Goal: Transaction & Acquisition: Purchase product/service

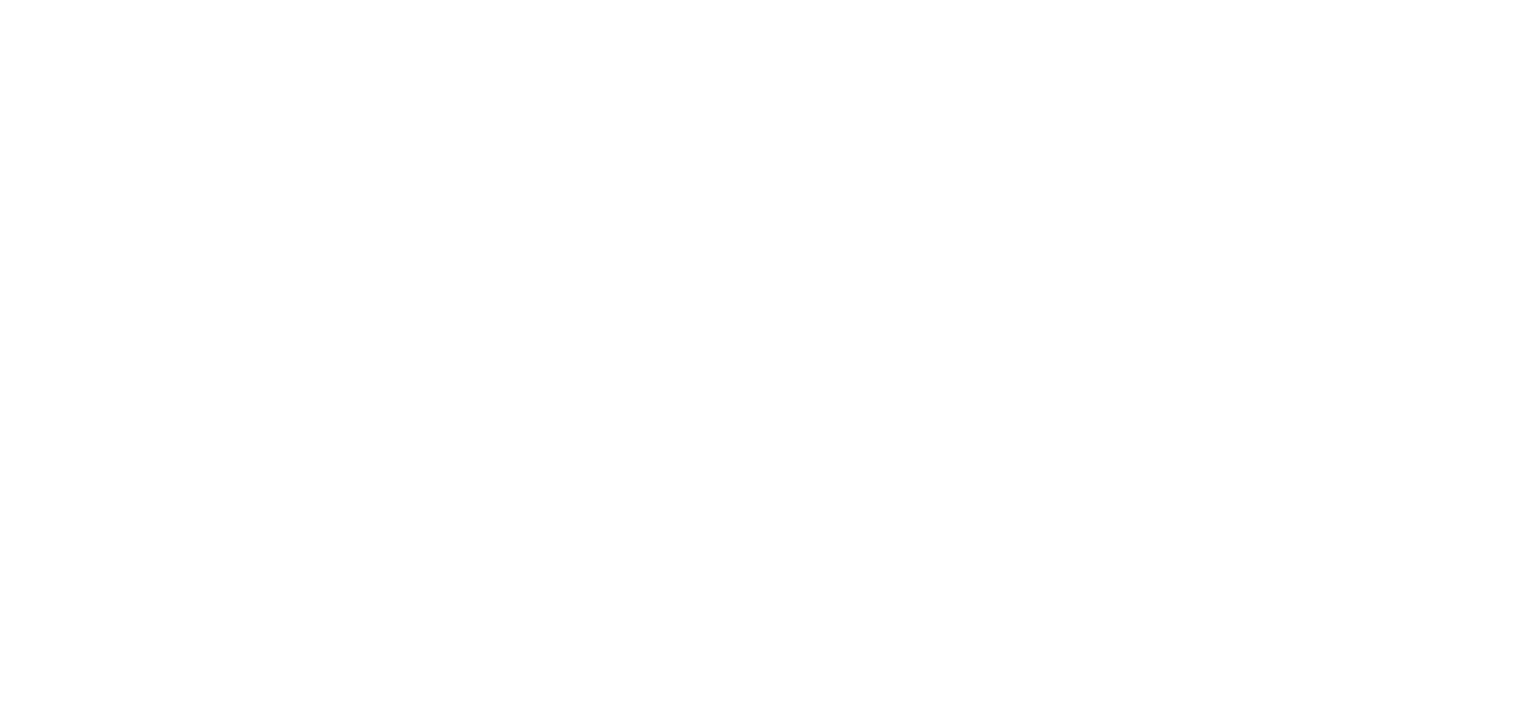
select select "FR"
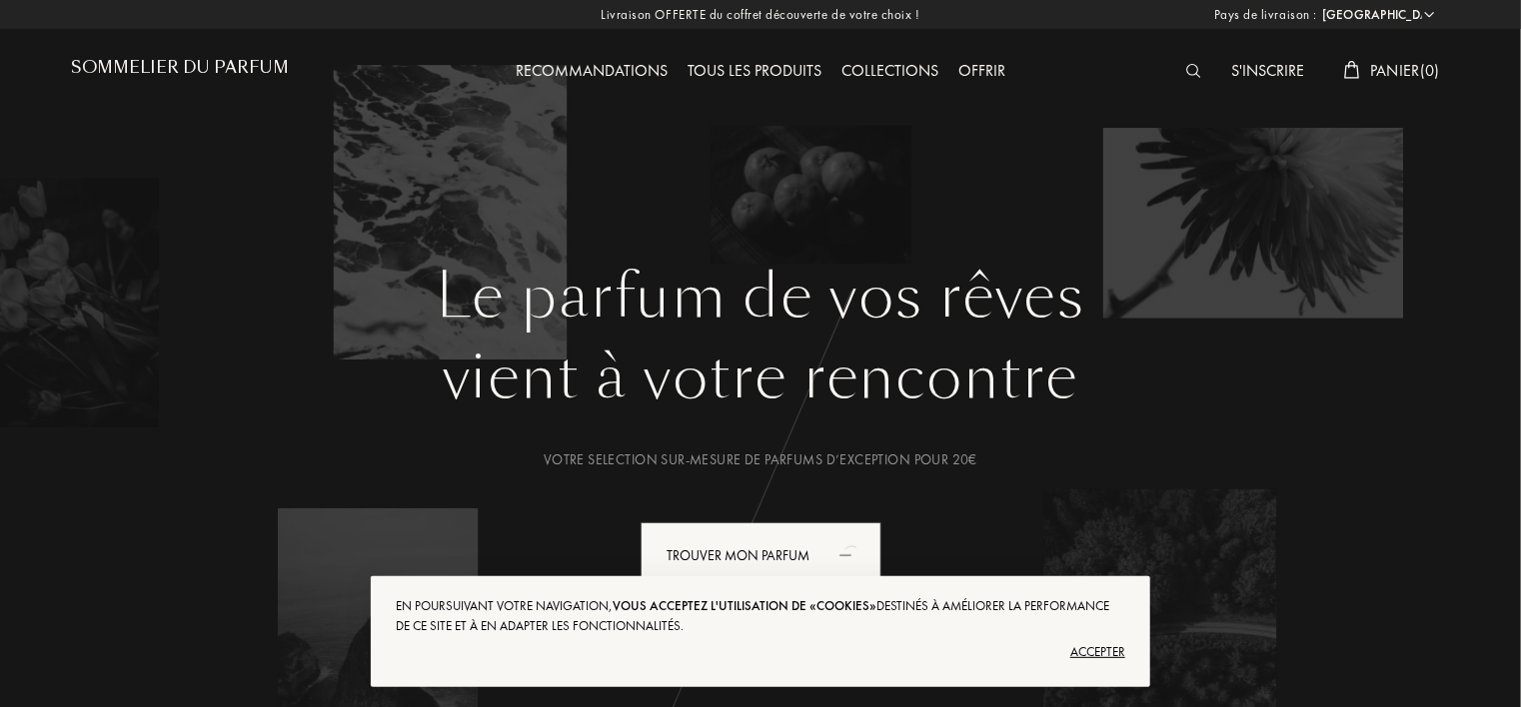
click at [1098, 650] on div "Accepter" at bounding box center [760, 652] width 729 height 32
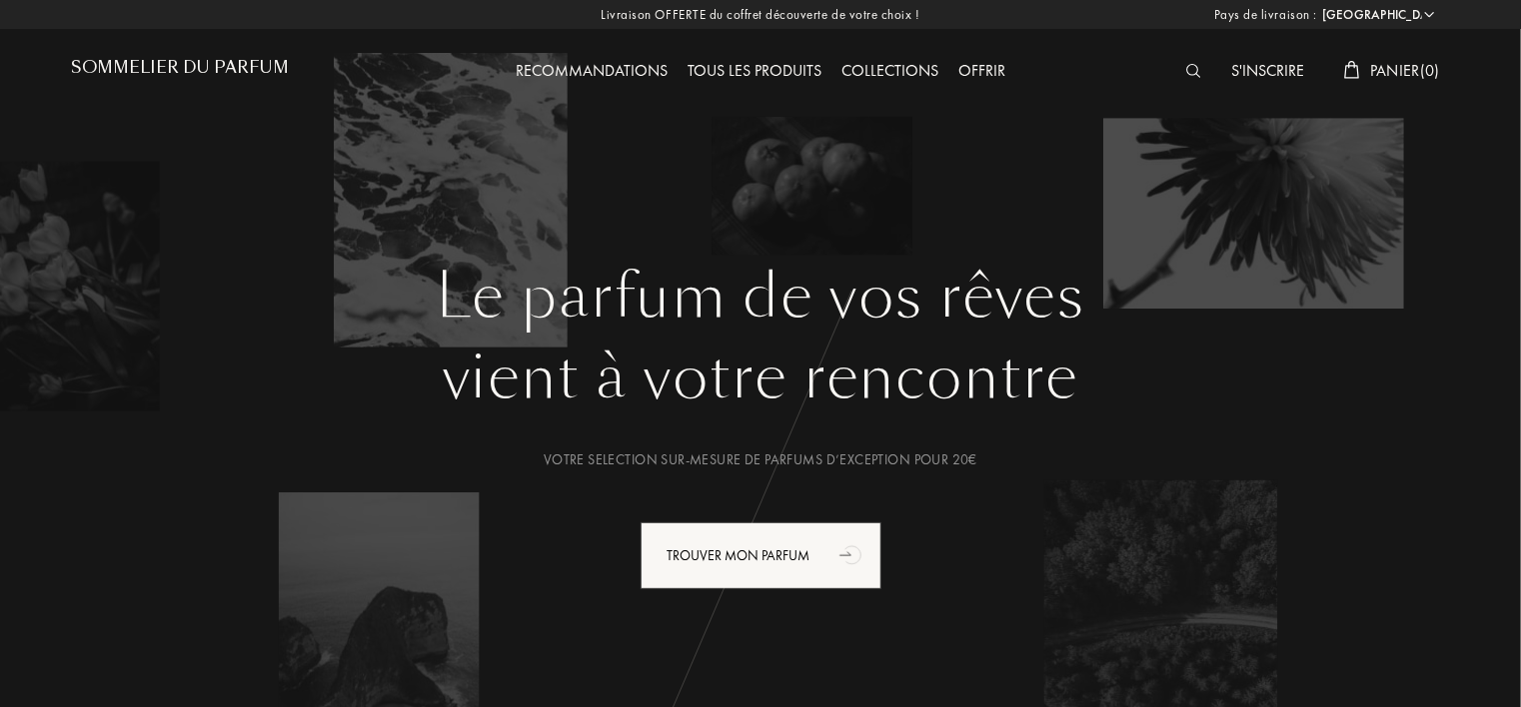
scroll to position [100, 0]
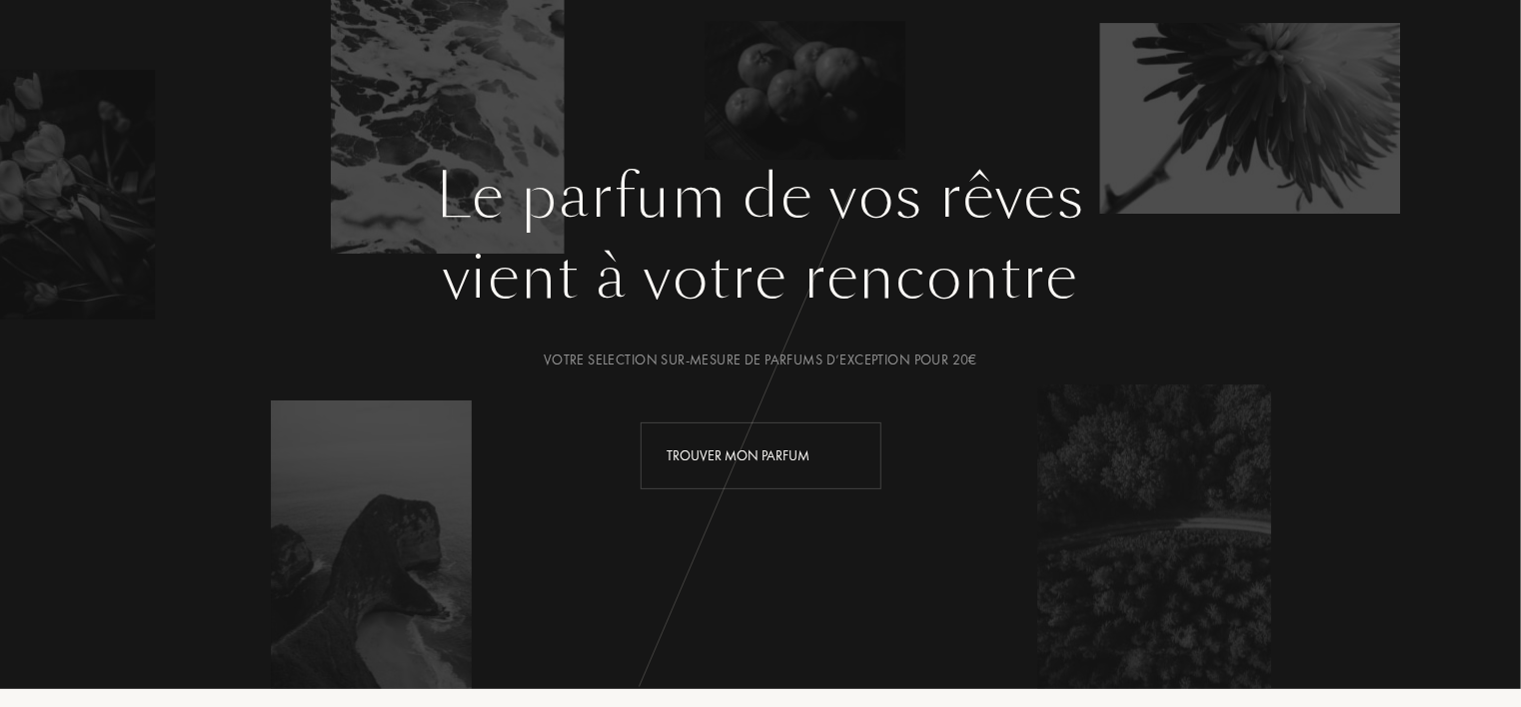
click at [762, 460] on div "Trouver mon parfum" at bounding box center [760, 456] width 241 height 67
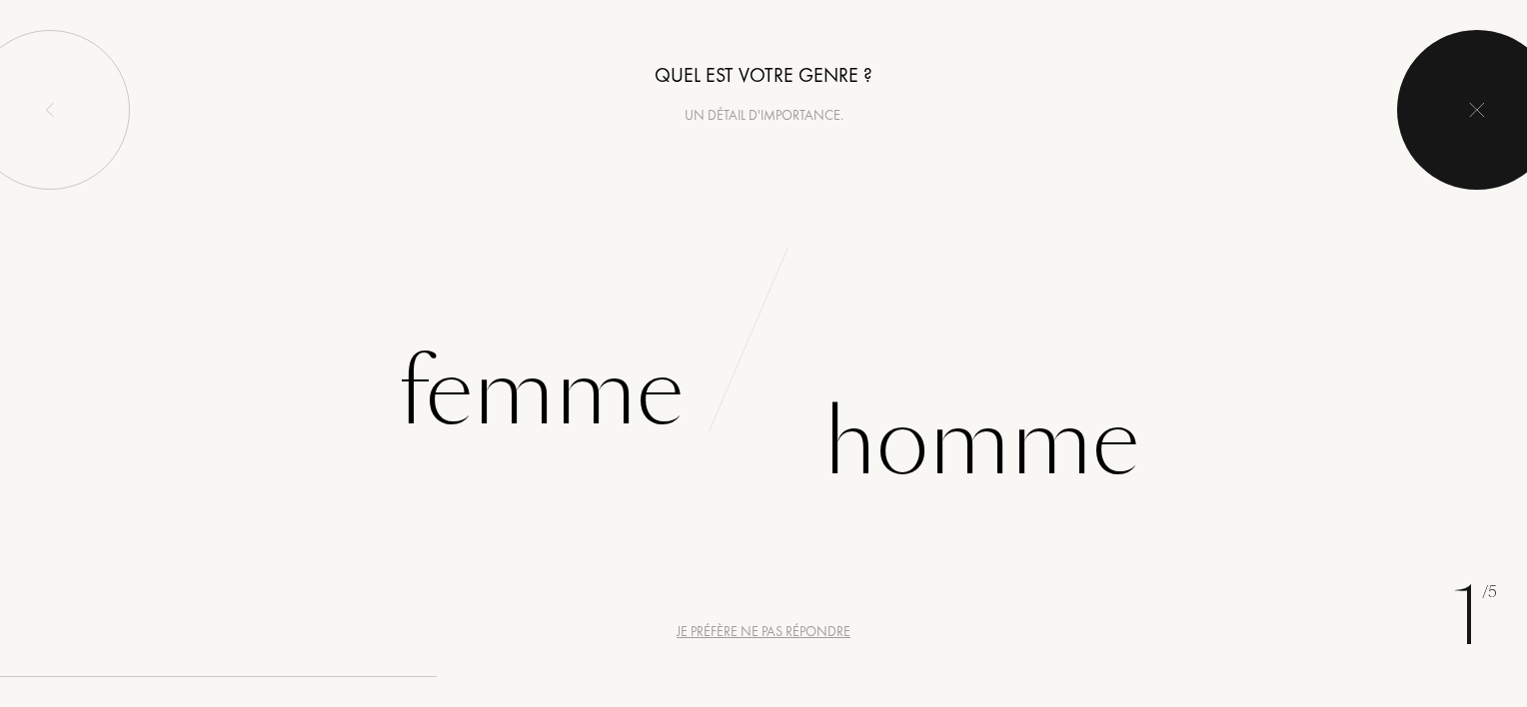
click at [1476, 120] on div at bounding box center [1477, 110] width 160 height 160
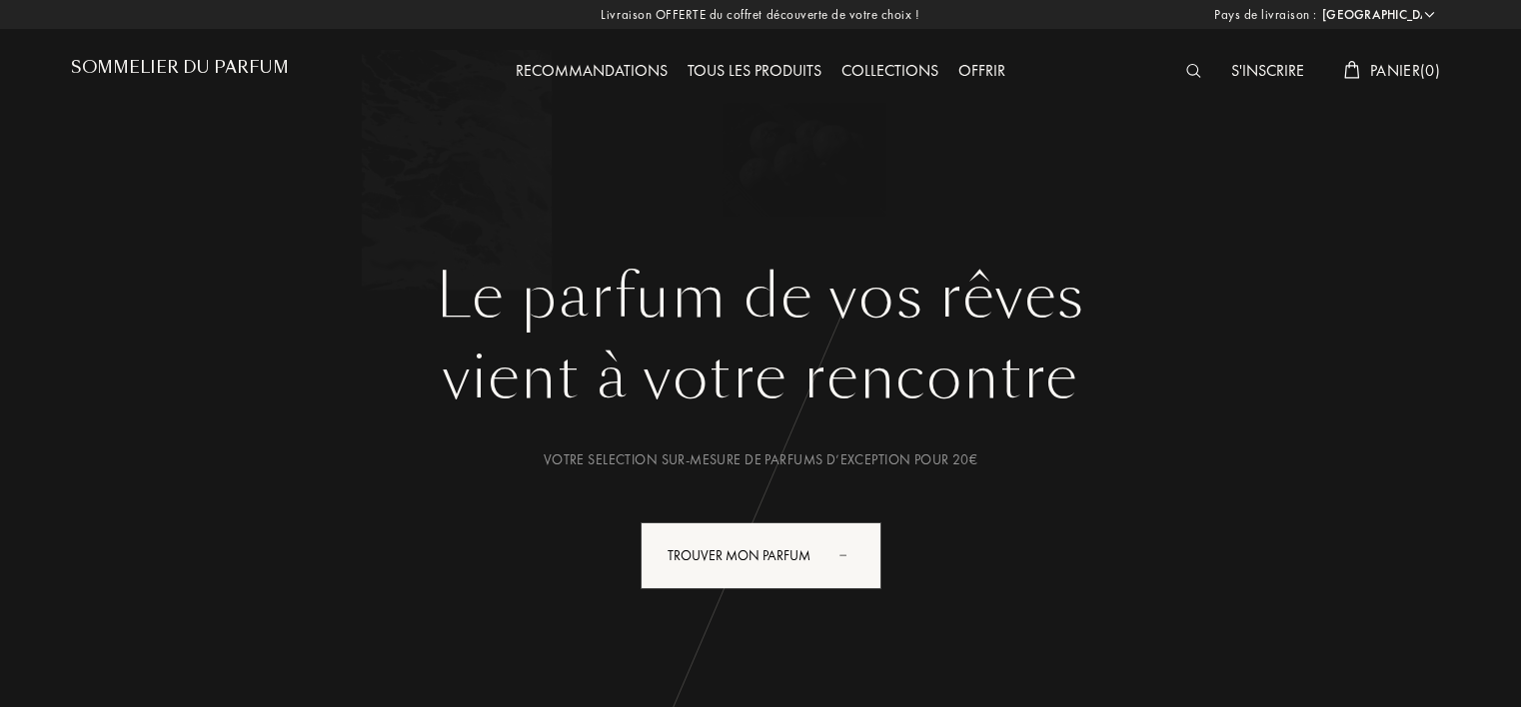
select select "FR"
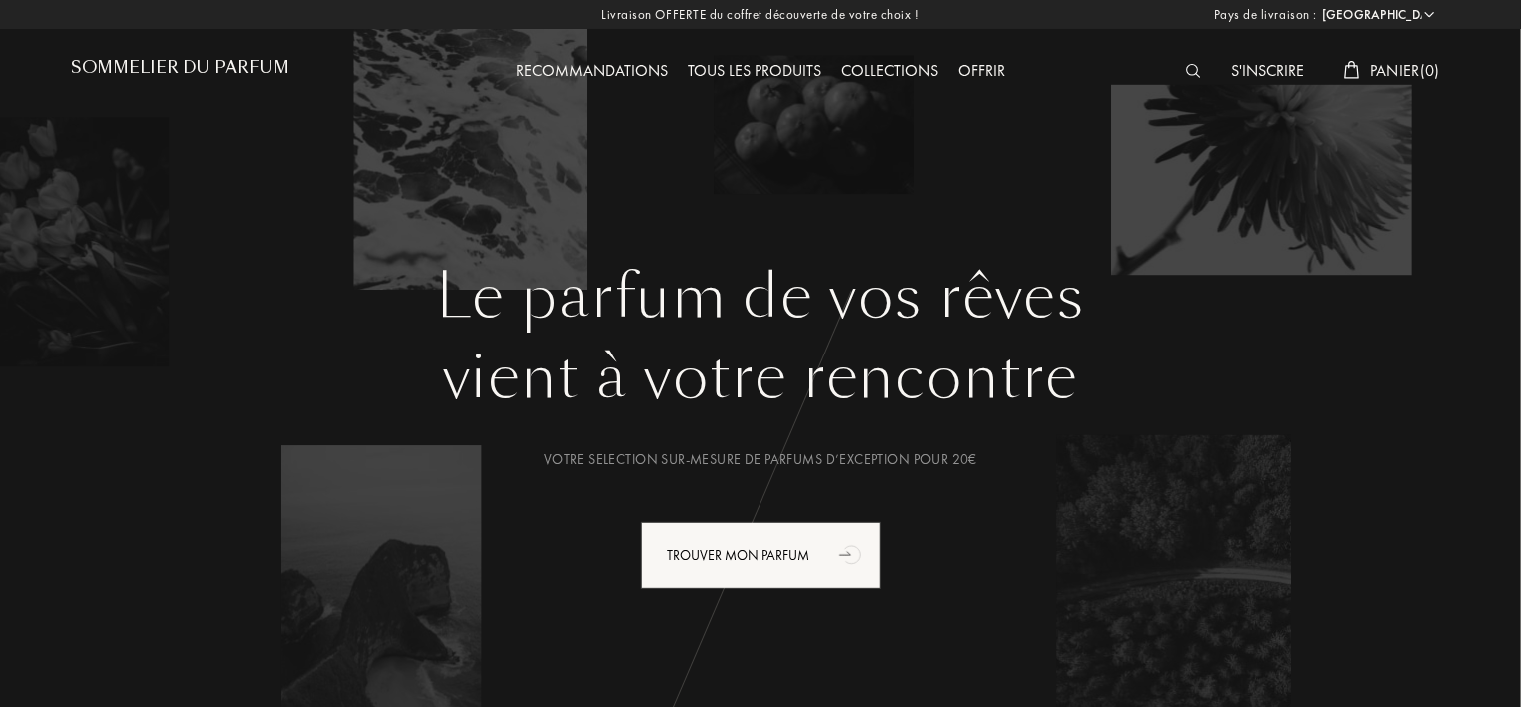
click at [1192, 70] on img at bounding box center [1193, 71] width 15 height 14
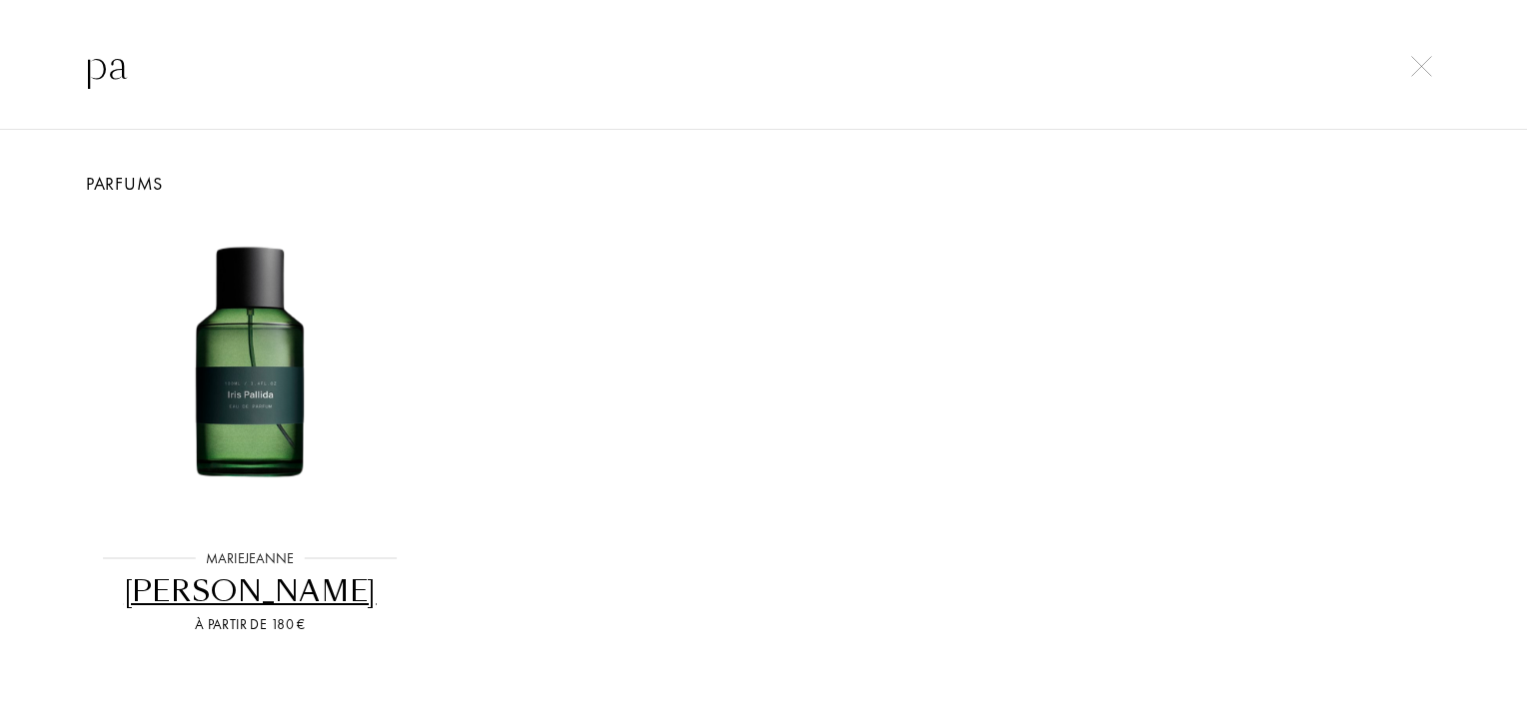
type input "p"
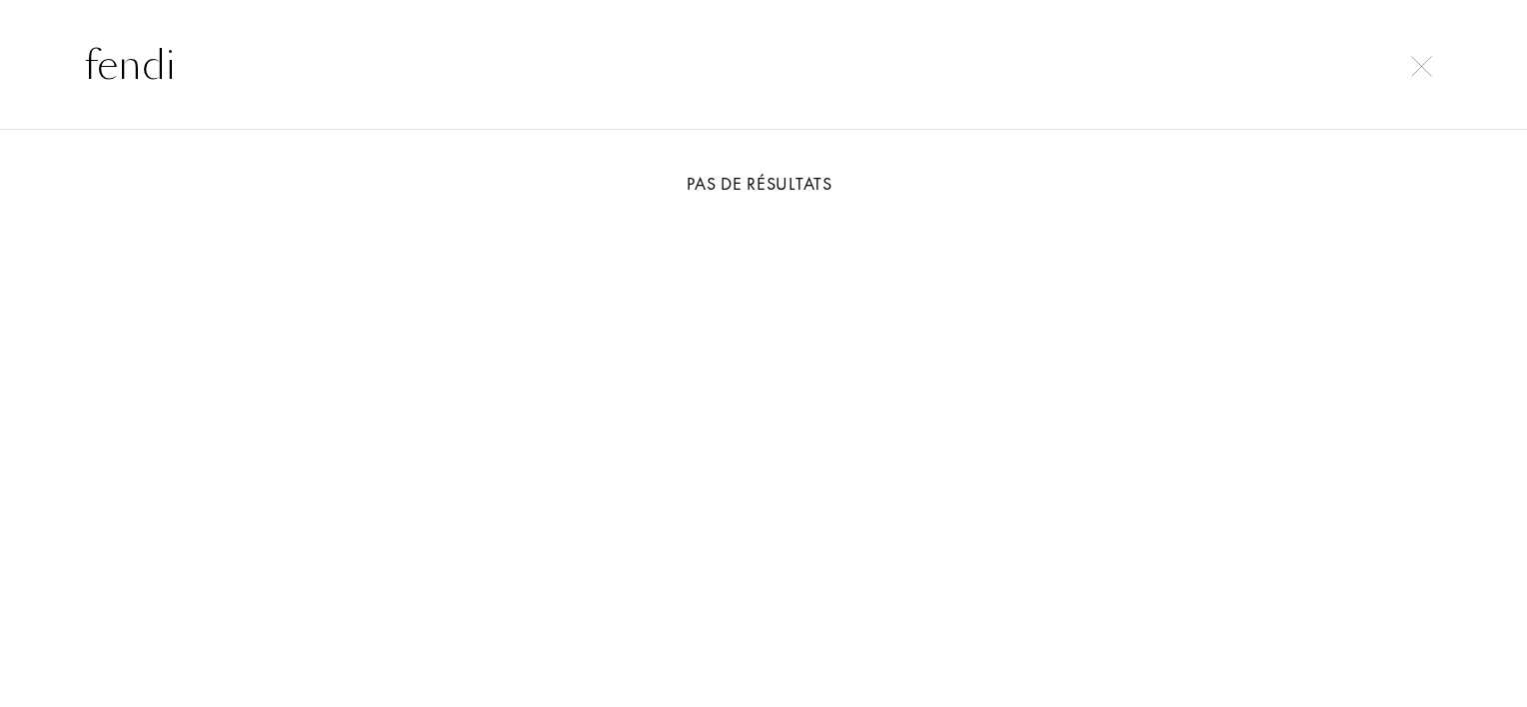
type input "fendi"
click at [1429, 68] on img at bounding box center [1421, 66] width 21 height 21
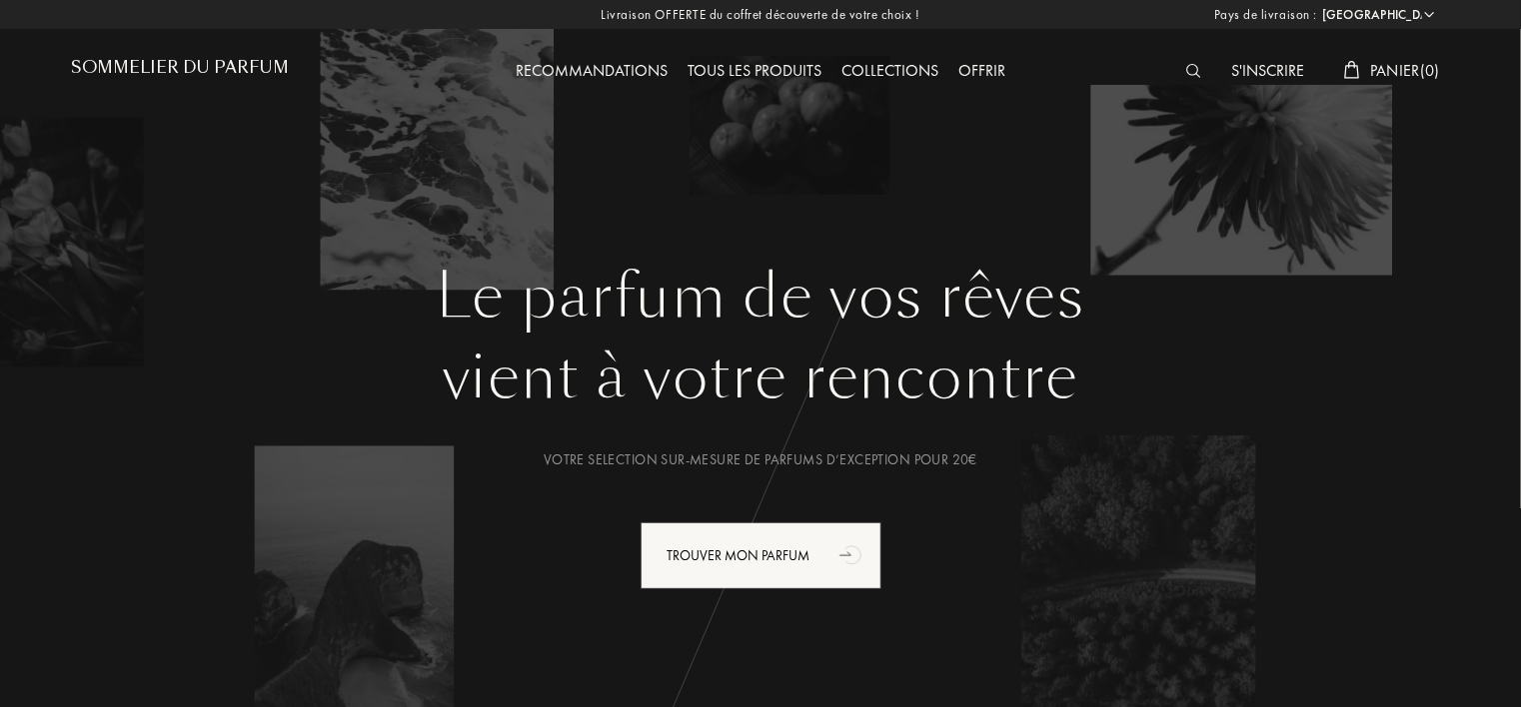
click at [706, 70] on div "Tous les produits" at bounding box center [754, 72] width 154 height 26
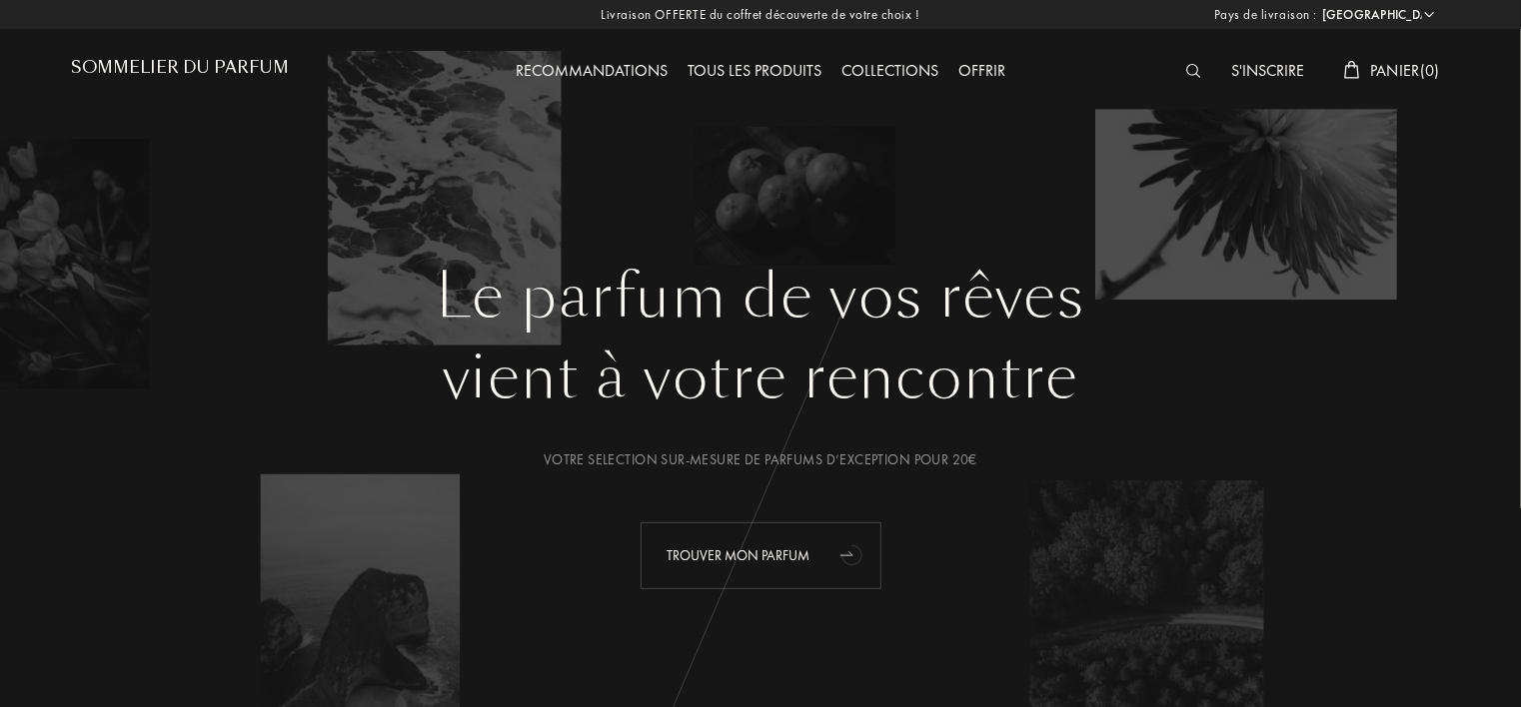
click at [806, 566] on div "Trouver mon parfum" at bounding box center [760, 556] width 241 height 67
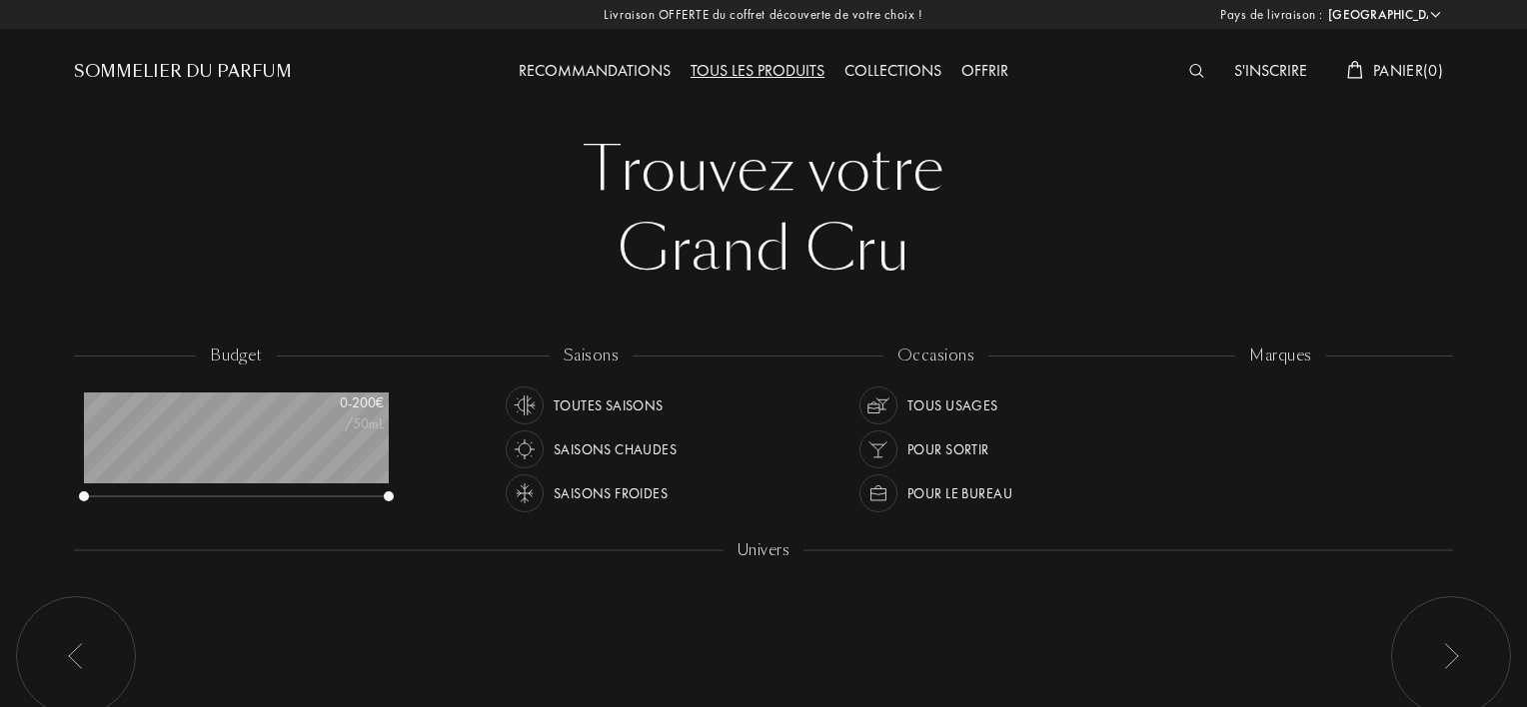
select select "FR"
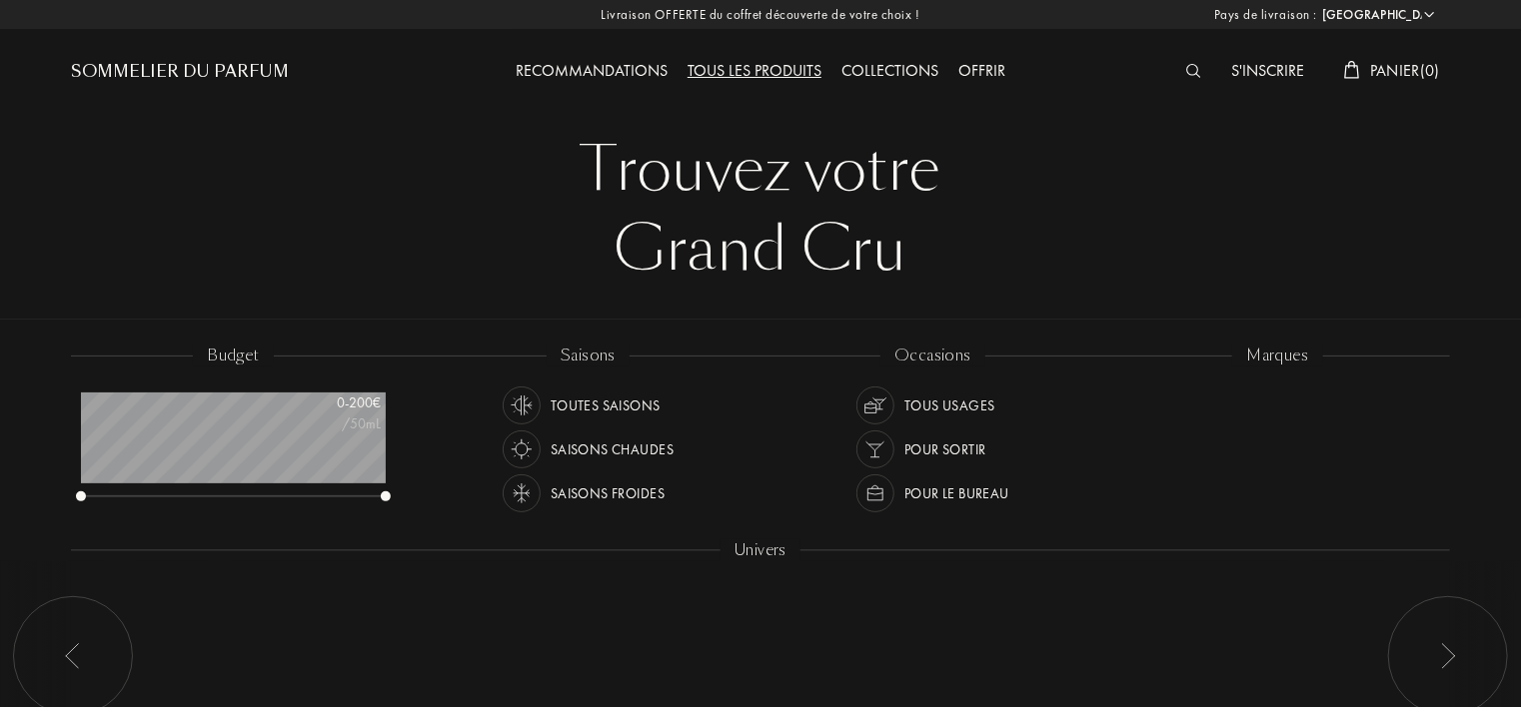
scroll to position [100, 305]
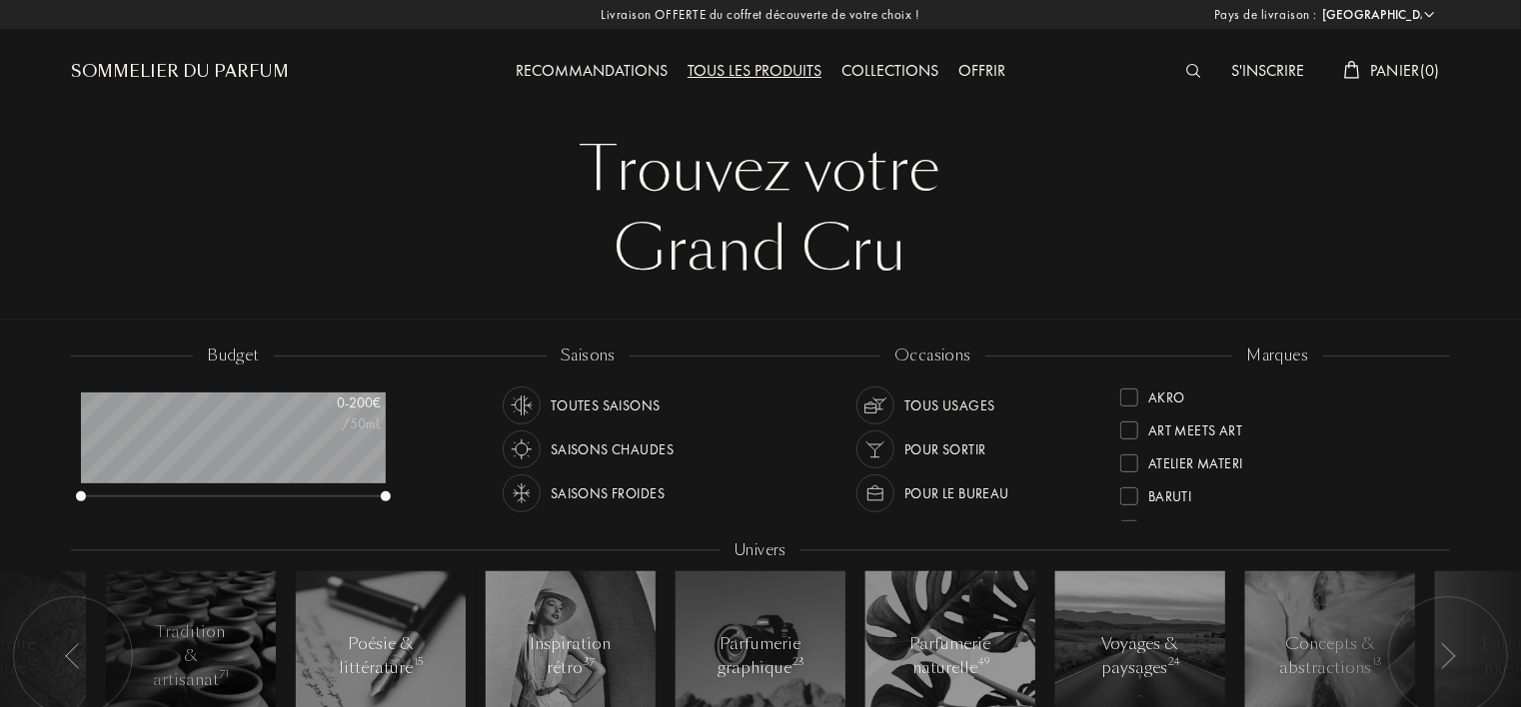
click at [627, 68] on div "Recommandations" at bounding box center [592, 72] width 172 height 26
click at [1191, 72] on img at bounding box center [1193, 71] width 15 height 14
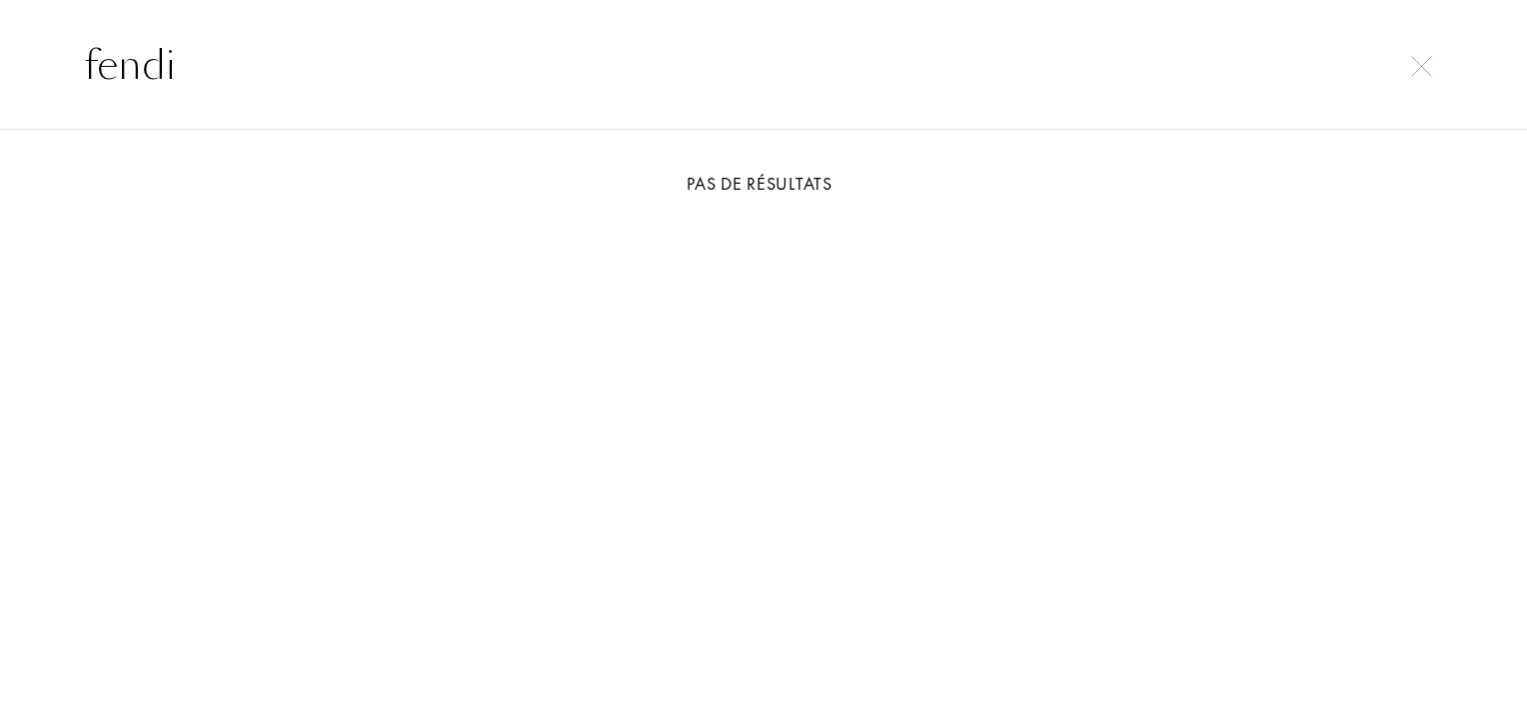
type input "fendi"
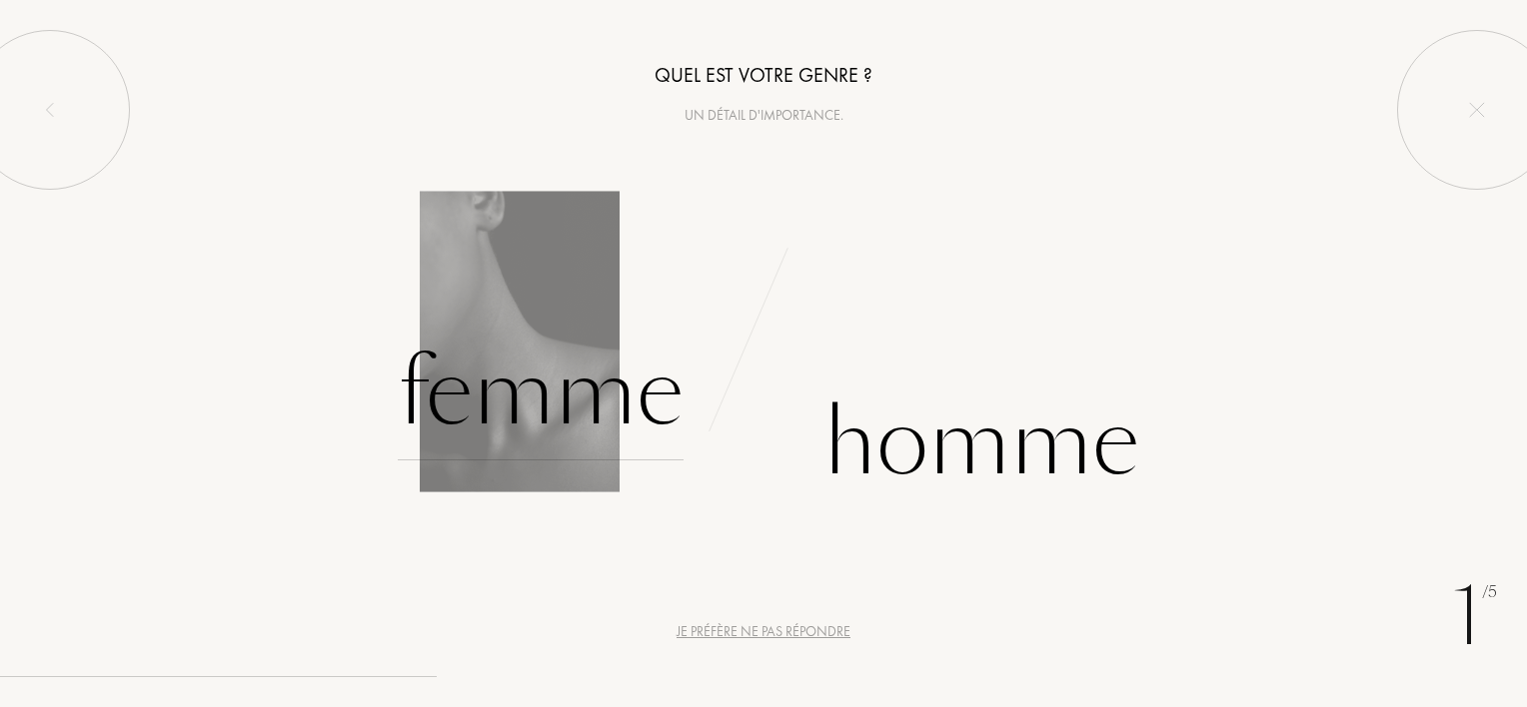
click at [474, 424] on div "Femme" at bounding box center [541, 393] width 286 height 135
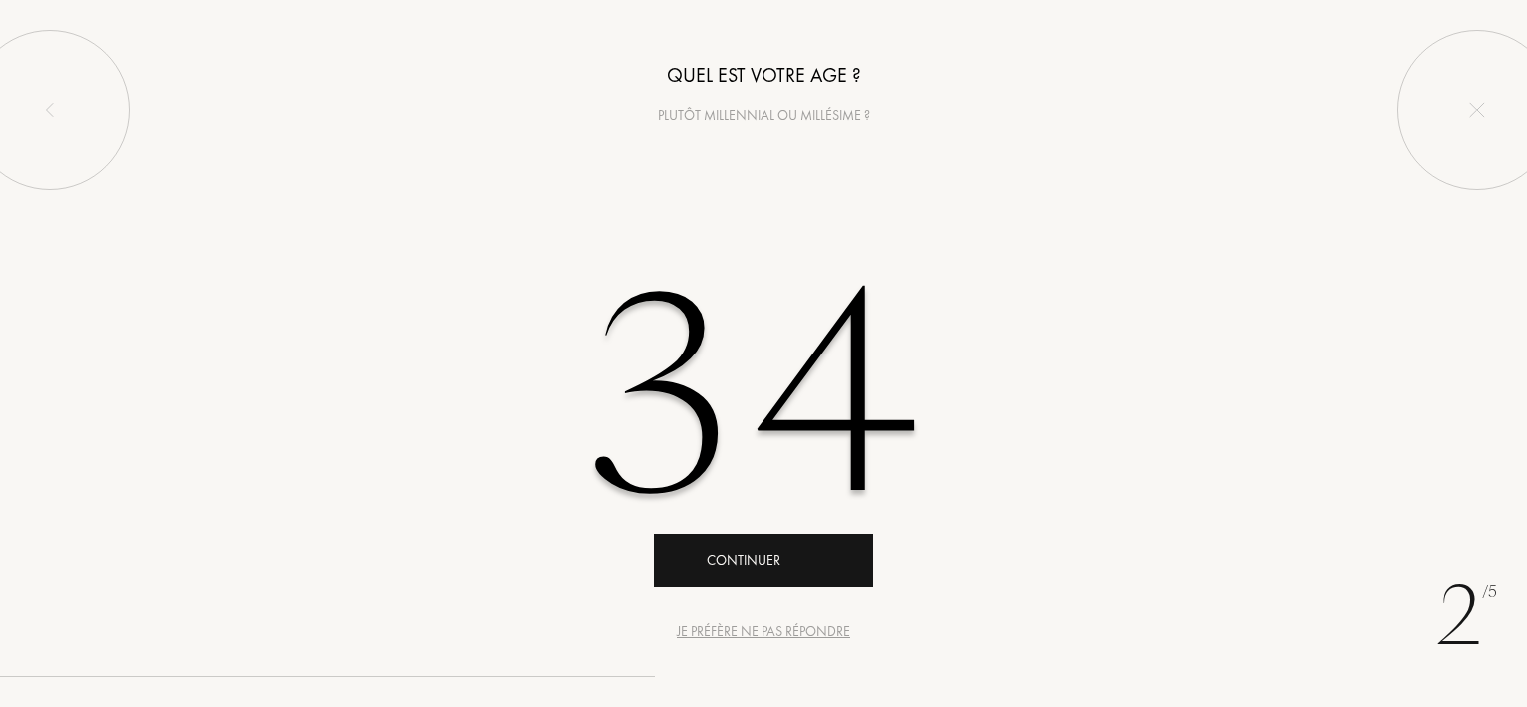
type input "34"
click at [730, 552] on div "Continuer" at bounding box center [763, 561] width 220 height 53
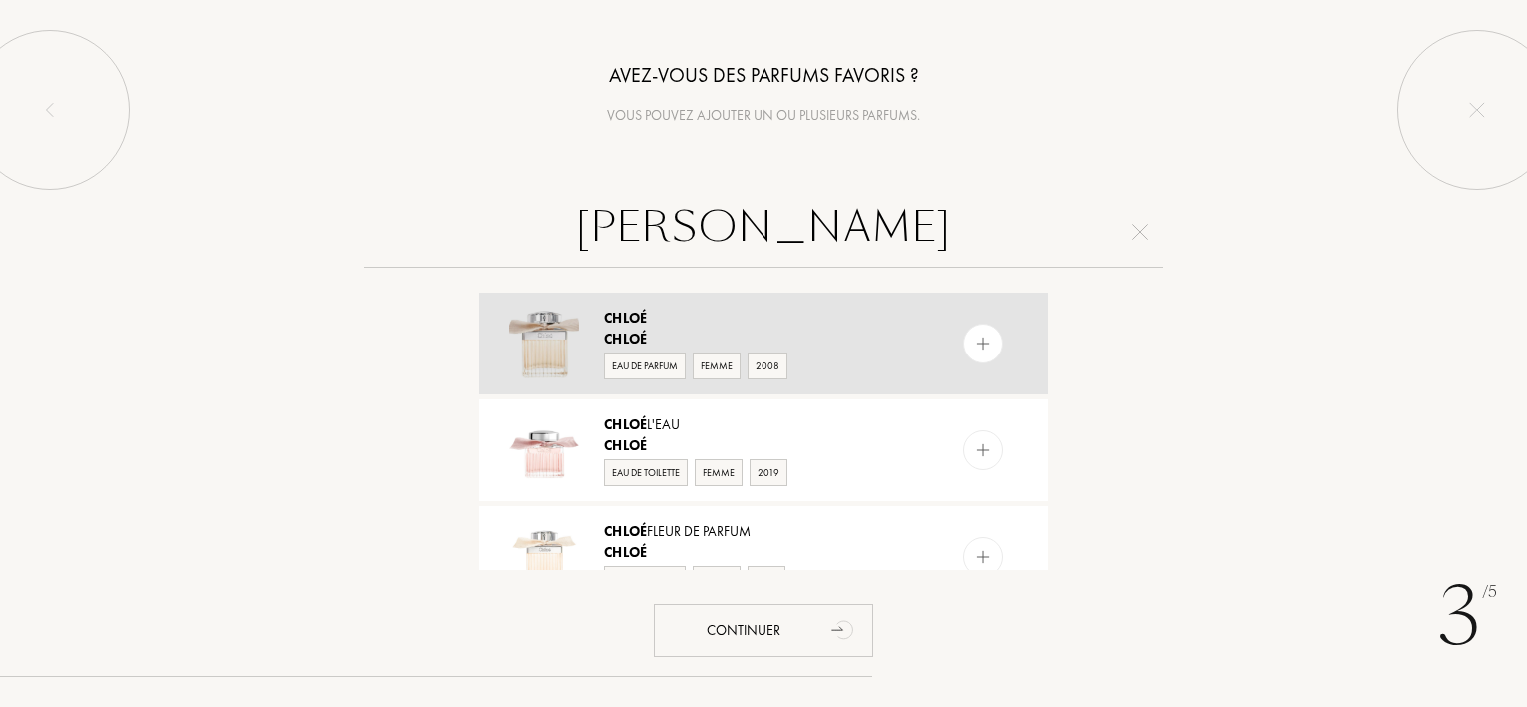
type input "chloe"
click at [979, 340] on img at bounding box center [983, 344] width 19 height 19
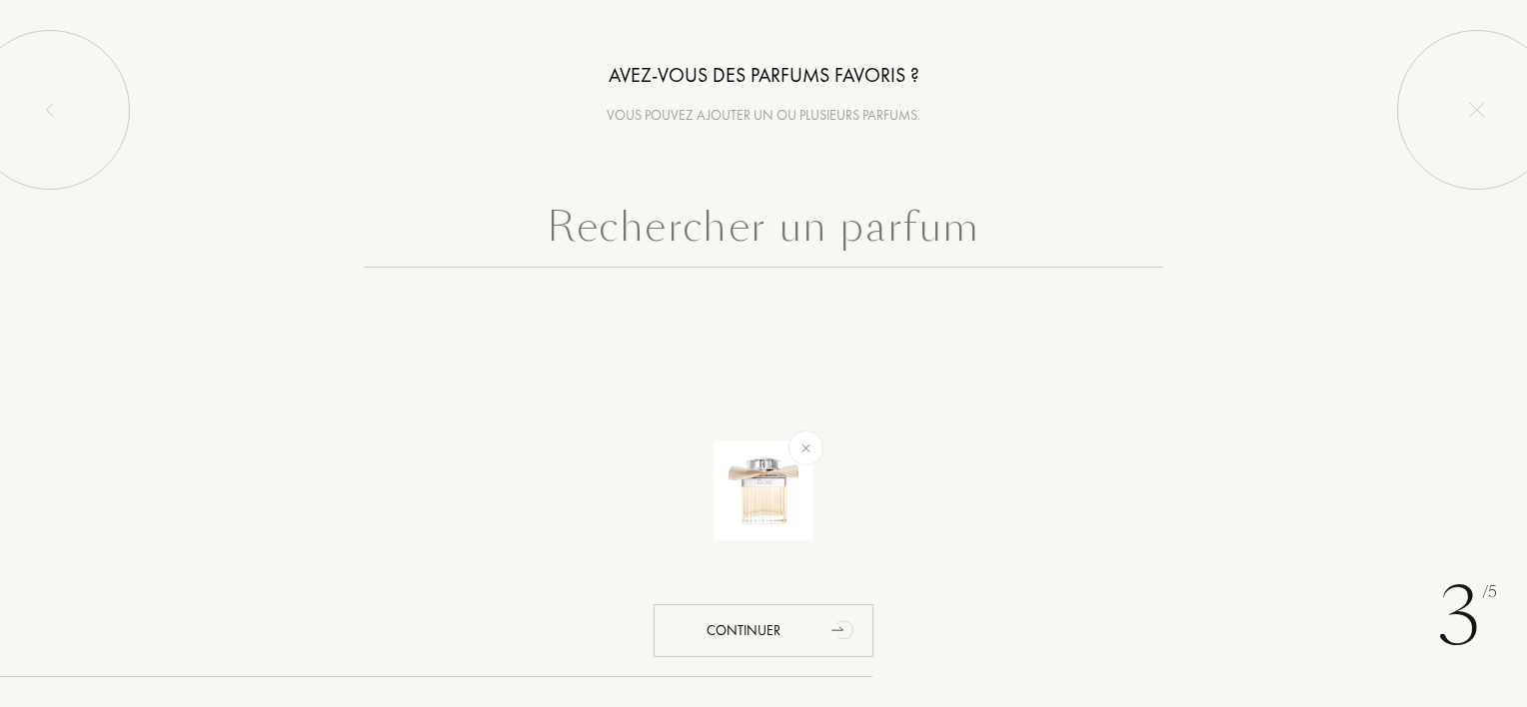
click at [870, 240] on input "text" at bounding box center [763, 232] width 799 height 72
type input "g"
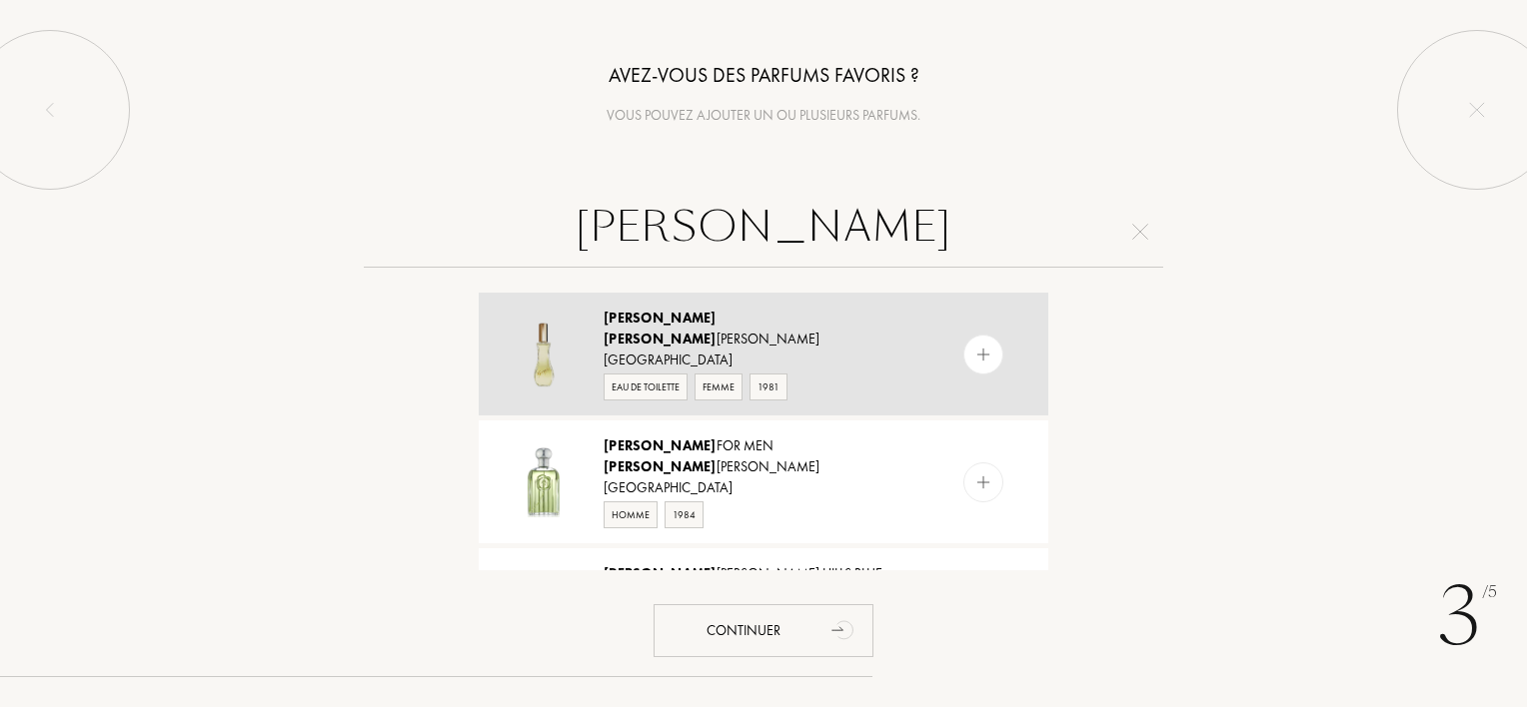
type input "giorgio"
click at [990, 335] on div at bounding box center [983, 355] width 40 height 40
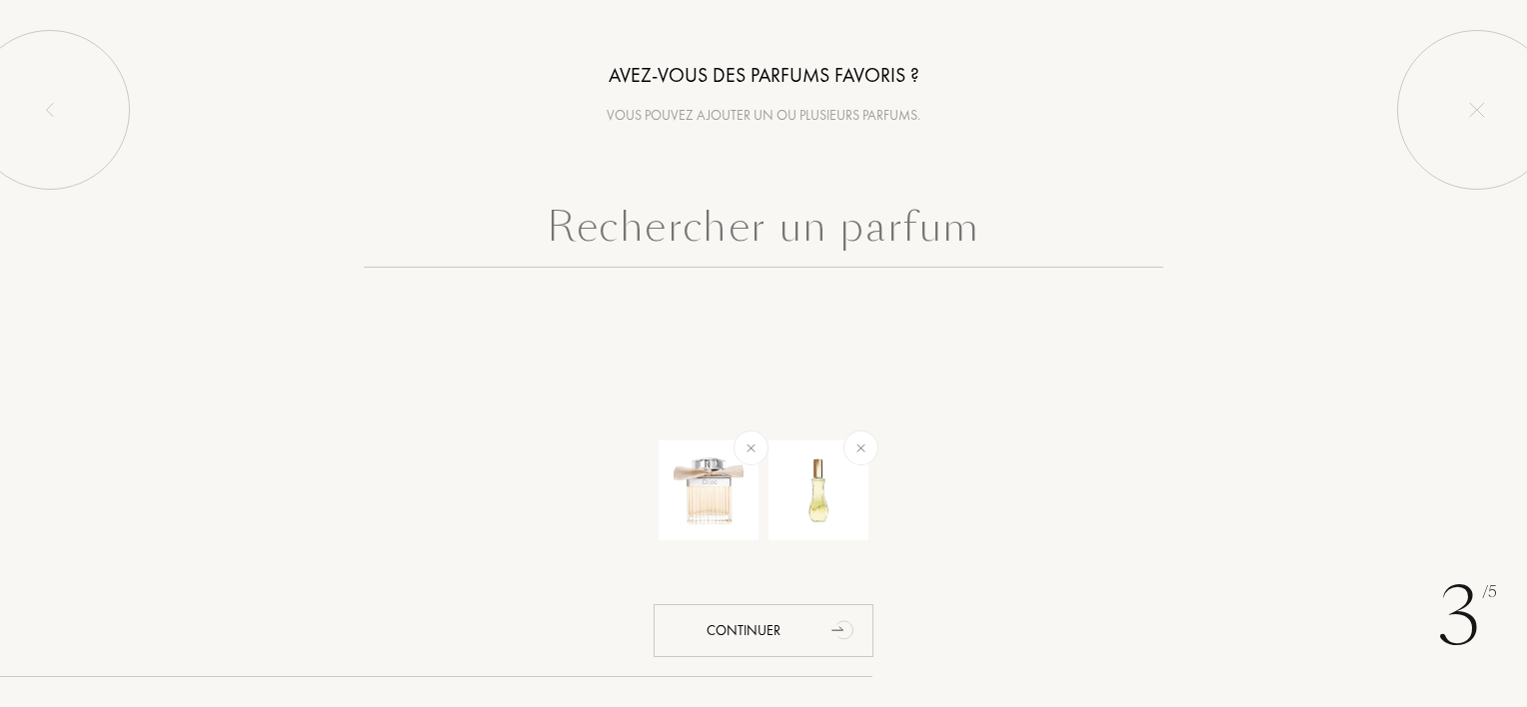
click at [854, 245] on input "text" at bounding box center [763, 232] width 799 height 72
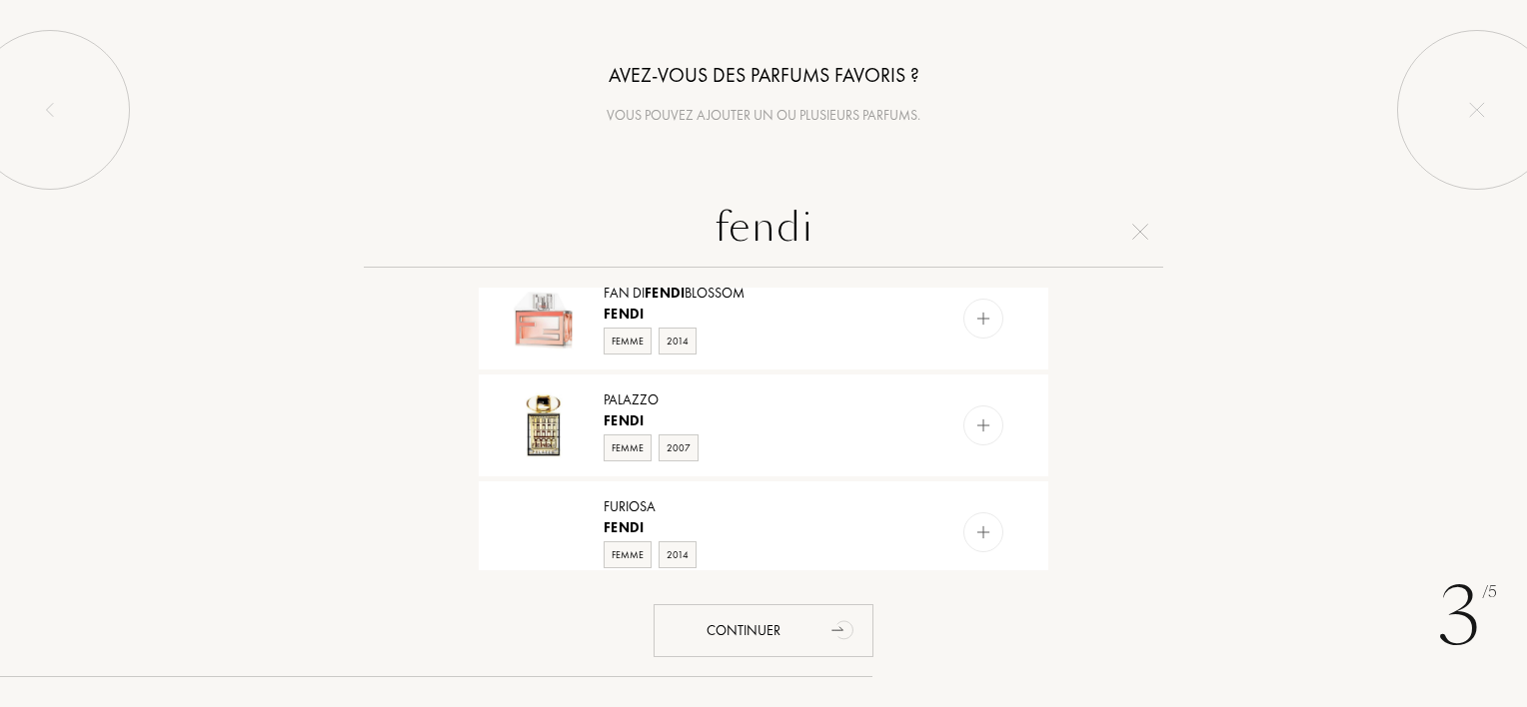
scroll to position [1846, 0]
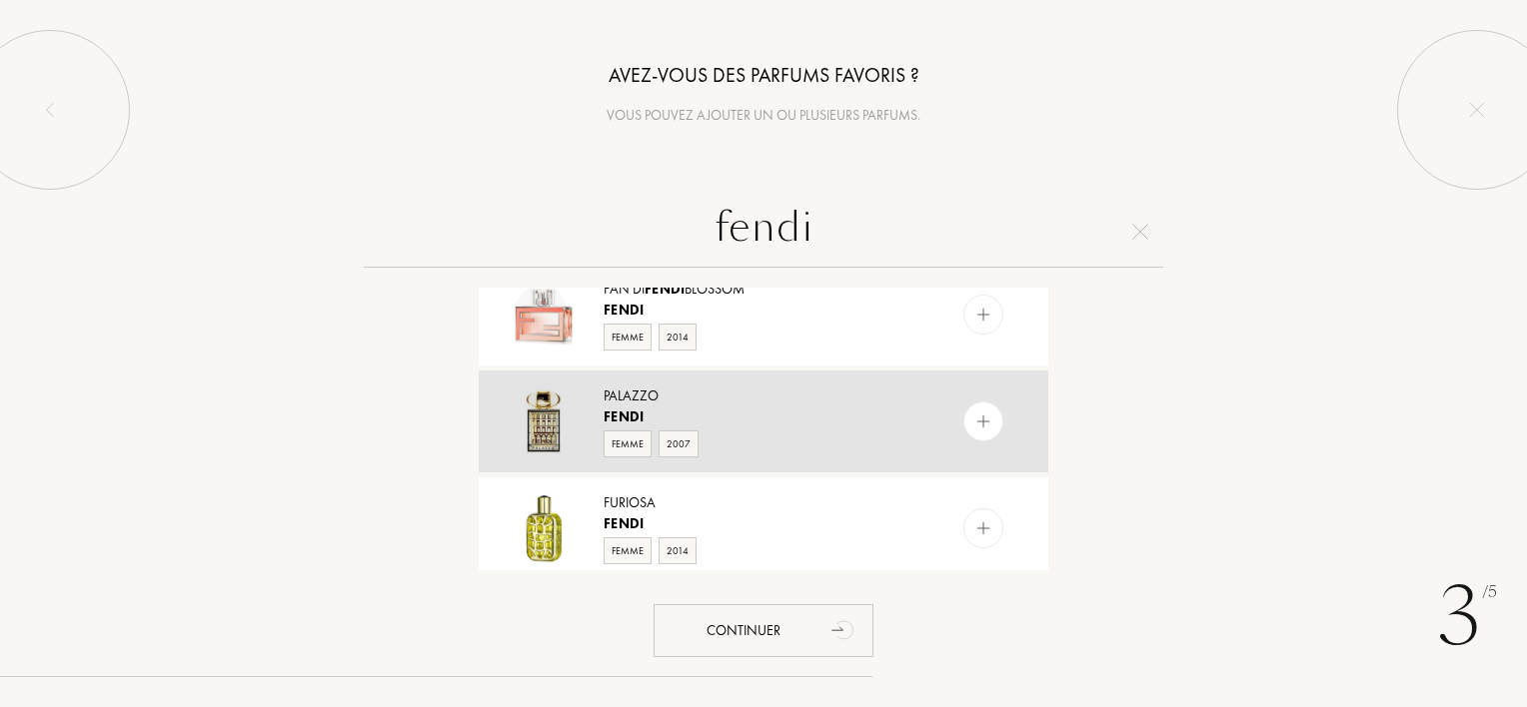
type input "fendi"
click at [990, 410] on div at bounding box center [983, 422] width 40 height 40
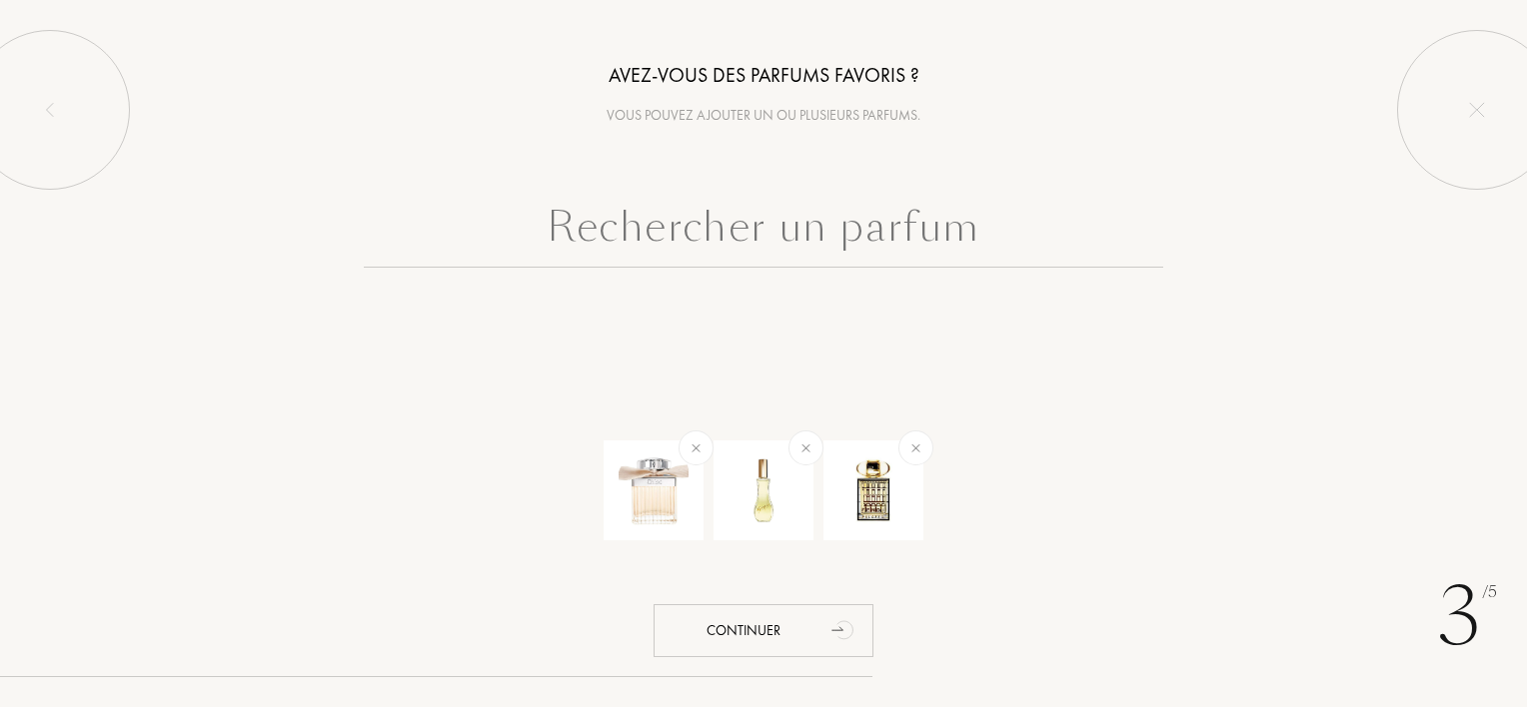
click at [836, 244] on input "text" at bounding box center [763, 232] width 799 height 72
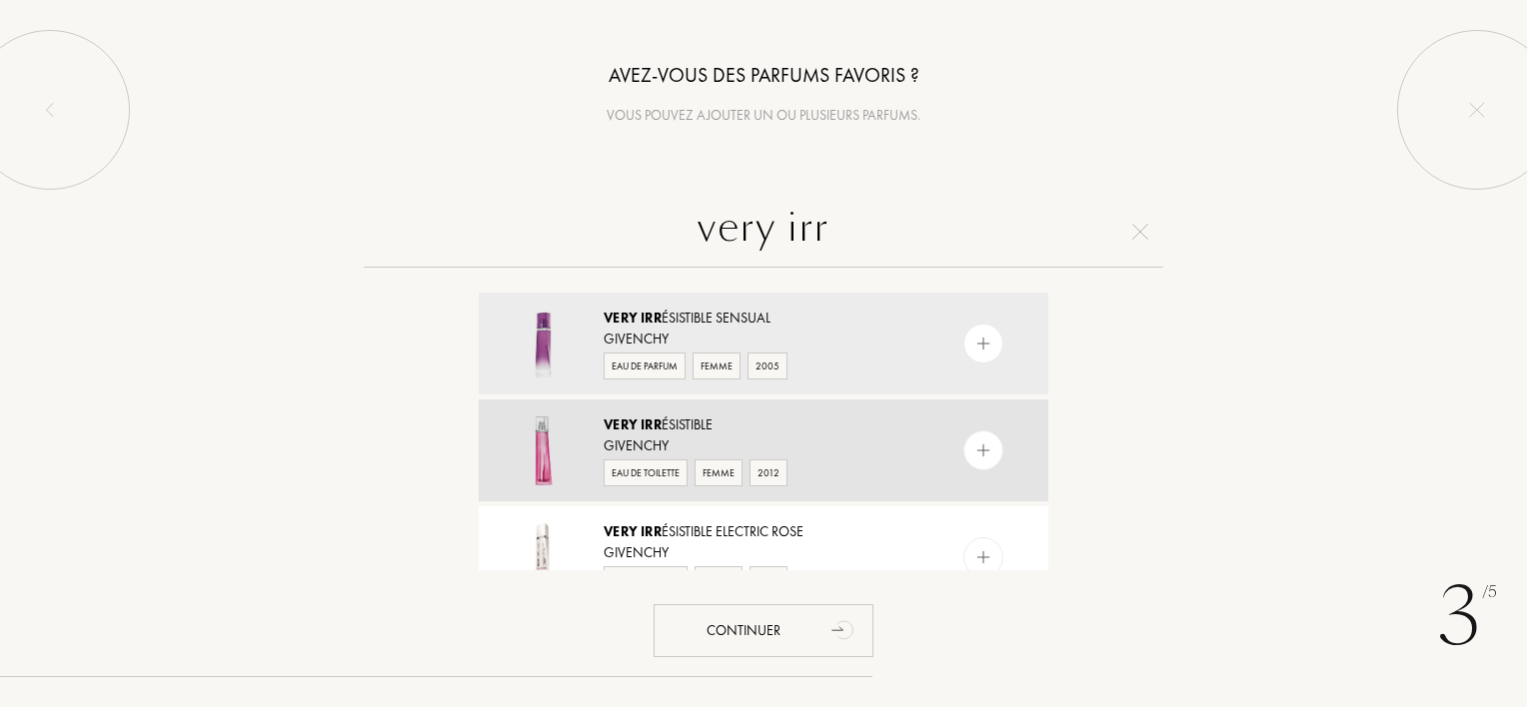
type input "very irr"
click at [986, 452] on img at bounding box center [983, 451] width 19 height 19
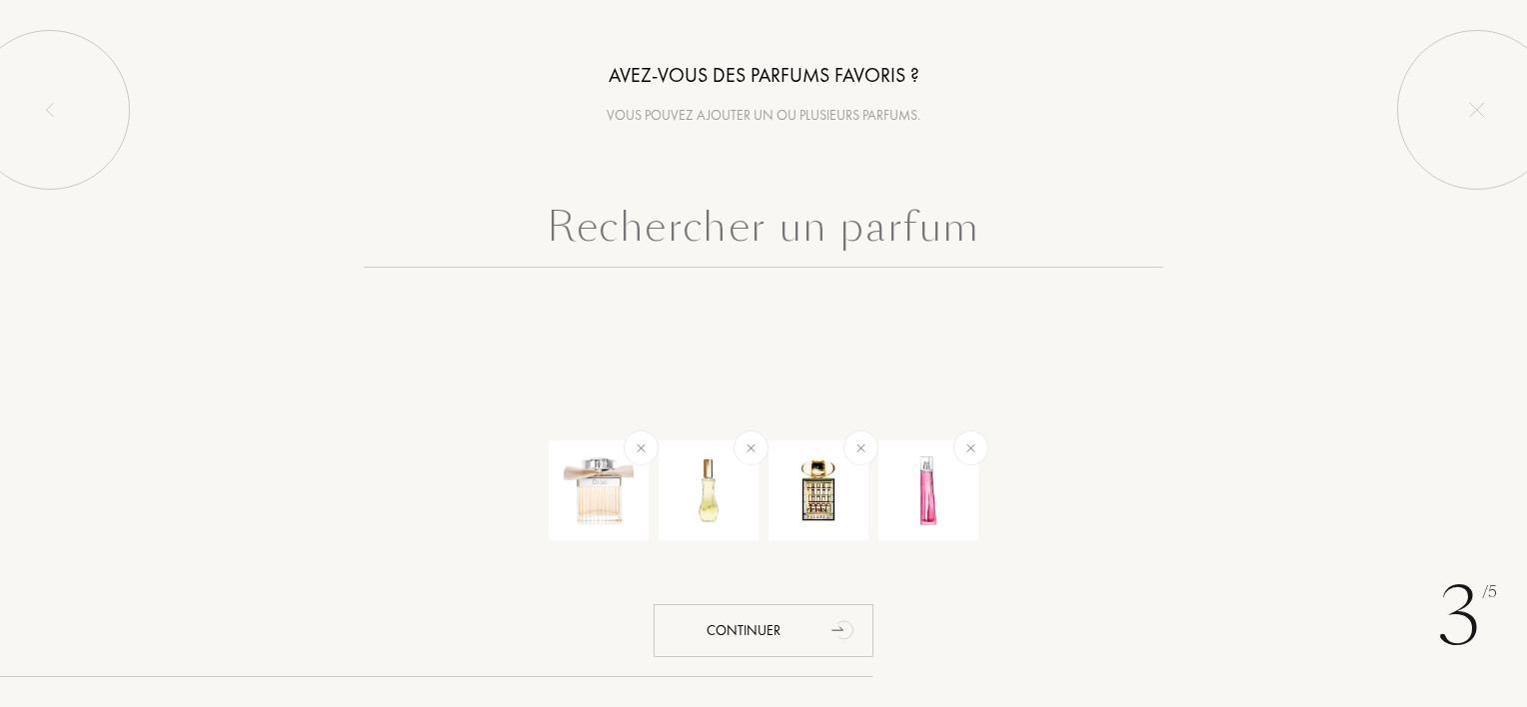
click at [869, 224] on input "text" at bounding box center [763, 232] width 799 height 72
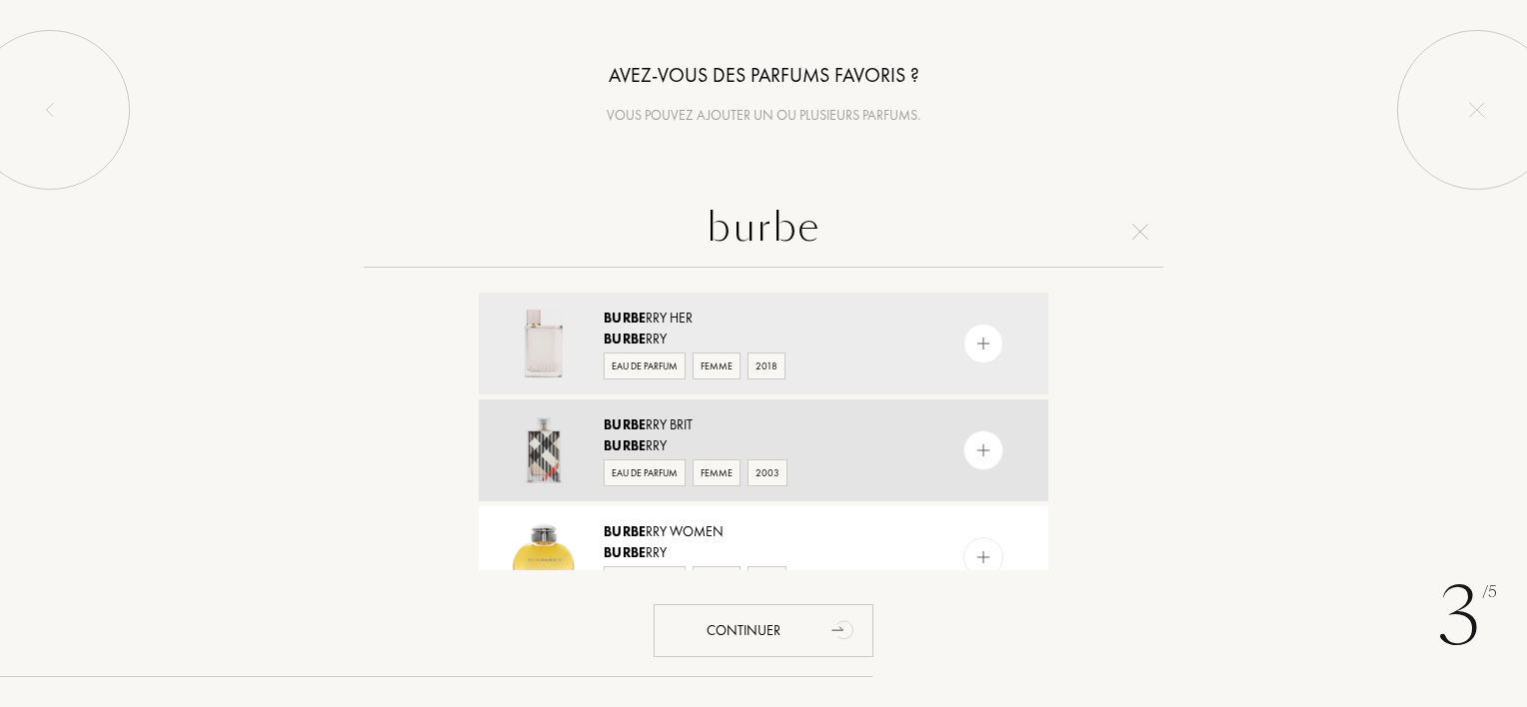
type input "burbe"
click at [974, 449] on img at bounding box center [983, 451] width 19 height 19
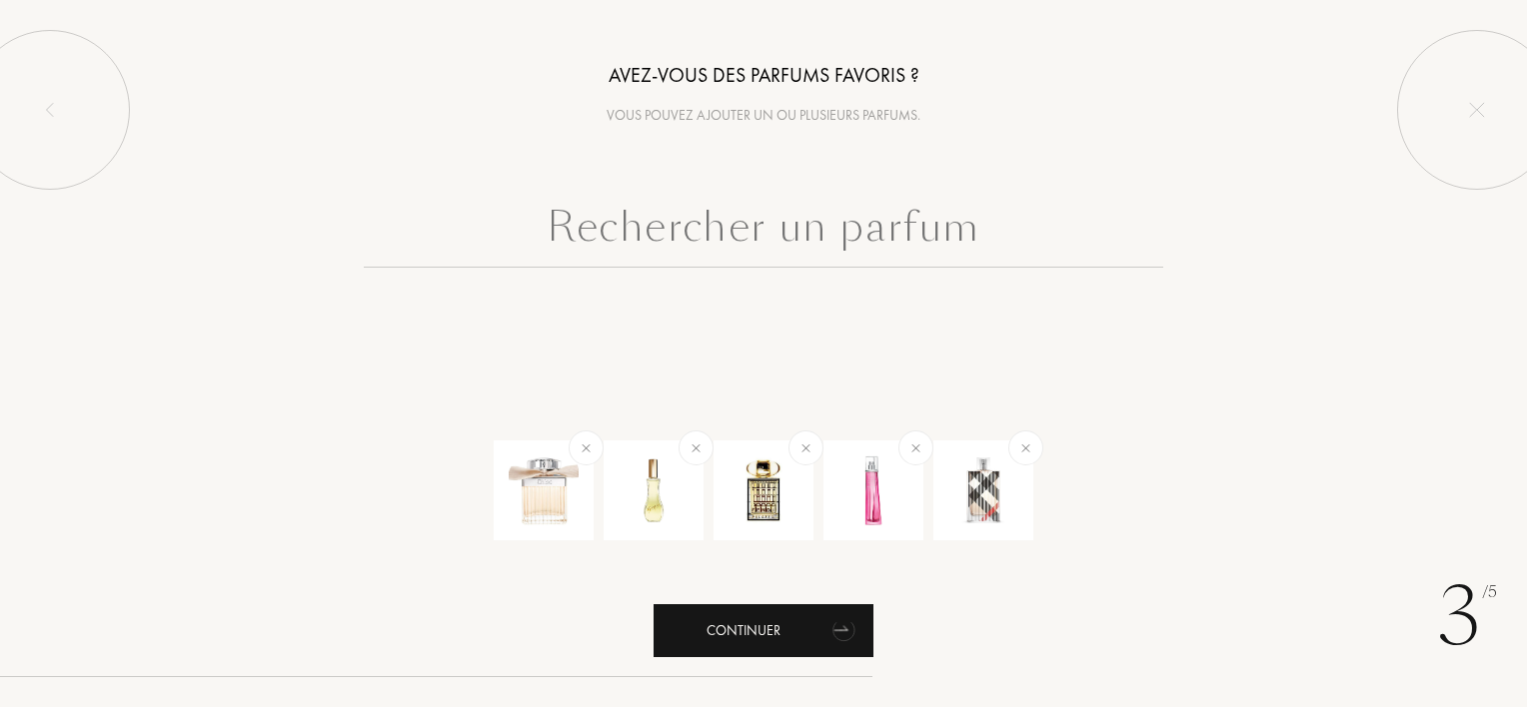
click at [824, 632] on icon "animation" at bounding box center [844, 629] width 40 height 40
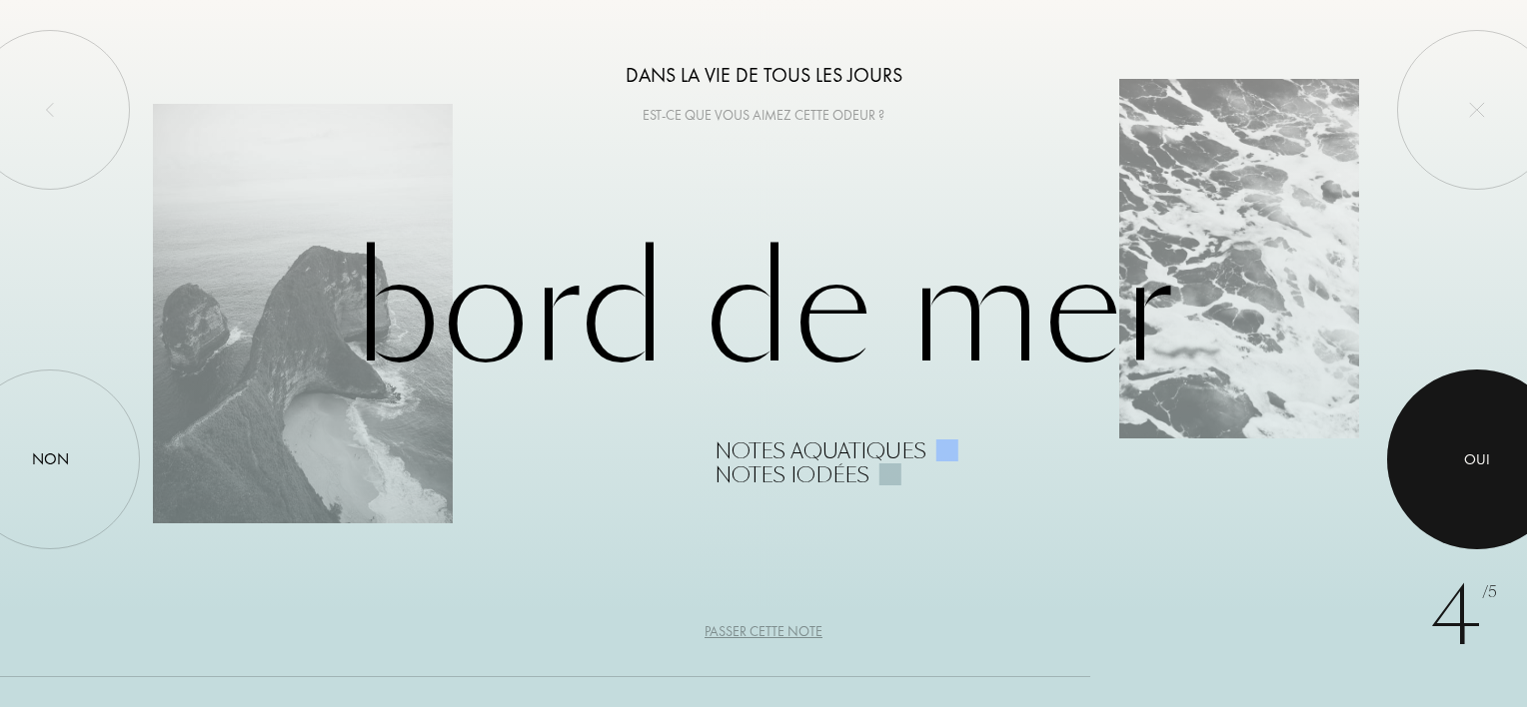
click at [1448, 471] on div at bounding box center [1477, 460] width 180 height 180
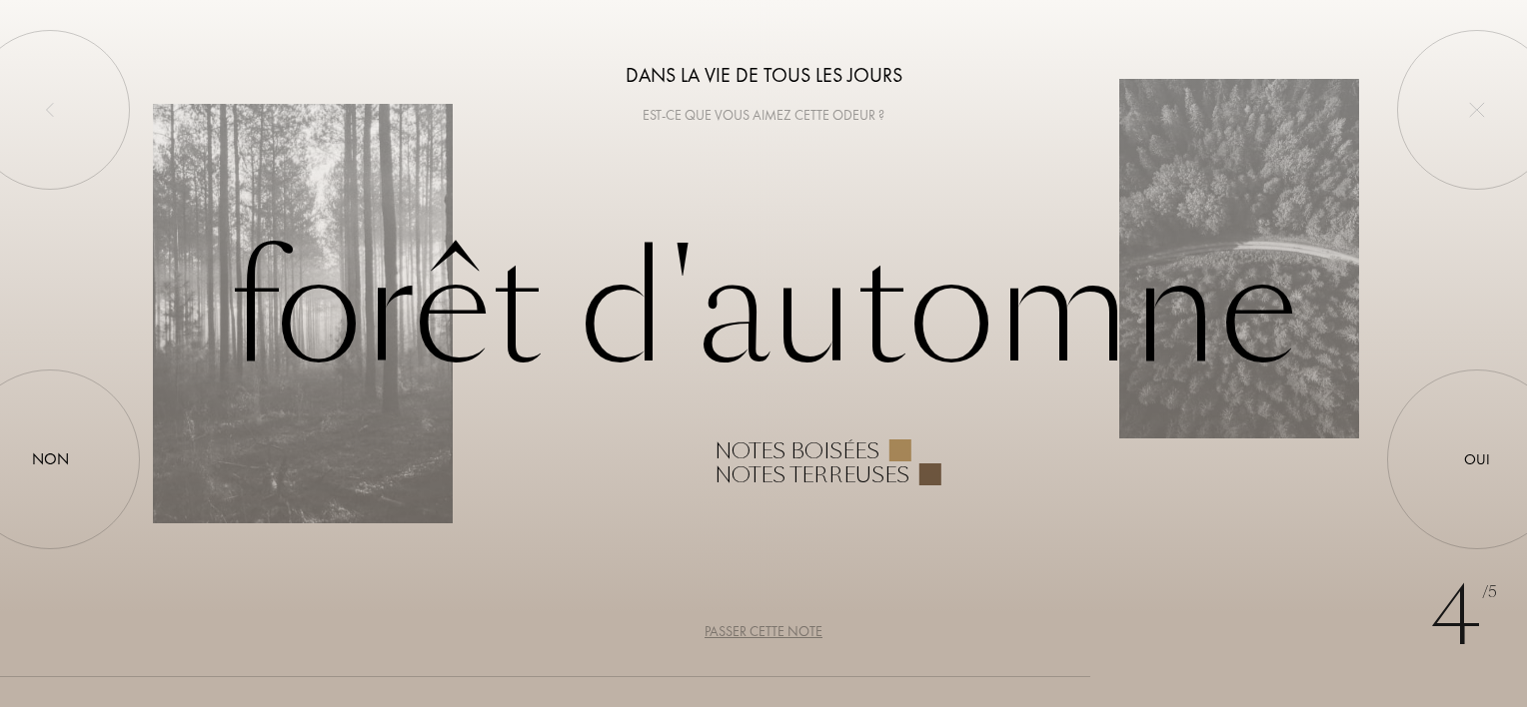
click at [809, 626] on div "Passer cette note" at bounding box center [763, 631] width 118 height 21
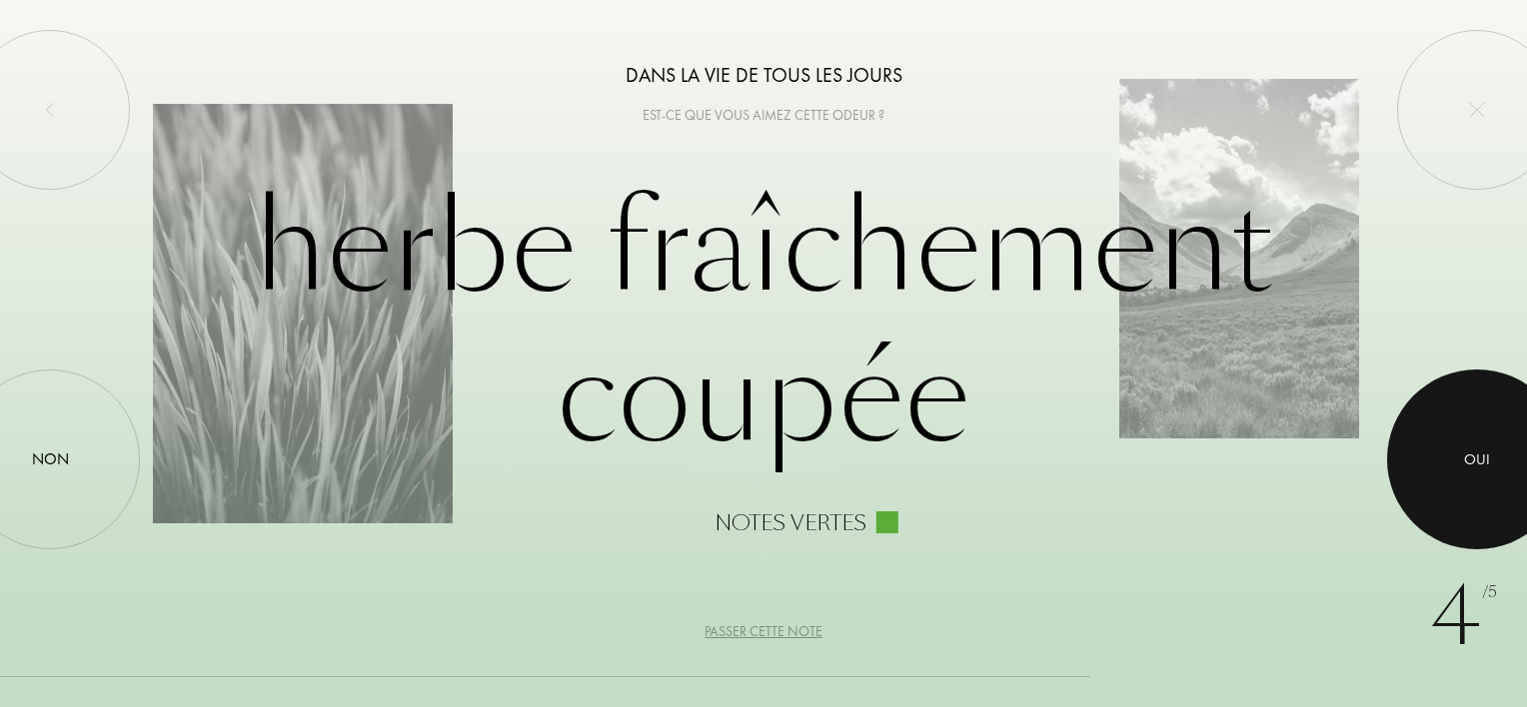
click at [1485, 457] on div "Oui" at bounding box center [1477, 460] width 26 height 23
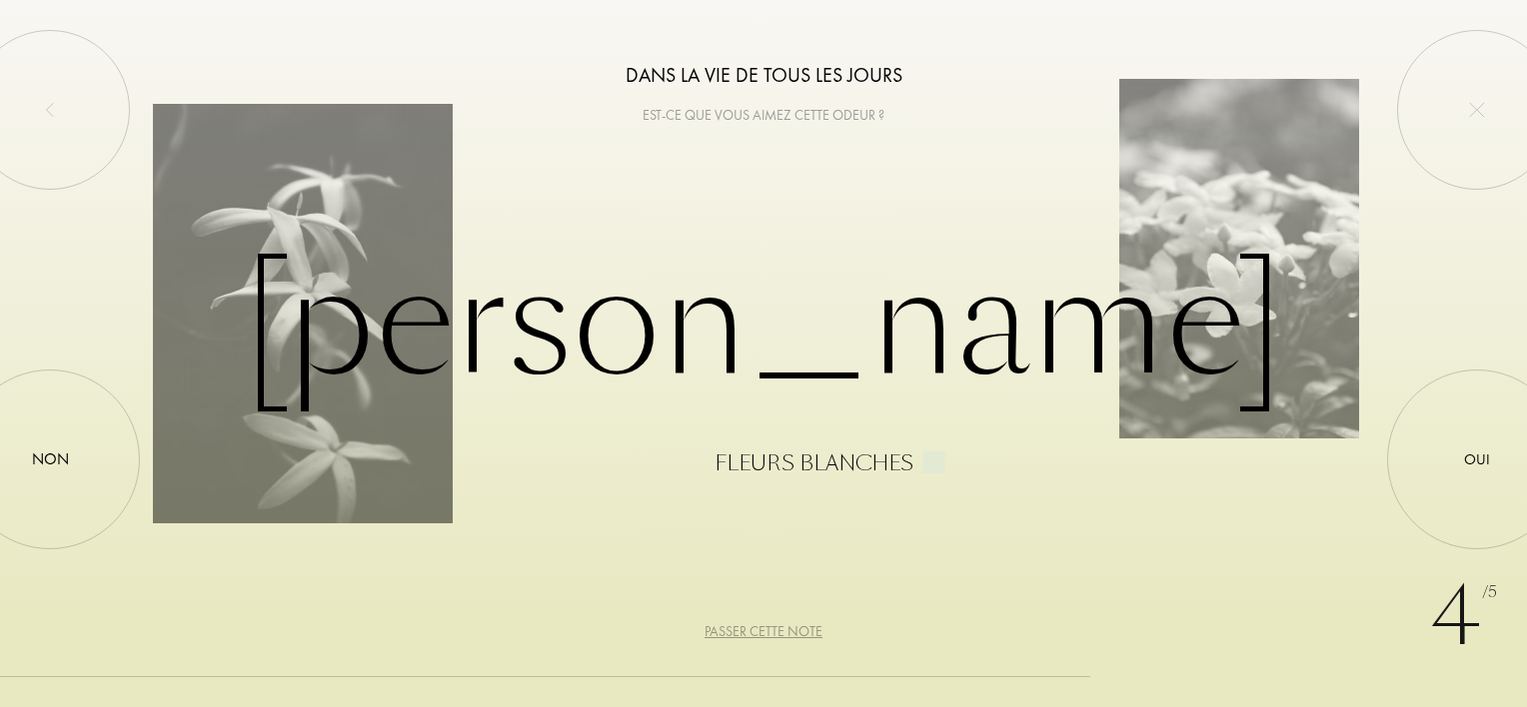
click at [795, 627] on div "Passer cette note" at bounding box center [763, 631] width 118 height 21
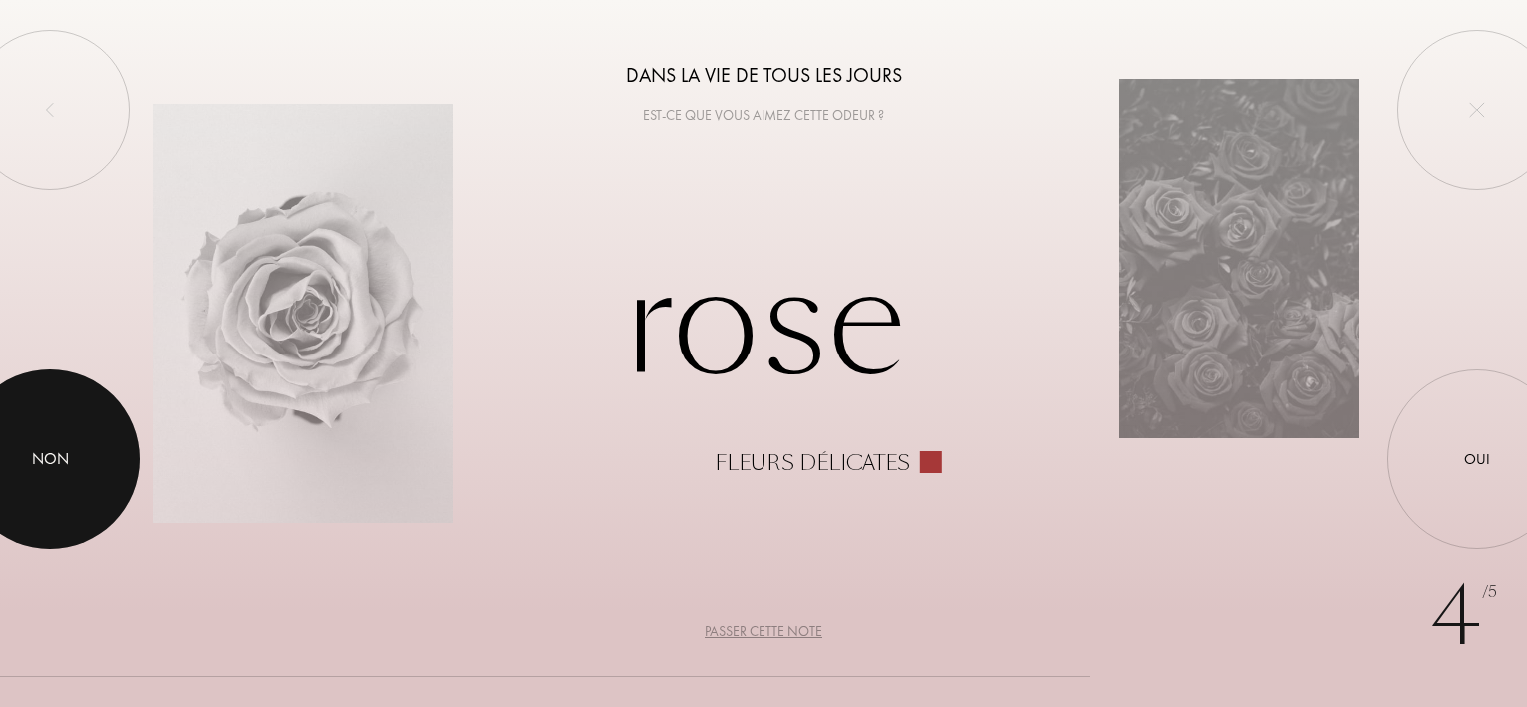
click at [40, 458] on div "Non" at bounding box center [50, 460] width 37 height 24
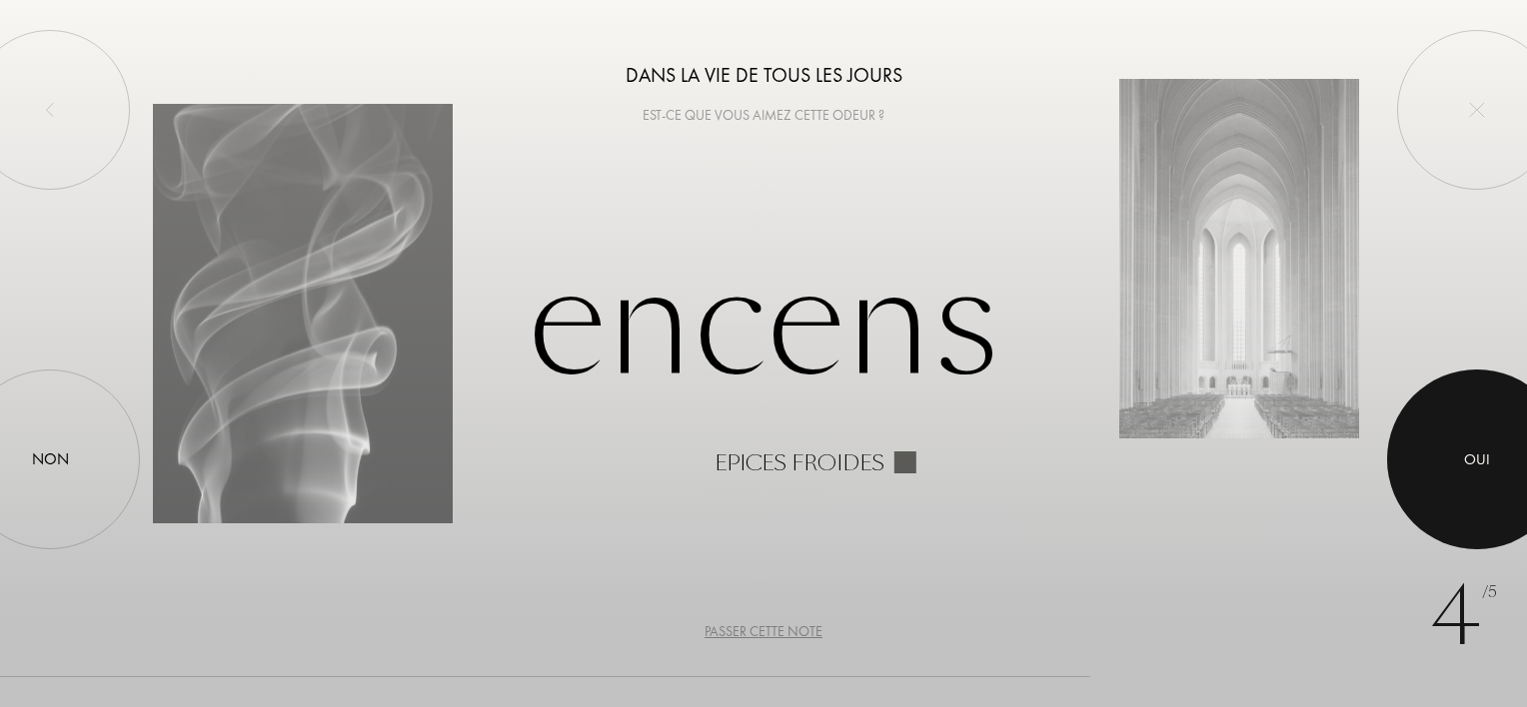
click at [1433, 462] on div at bounding box center [1477, 460] width 180 height 180
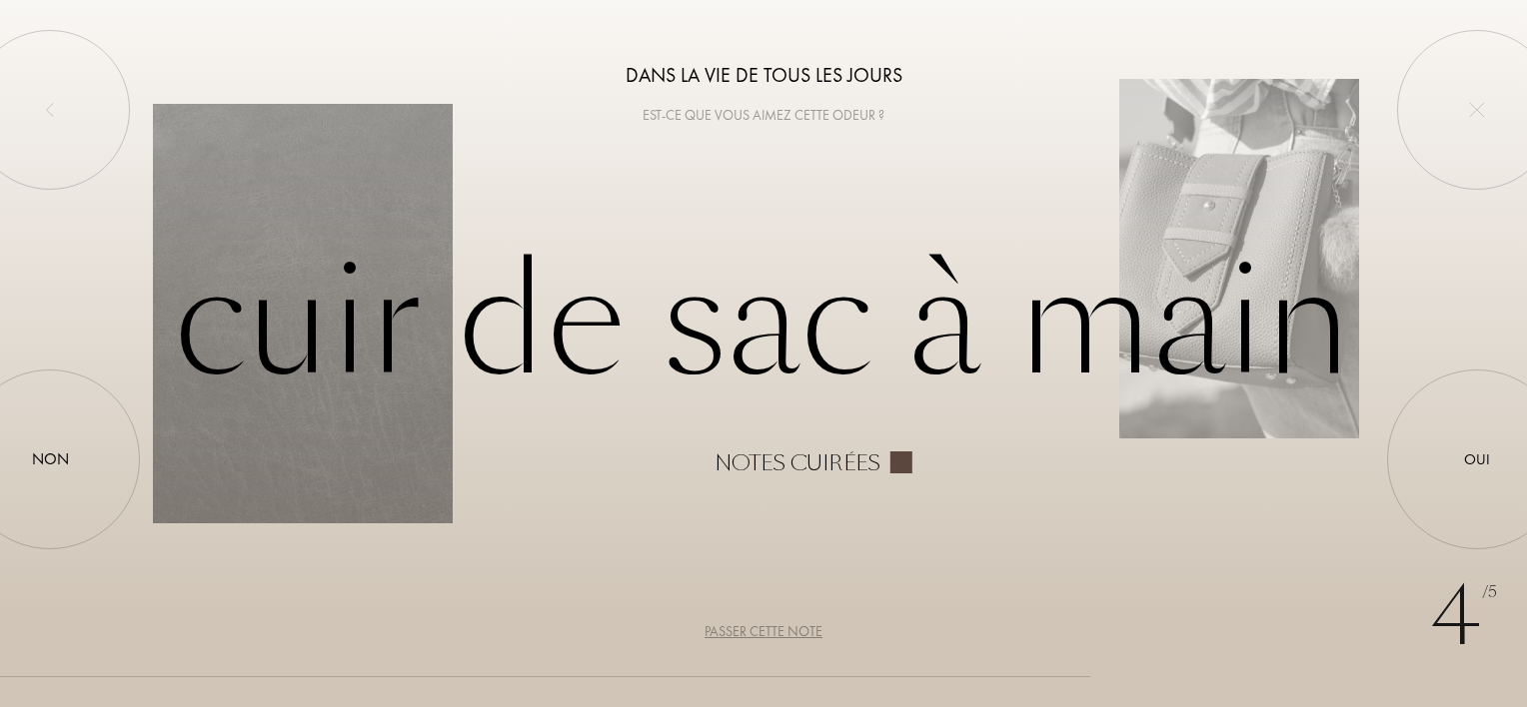
click at [799, 633] on div "Passer cette note" at bounding box center [763, 631] width 118 height 21
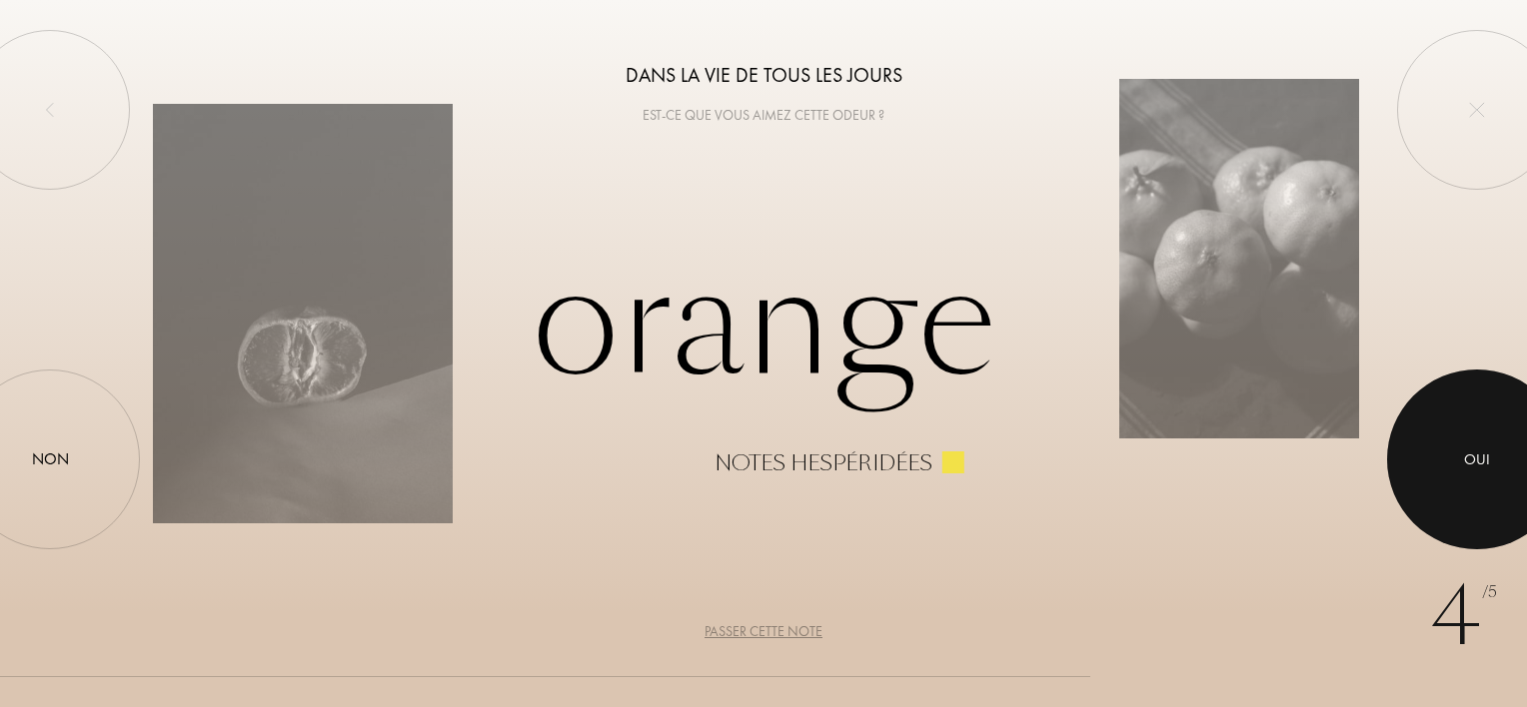
click at [1444, 480] on div at bounding box center [1477, 460] width 180 height 180
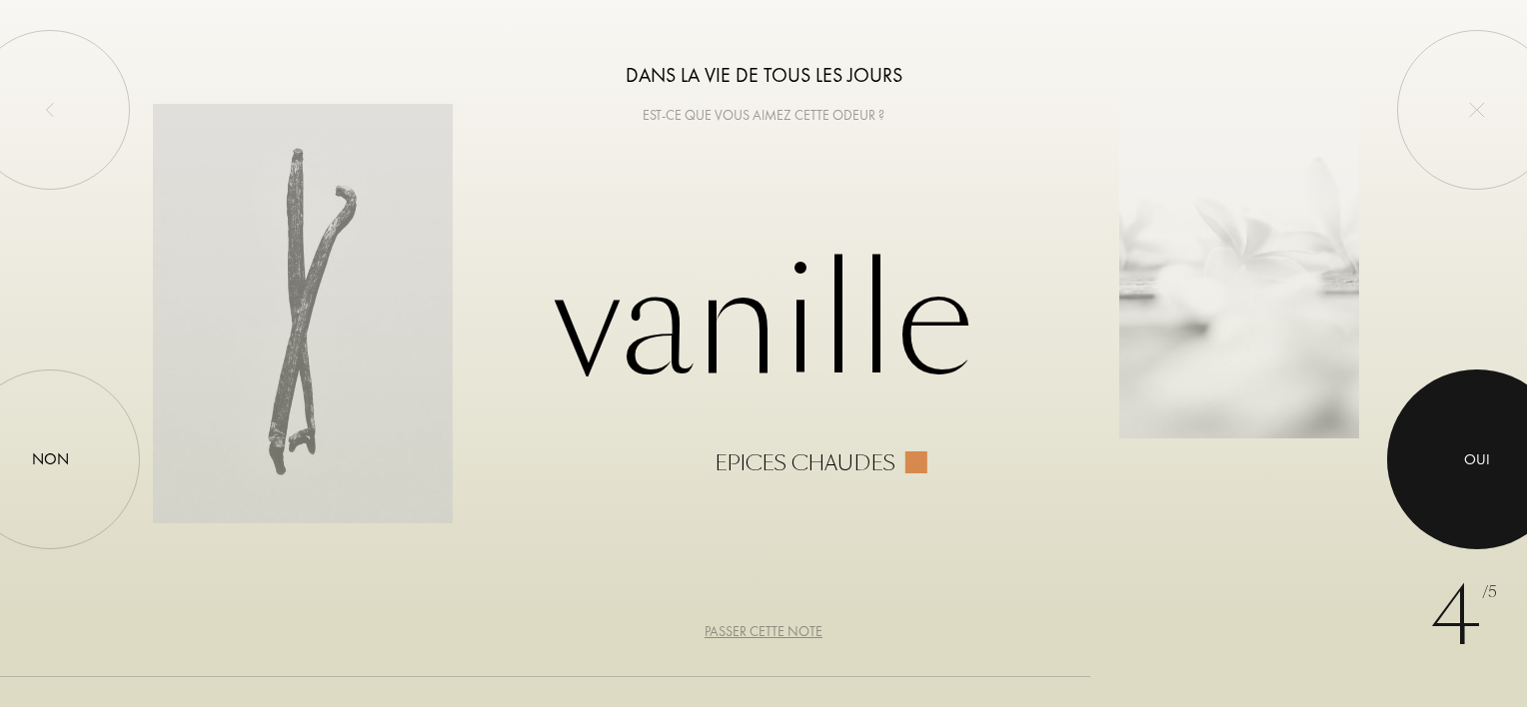
click at [1446, 459] on div at bounding box center [1477, 460] width 180 height 180
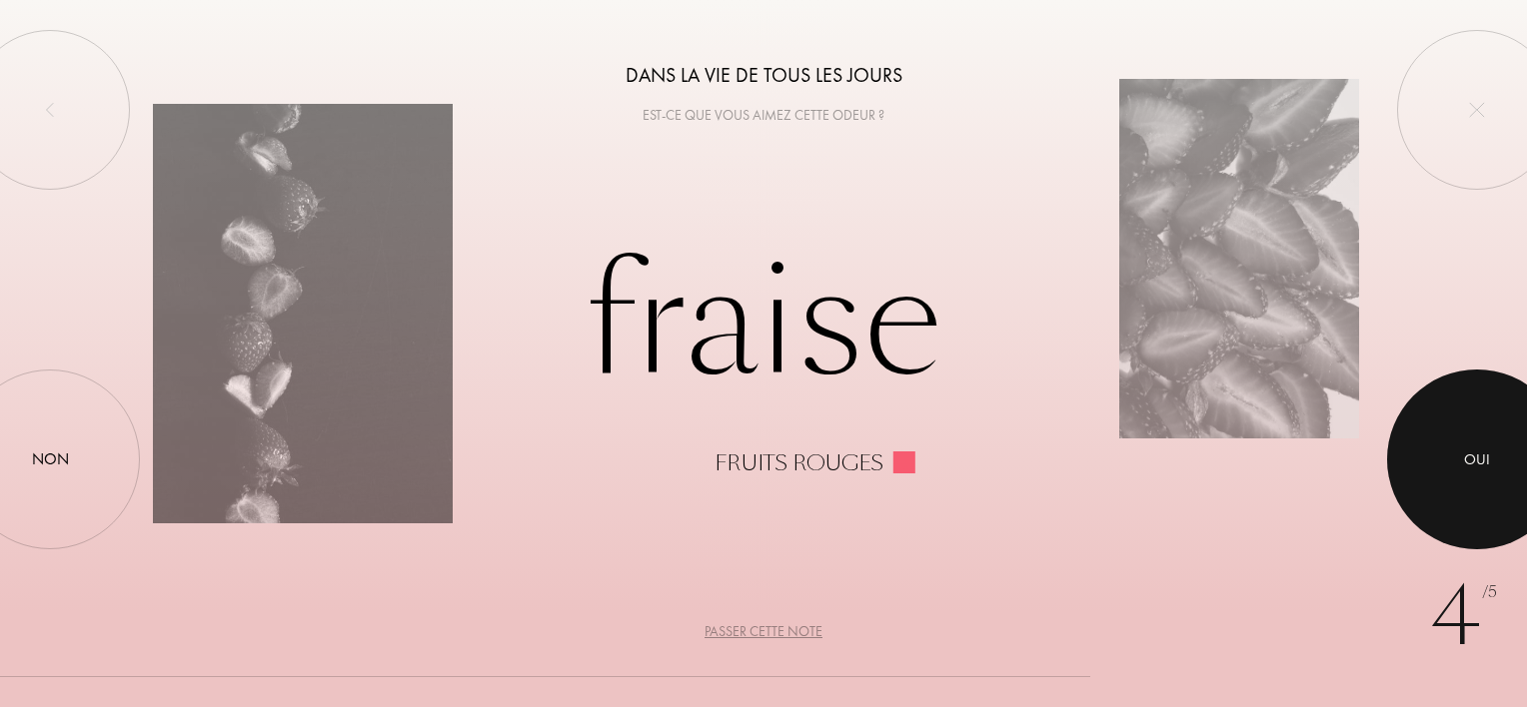
click at [1471, 430] on div at bounding box center [1477, 460] width 180 height 180
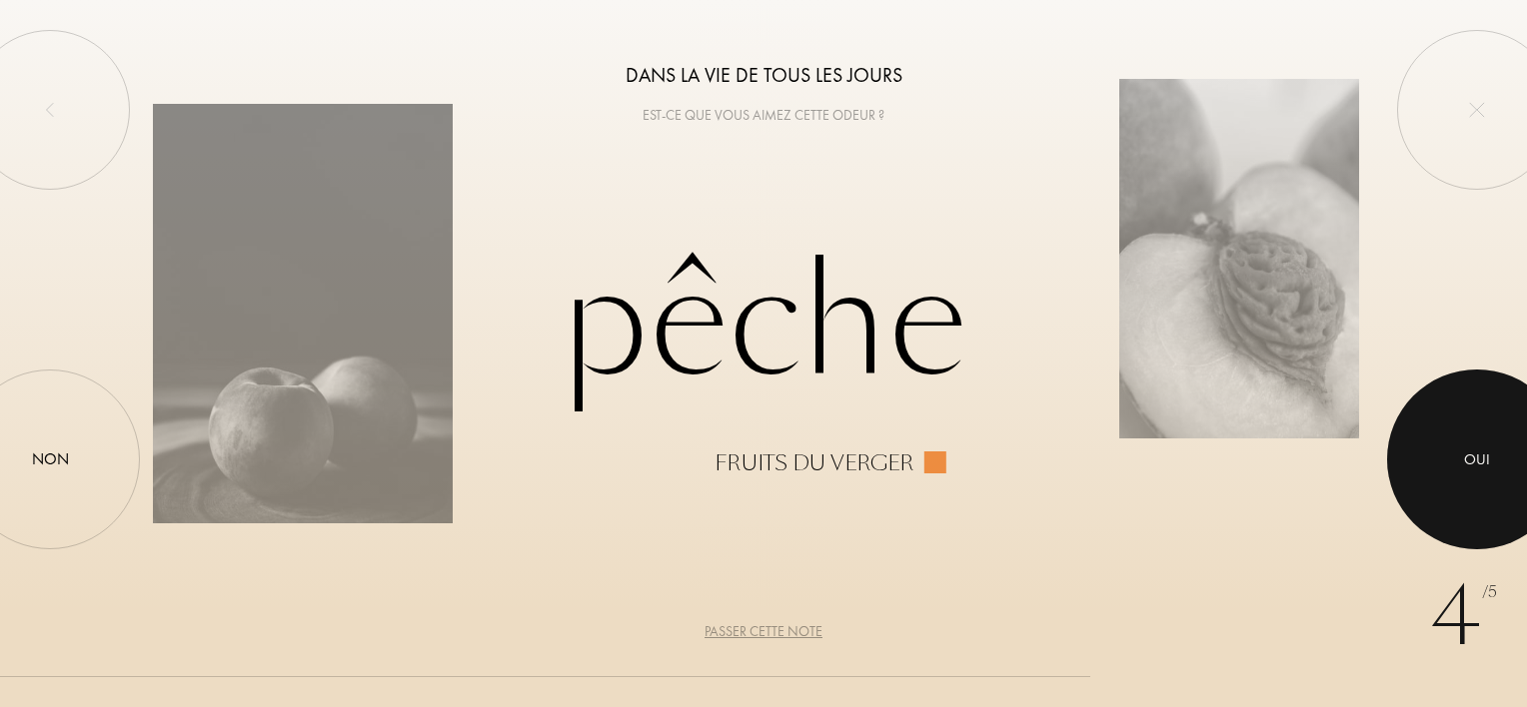
click at [1480, 472] on div at bounding box center [1477, 460] width 180 height 180
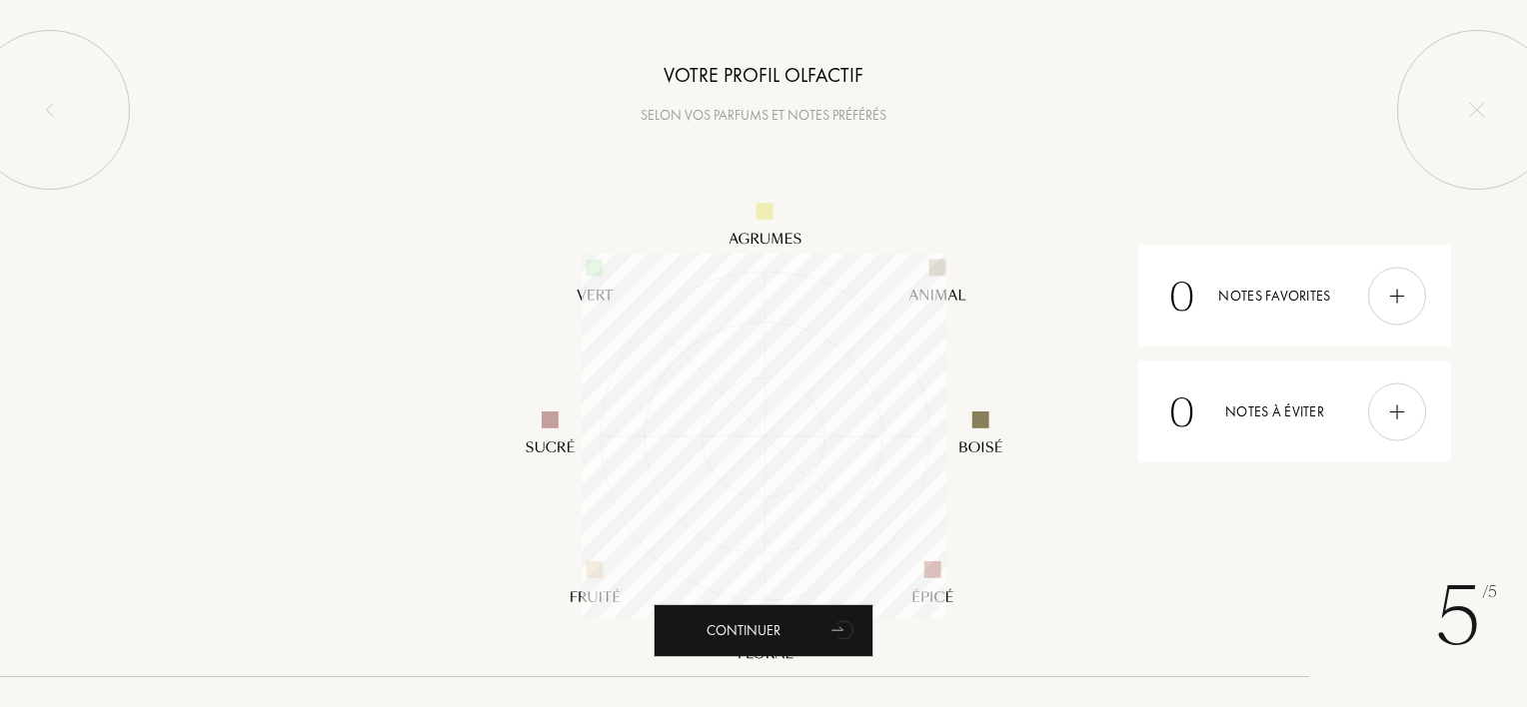
scroll to position [365, 365]
click at [1380, 303] on div at bounding box center [1397, 296] width 58 height 58
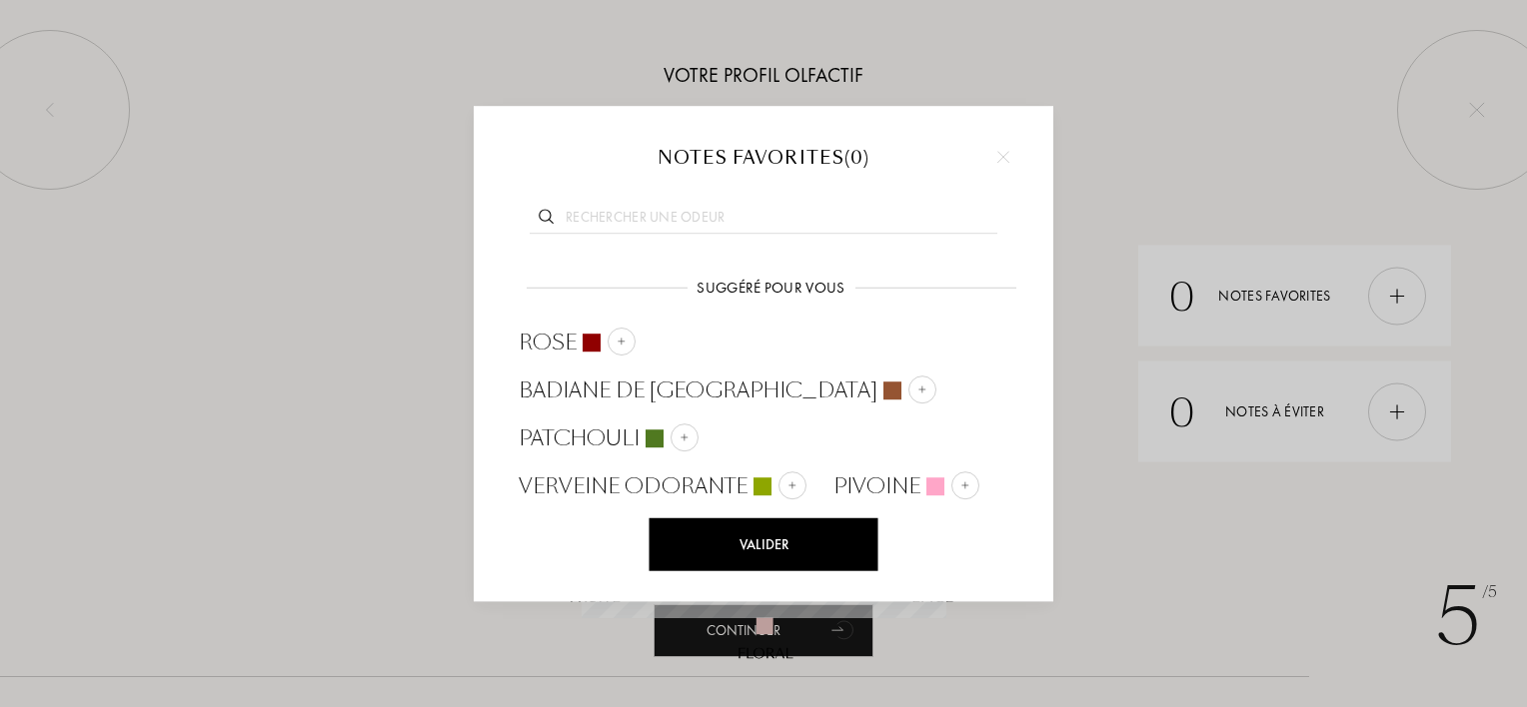
click at [1007, 149] on div at bounding box center [1003, 157] width 30 height 30
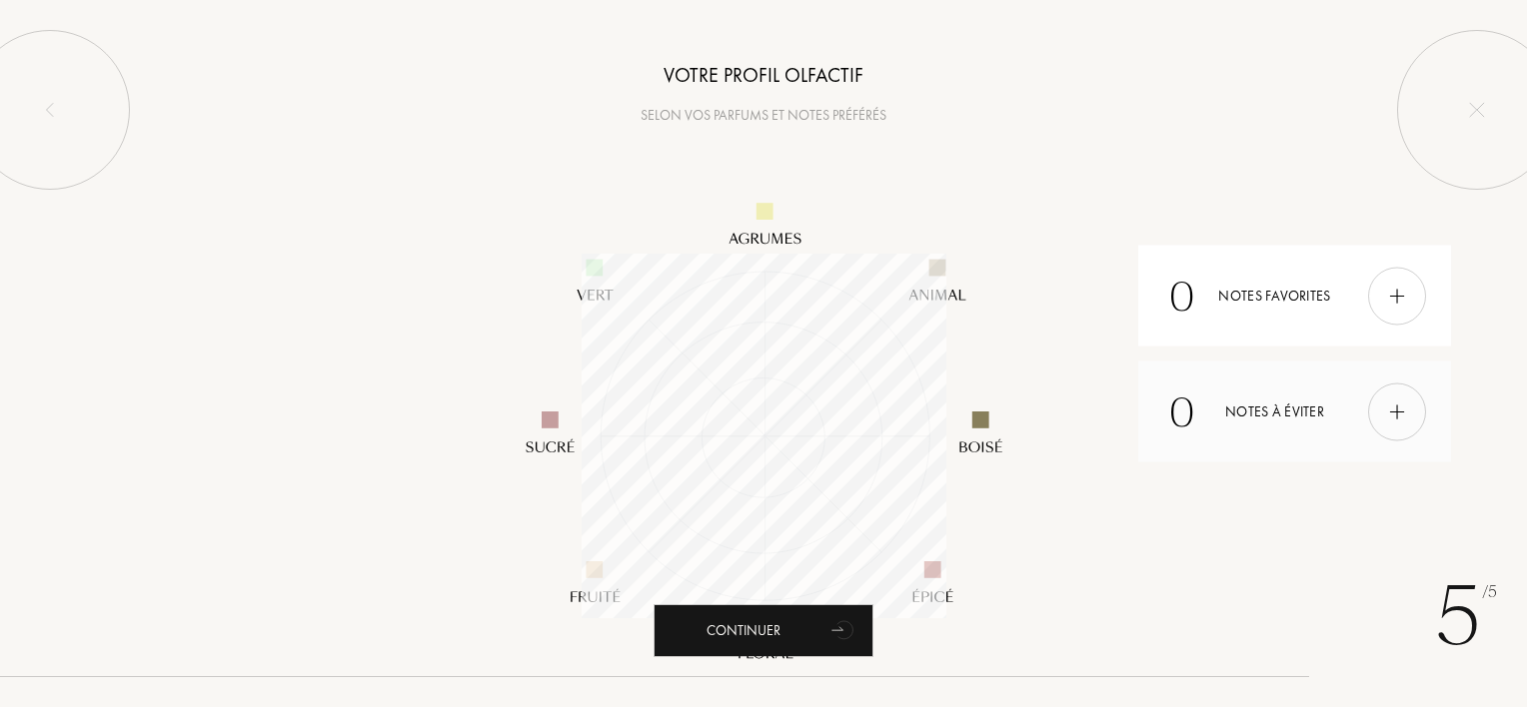
click at [1406, 403] on img at bounding box center [1397, 412] width 22 height 22
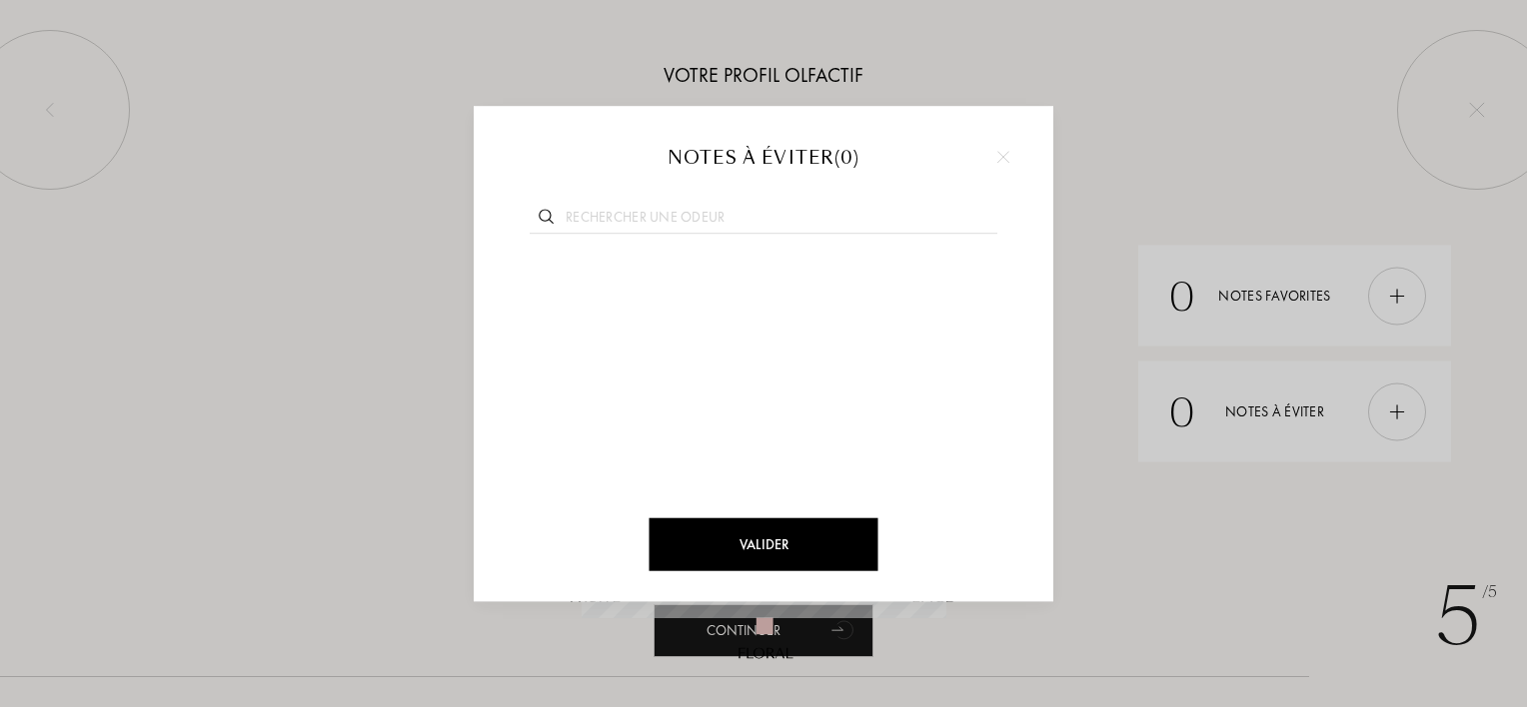
click at [1008, 156] on img at bounding box center [1003, 157] width 12 height 12
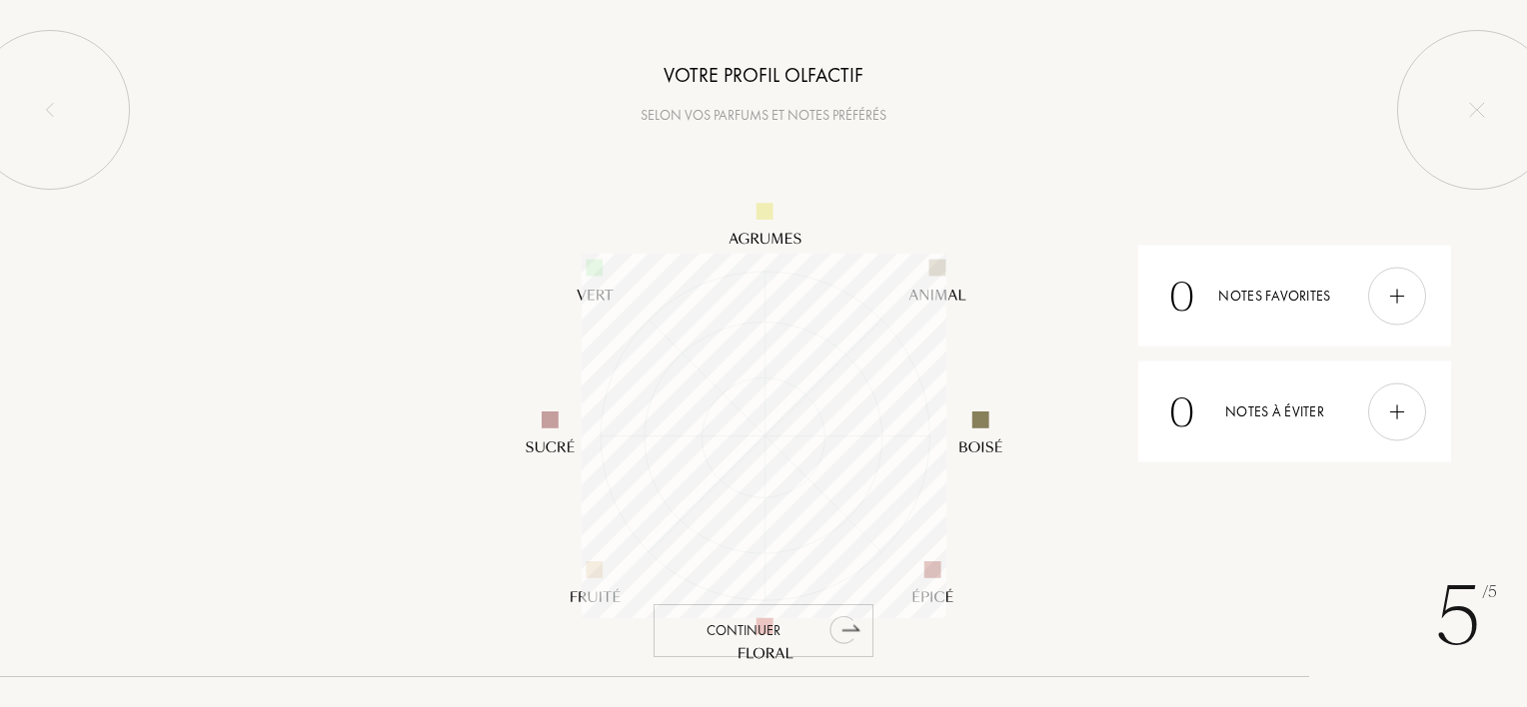
click at [821, 627] on div "Continuer" at bounding box center [763, 630] width 220 height 53
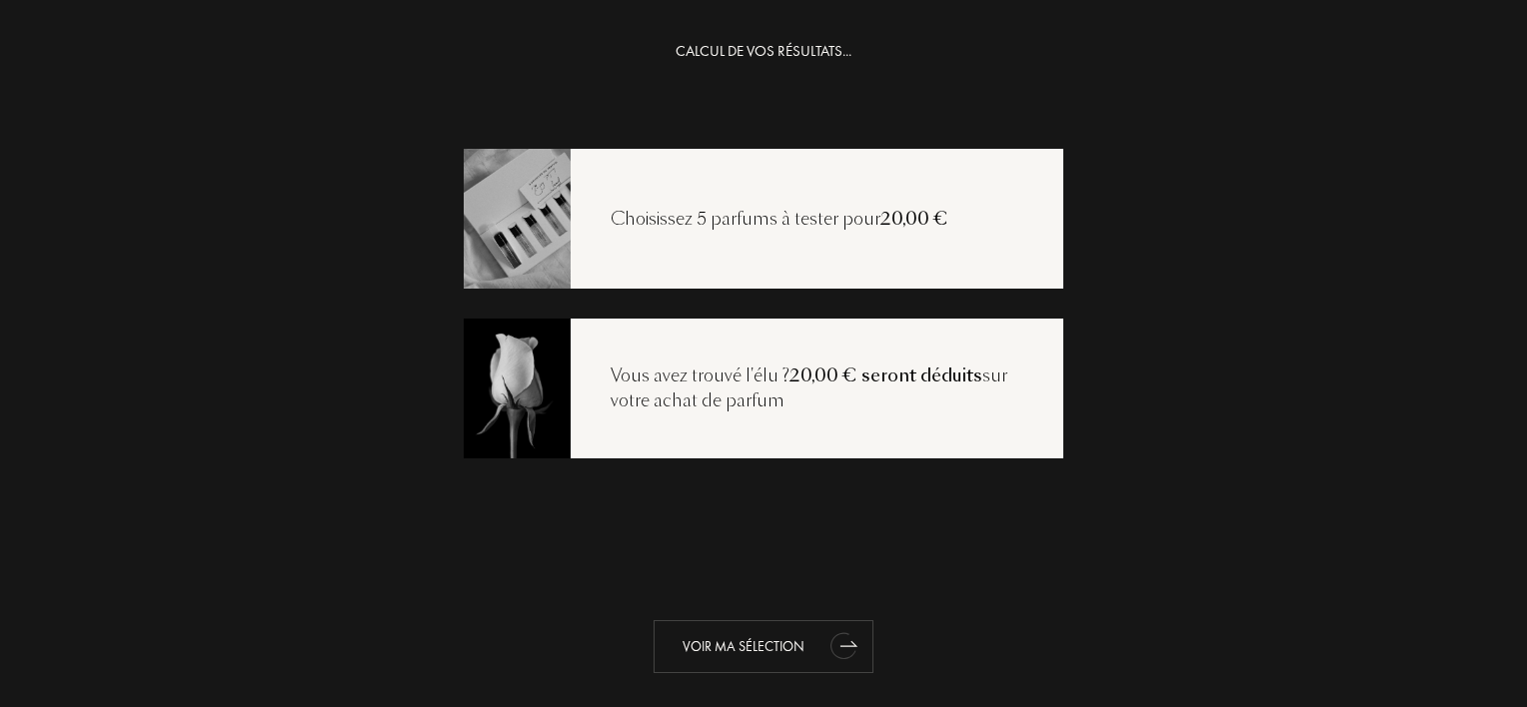
click at [800, 639] on div "Voir ma sélection" at bounding box center [763, 646] width 220 height 53
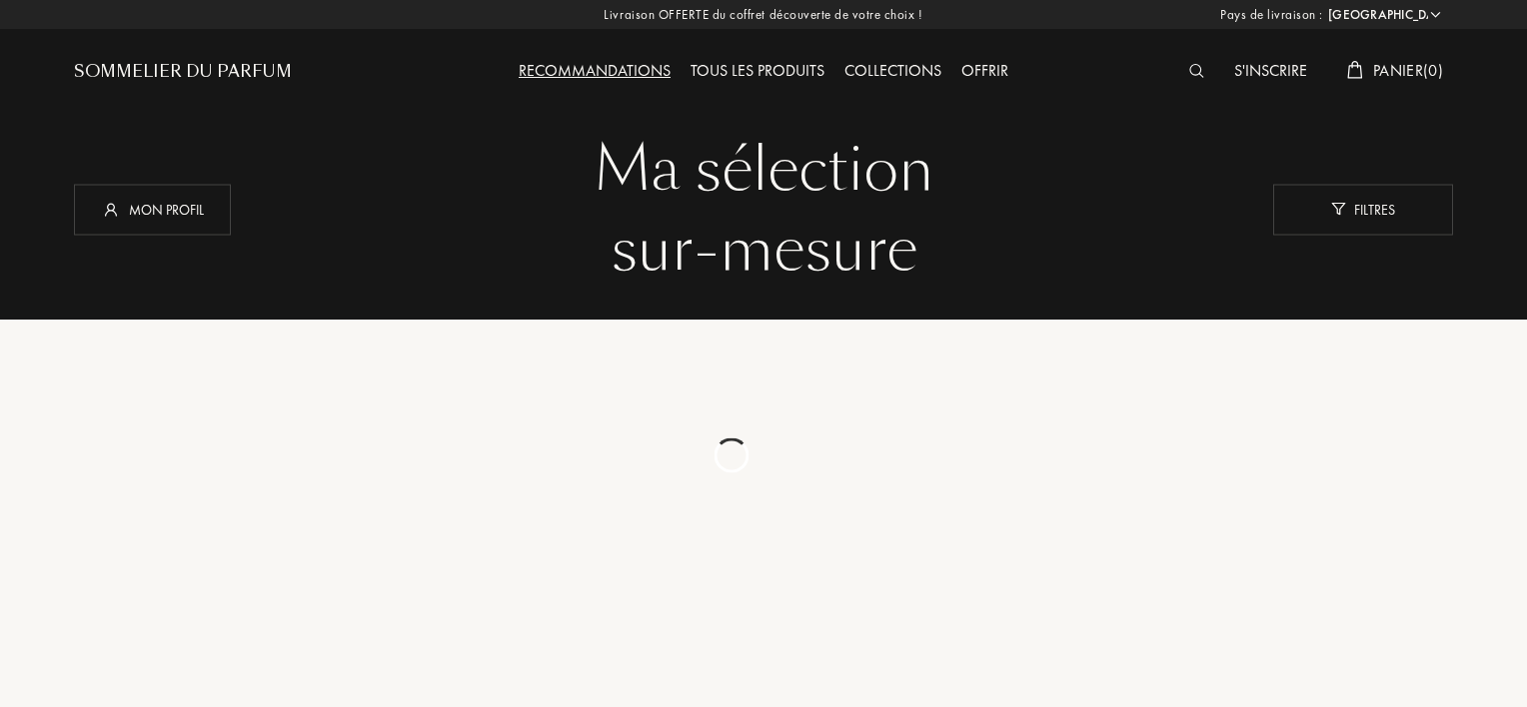
select select "FR"
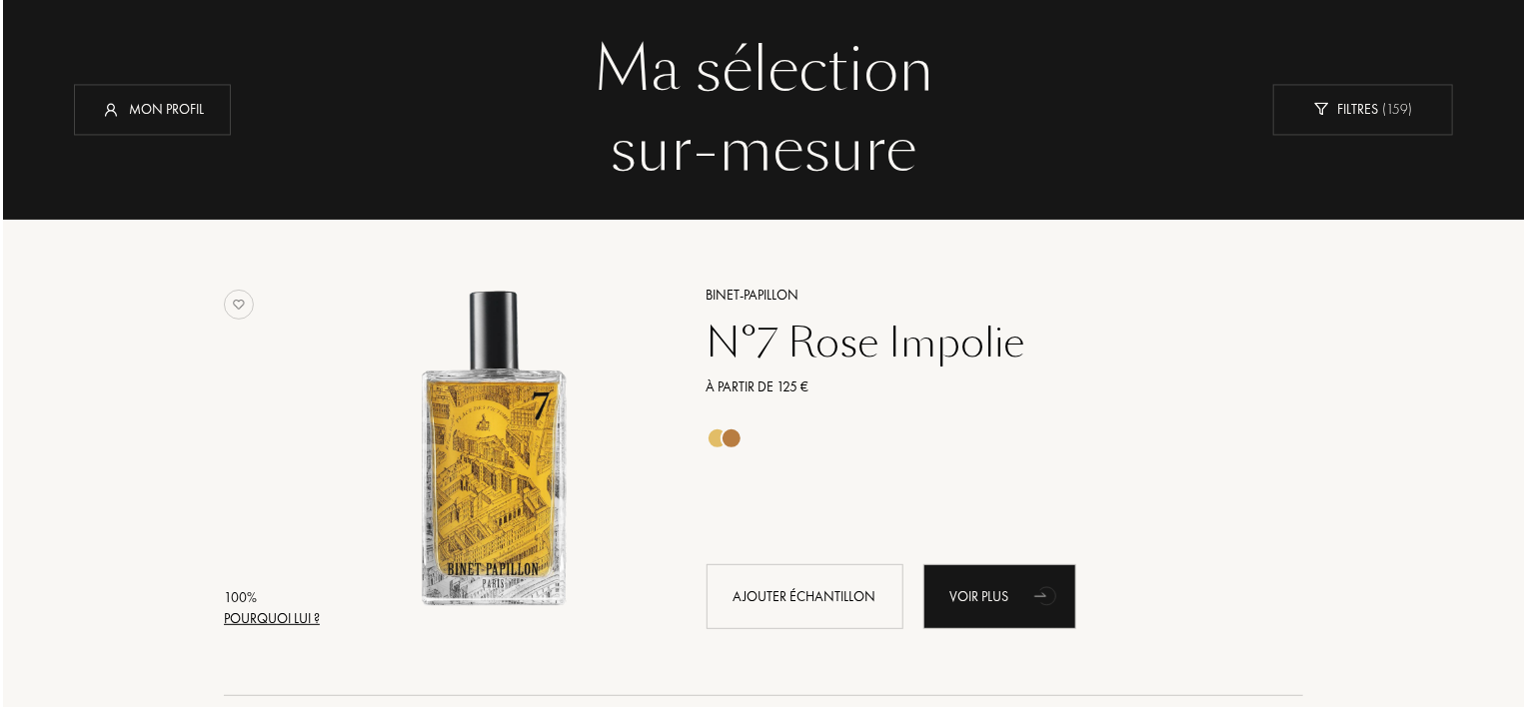
scroll to position [212, 0]
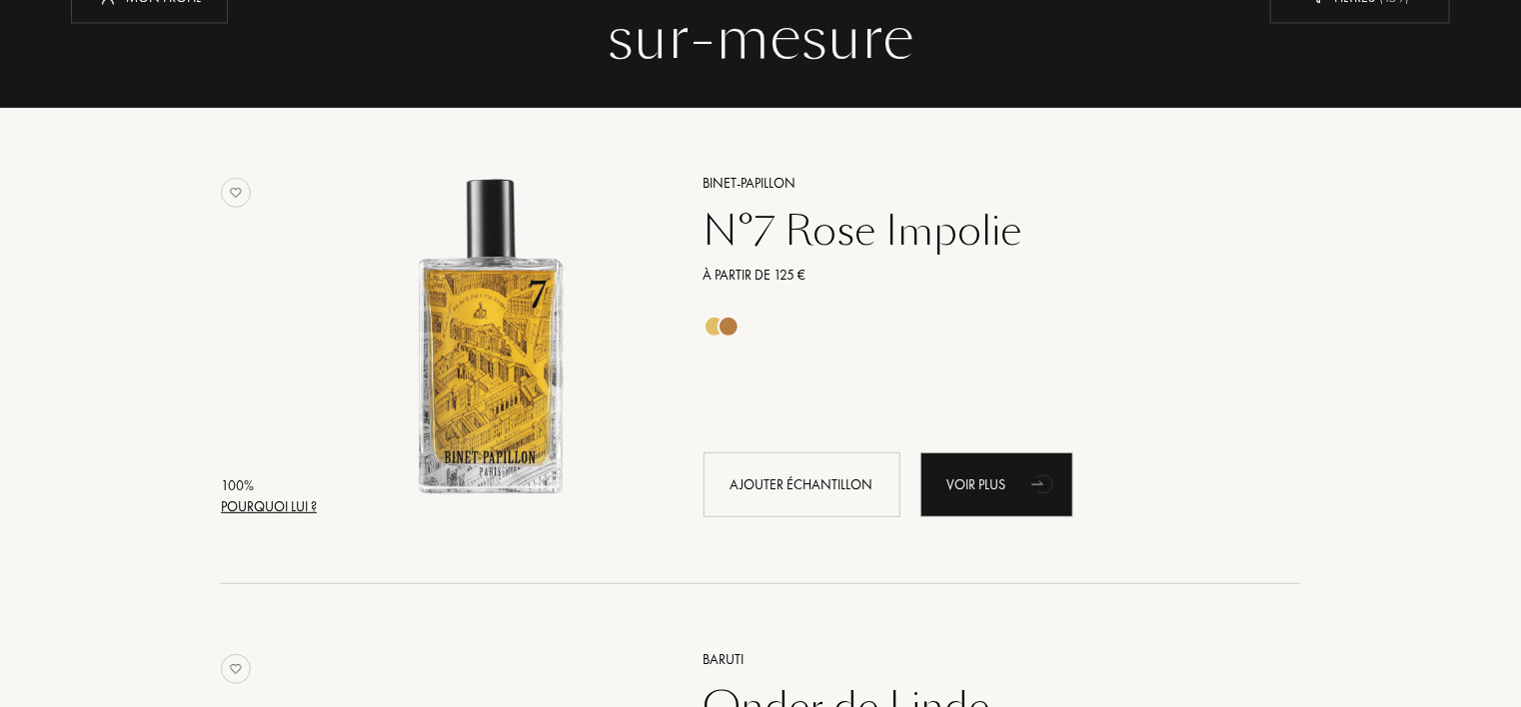
click at [300, 508] on div "Pourquoi lui ?" at bounding box center [269, 507] width 96 height 21
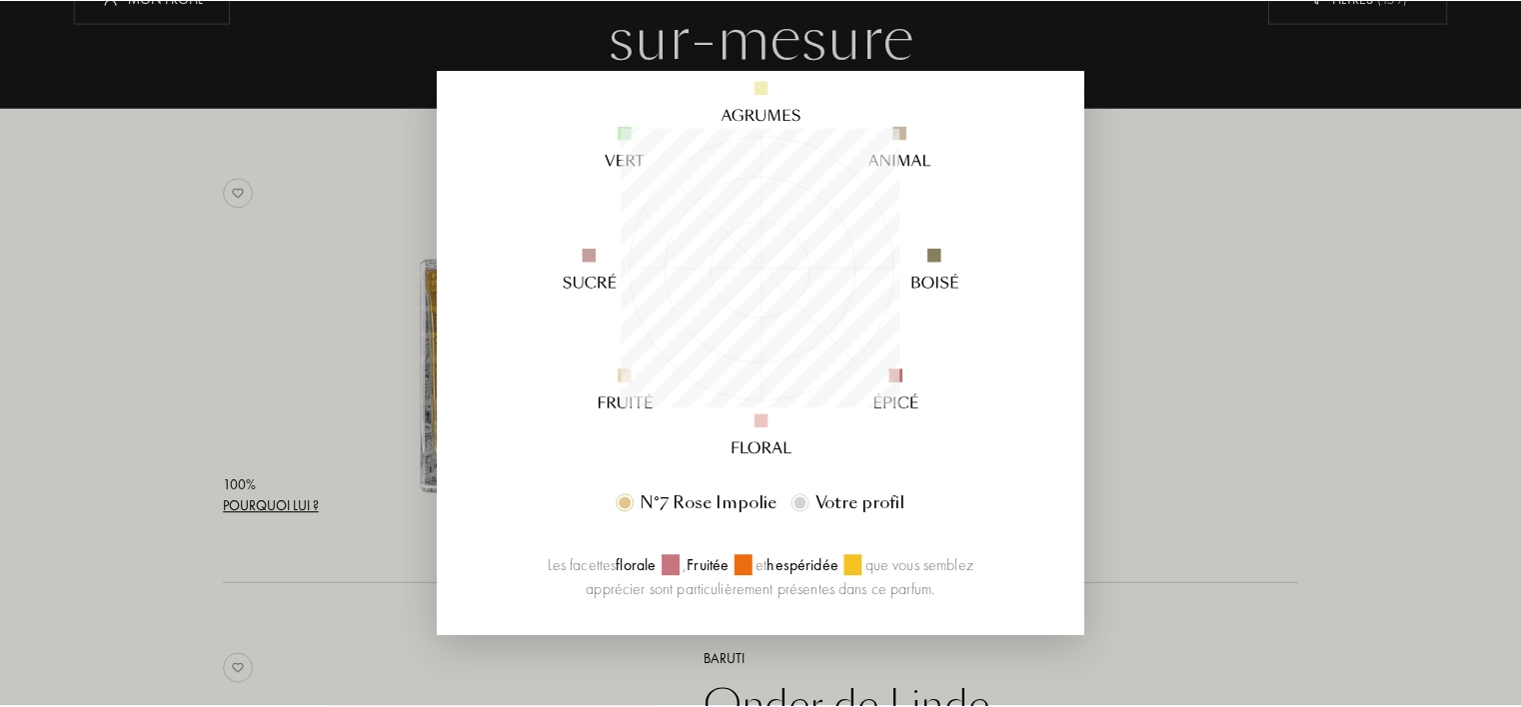
scroll to position [0, 0]
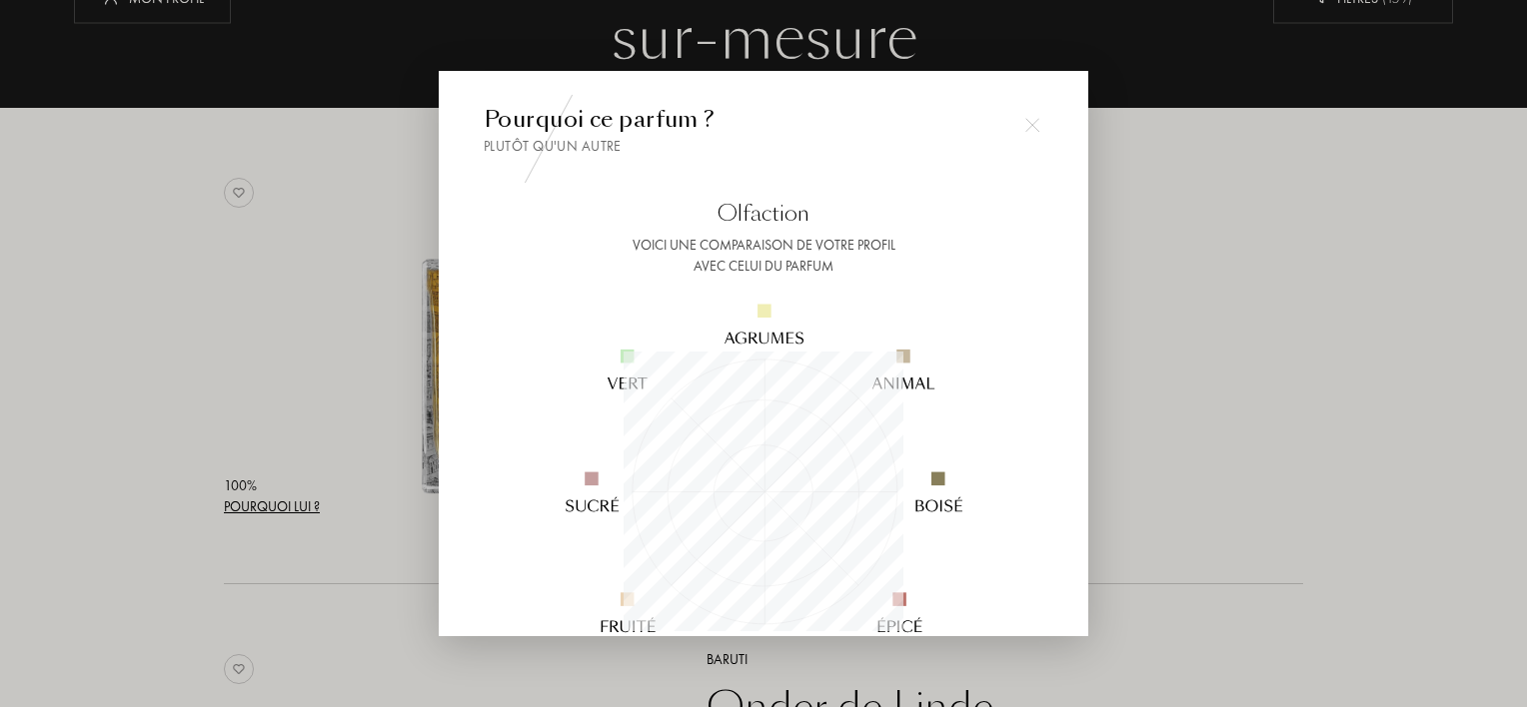
click at [1352, 348] on div at bounding box center [763, 353] width 1527 height 707
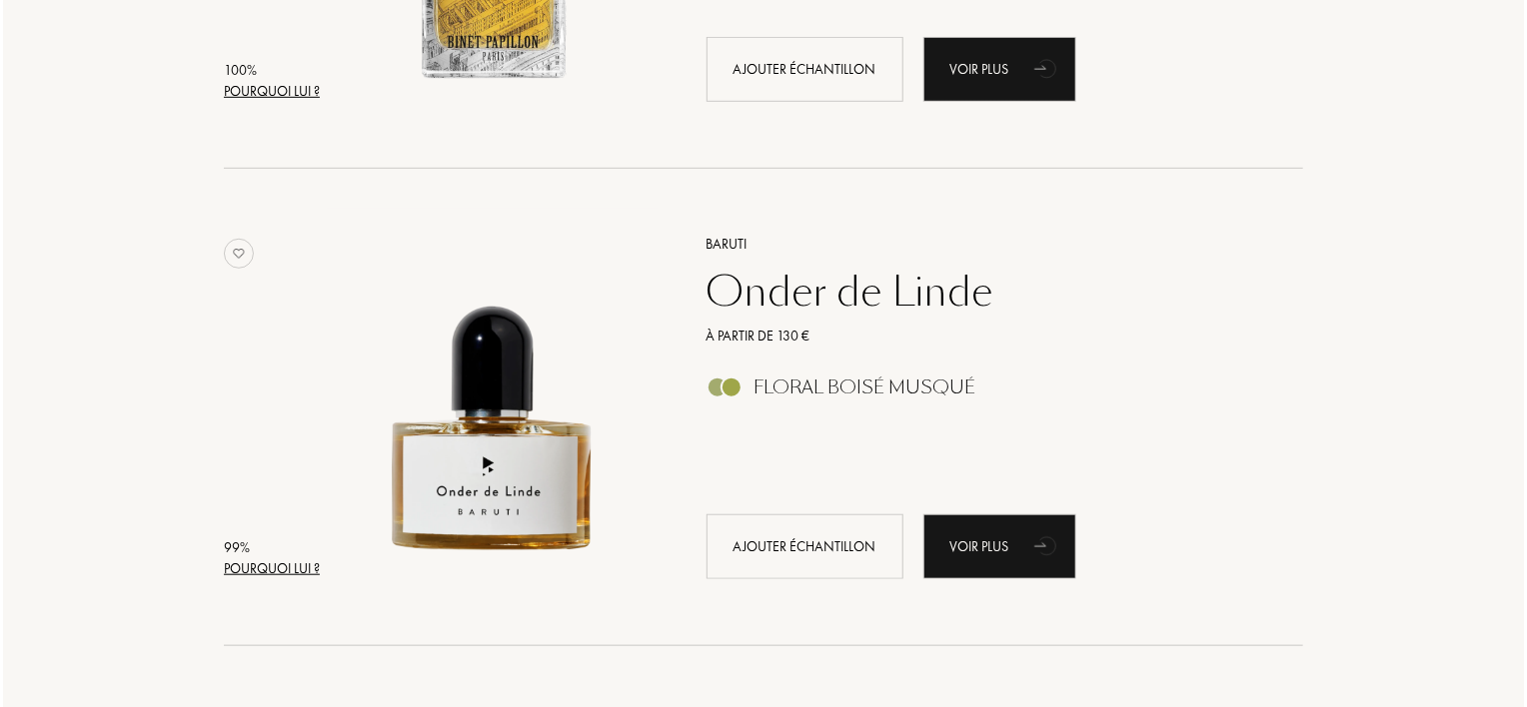
scroll to position [711, 0]
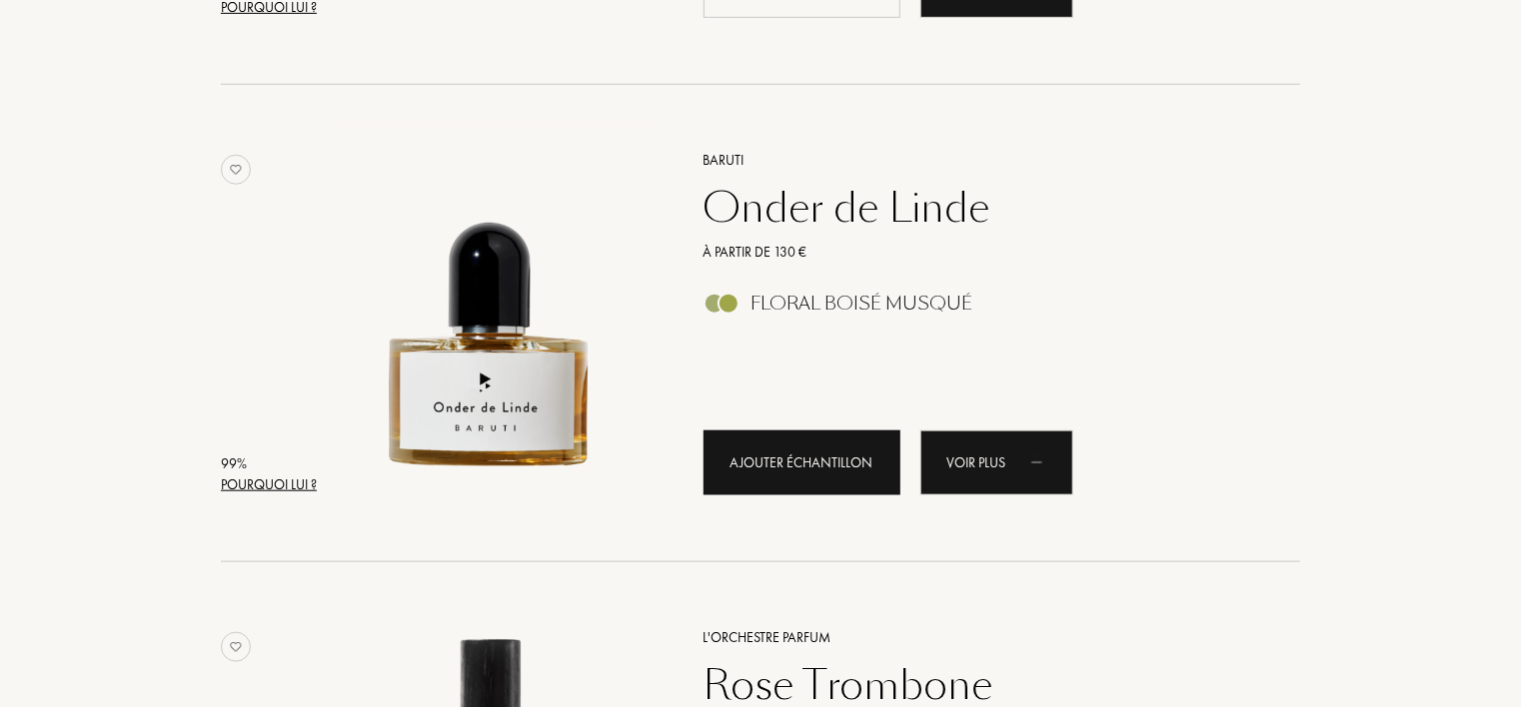
click at [793, 469] on div "Ajouter échantillon" at bounding box center [801, 463] width 197 height 65
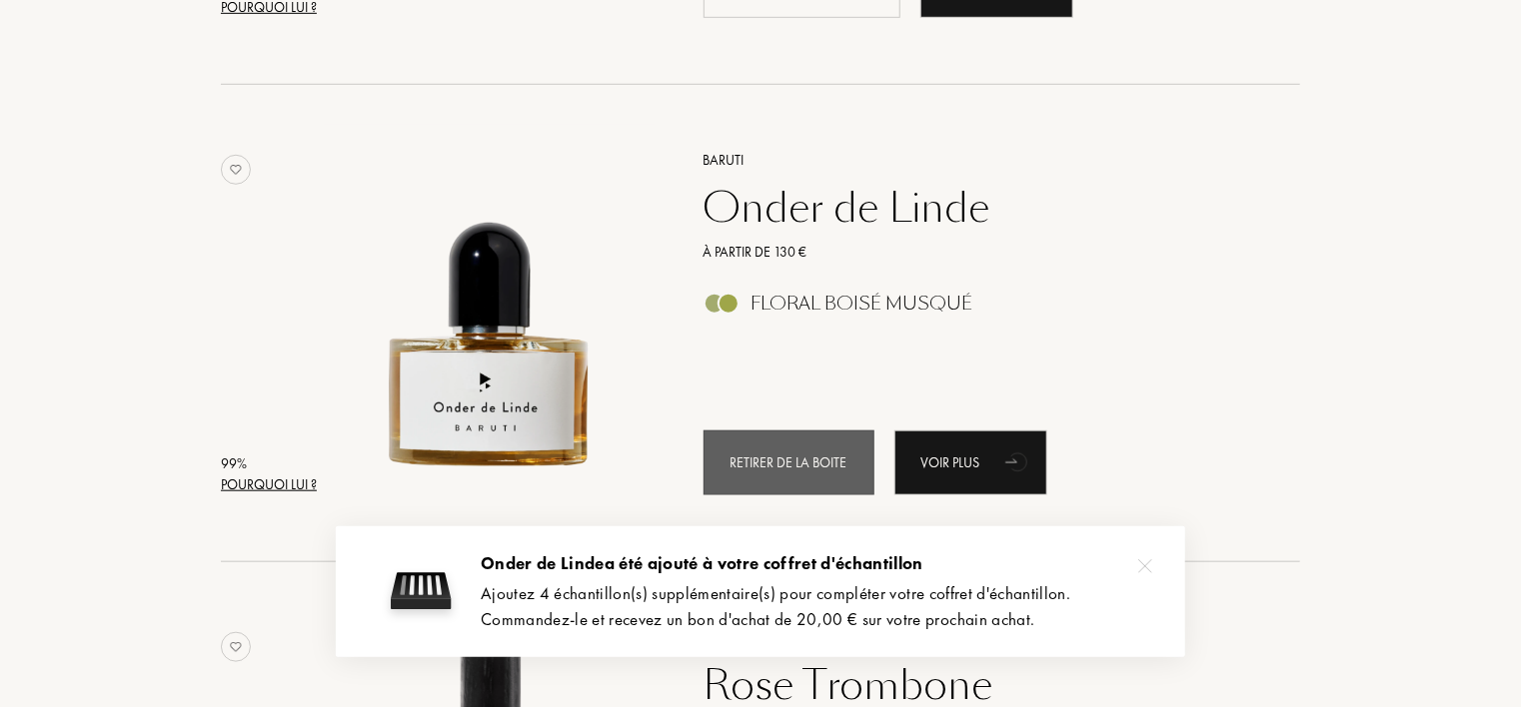
click at [815, 469] on div "Retirer de la boite" at bounding box center [788, 463] width 171 height 65
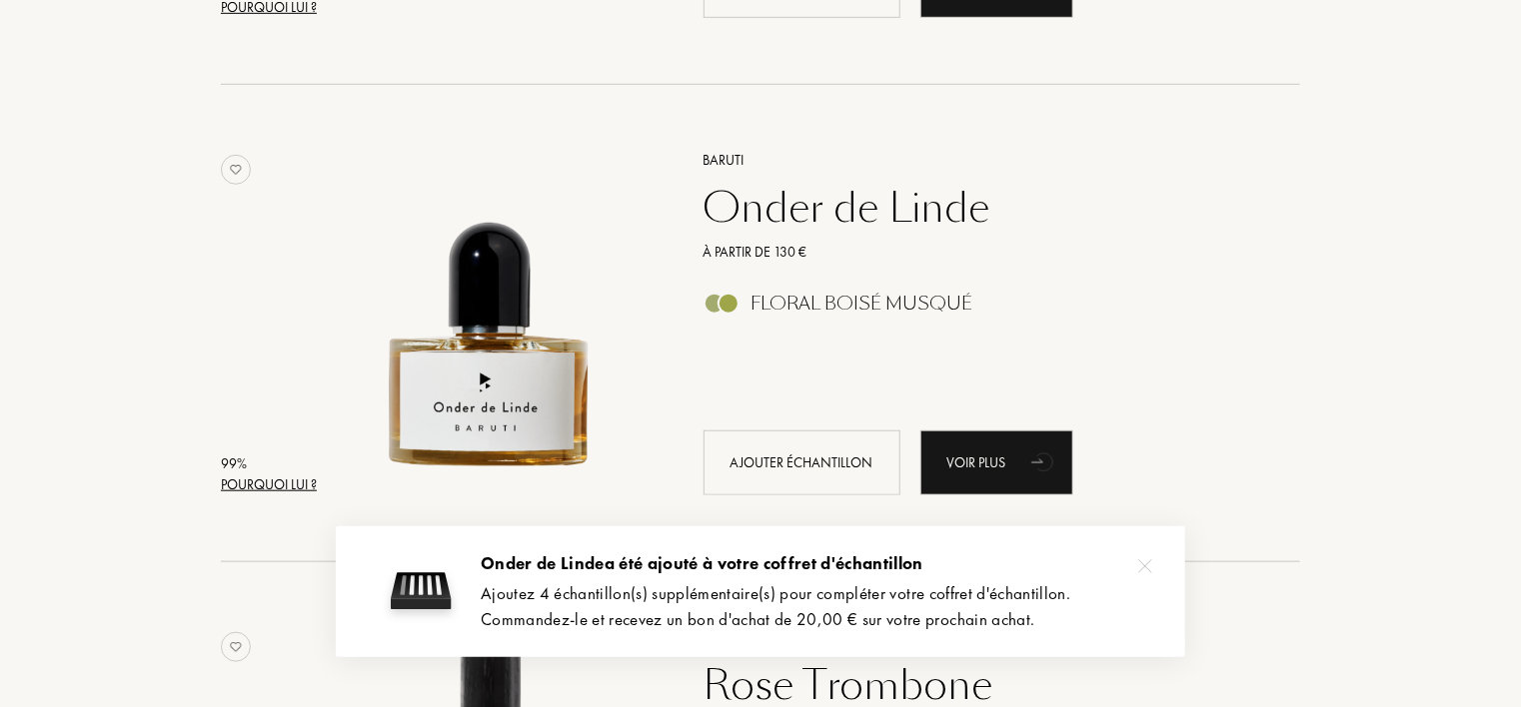
click at [250, 485] on div "Pourquoi lui ?" at bounding box center [269, 485] width 96 height 21
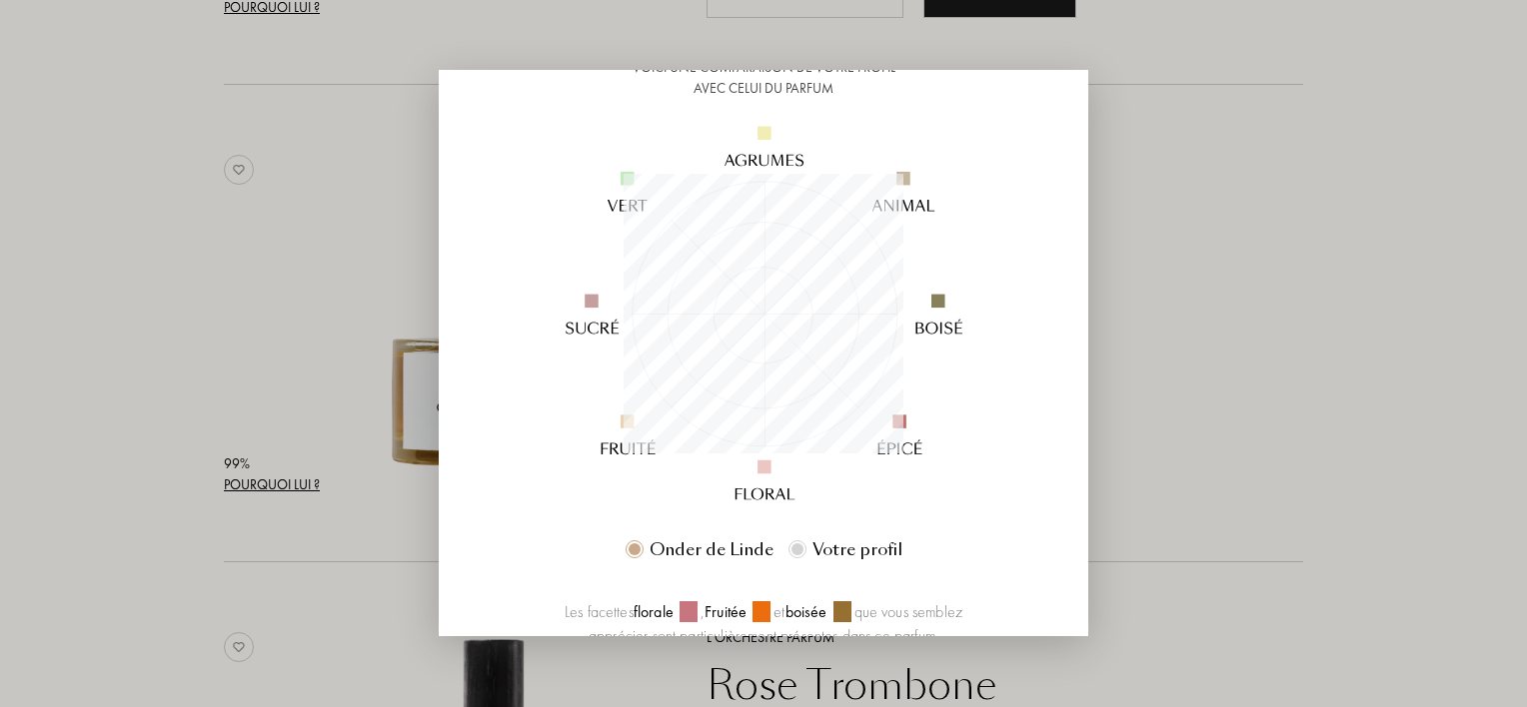
scroll to position [200, 0]
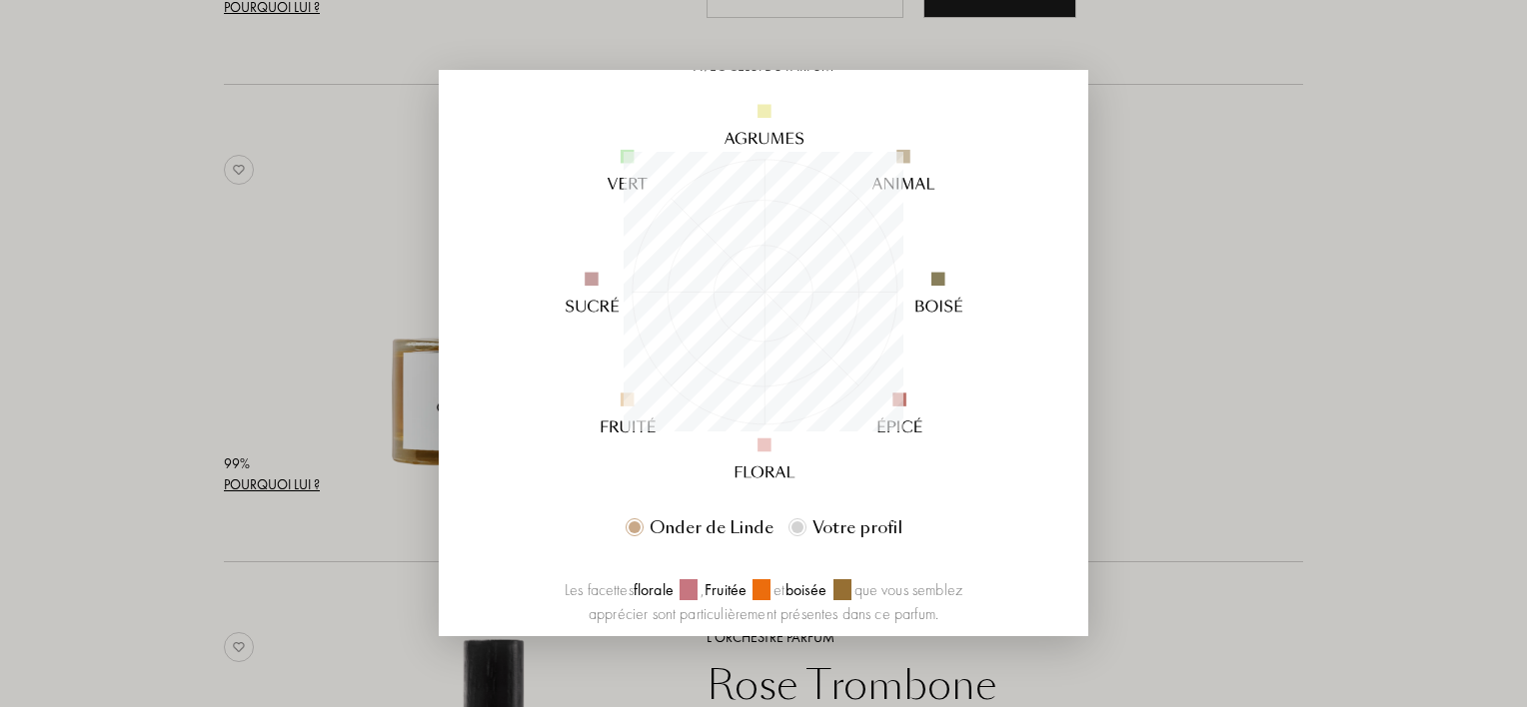
click at [1184, 439] on div at bounding box center [763, 353] width 1527 height 707
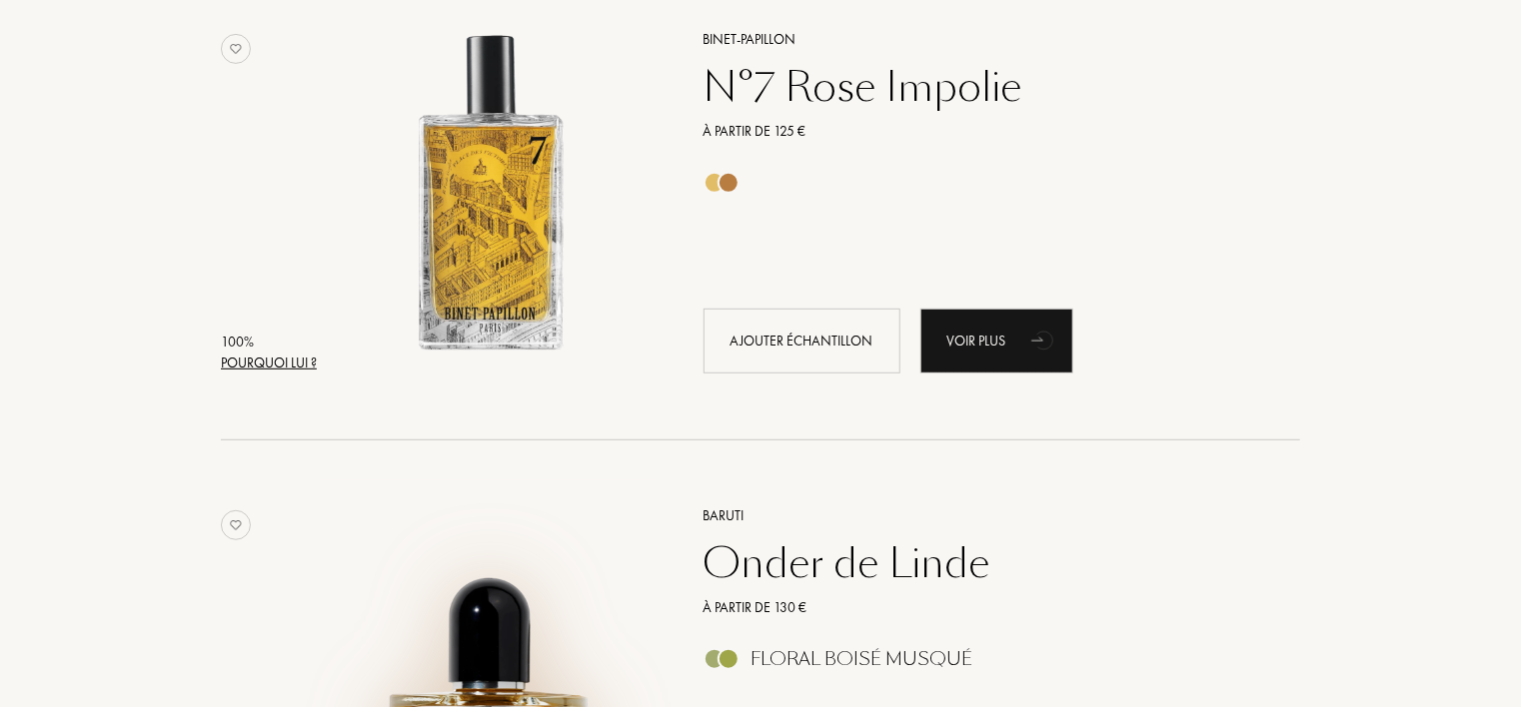
scroll to position [400, 0]
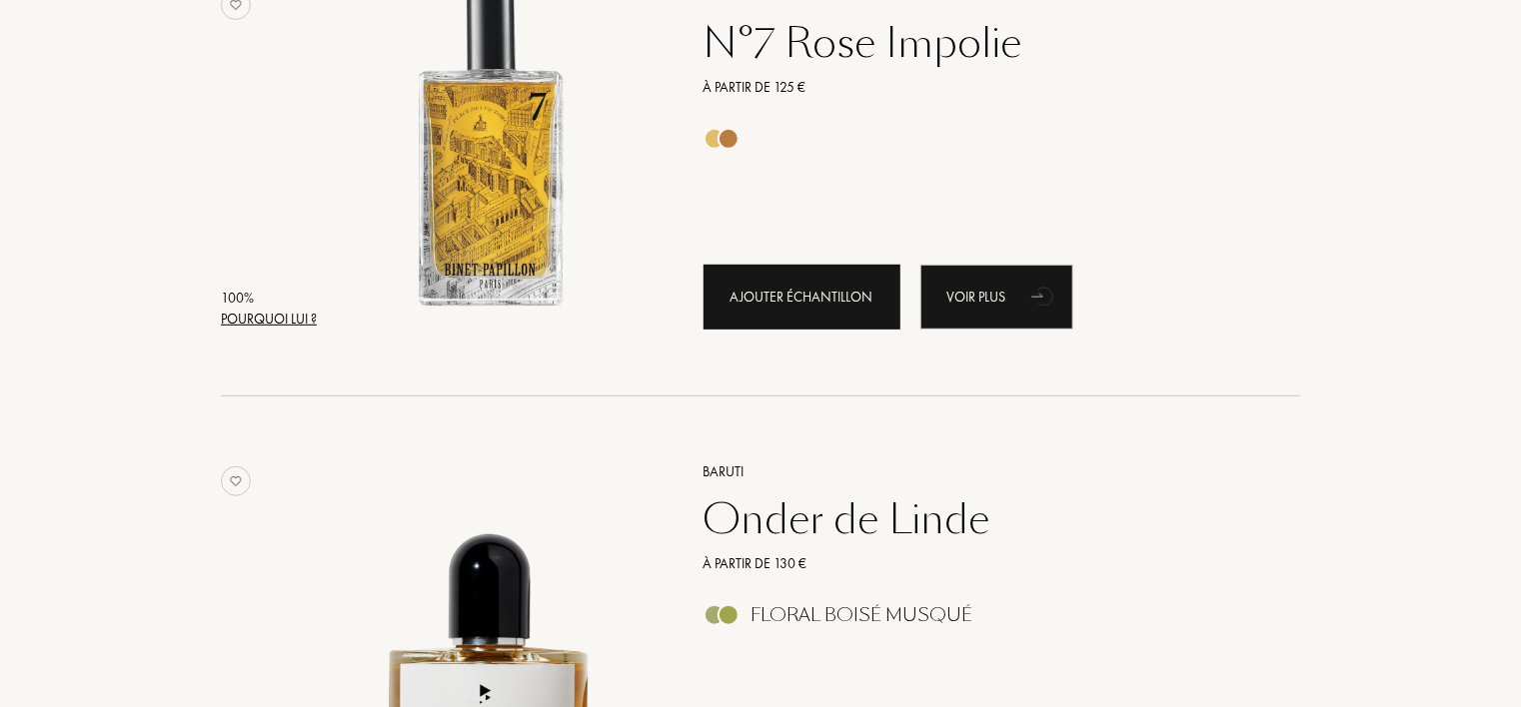
click at [765, 303] on div "Ajouter échantillon" at bounding box center [801, 297] width 197 height 65
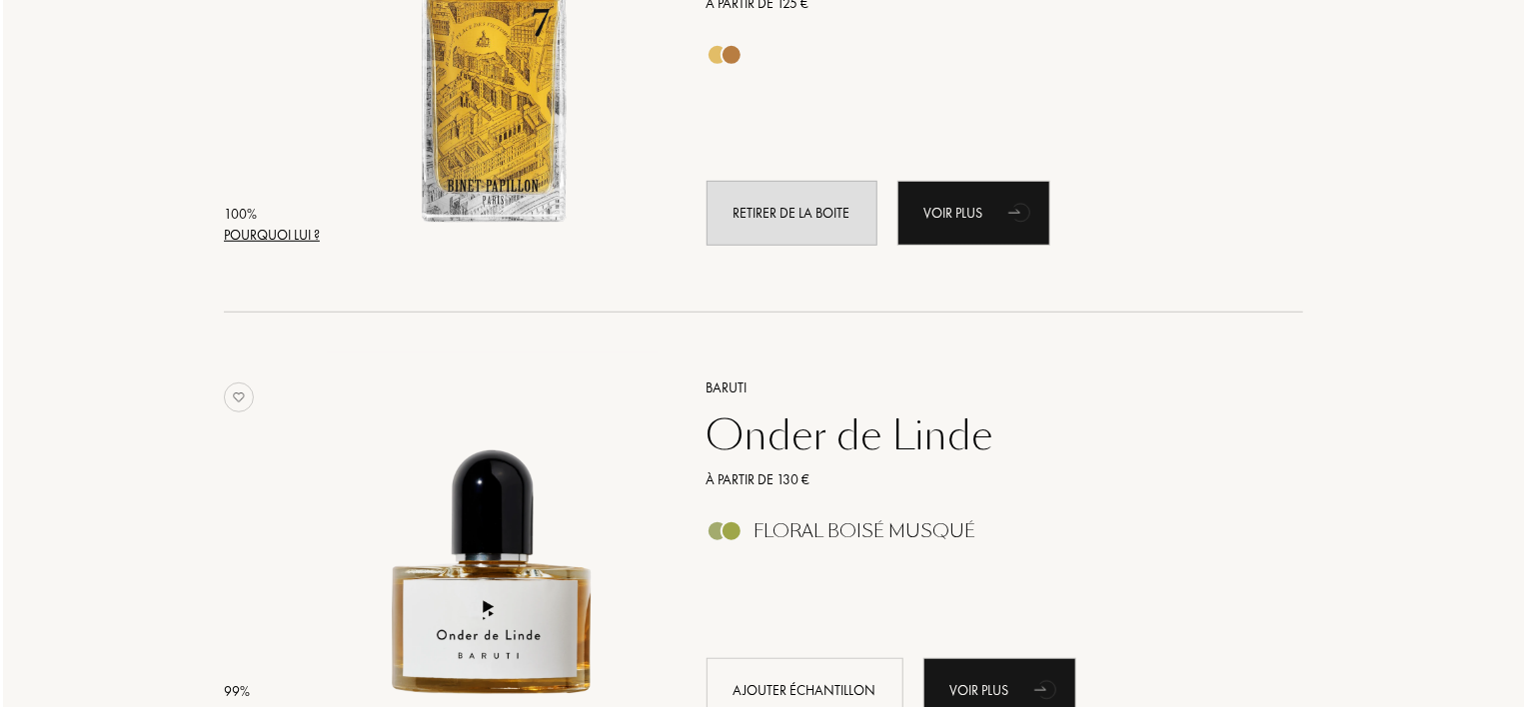
scroll to position [599, 0]
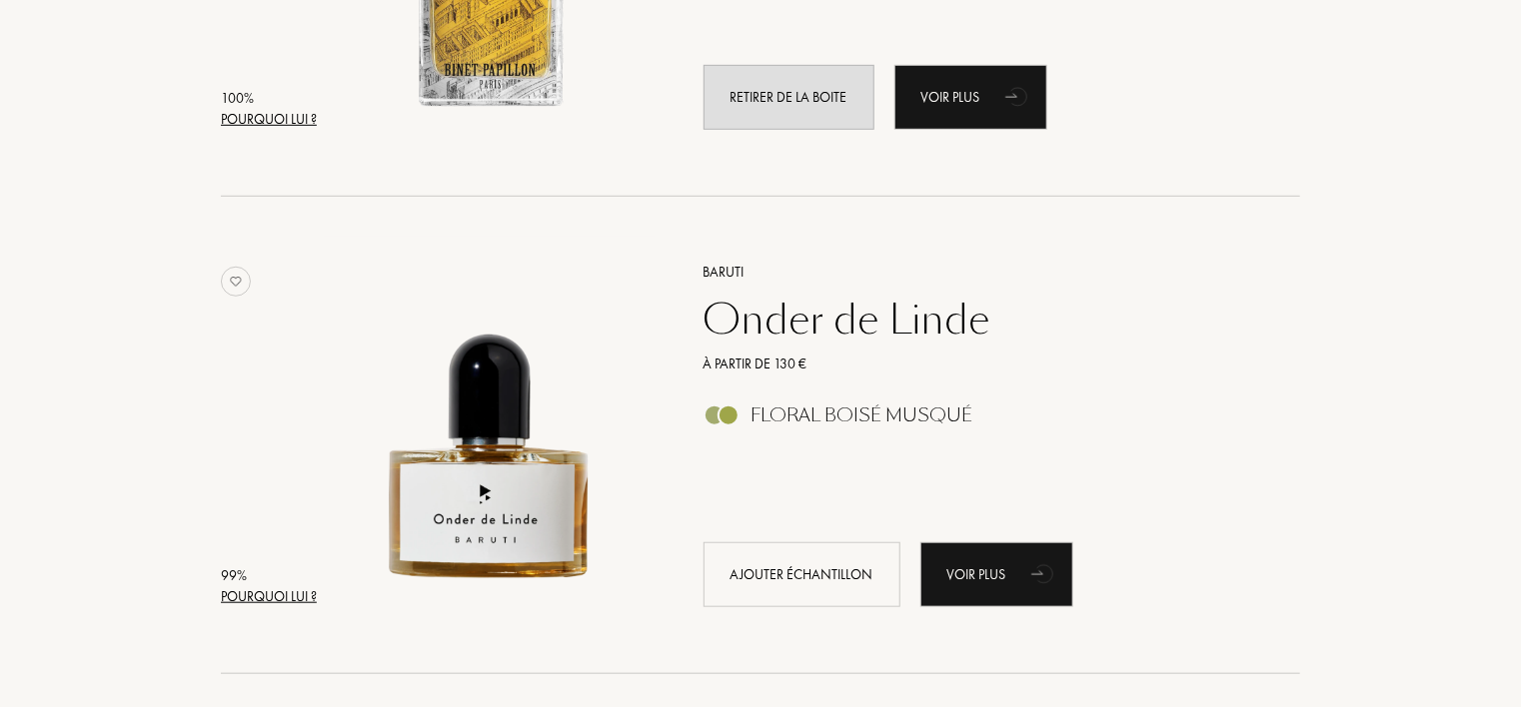
click at [260, 592] on div "Pourquoi lui ?" at bounding box center [269, 597] width 96 height 21
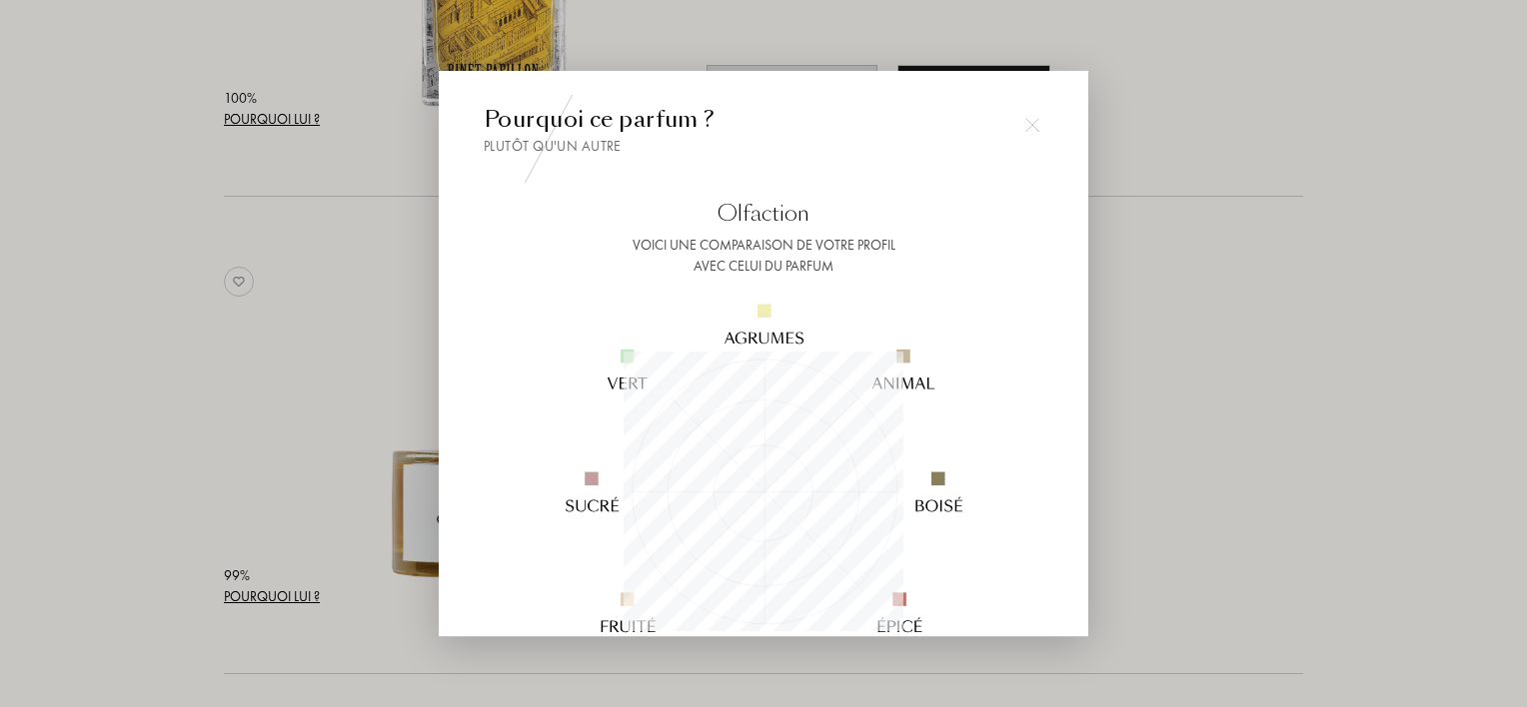
scroll to position [280, 280]
click at [276, 458] on div at bounding box center [763, 353] width 1527 height 707
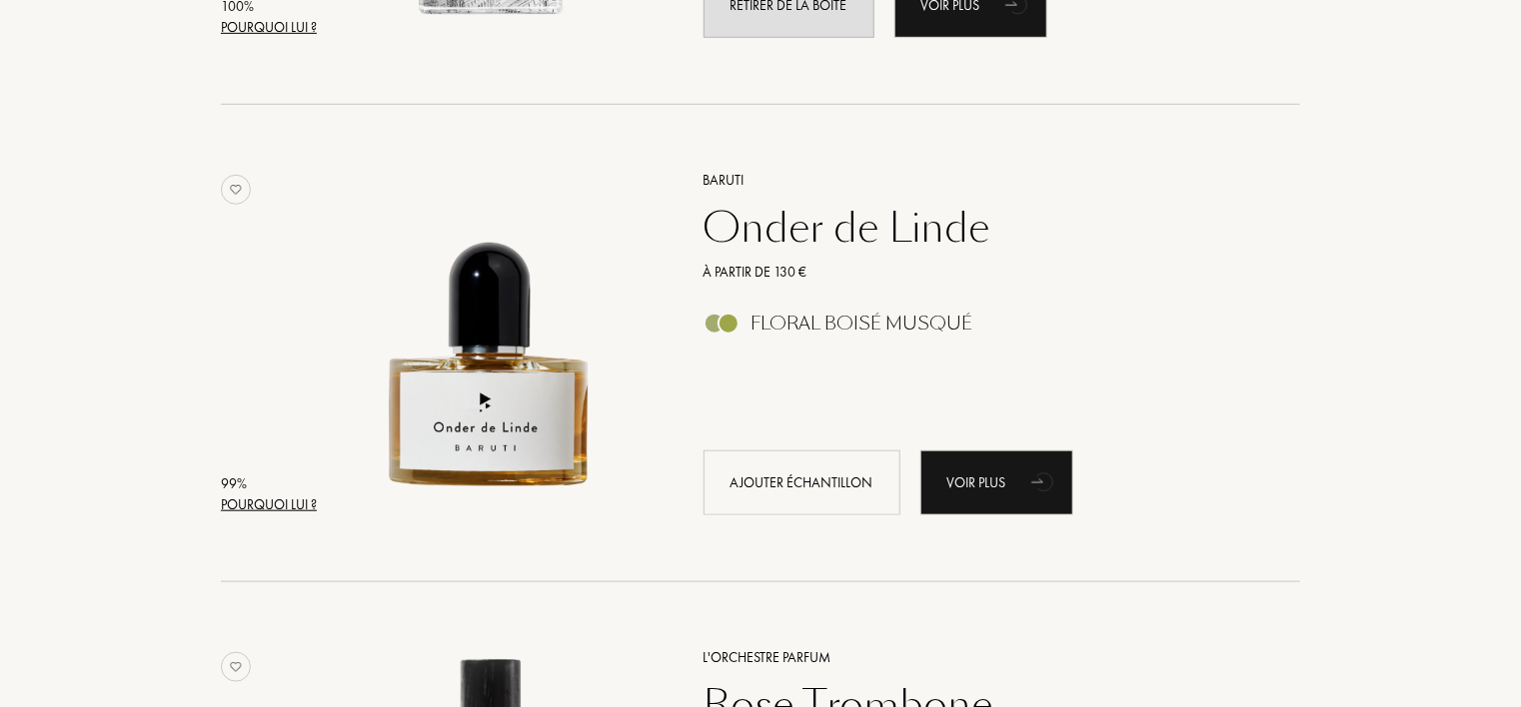
scroll to position [799, 0]
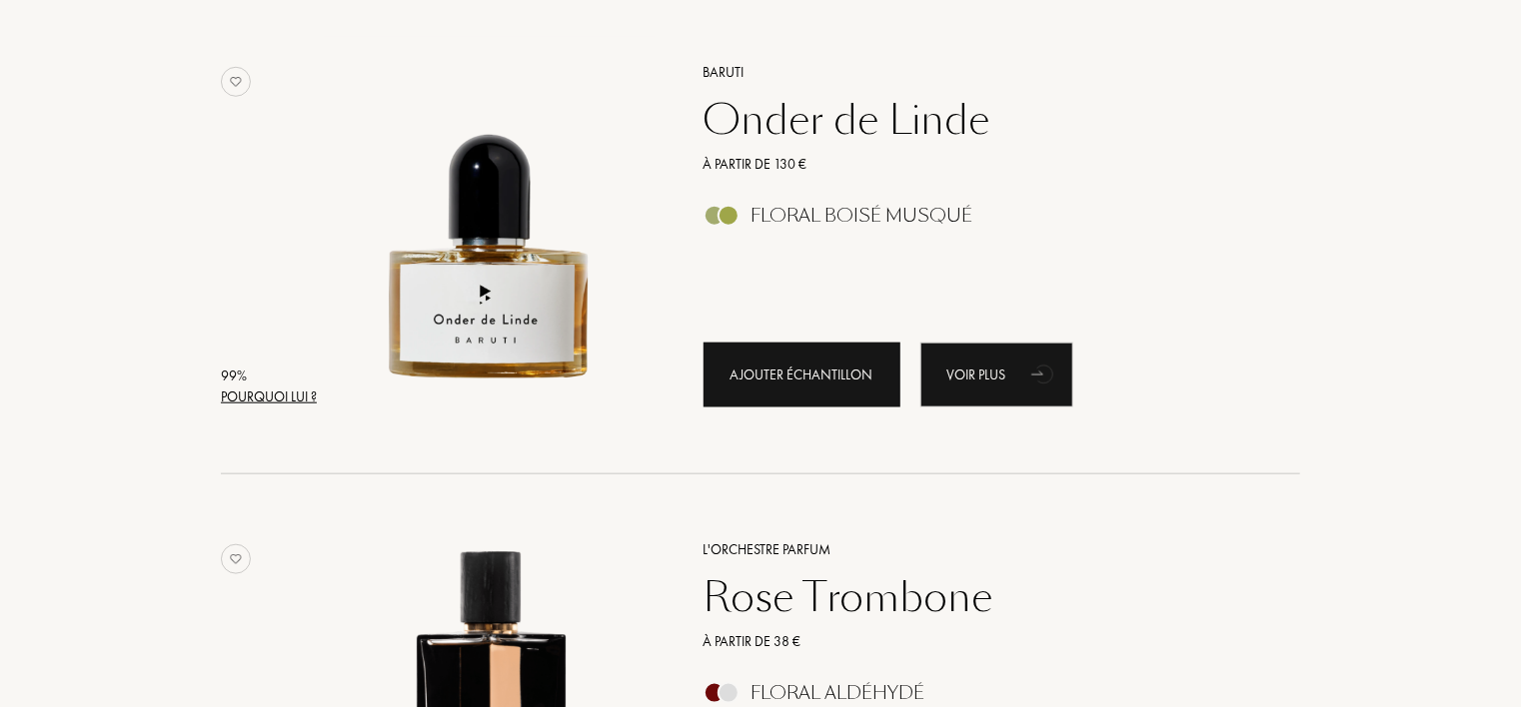
click at [792, 368] on div "Ajouter échantillon" at bounding box center [801, 375] width 197 height 65
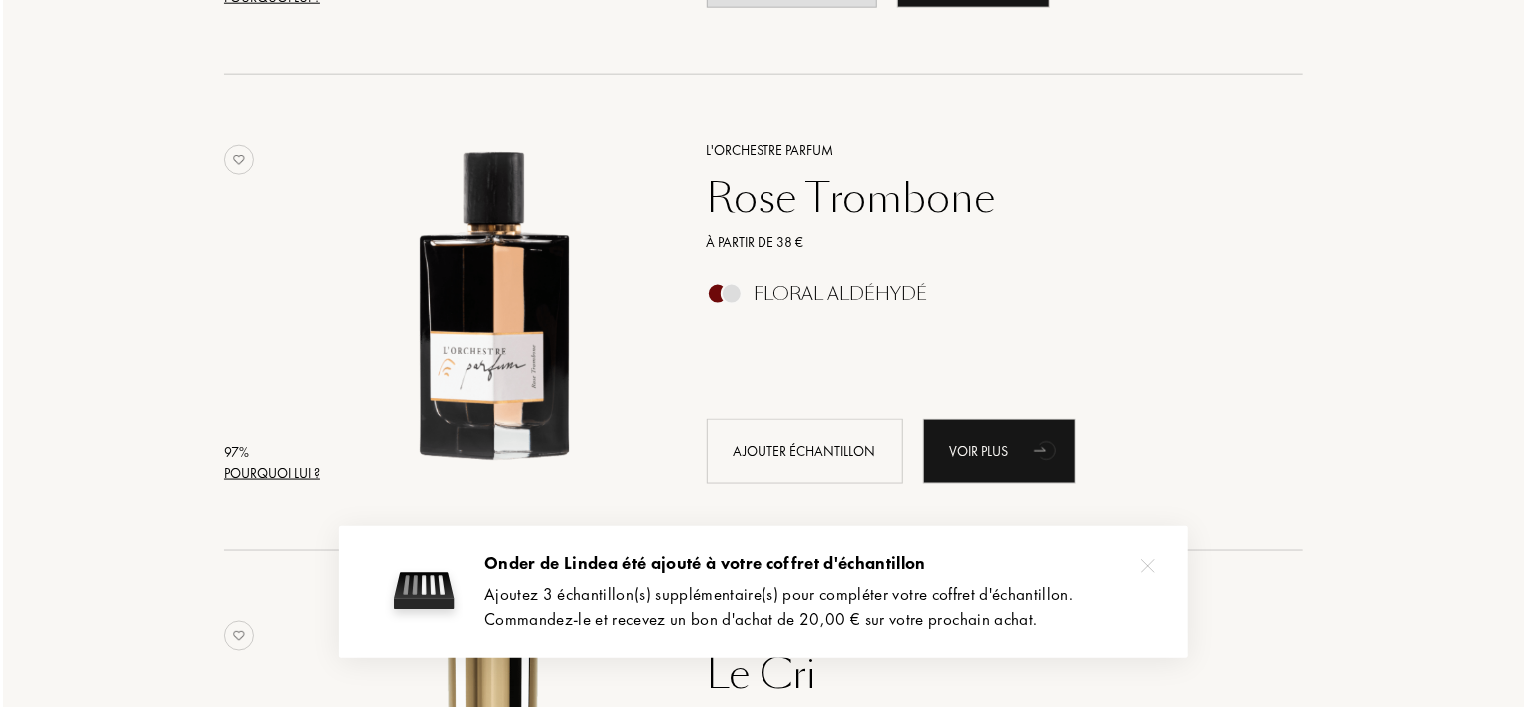
scroll to position [1299, 0]
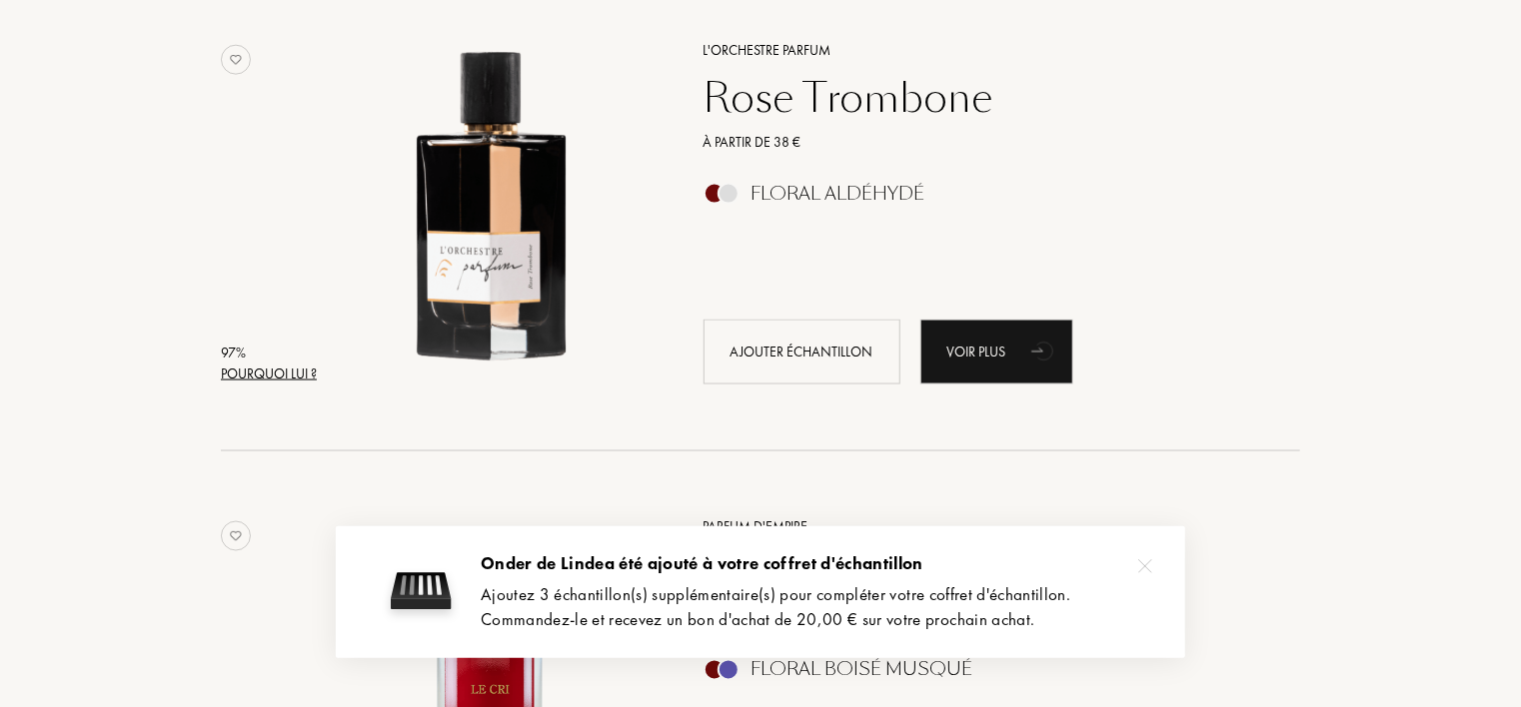
click at [292, 376] on div "Pourquoi lui ?" at bounding box center [269, 374] width 96 height 21
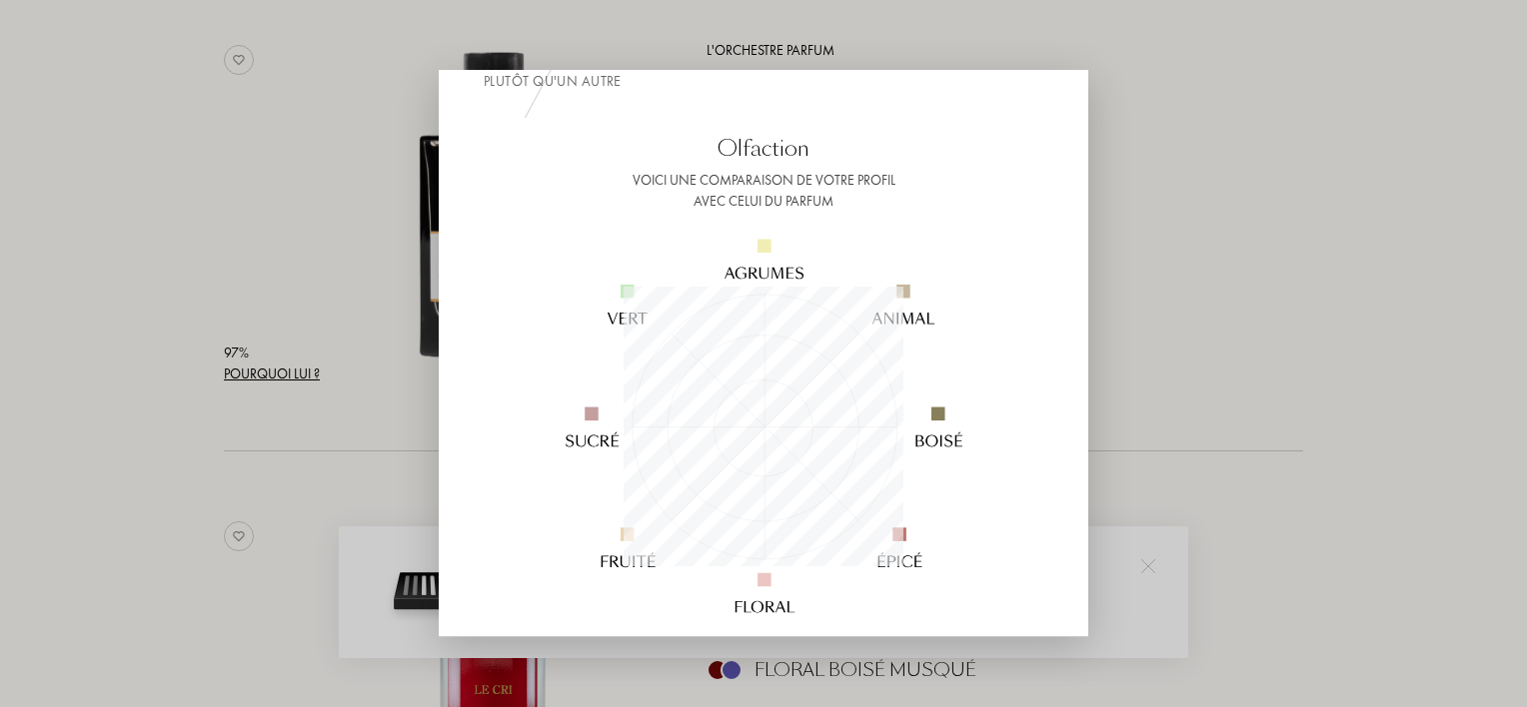
scroll to position [100, 0]
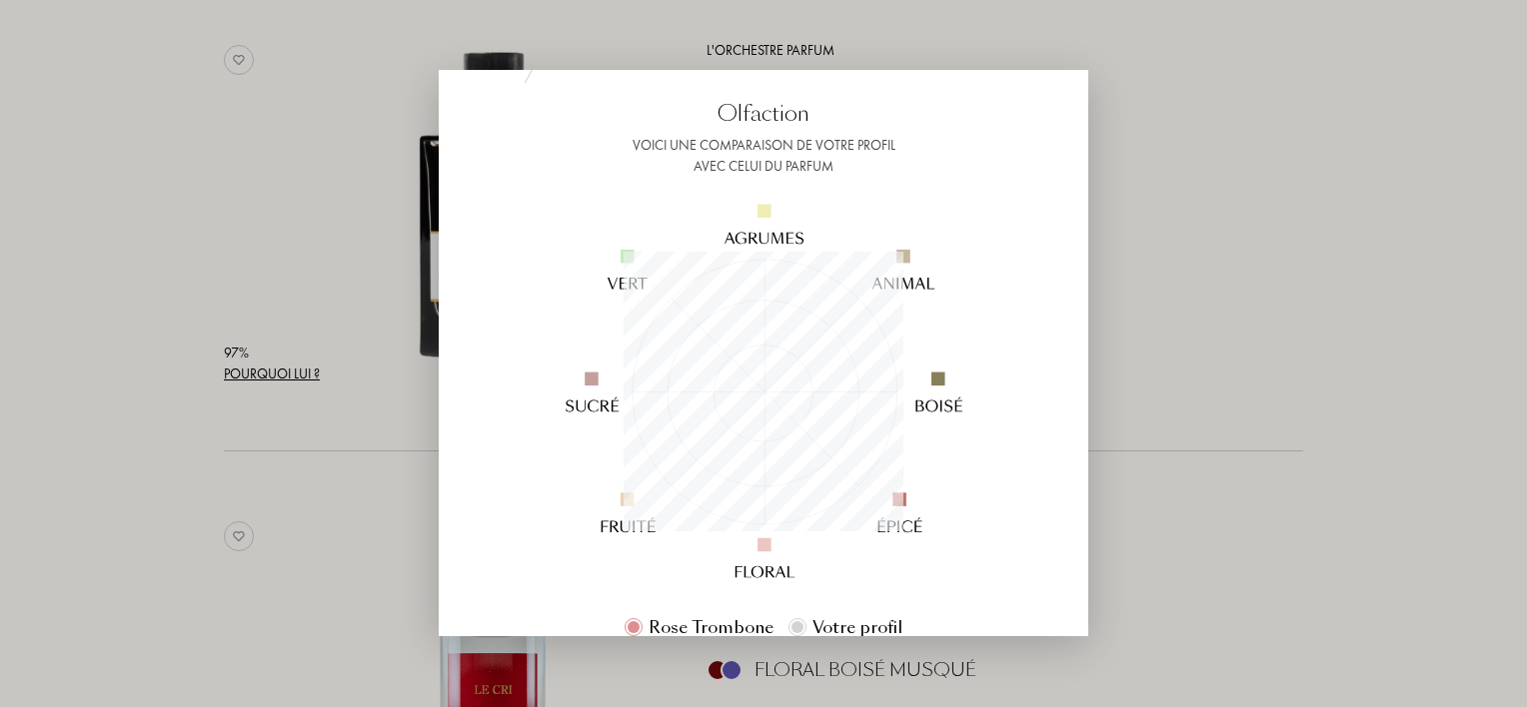
click at [165, 447] on div at bounding box center [763, 353] width 1527 height 707
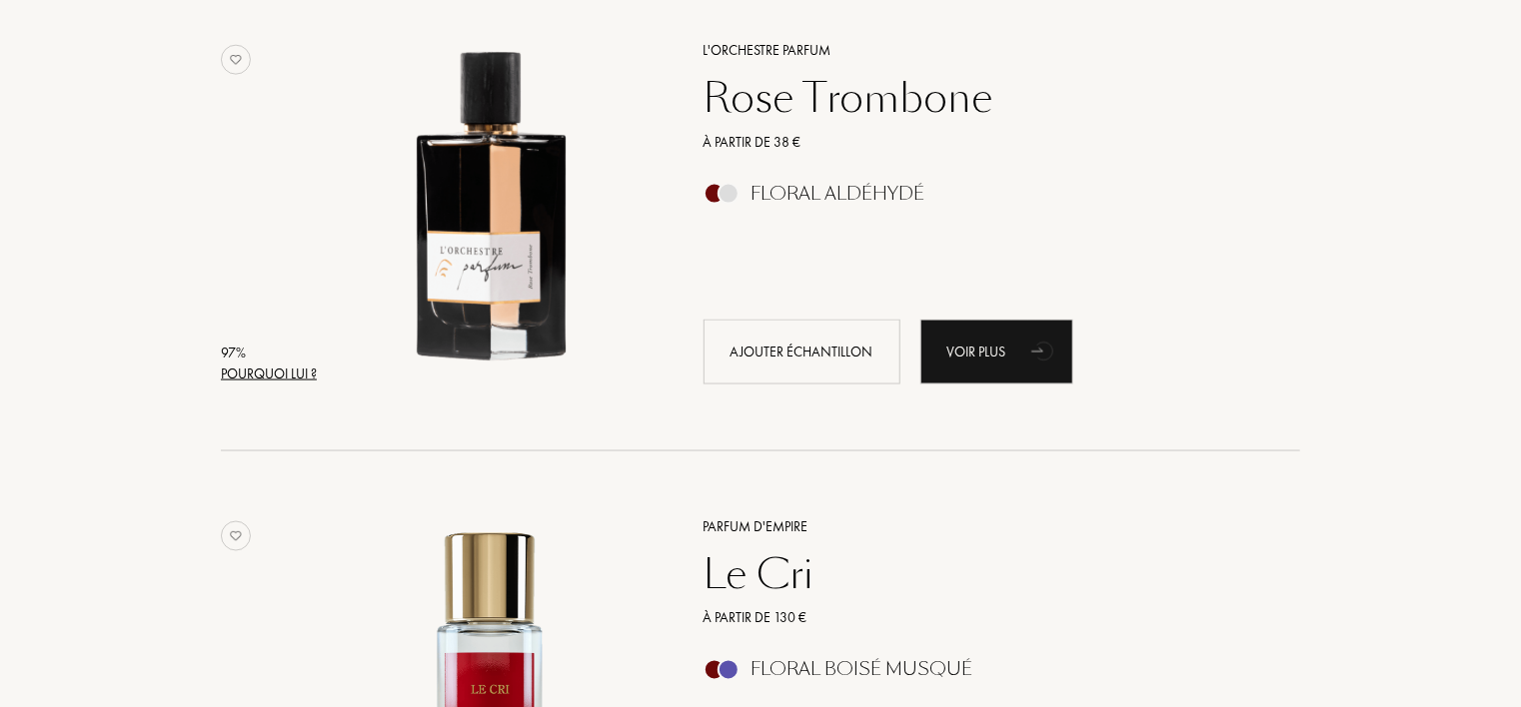
click at [235, 368] on div "Pourquoi lui ?" at bounding box center [269, 374] width 96 height 21
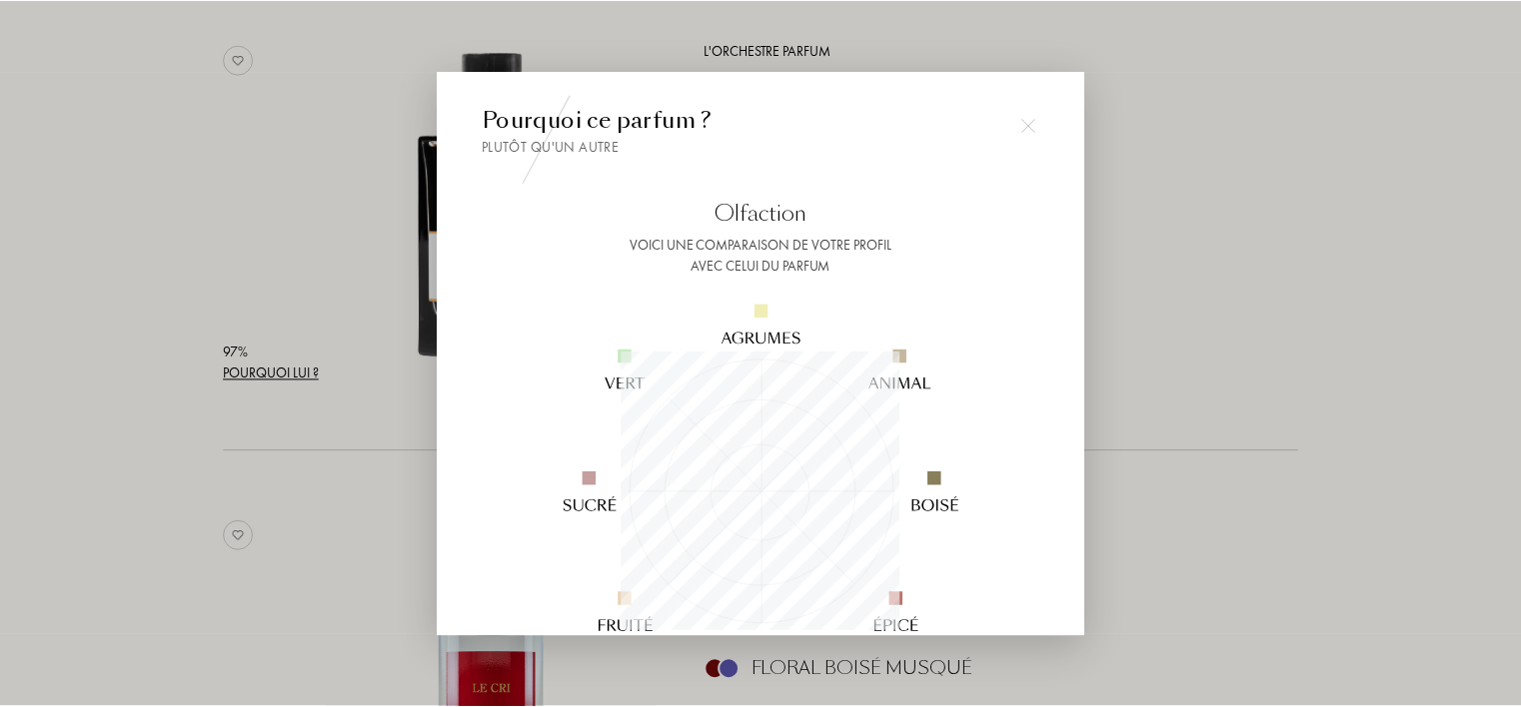
scroll to position [280, 280]
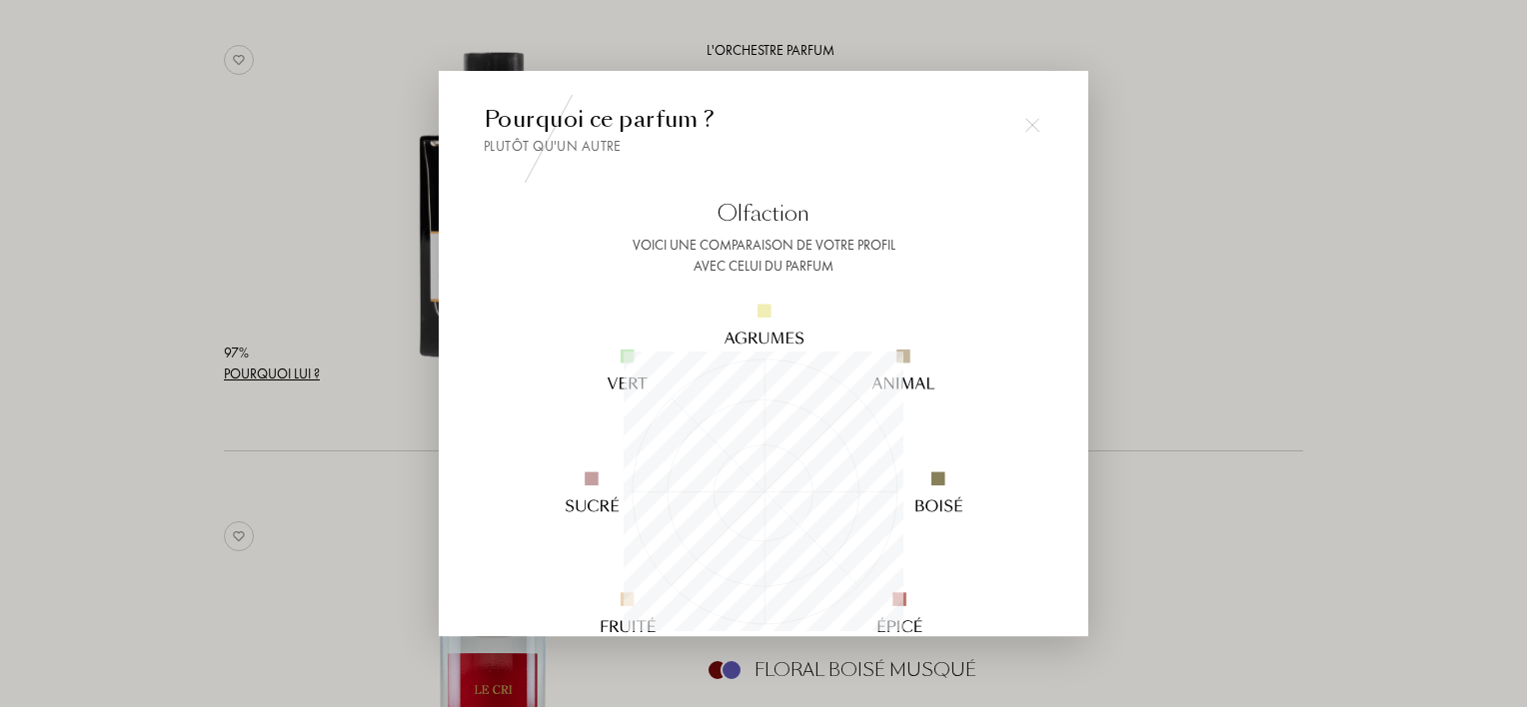
click at [157, 450] on div at bounding box center [763, 353] width 1527 height 707
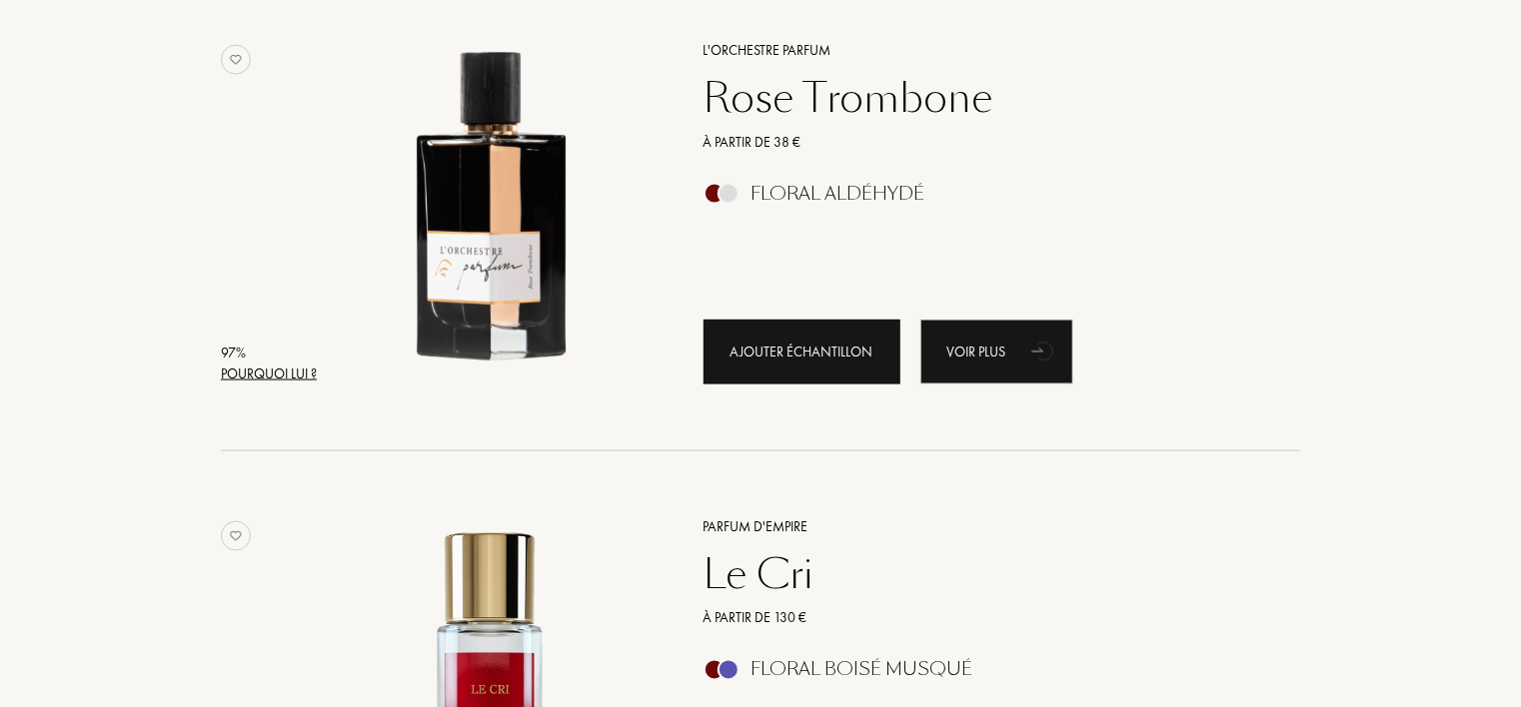
click at [811, 362] on div "Ajouter échantillon" at bounding box center [801, 352] width 197 height 65
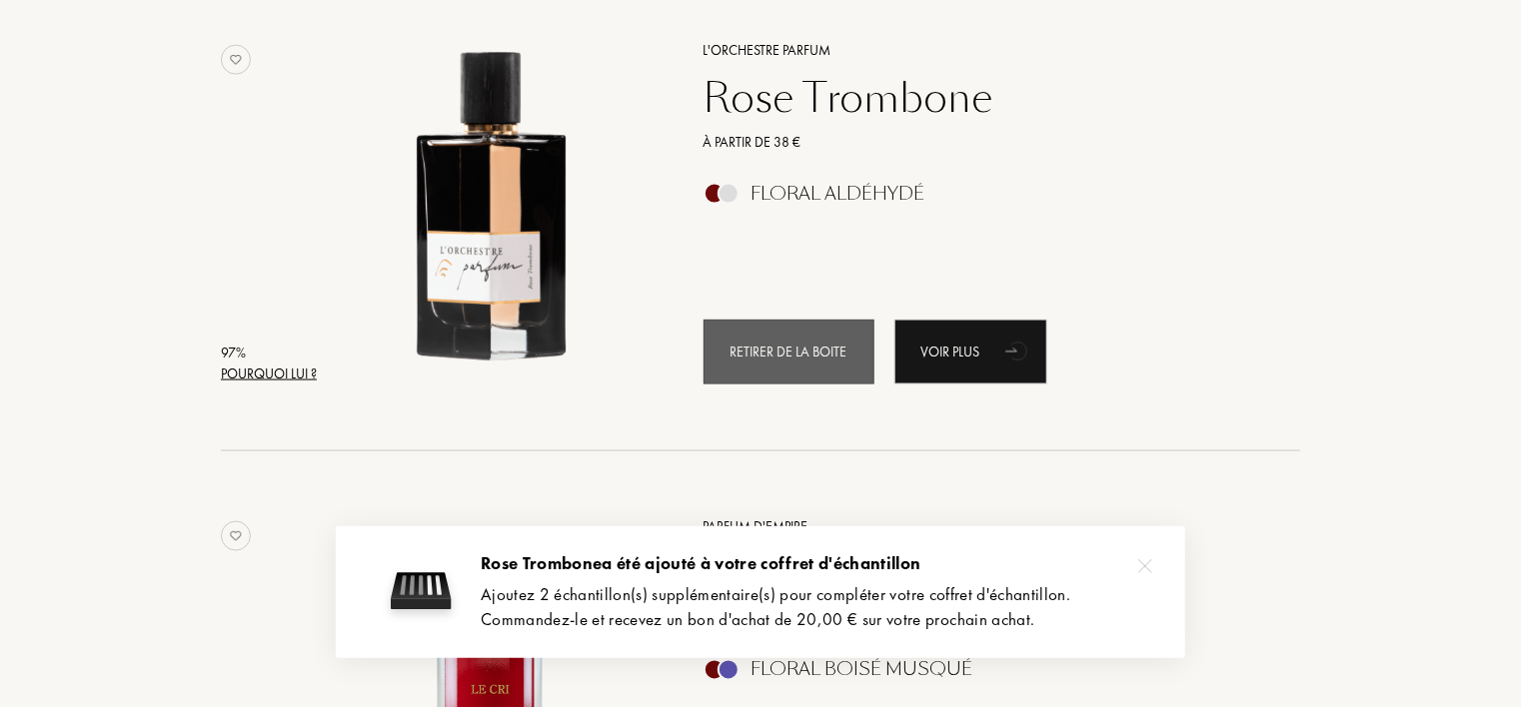
click at [811, 365] on div "Retirer de la boite" at bounding box center [788, 352] width 171 height 65
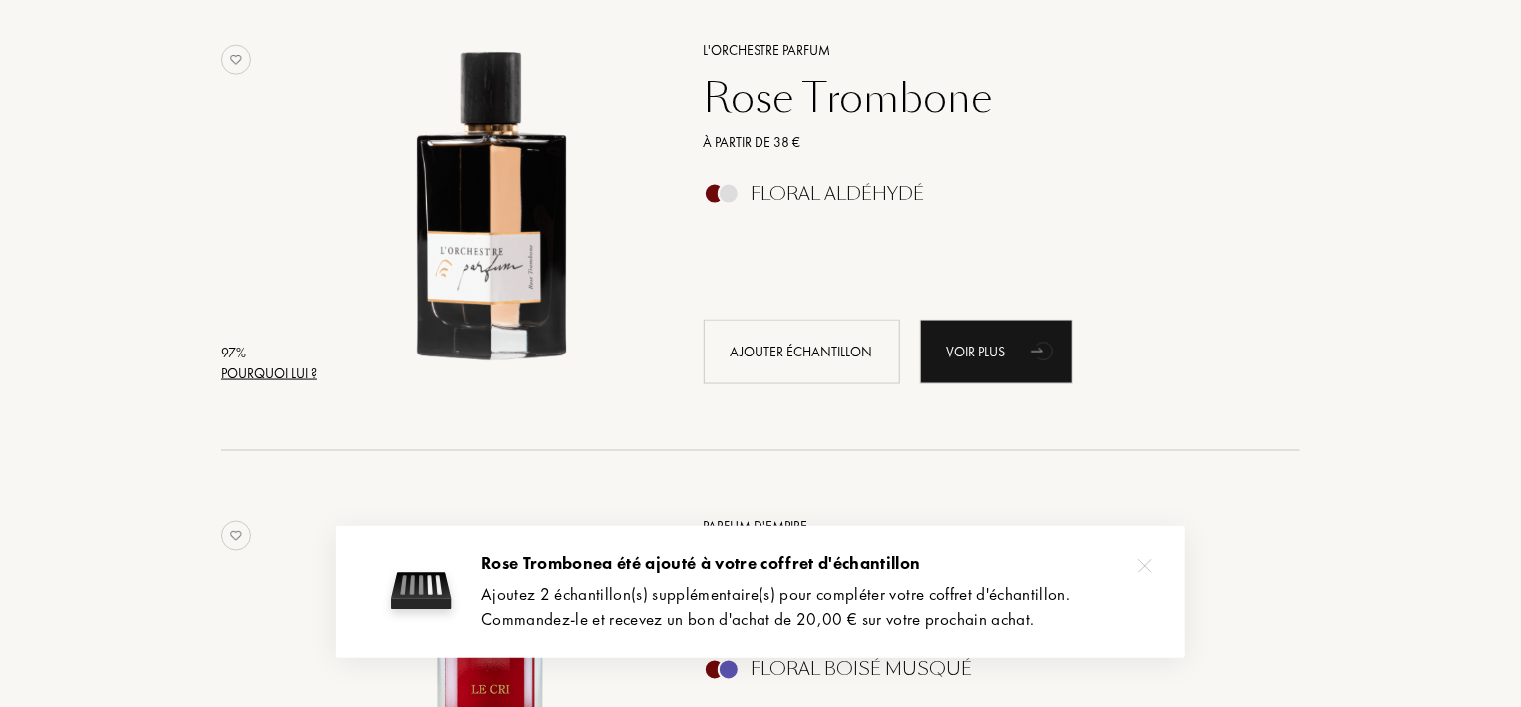
click at [1143, 560] on img at bounding box center [1145, 567] width 14 height 14
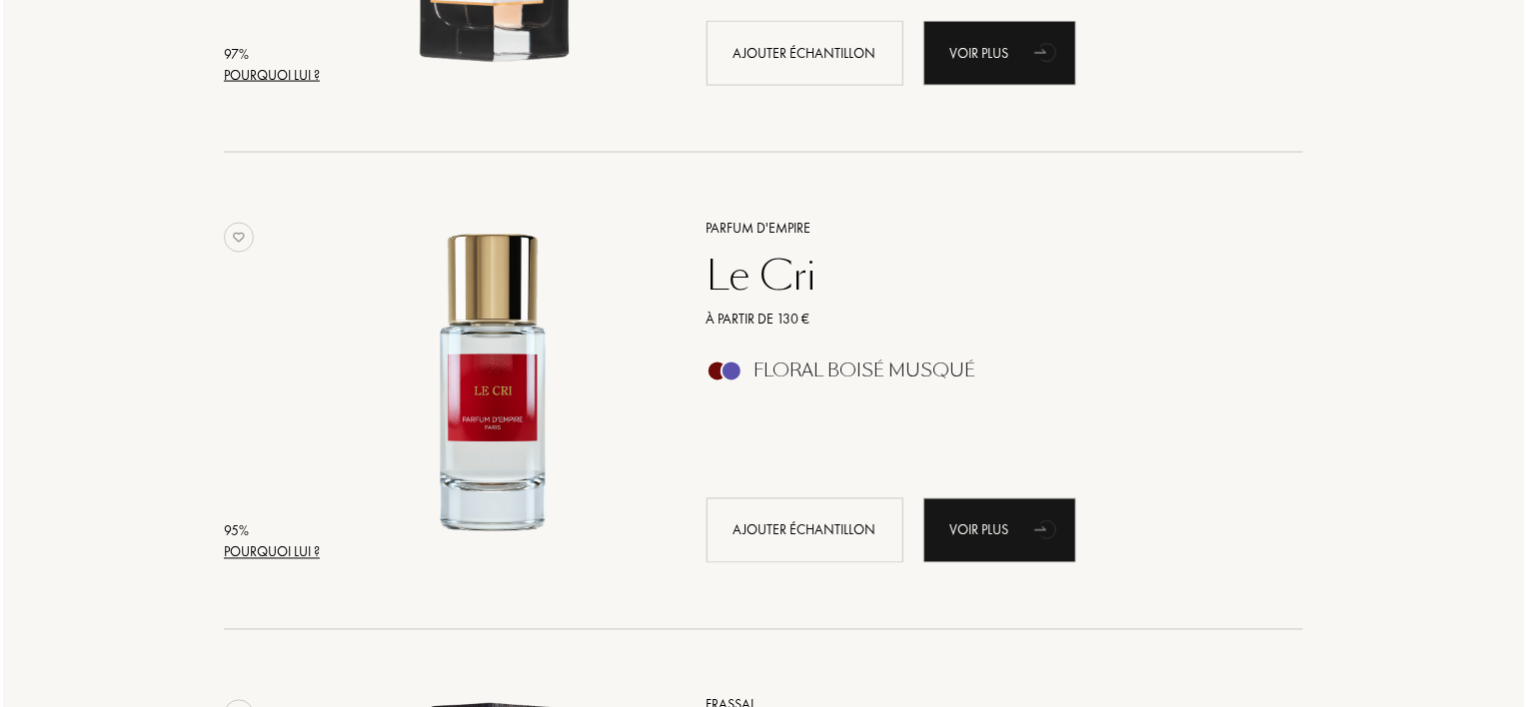
scroll to position [1599, 0]
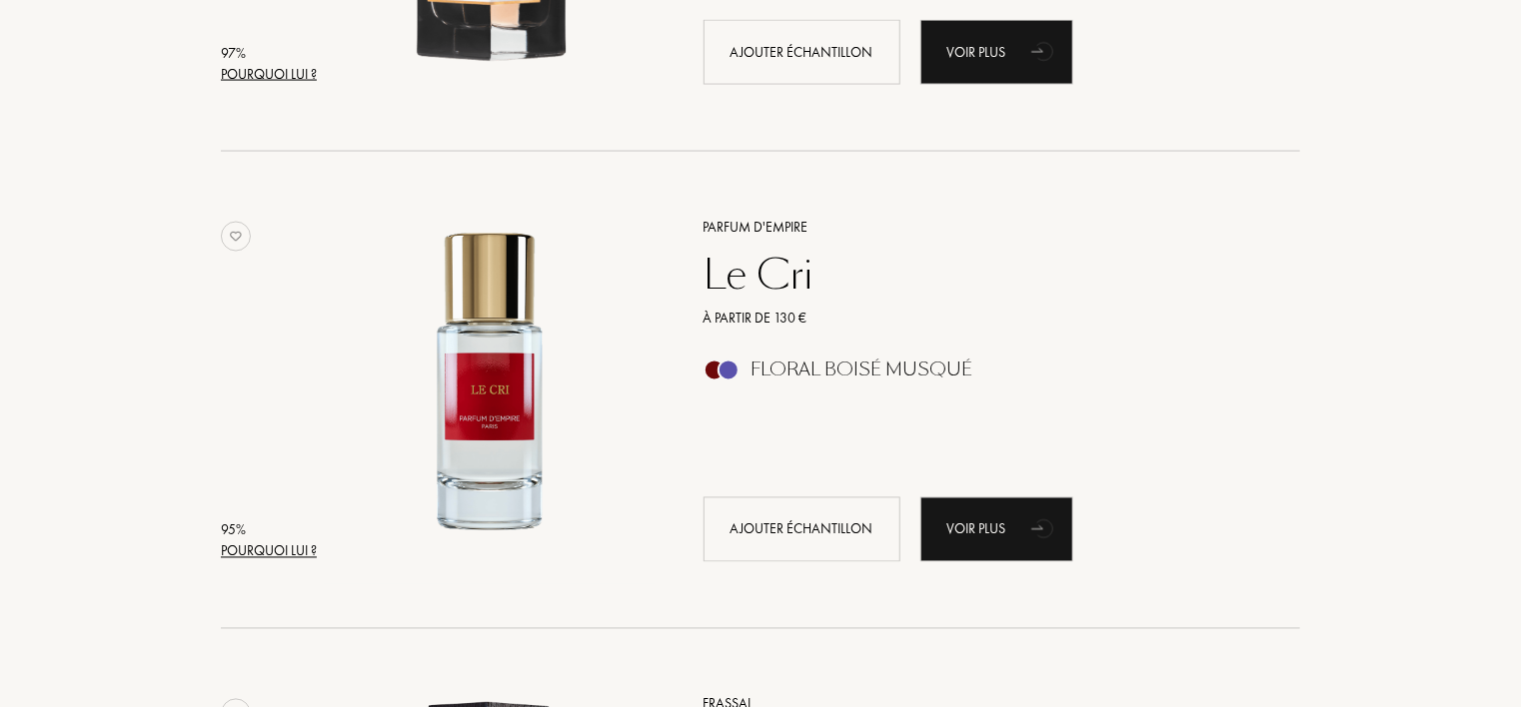
click at [292, 539] on div "95 %" at bounding box center [269, 531] width 96 height 21
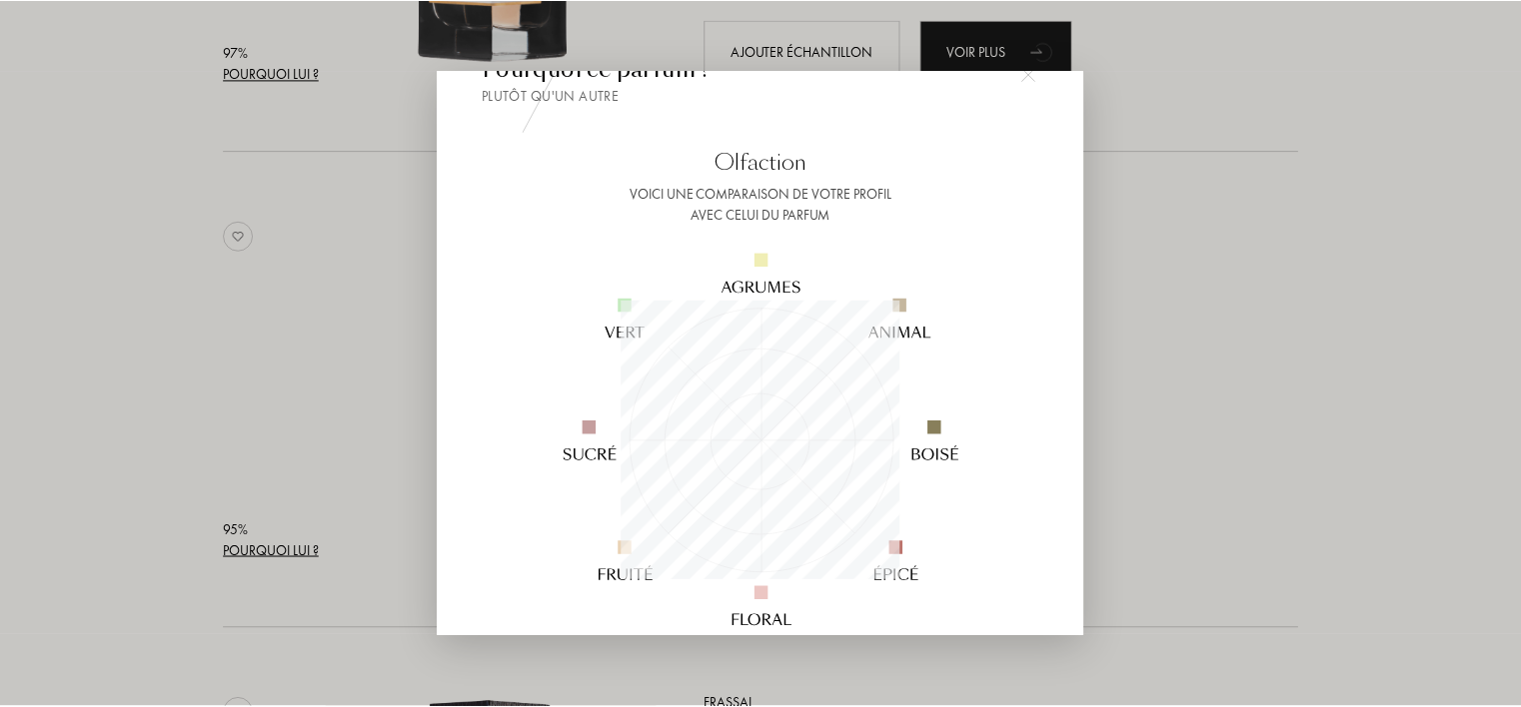
scroll to position [100, 0]
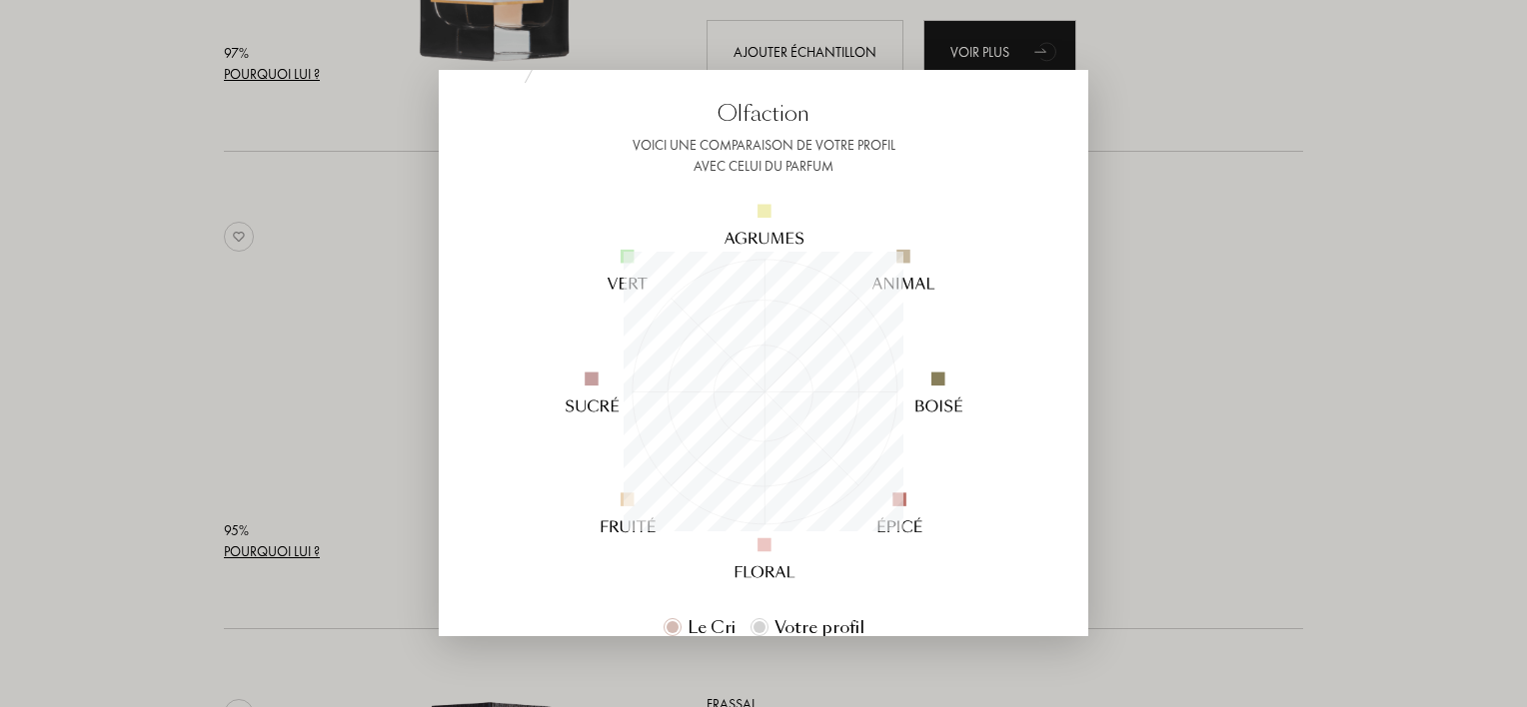
click at [245, 418] on div at bounding box center [763, 353] width 1527 height 707
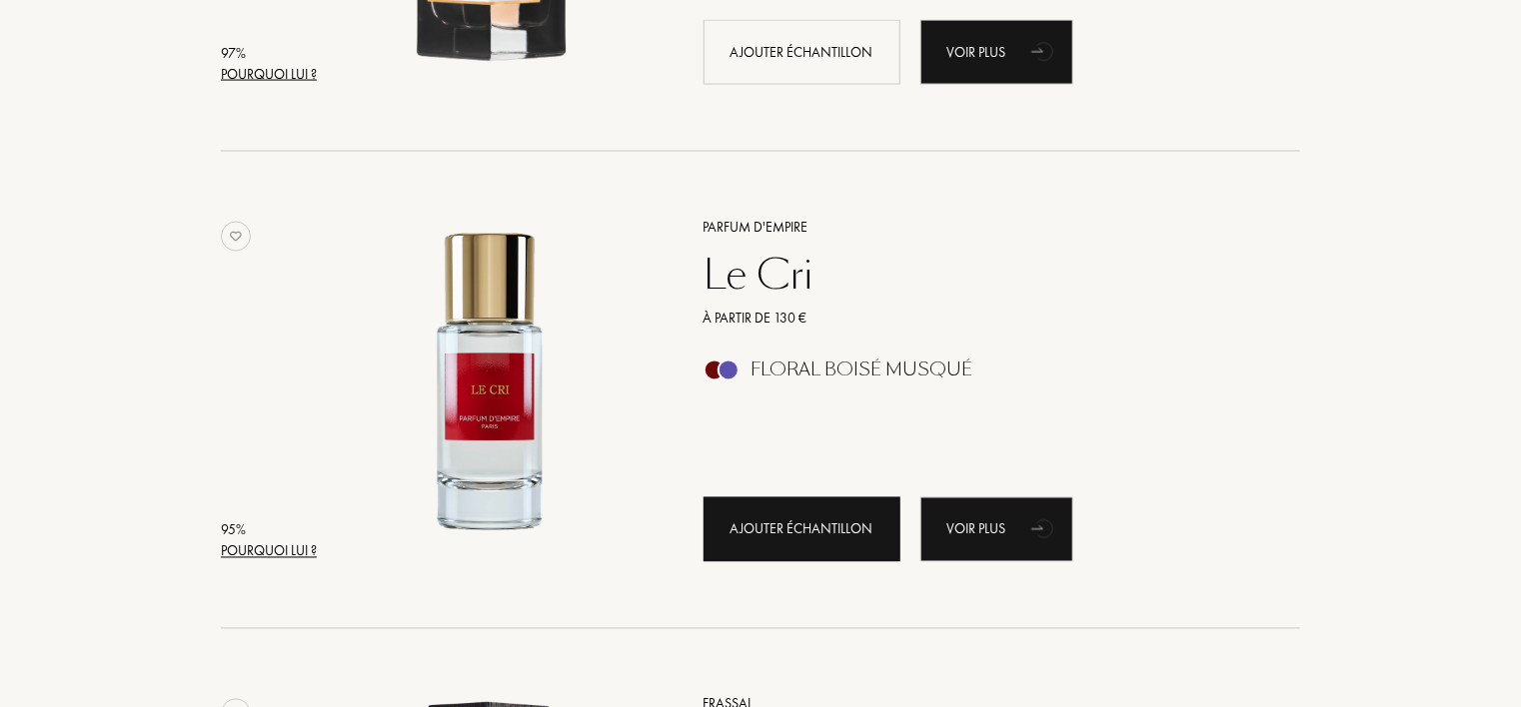
click at [798, 529] on div "Ajouter échantillon" at bounding box center [801, 530] width 197 height 65
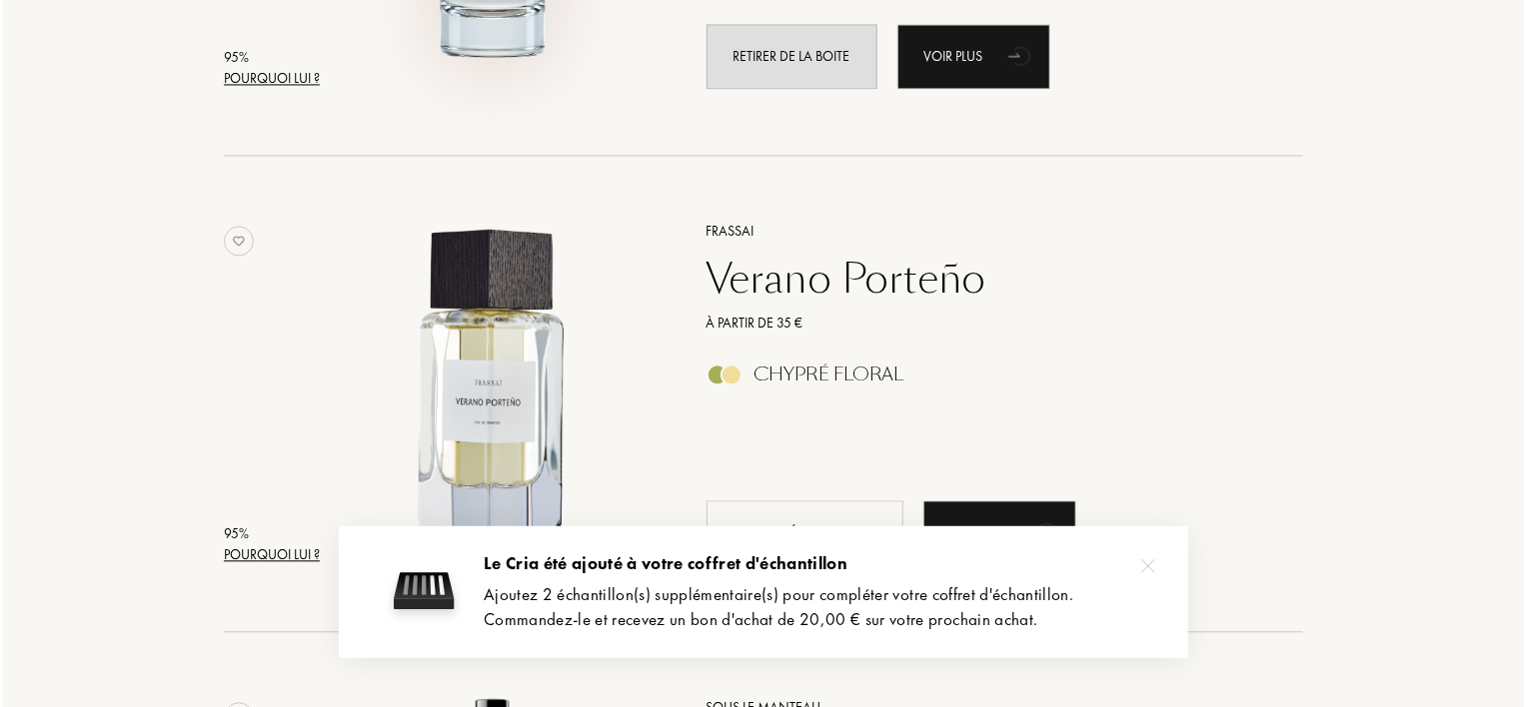
scroll to position [2098, 0]
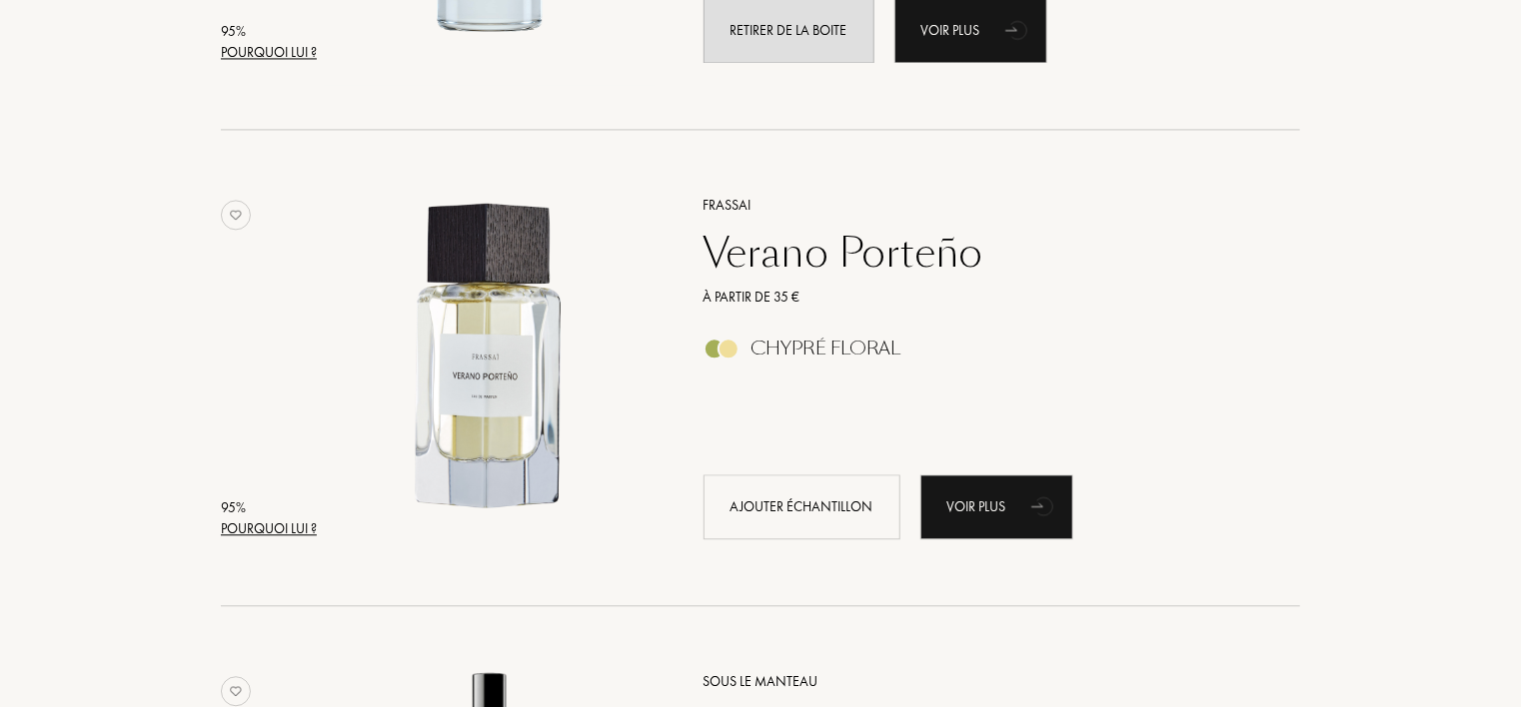
click at [321, 530] on div "95 % Pourquoi lui ? Frassai Verano Porteño À partir de 35 € Chypré Floral Ajout…" at bounding box center [760, 389] width 1079 height 438
click at [291, 527] on div "Pourquoi lui ?" at bounding box center [269, 529] width 96 height 21
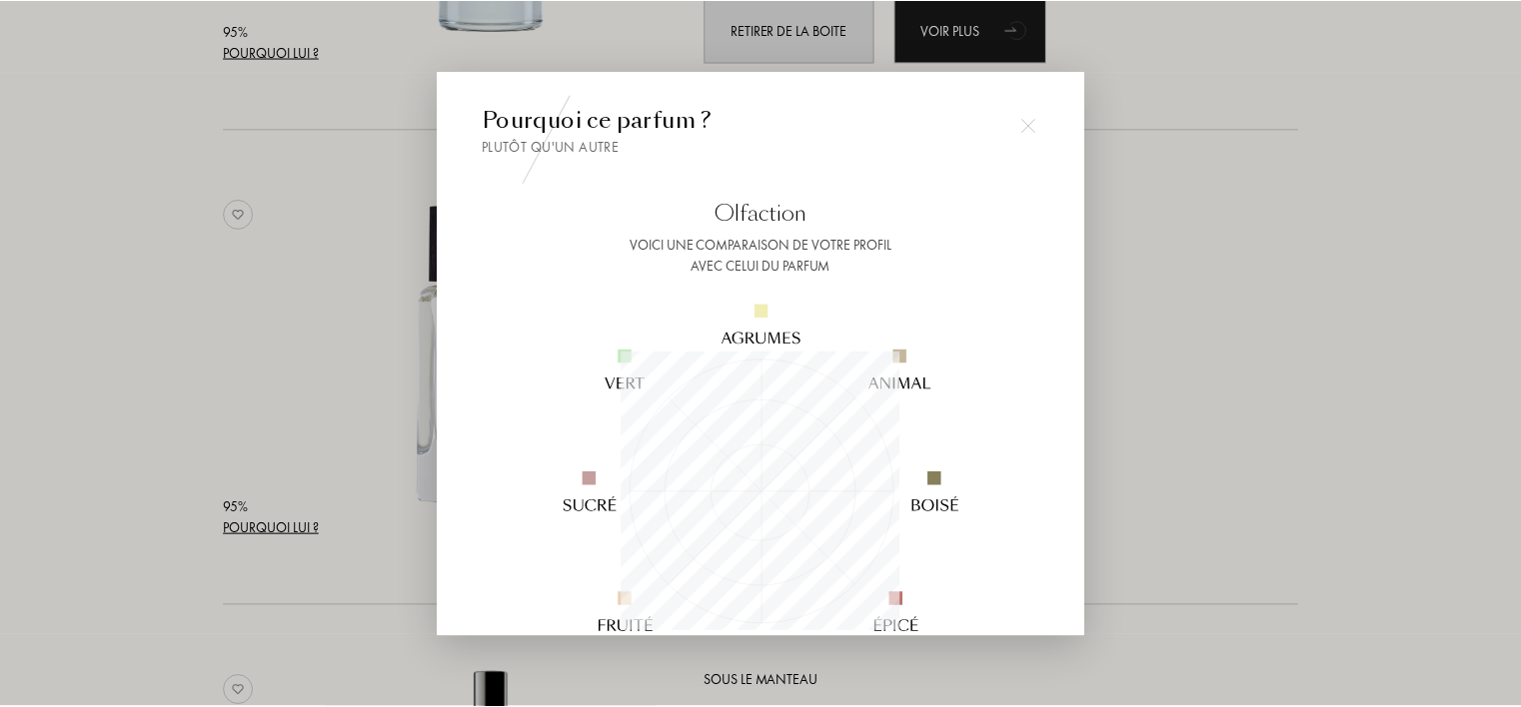
scroll to position [280, 280]
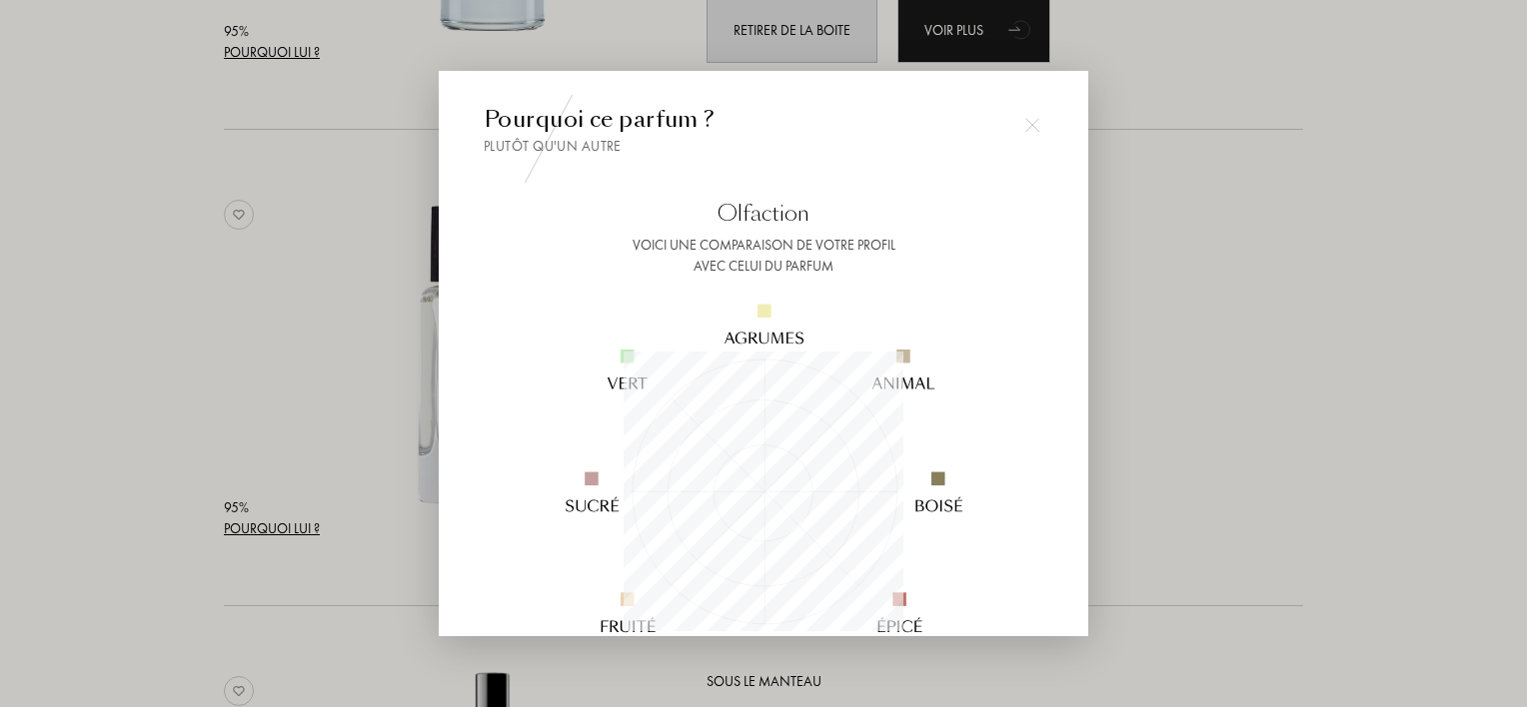
click at [188, 480] on div at bounding box center [763, 353] width 1527 height 707
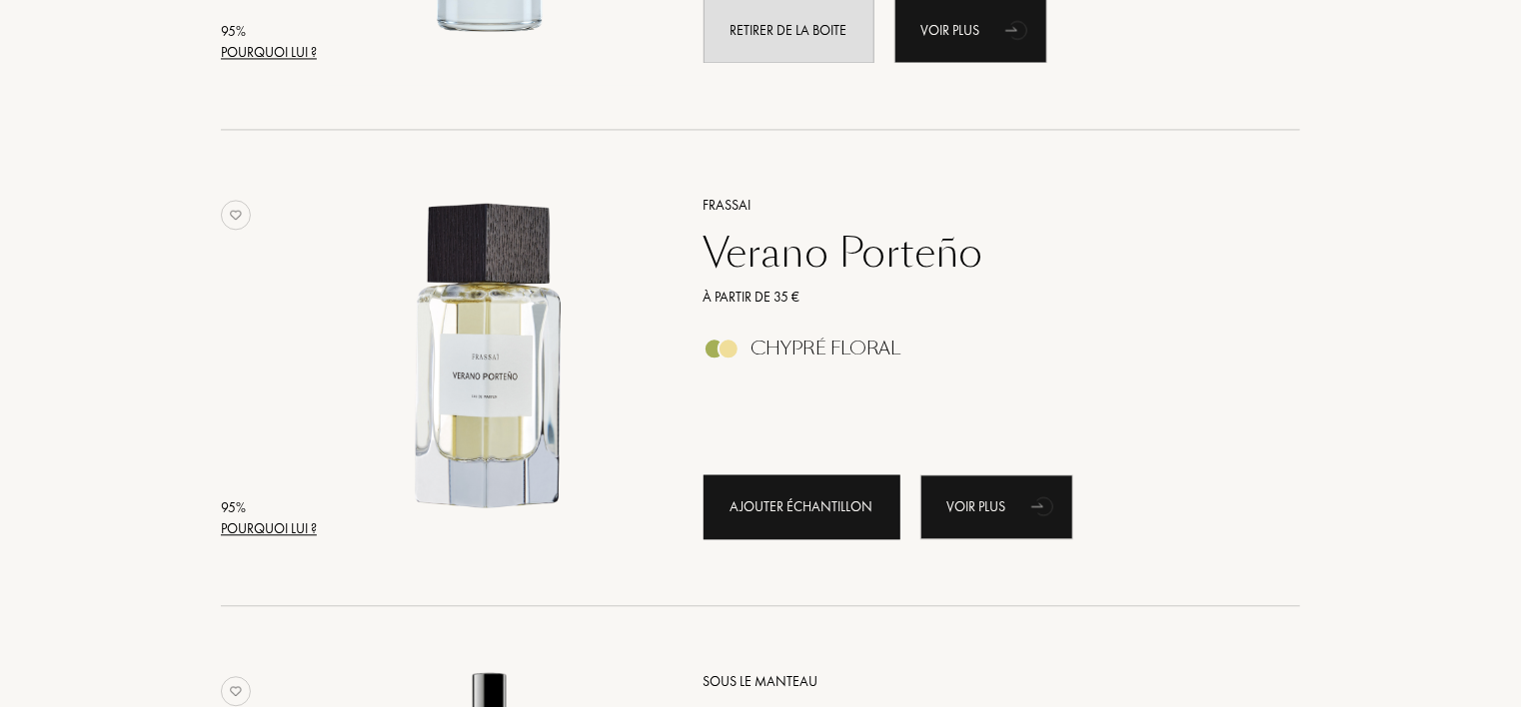
click at [792, 506] on div "Ajouter échantillon" at bounding box center [801, 507] width 197 height 65
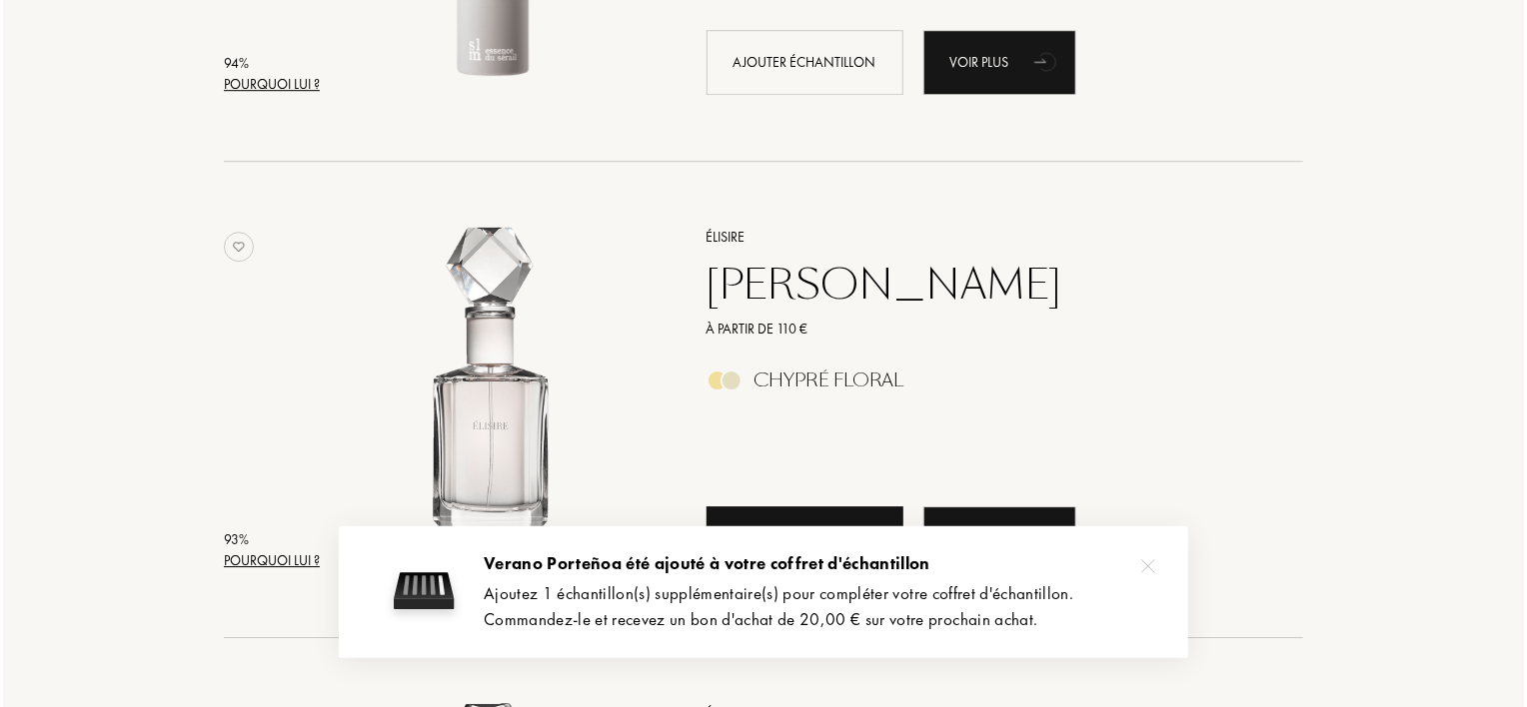
scroll to position [3197, 0]
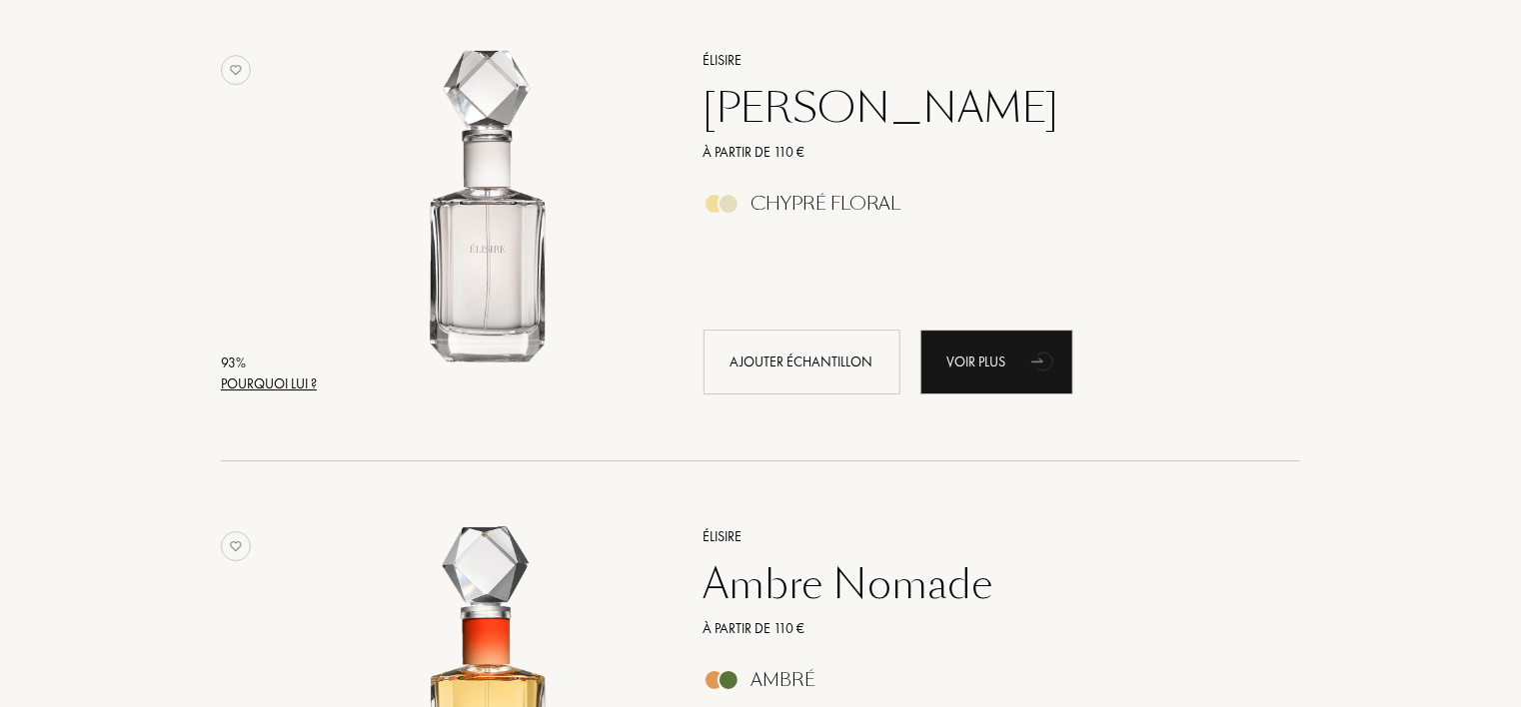
click at [309, 380] on div "Pourquoi lui ?" at bounding box center [269, 384] width 96 height 21
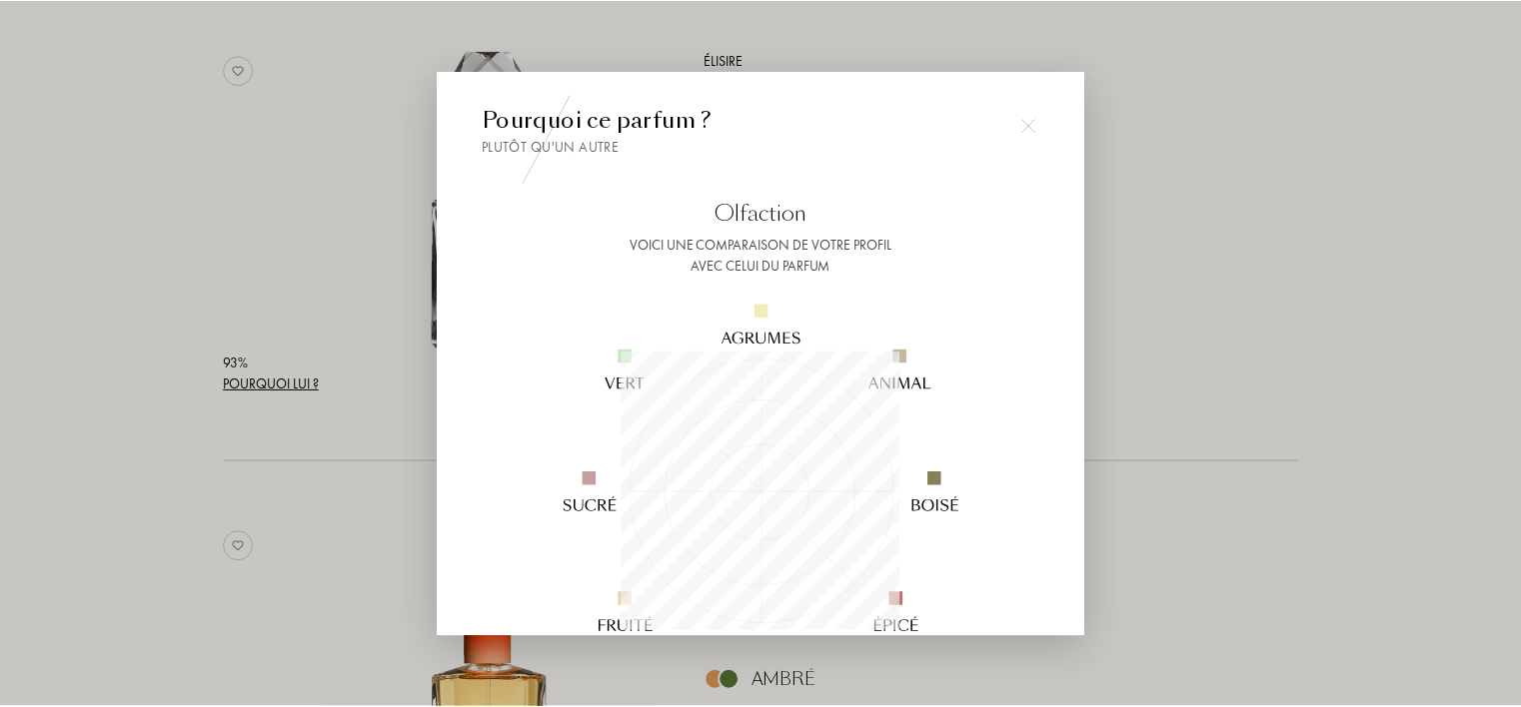
scroll to position [280, 280]
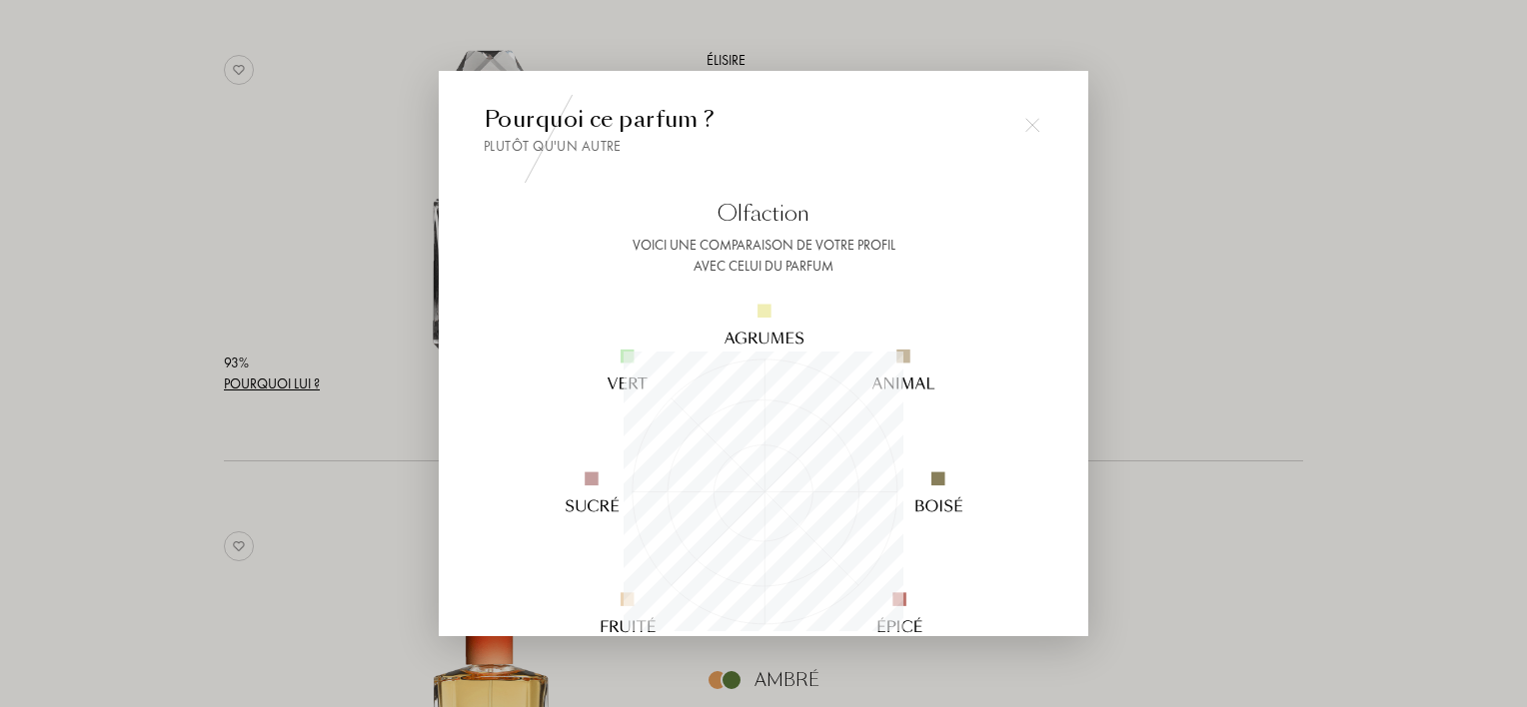
click at [96, 468] on div at bounding box center [763, 353] width 1527 height 707
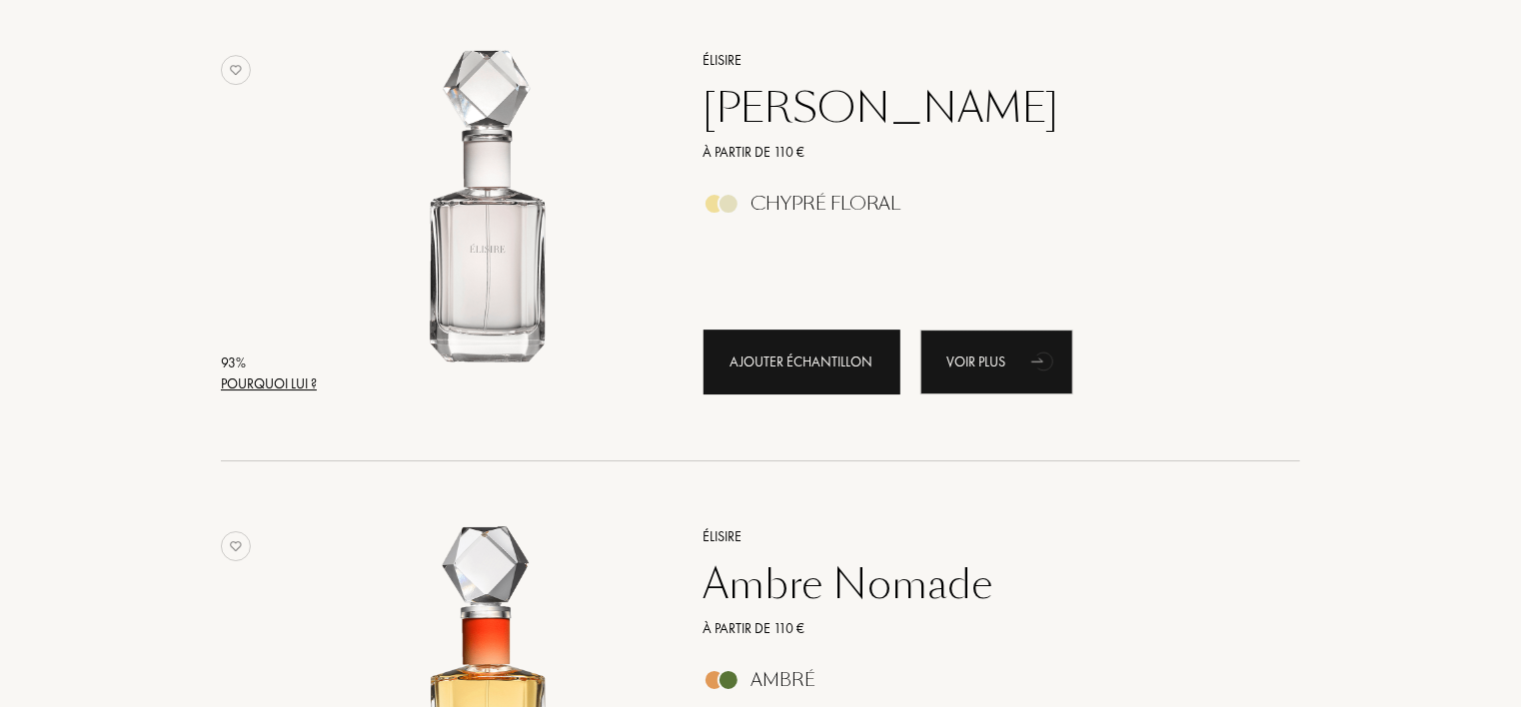
click at [766, 373] on div "Ajouter échantillon" at bounding box center [801, 362] width 197 height 65
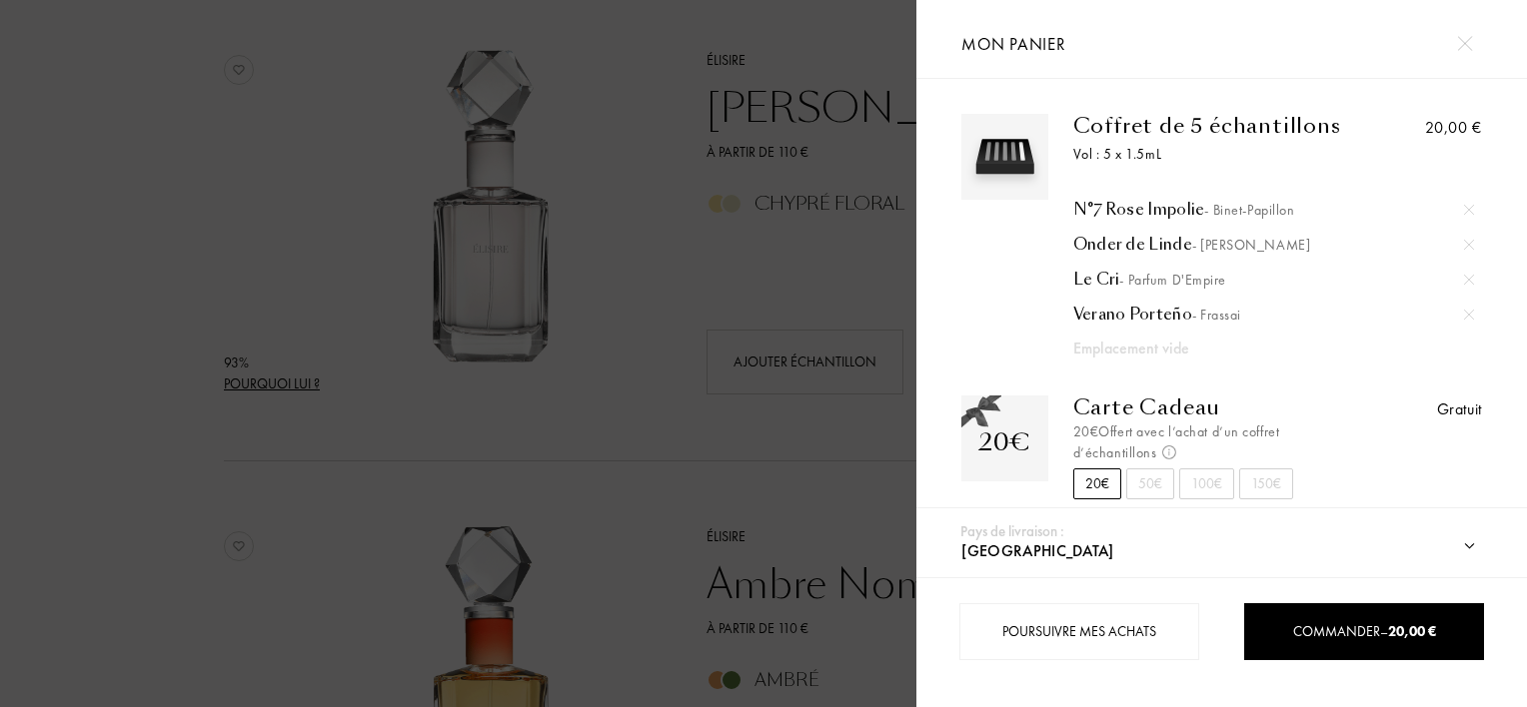
click at [687, 384] on div at bounding box center [458, 353] width 916 height 707
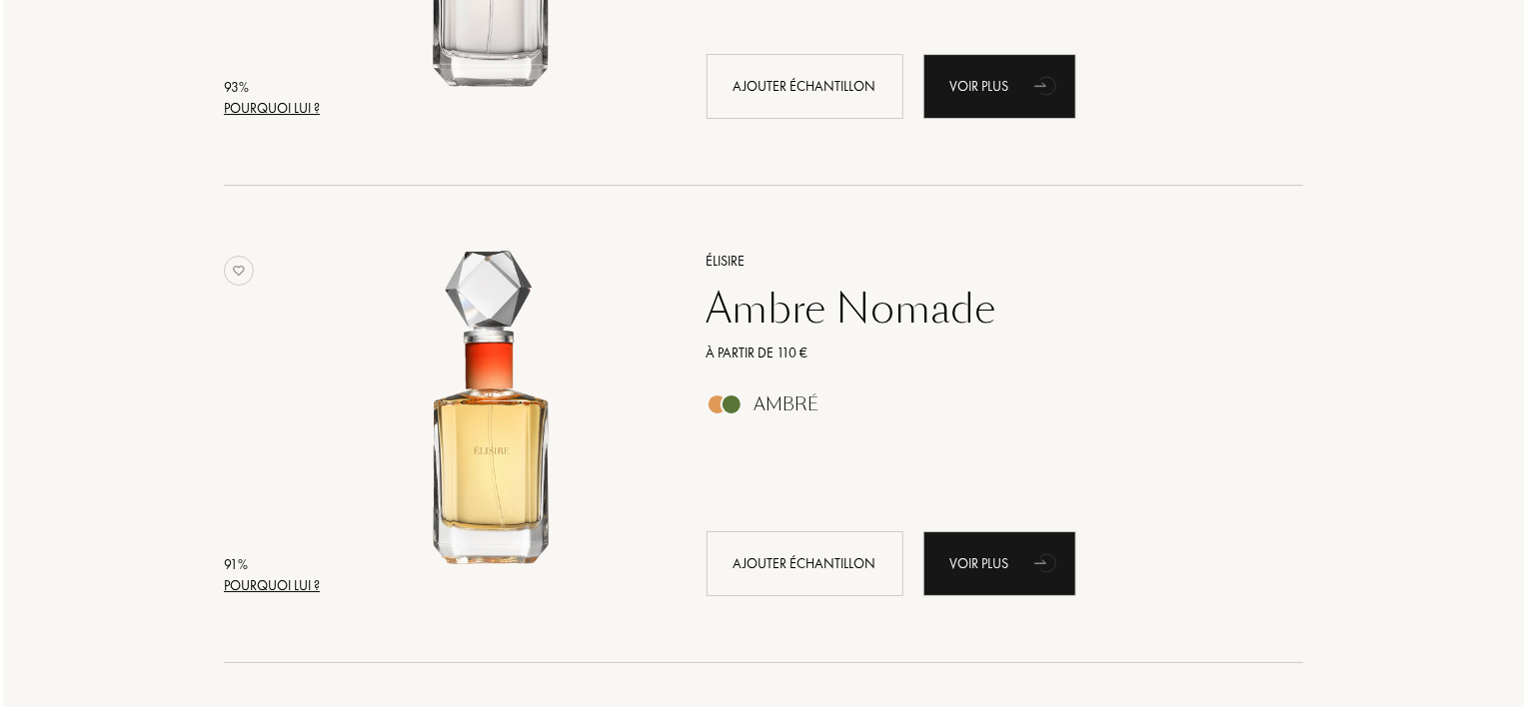
scroll to position [3497, 0]
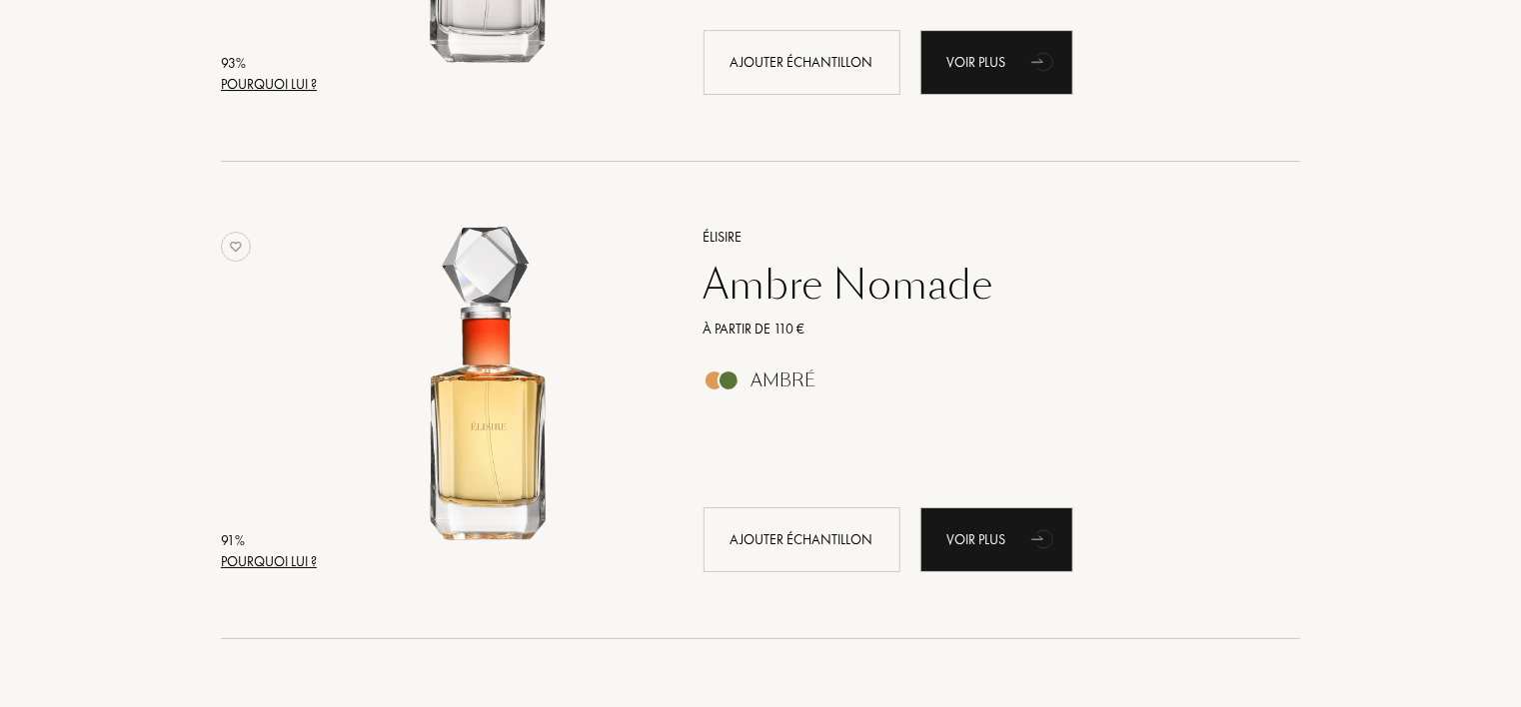
click at [280, 552] on div "Pourquoi lui ?" at bounding box center [269, 562] width 96 height 21
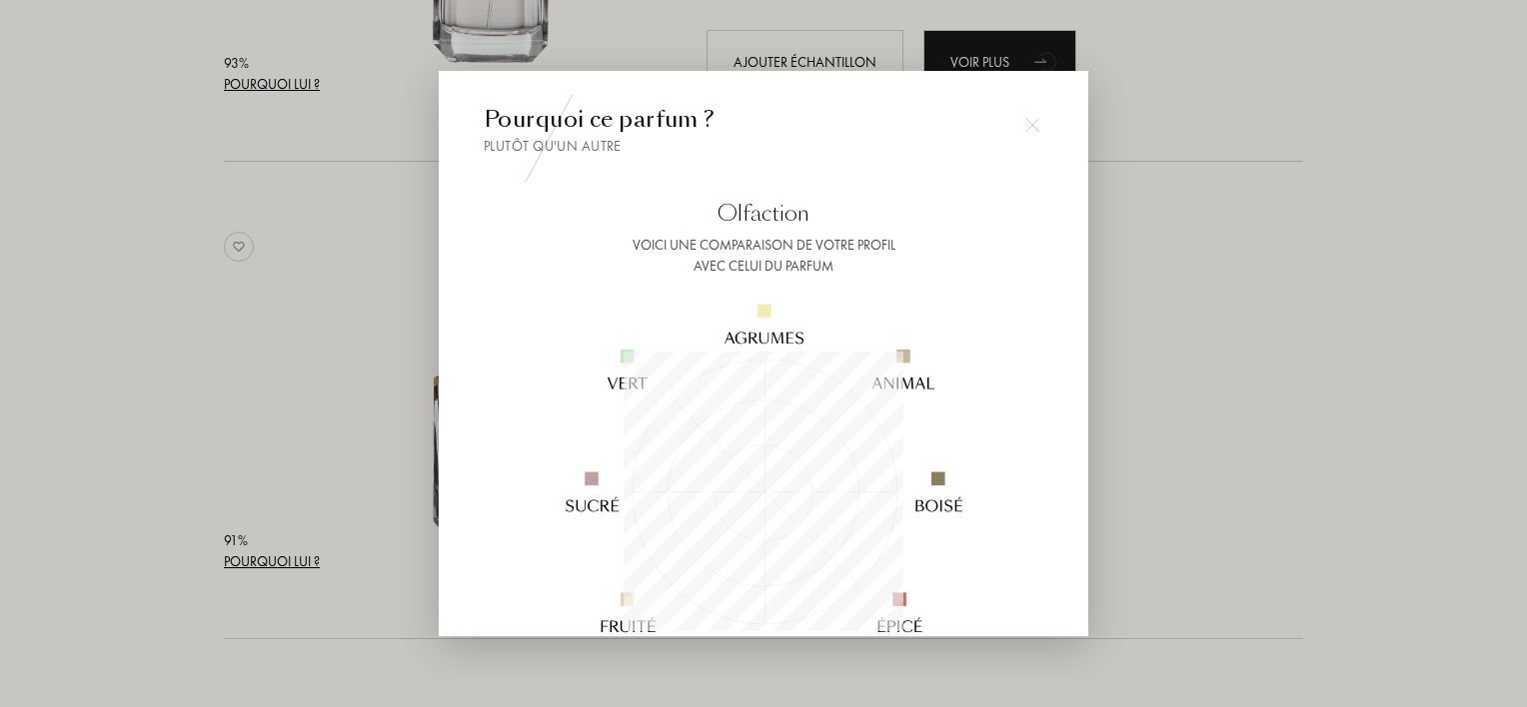
scroll to position [280, 280]
click at [147, 444] on div at bounding box center [763, 353] width 1527 height 707
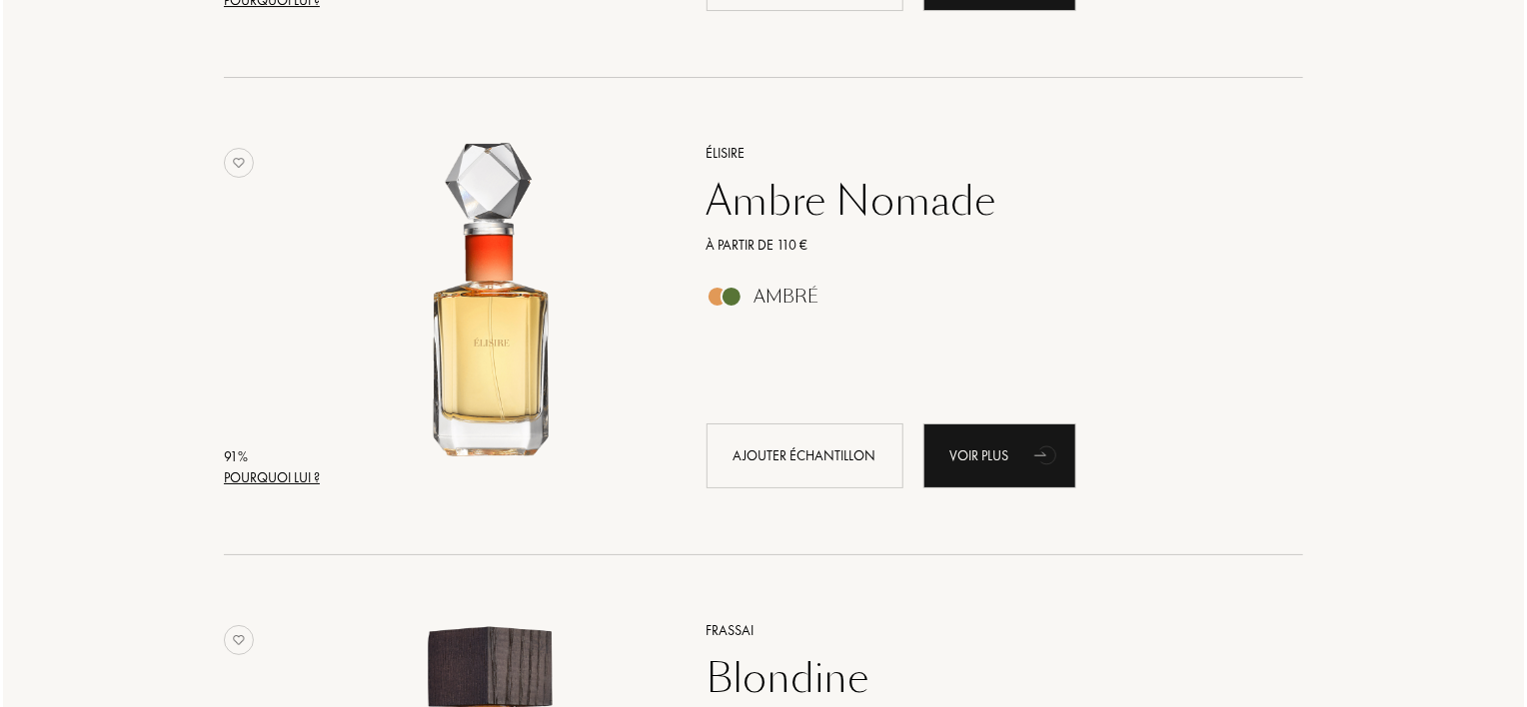
scroll to position [3597, 0]
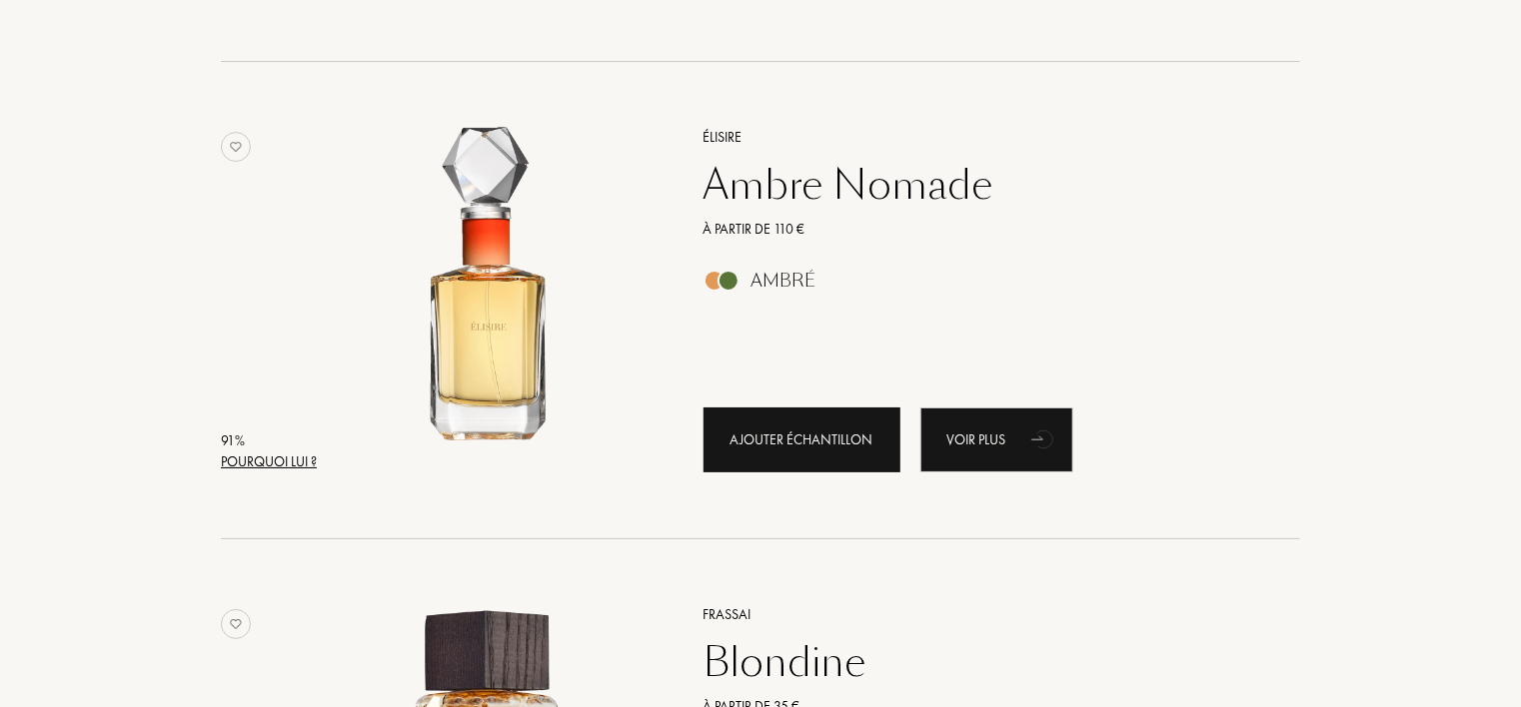
click at [800, 447] on div "Ajouter échantillon" at bounding box center [801, 440] width 197 height 65
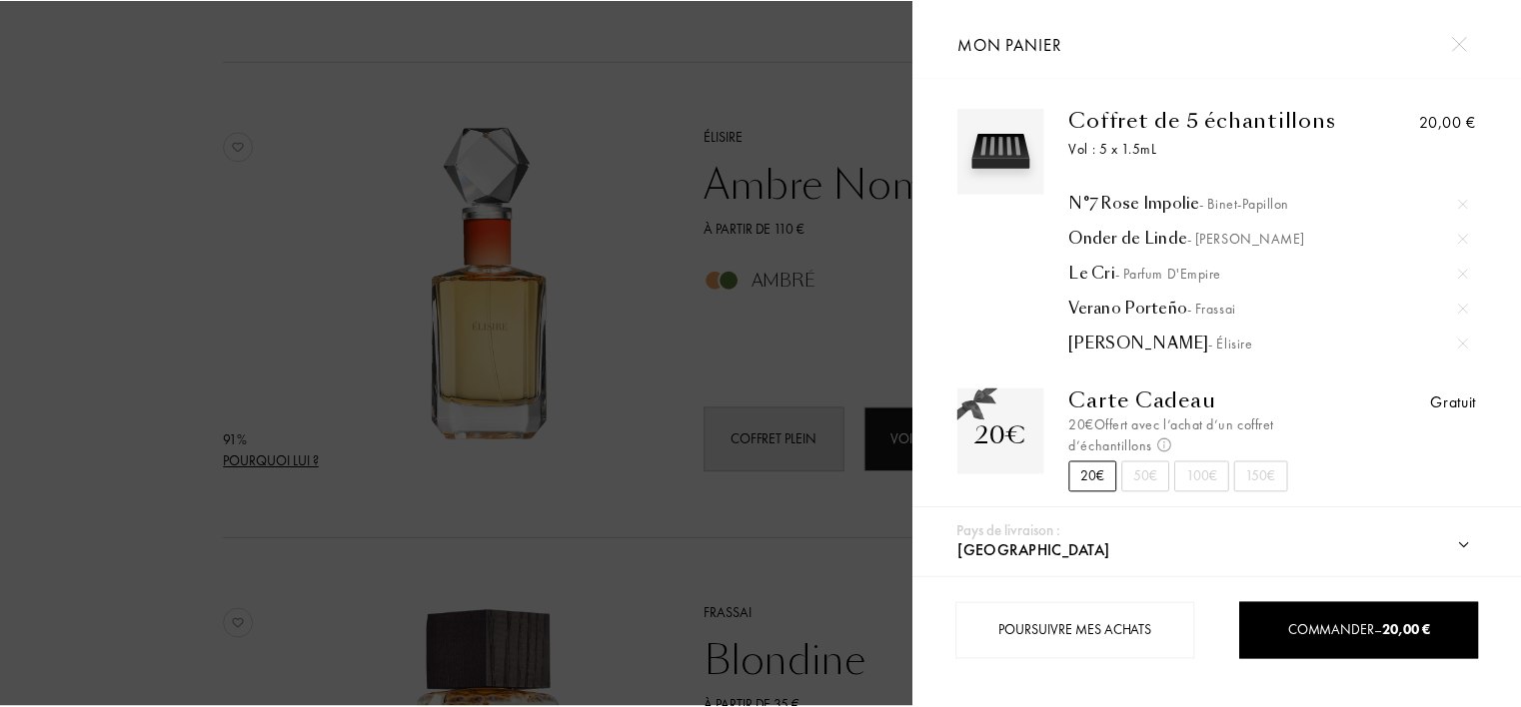
scroll to position [8, 0]
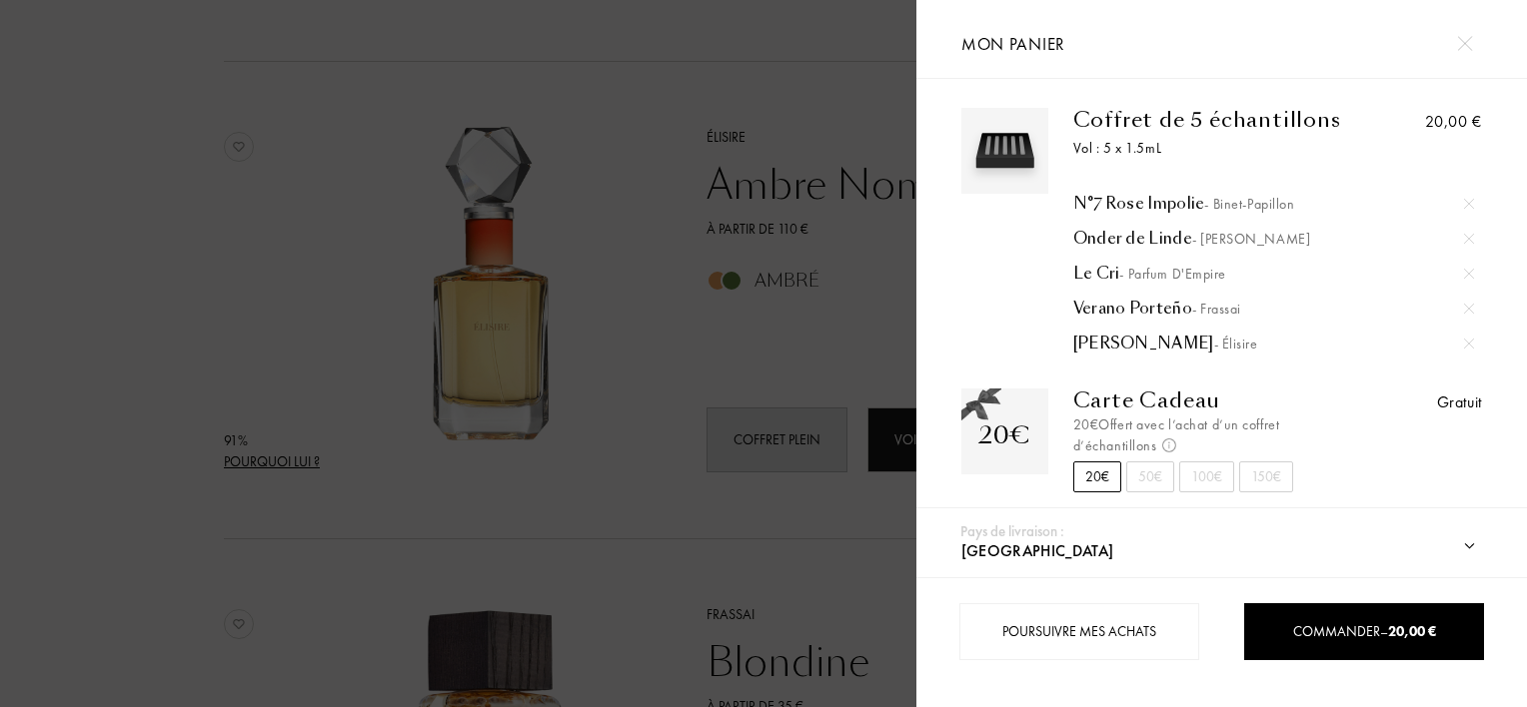
click at [1467, 272] on img at bounding box center [1469, 274] width 10 height 10
click at [838, 345] on div at bounding box center [458, 353] width 916 height 707
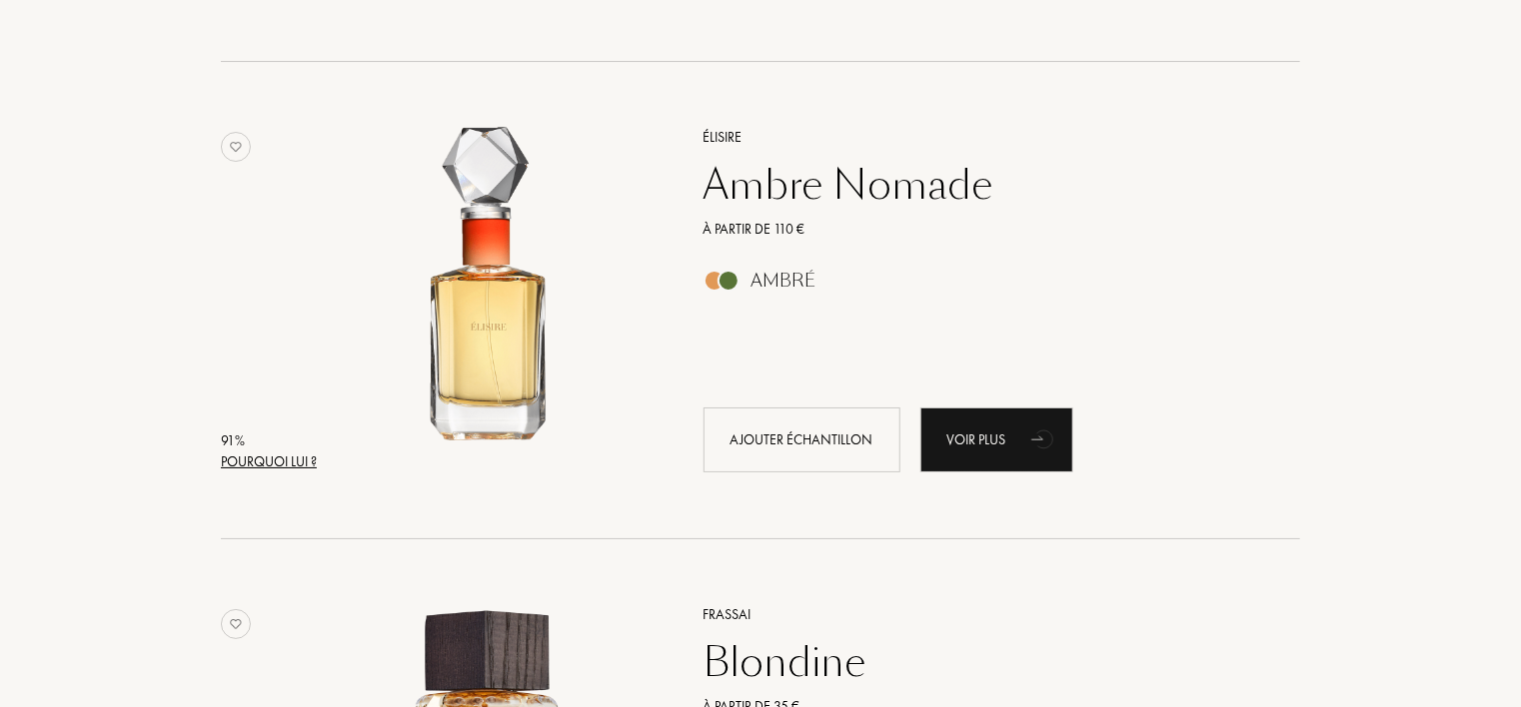
click at [799, 436] on div "Pays de livraison : Afghanistan Afrique du Sud Albanie Algérie Allemagne Andorr…" at bounding box center [757, 353] width 1527 height 707
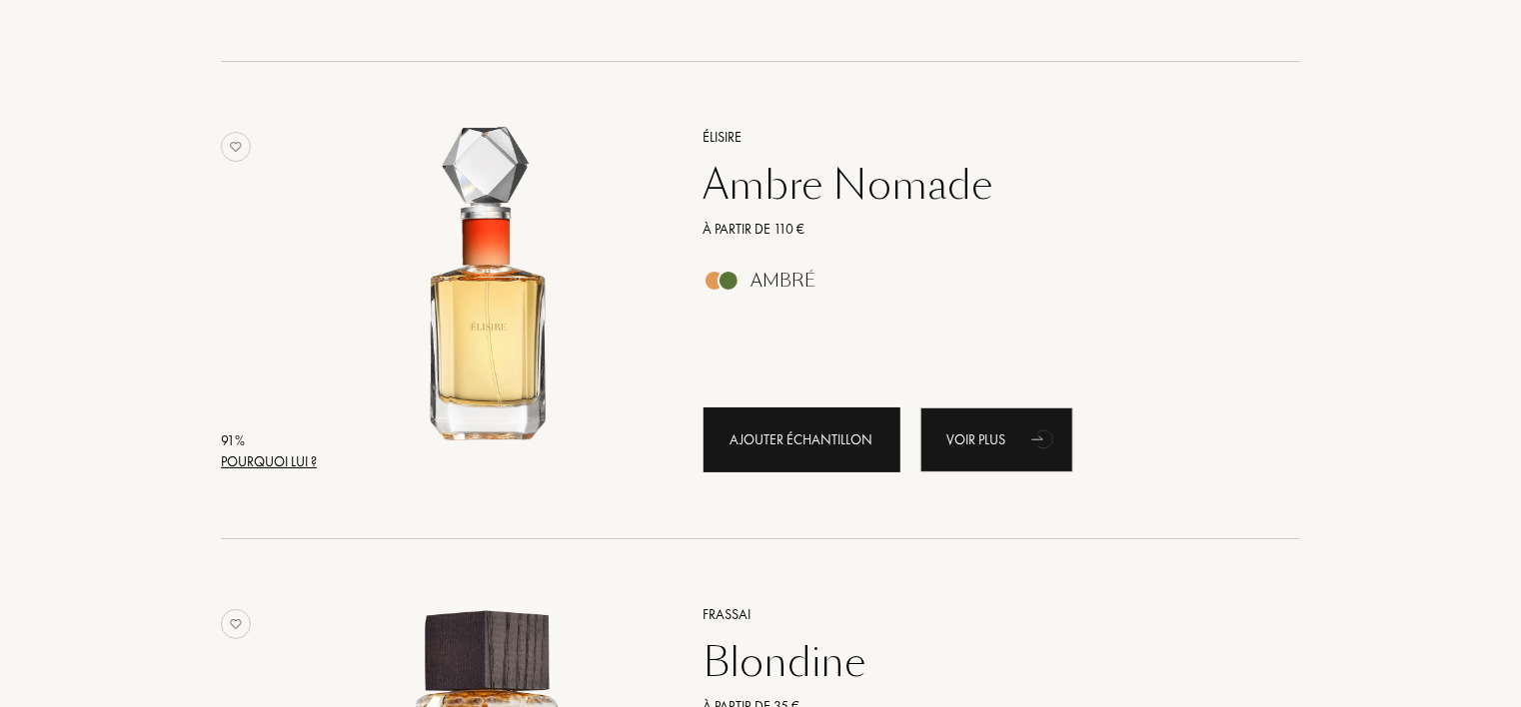
click at [815, 435] on div "Ajouter échantillon" at bounding box center [801, 440] width 197 height 65
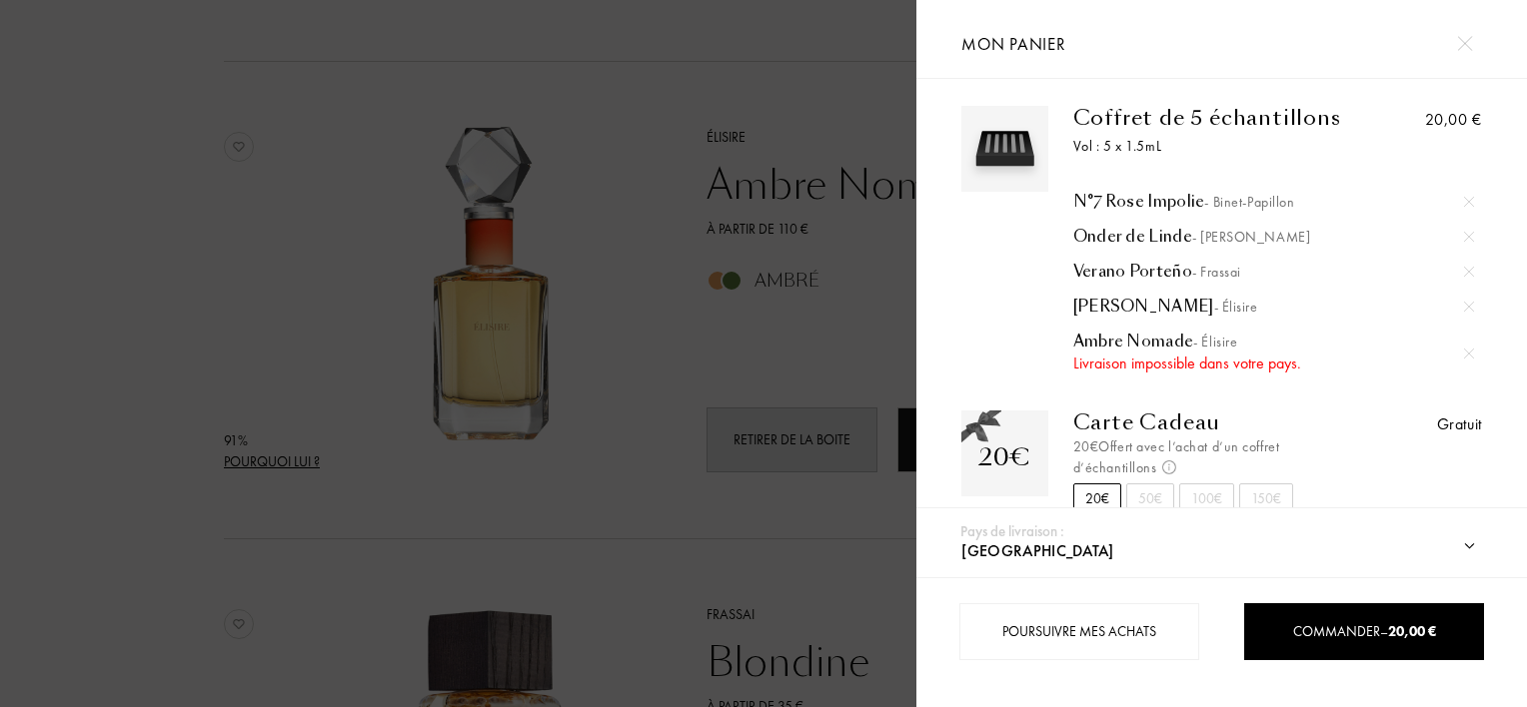
click at [1460, 364] on div at bounding box center [1469, 354] width 30 height 30
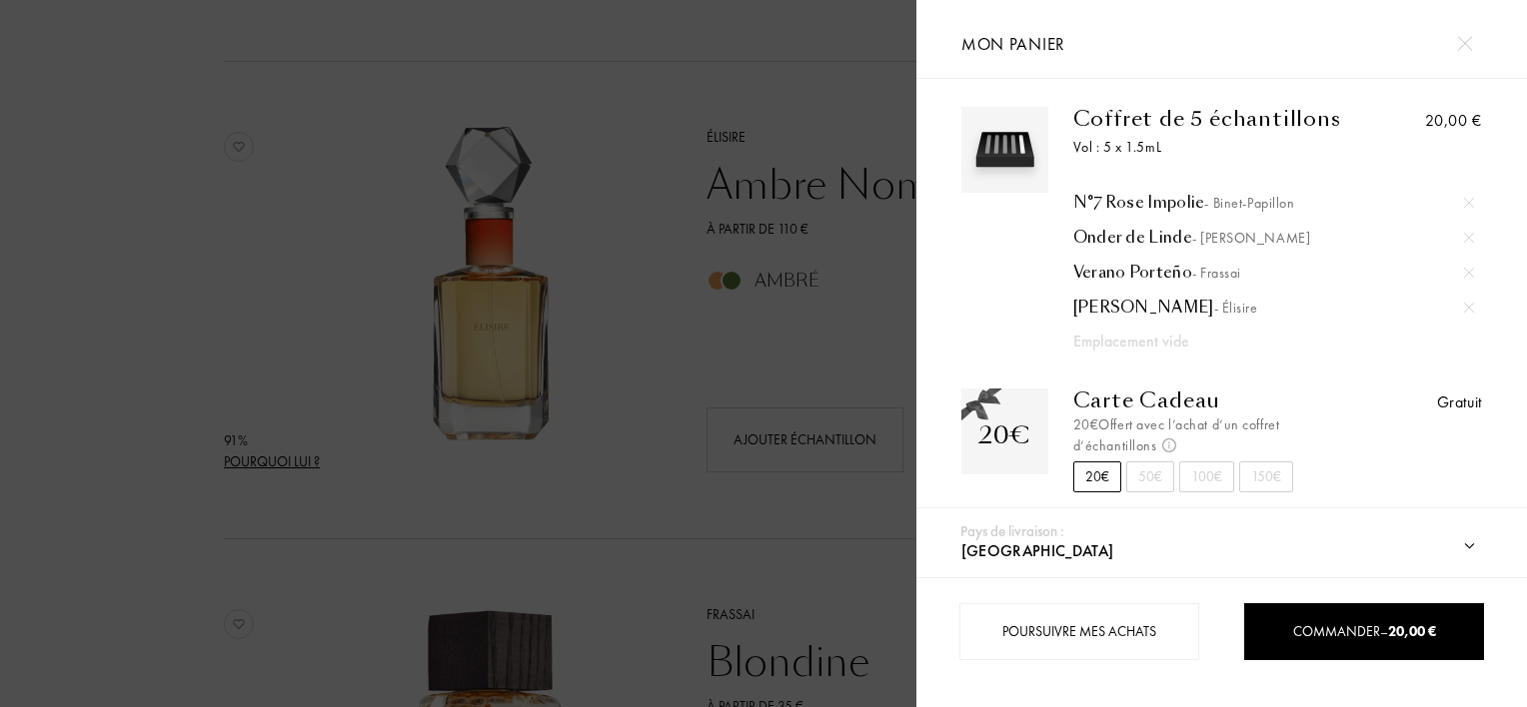
click at [827, 344] on div at bounding box center [458, 353] width 916 height 707
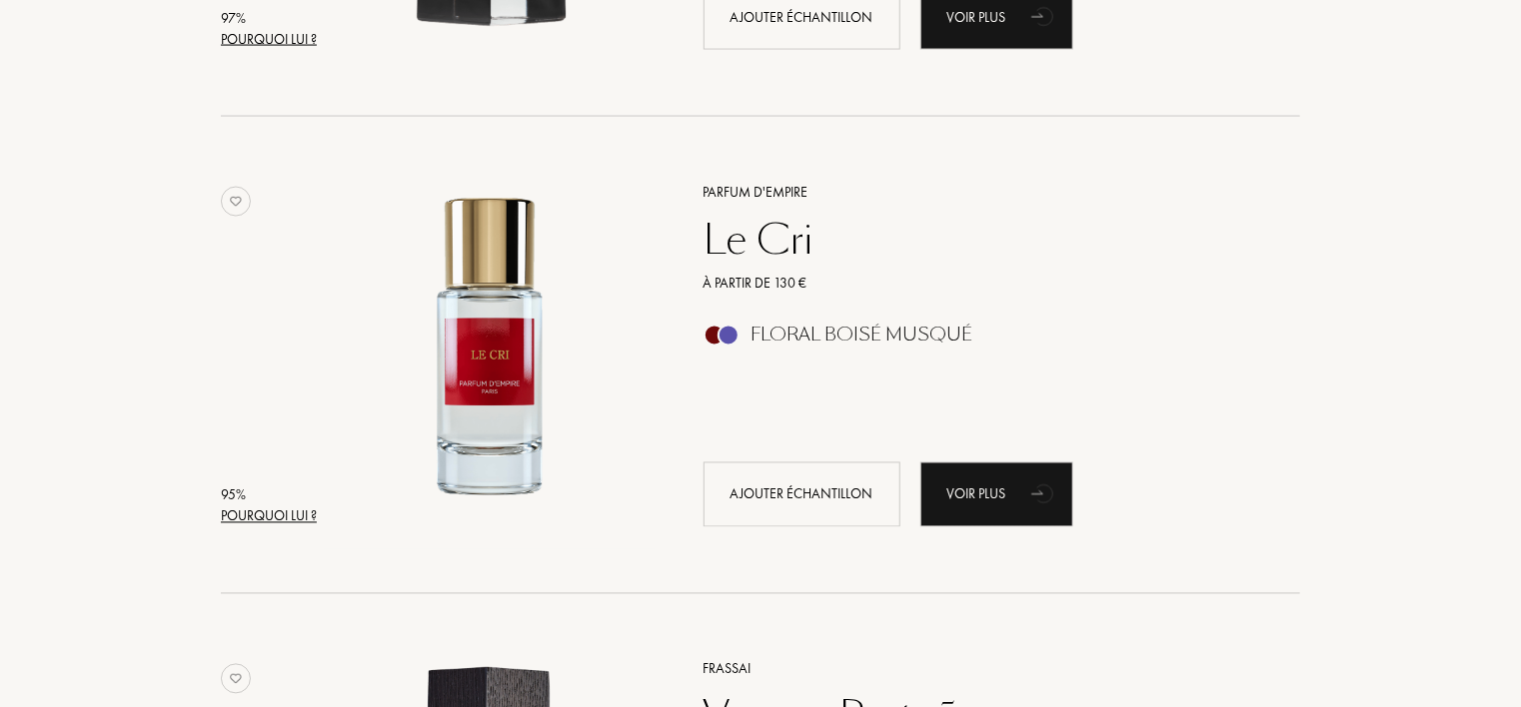
scroll to position [1599, 0]
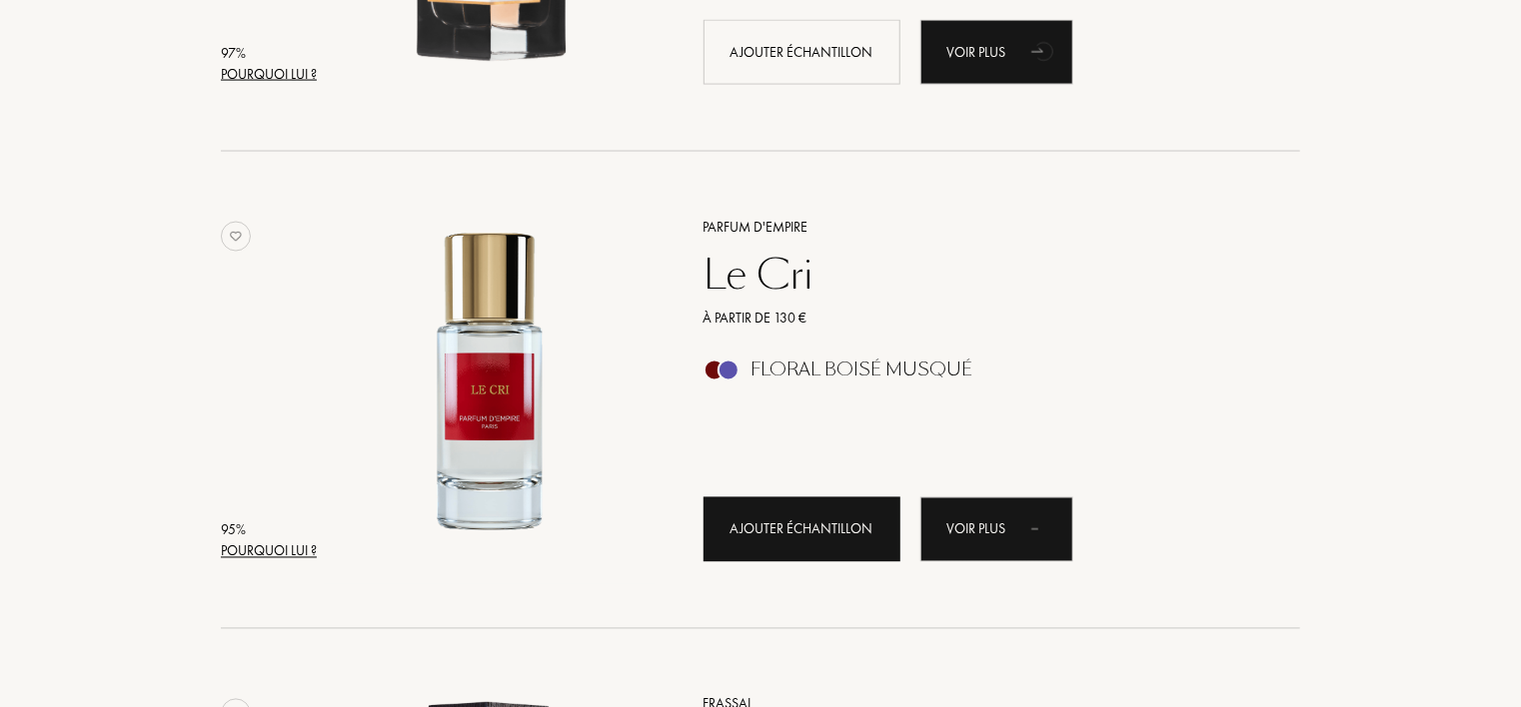
click at [800, 527] on div "Ajouter échantillon" at bounding box center [801, 530] width 197 height 65
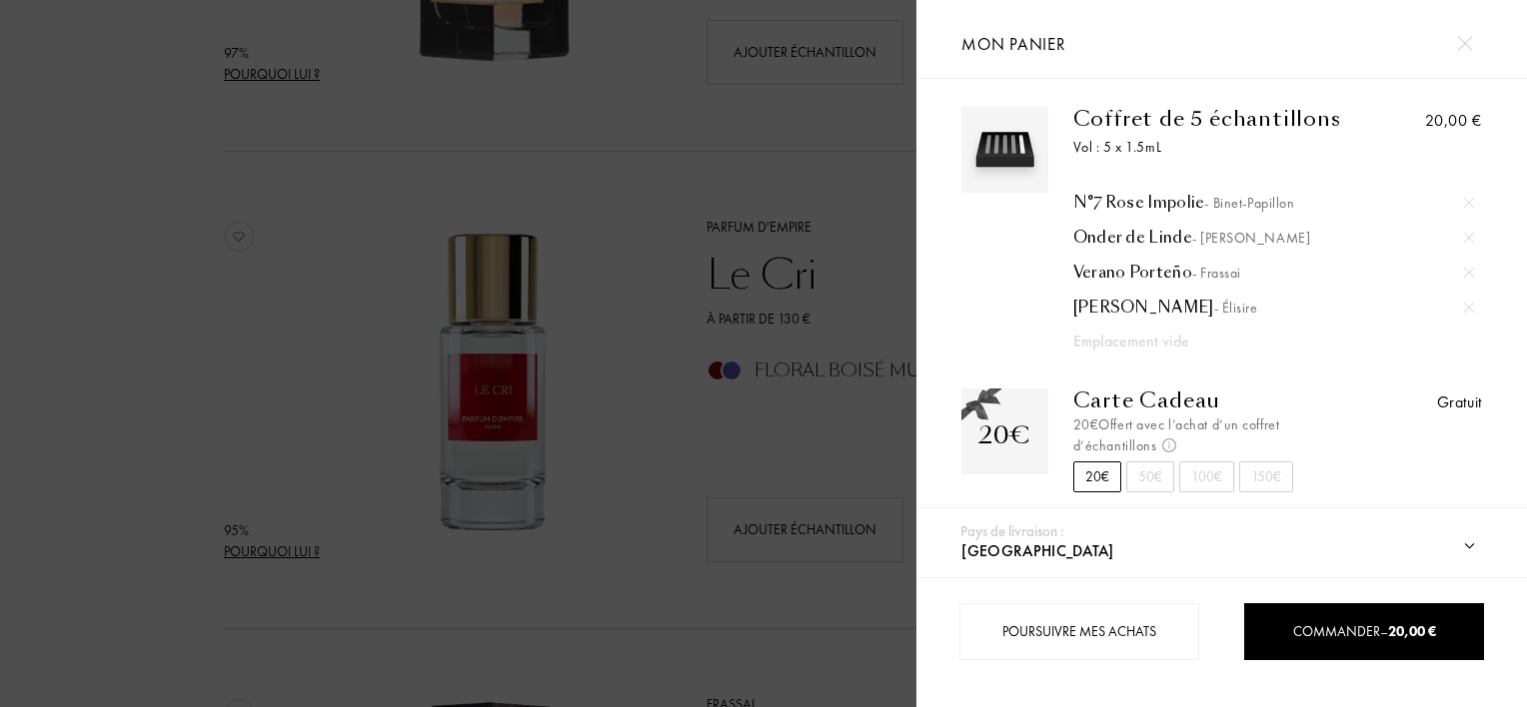
click at [758, 408] on div at bounding box center [458, 353] width 916 height 707
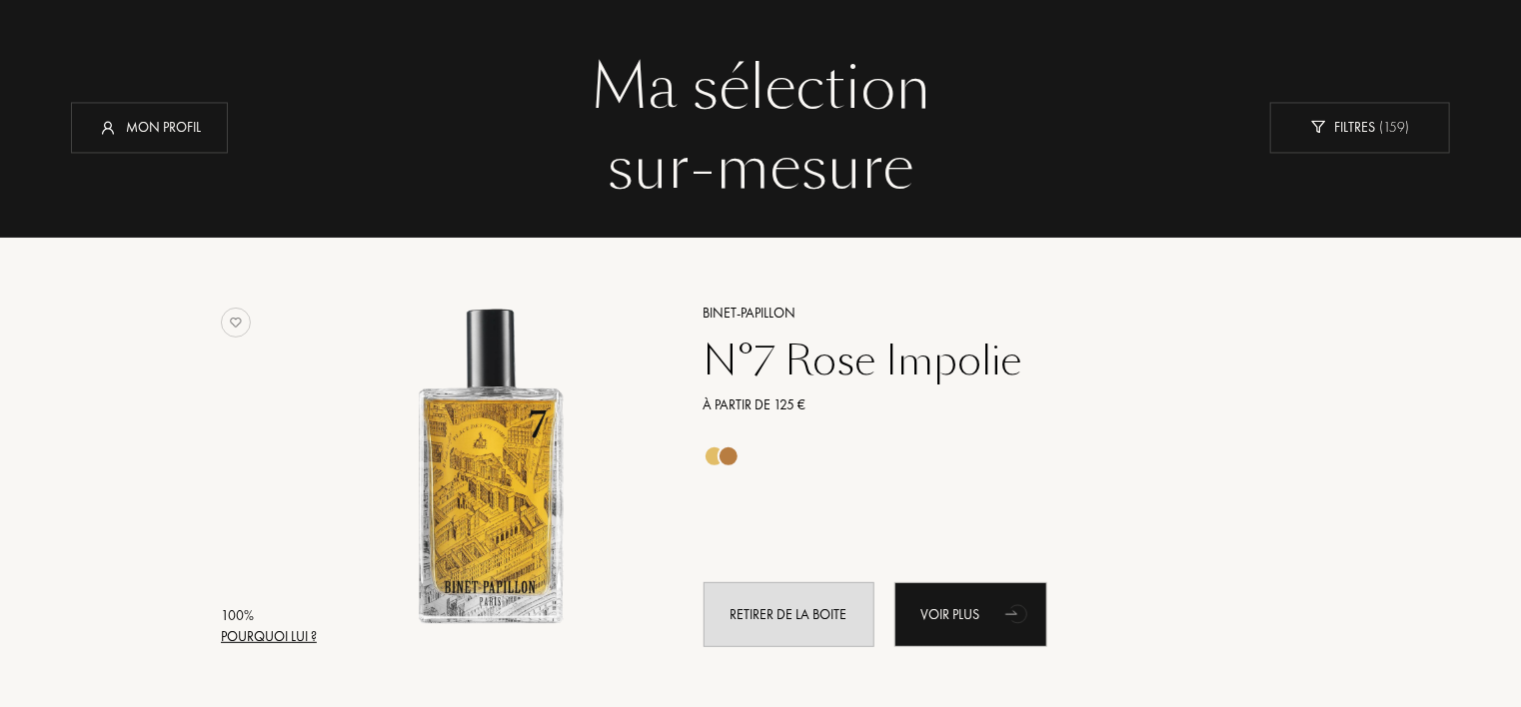
scroll to position [0, 0]
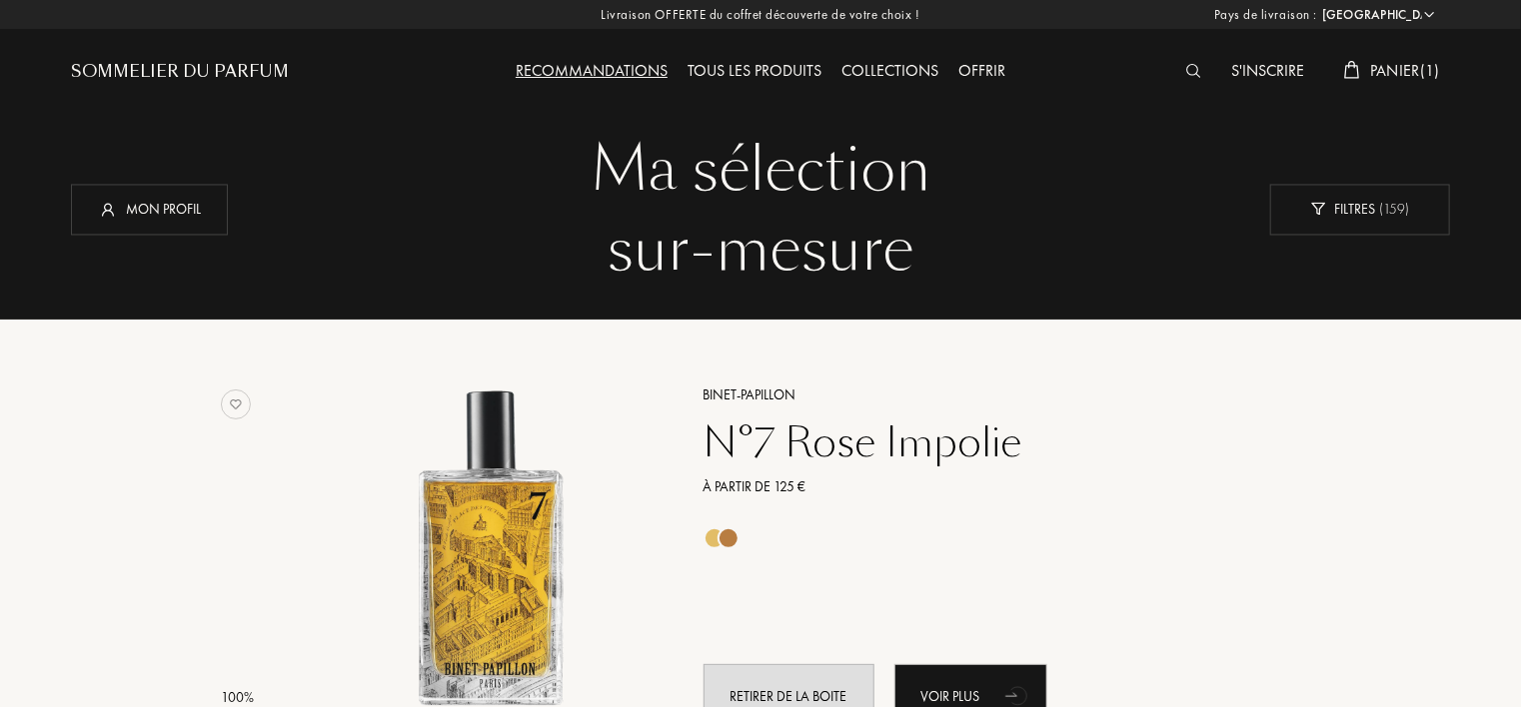
click at [1179, 68] on div at bounding box center [1198, 72] width 45 height 26
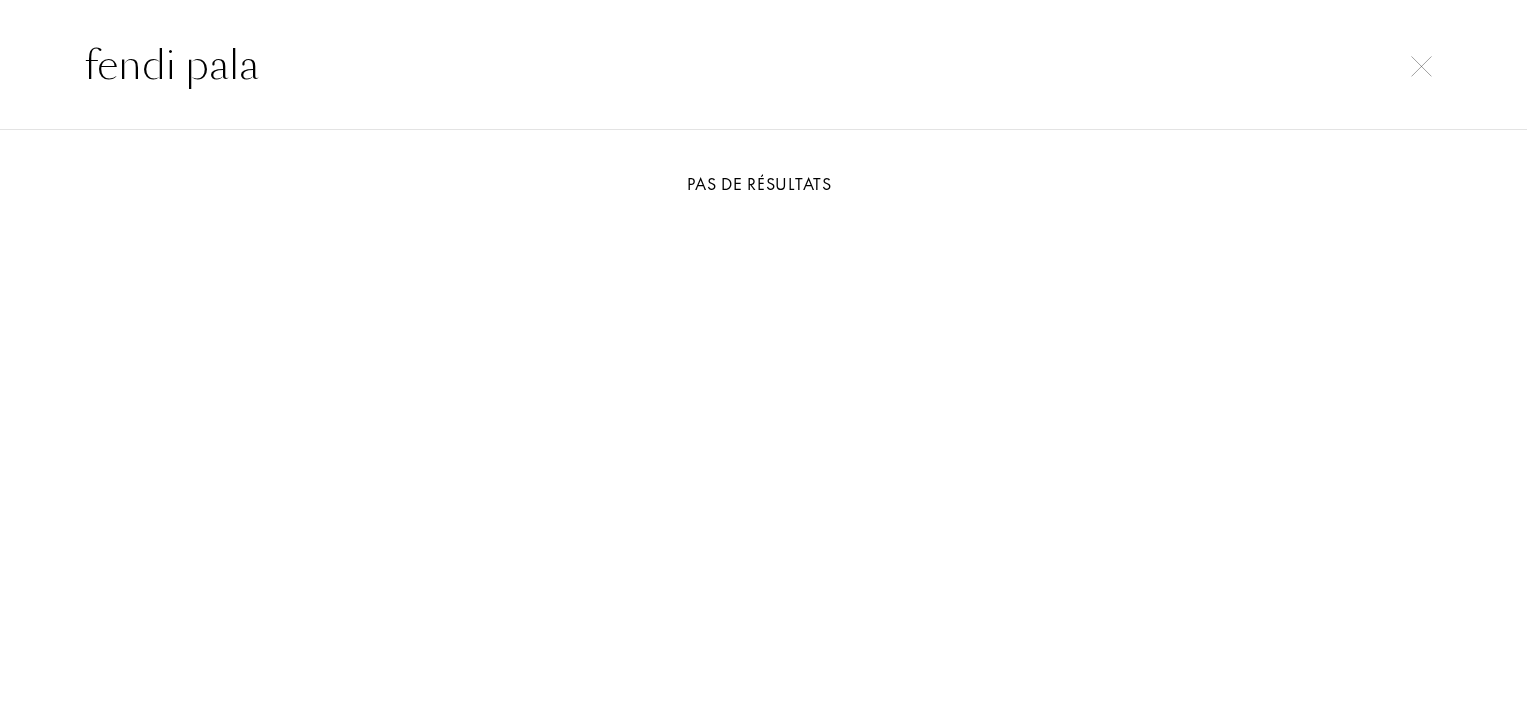
type input "fendi pala"
click at [1433, 68] on div at bounding box center [1421, 64] width 28 height 24
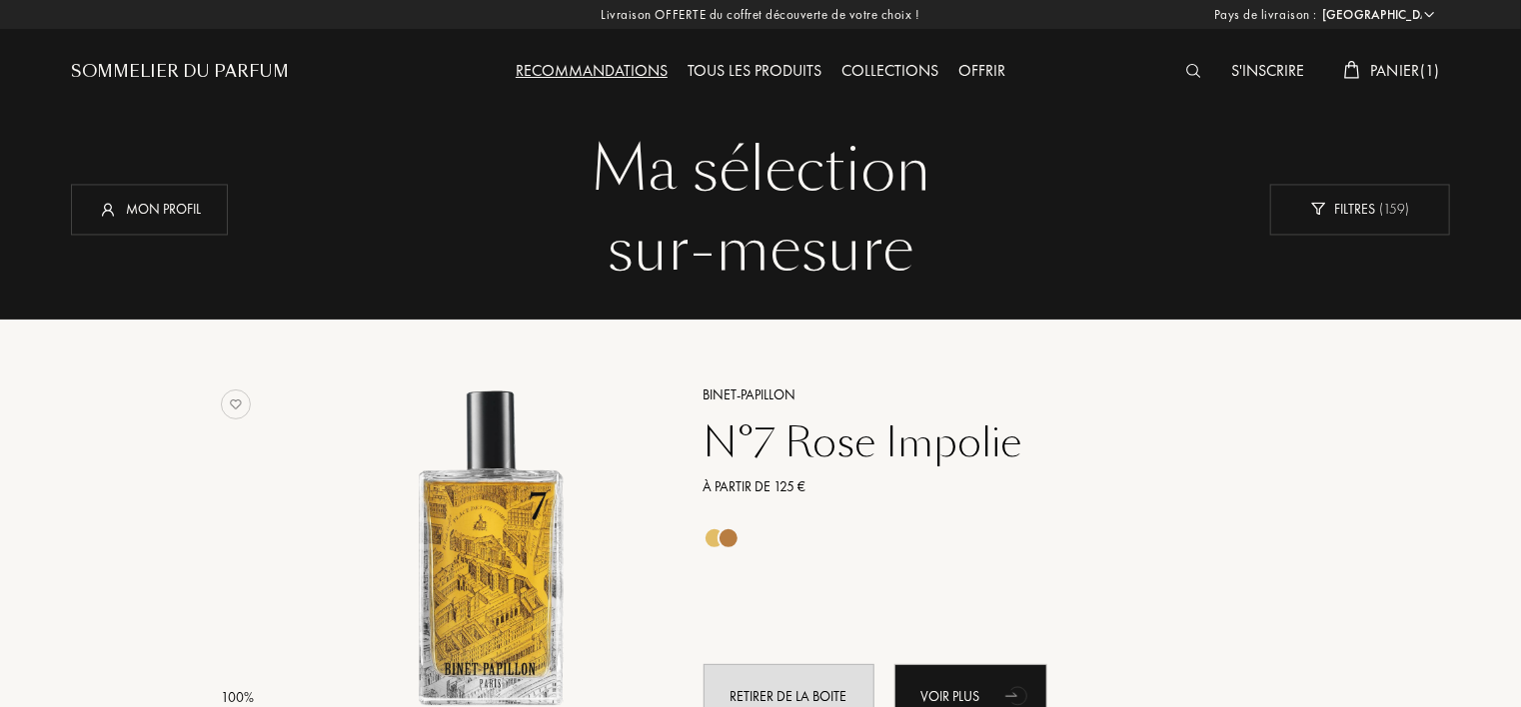
click at [650, 78] on div "Recommandations" at bounding box center [592, 72] width 172 height 26
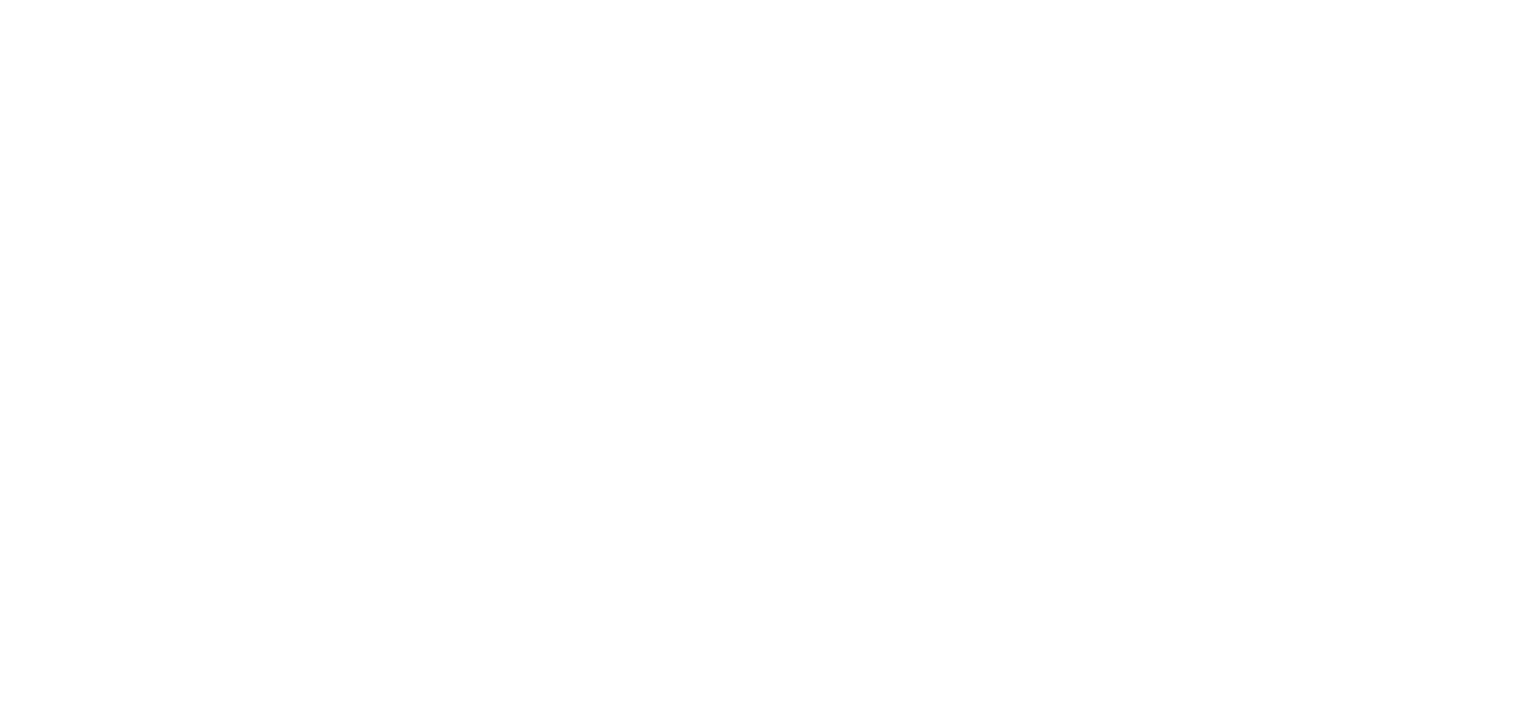
select select "FR"
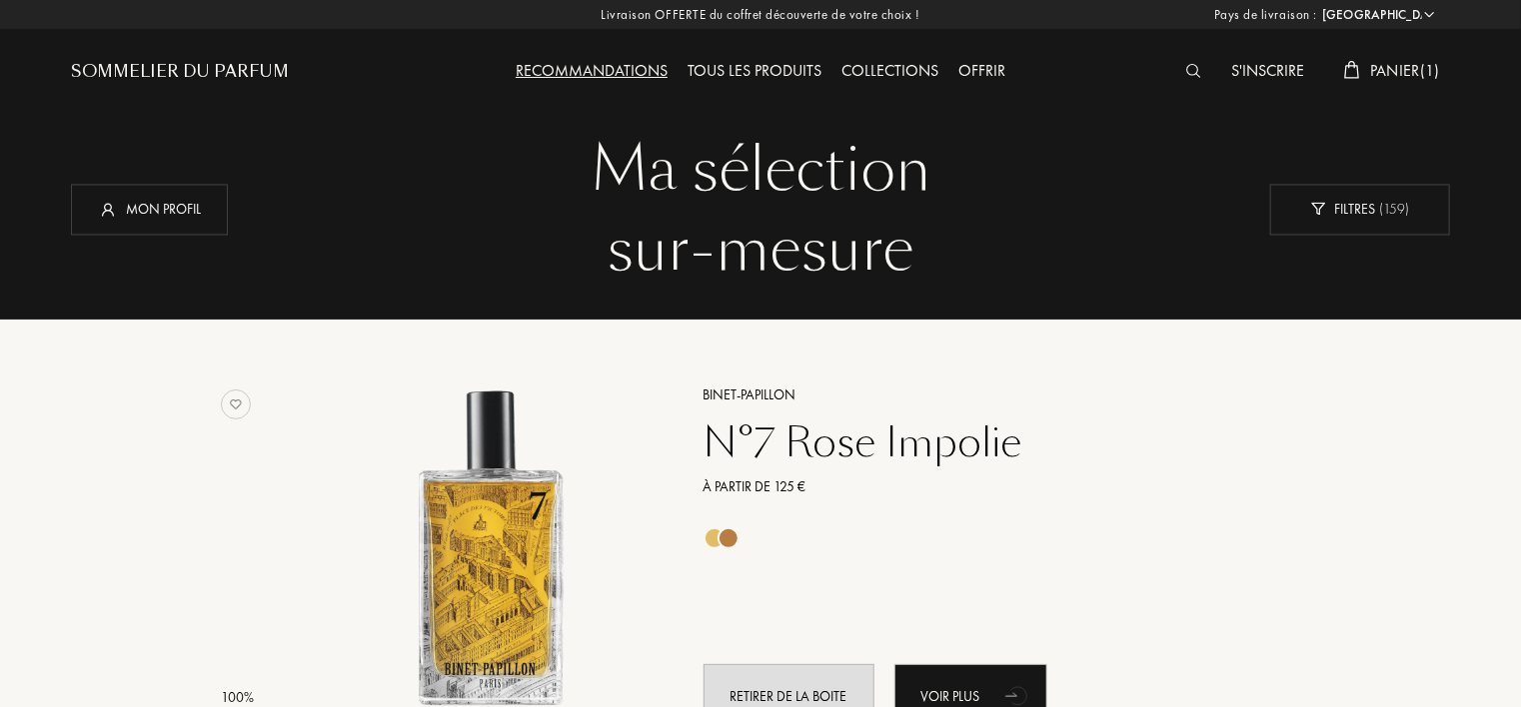
click at [708, 70] on div "Tous les produits" at bounding box center [754, 72] width 154 height 26
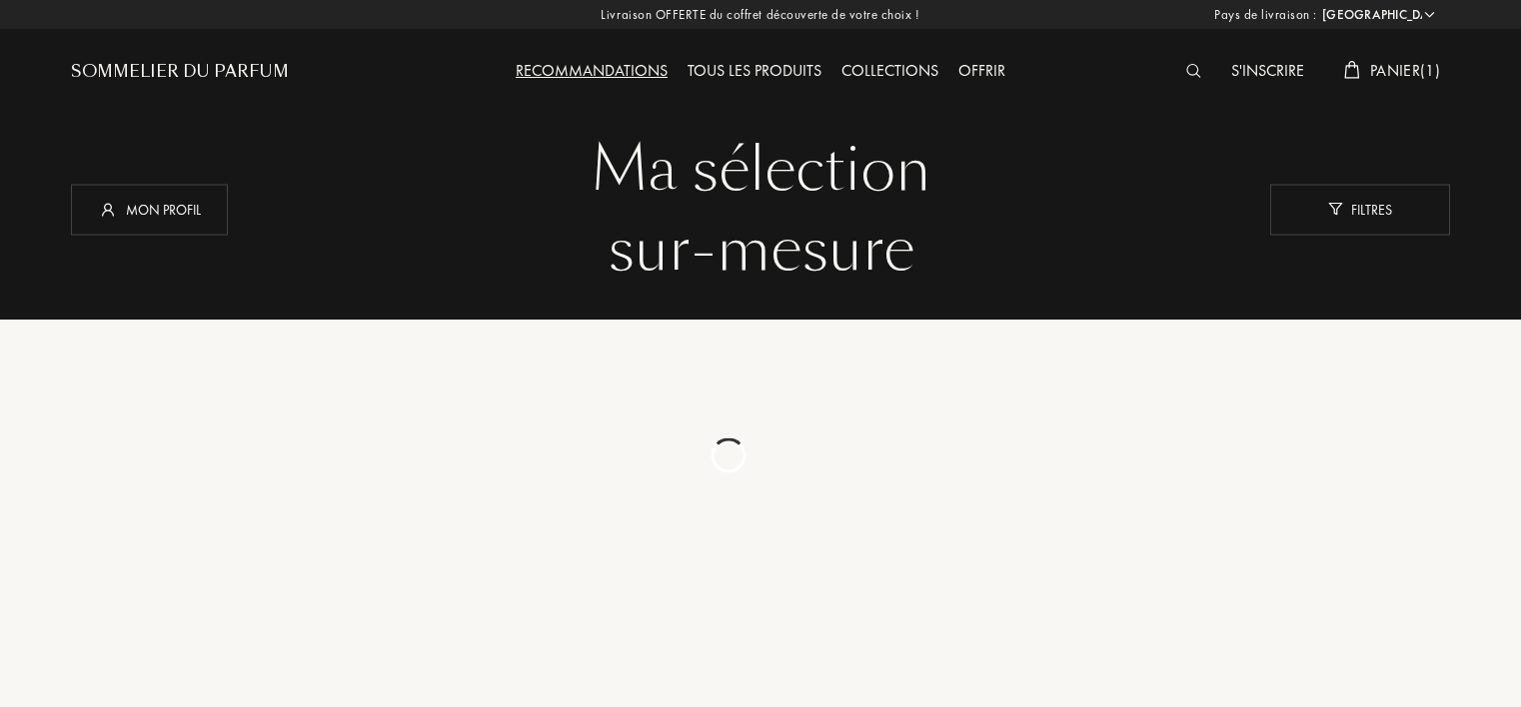
select select "FR"
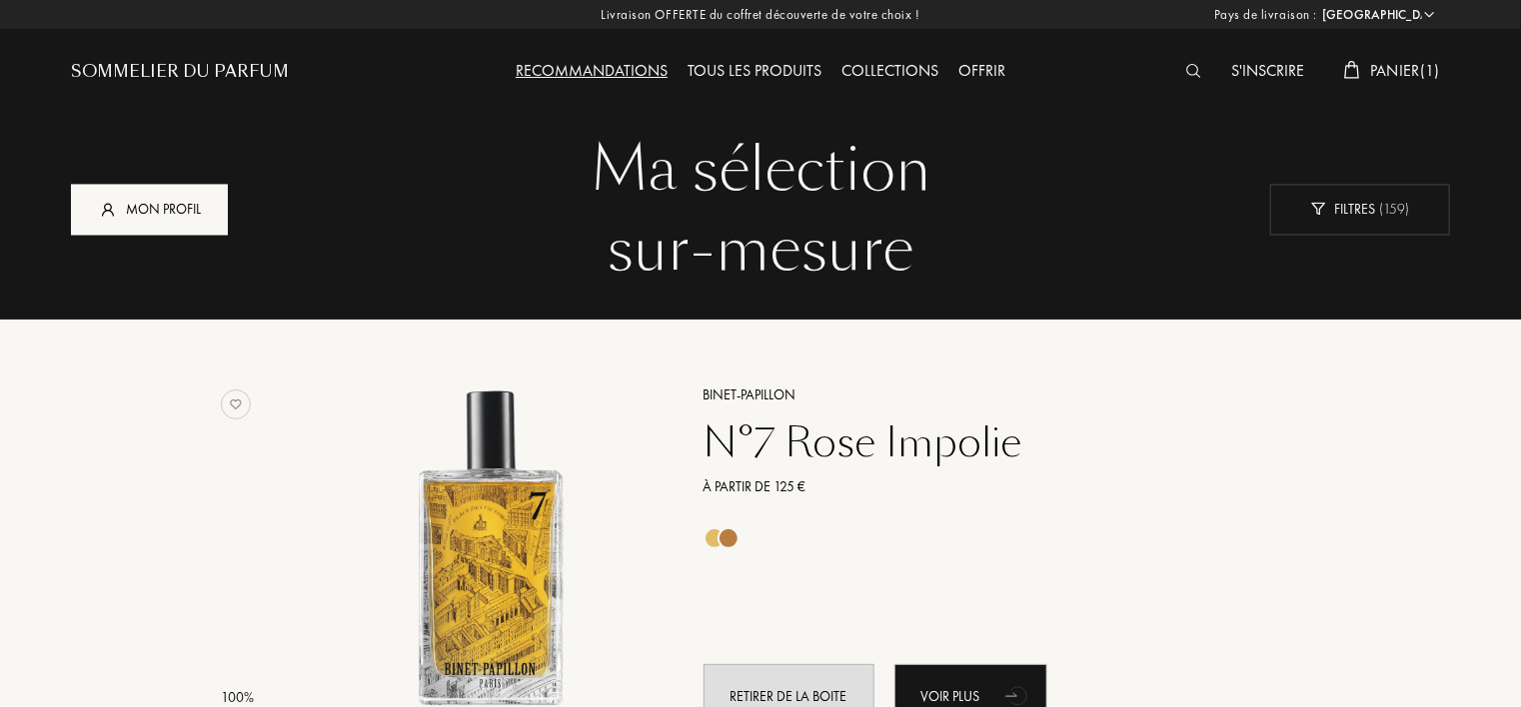
click at [195, 190] on div "Mon profil" at bounding box center [149, 209] width 157 height 51
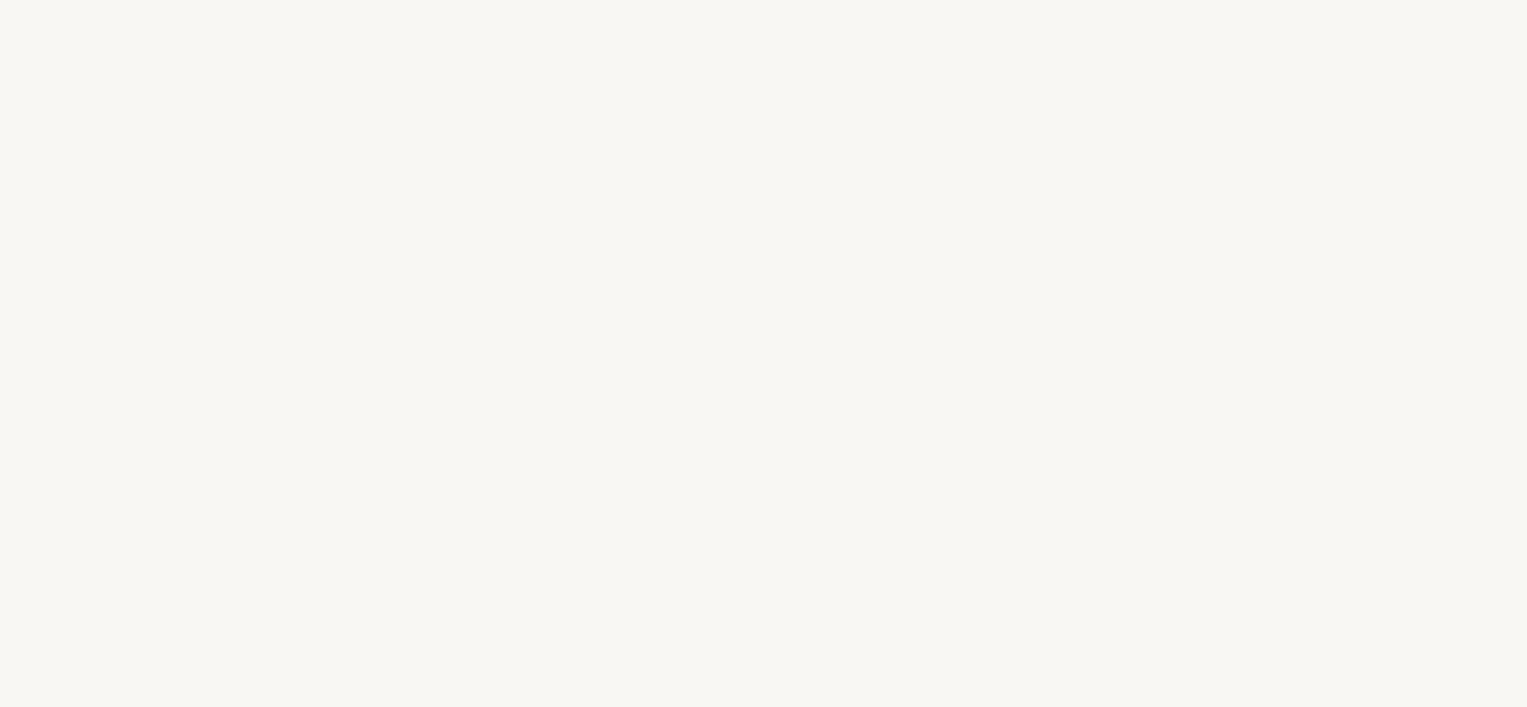
select select "FR"
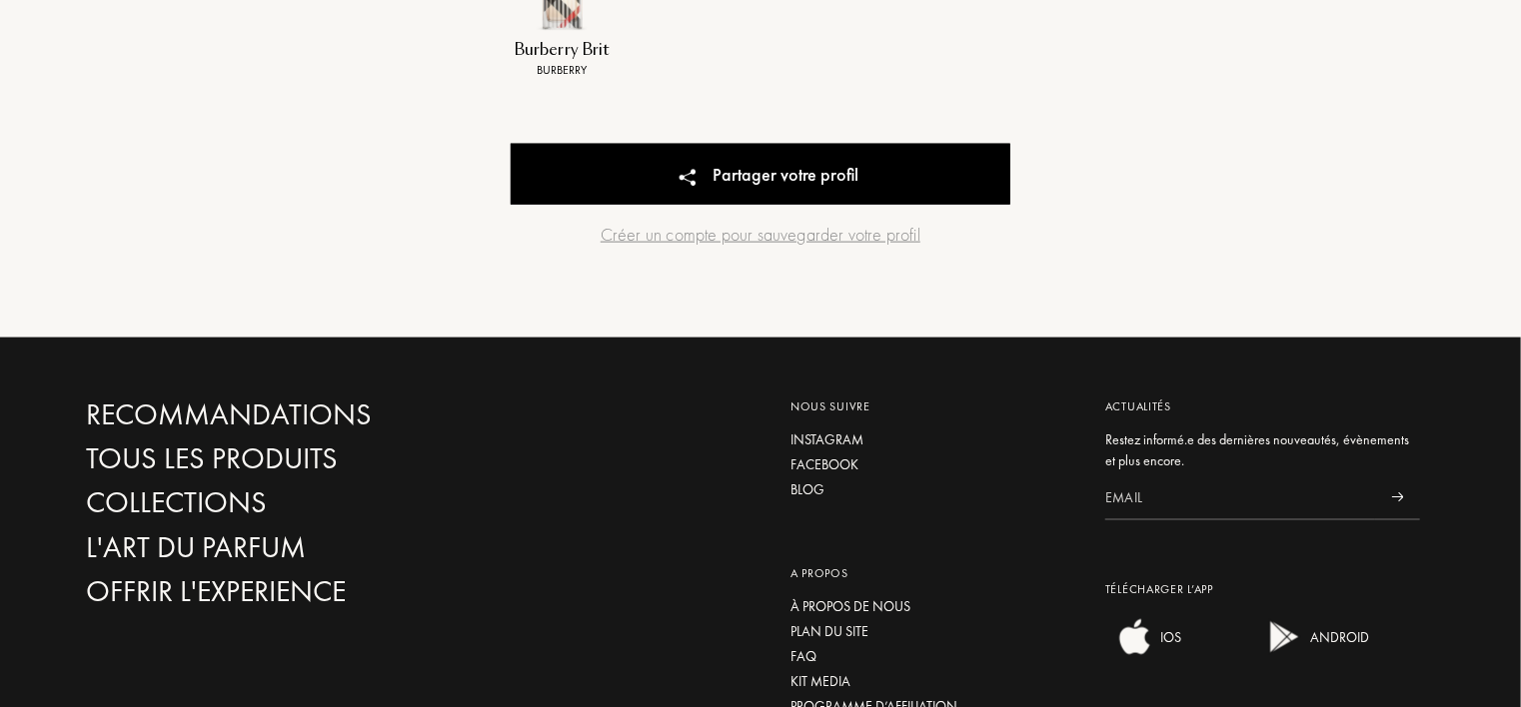
scroll to position [599, 0]
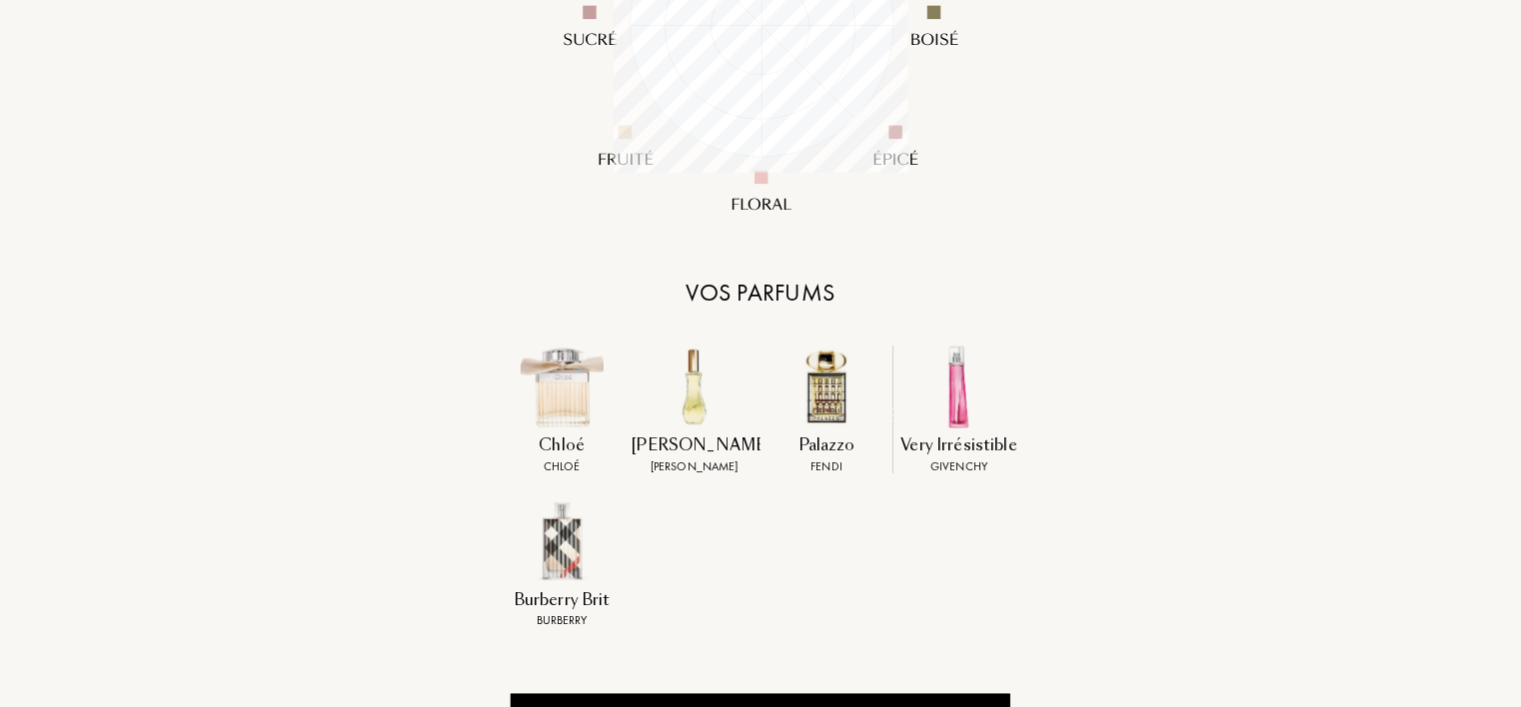
click at [832, 394] on img at bounding box center [826, 387] width 83 height 83
click at [827, 455] on div "Palazzo" at bounding box center [826, 446] width 125 height 23
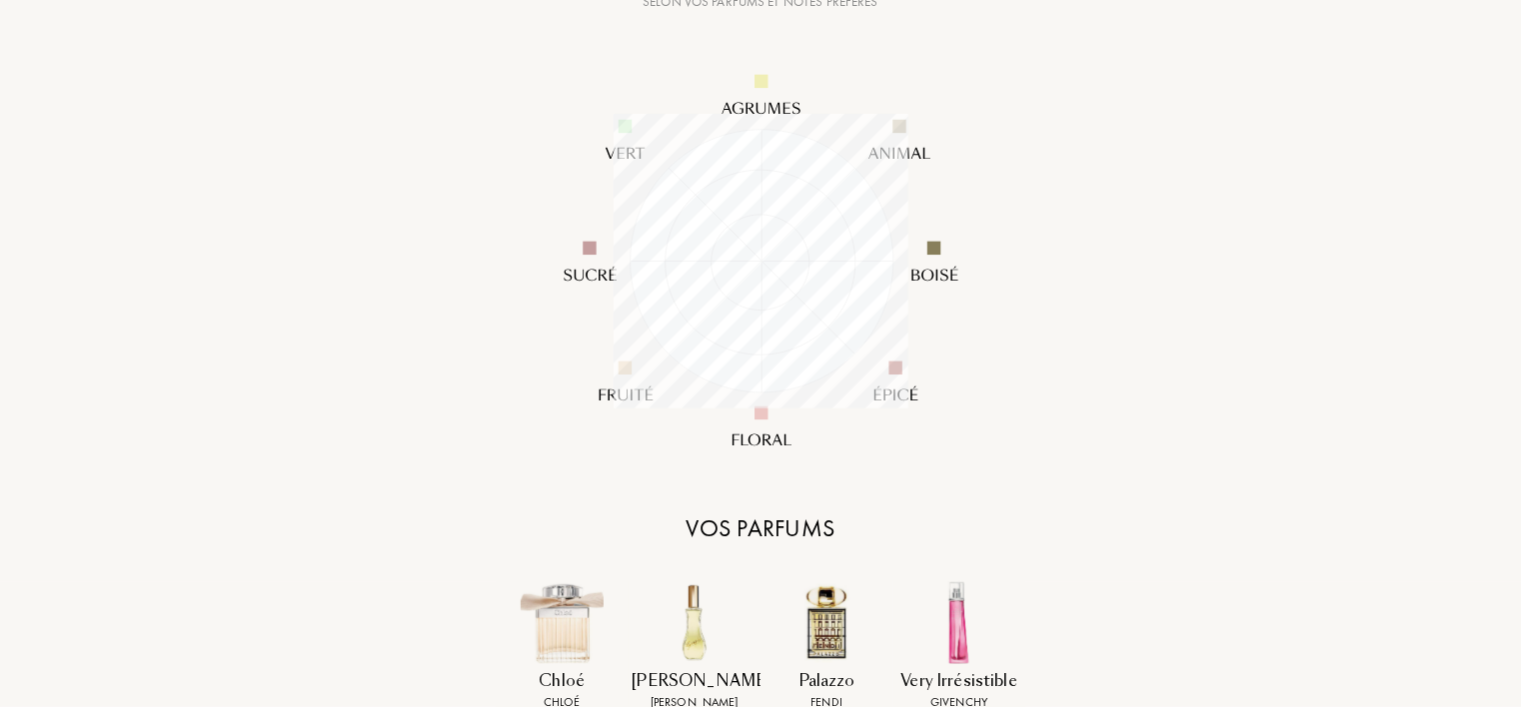
scroll to position [96, 0]
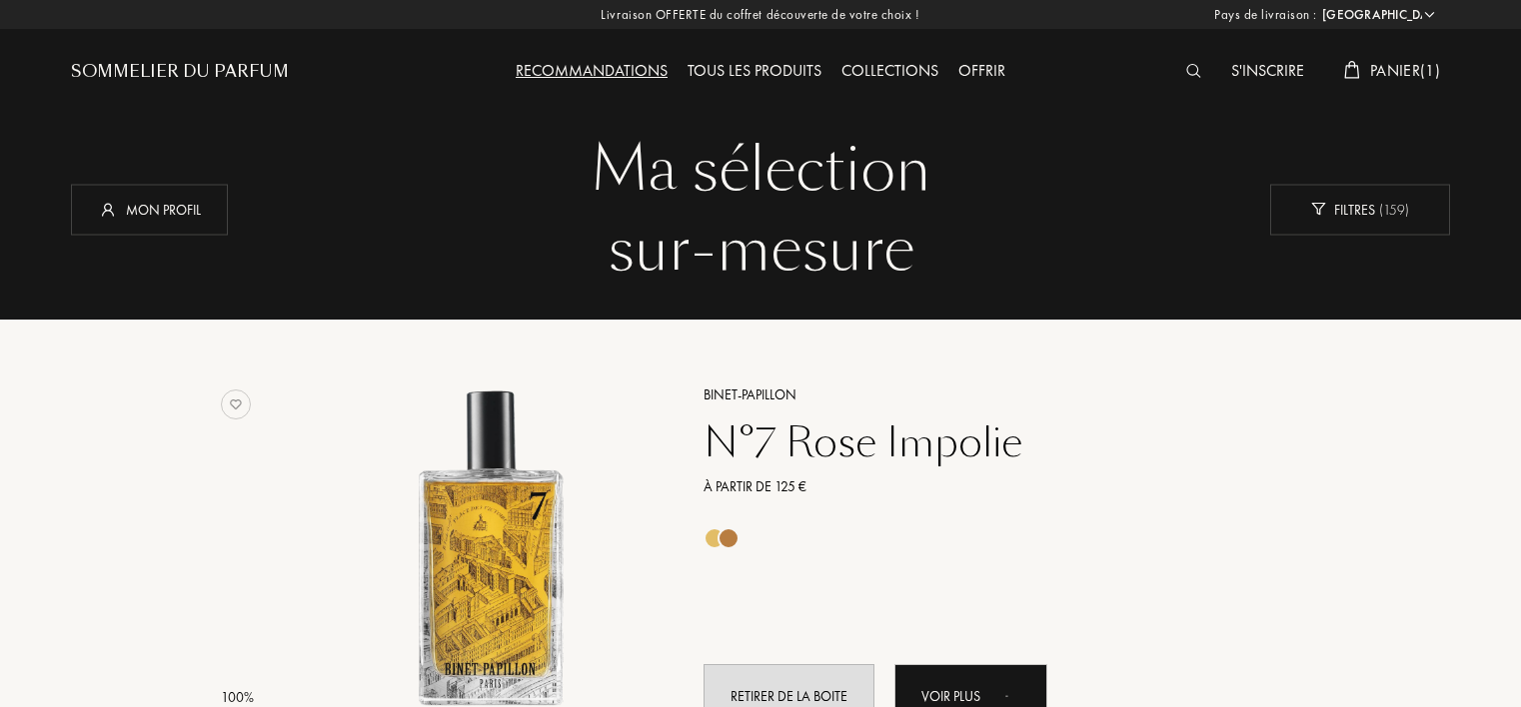
select select "FR"
click at [1386, 56] on div "S'inscrire Panier ( 1 )" at bounding box center [1277, 55] width 345 height 110
click at [1386, 68] on span "Panier ( 1 )" at bounding box center [1405, 70] width 70 height 21
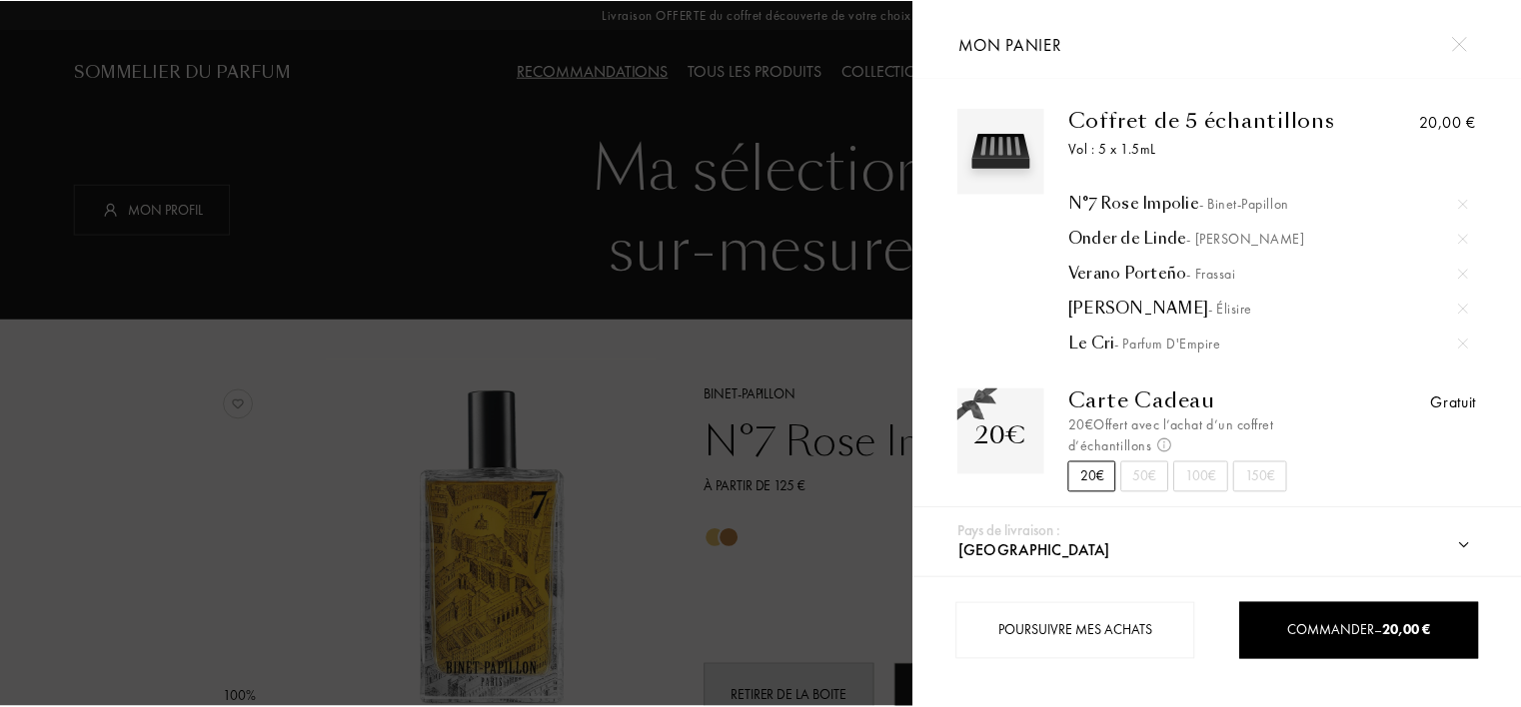
scroll to position [8, 0]
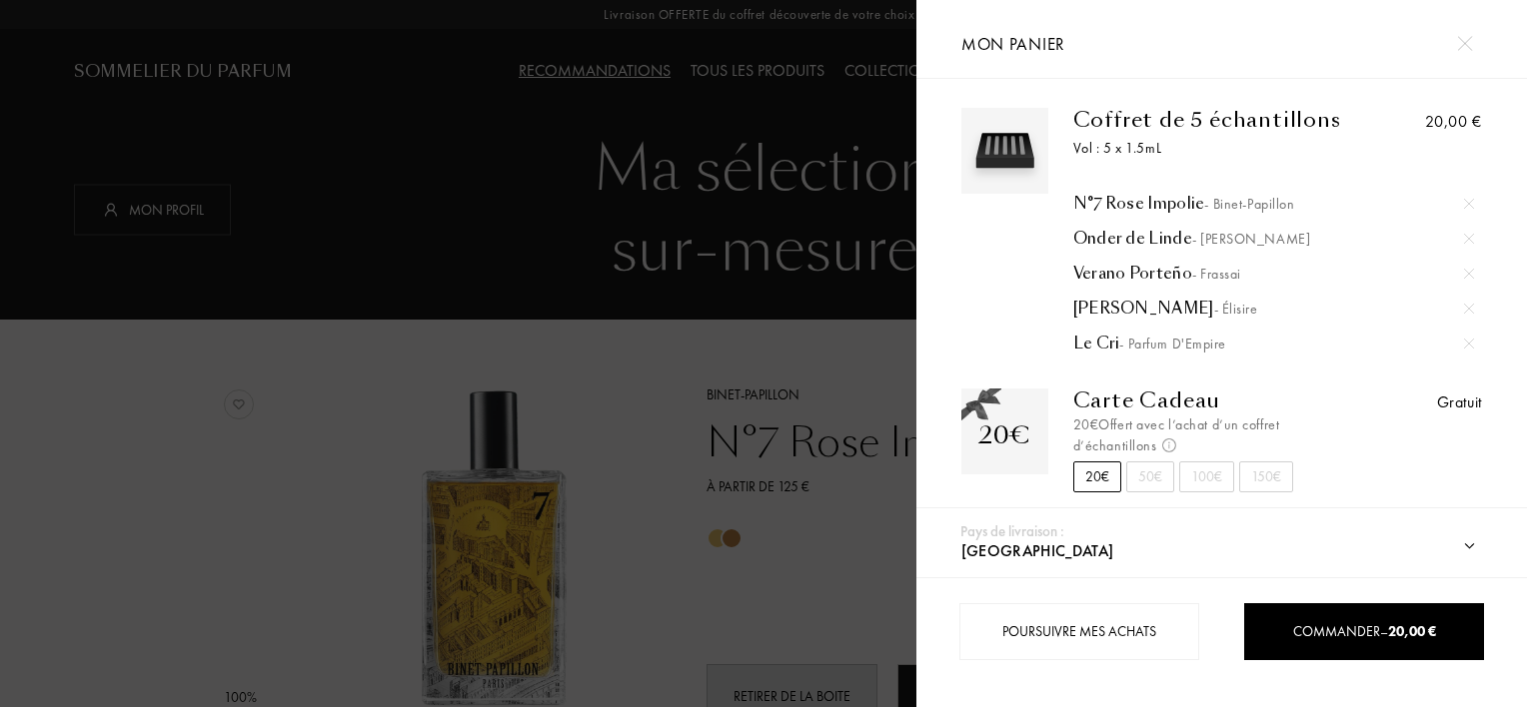
click at [1160, 476] on div "50€" at bounding box center [1150, 477] width 48 height 31
click at [1205, 478] on div "100€" at bounding box center [1206, 477] width 55 height 31
click at [1249, 478] on div "150€" at bounding box center [1266, 477] width 54 height 31
click at [1100, 479] on div "20€" at bounding box center [1097, 477] width 48 height 31
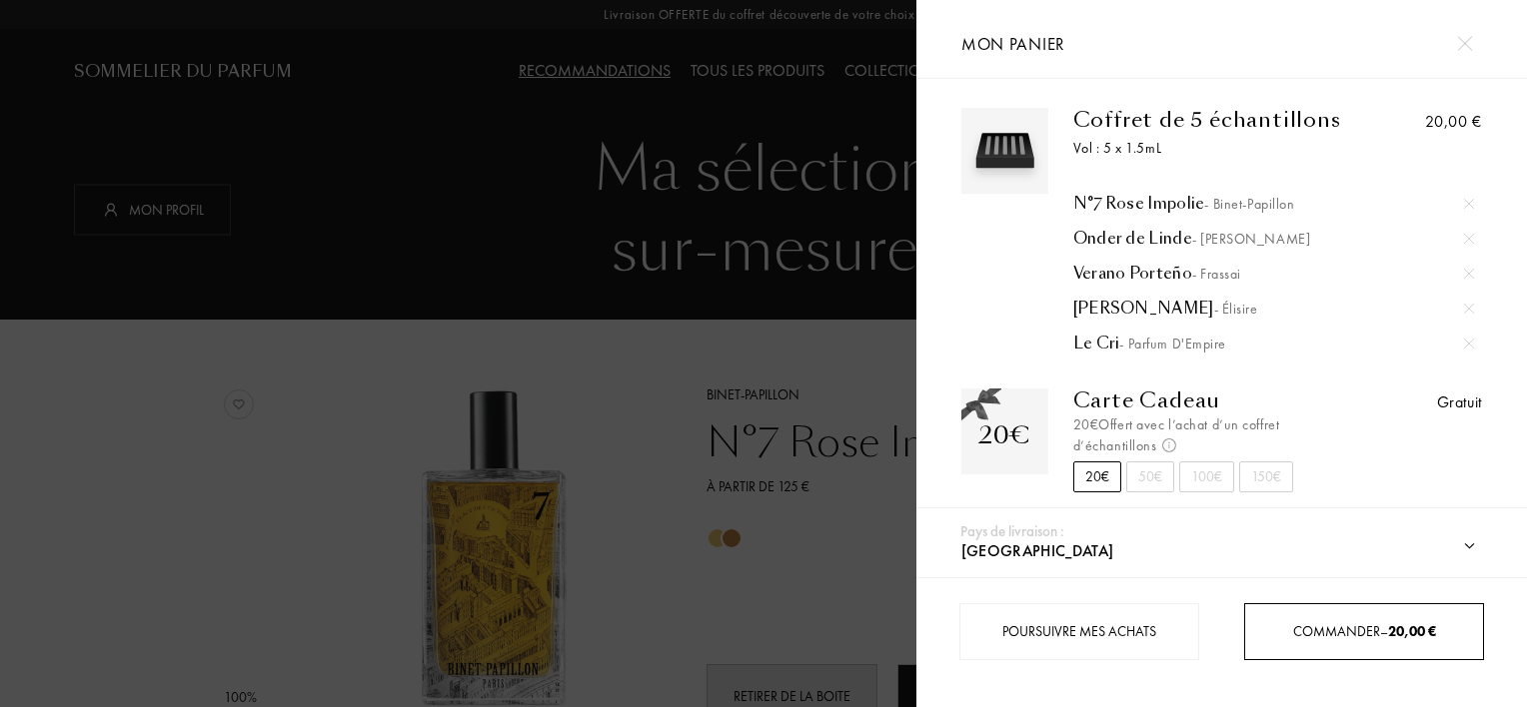
click at [1309, 615] on div "Commander – 20,00 €" at bounding box center [1364, 631] width 240 height 57
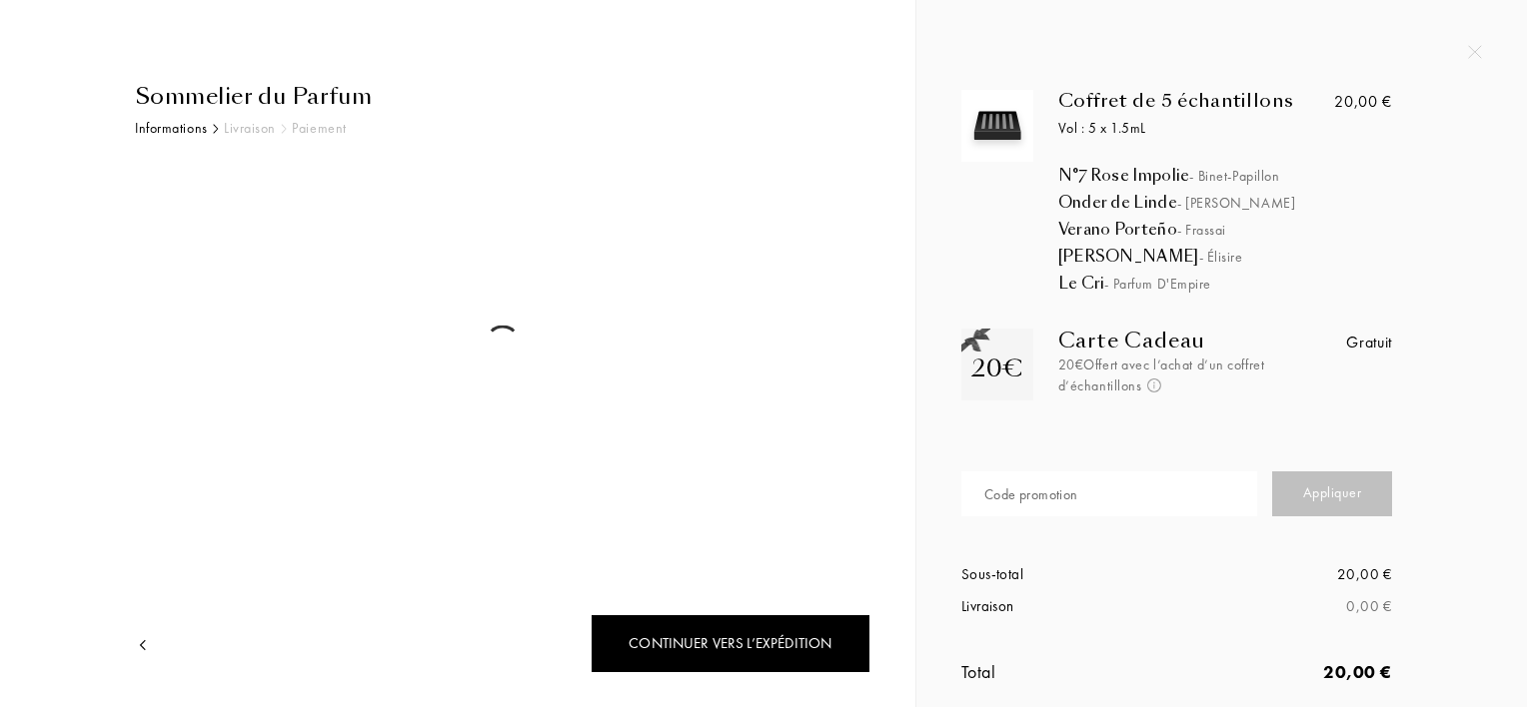
select select "FR"
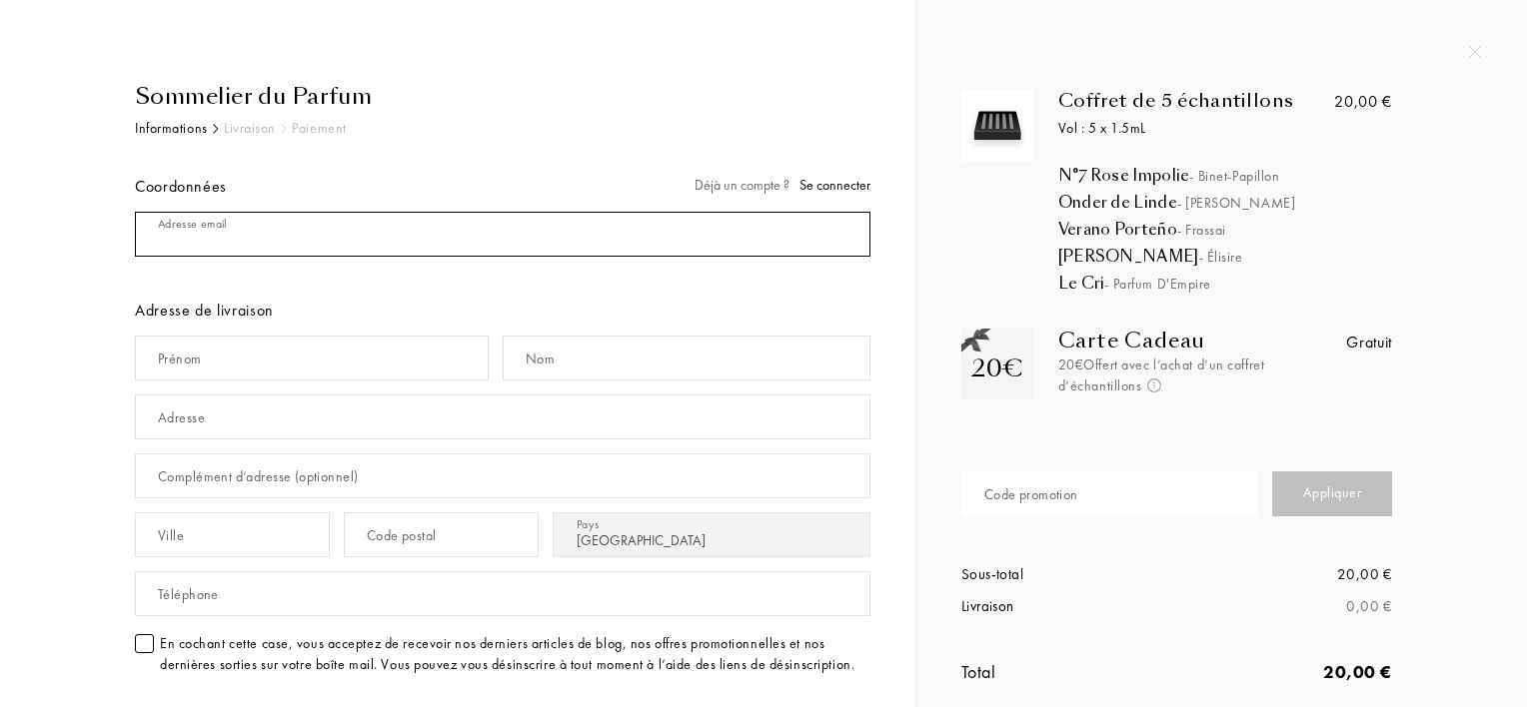
click at [484, 242] on input "mail" at bounding box center [502, 234] width 735 height 45
type input "[PERSON_NAME][EMAIL_ADDRESS][DOMAIN_NAME]"
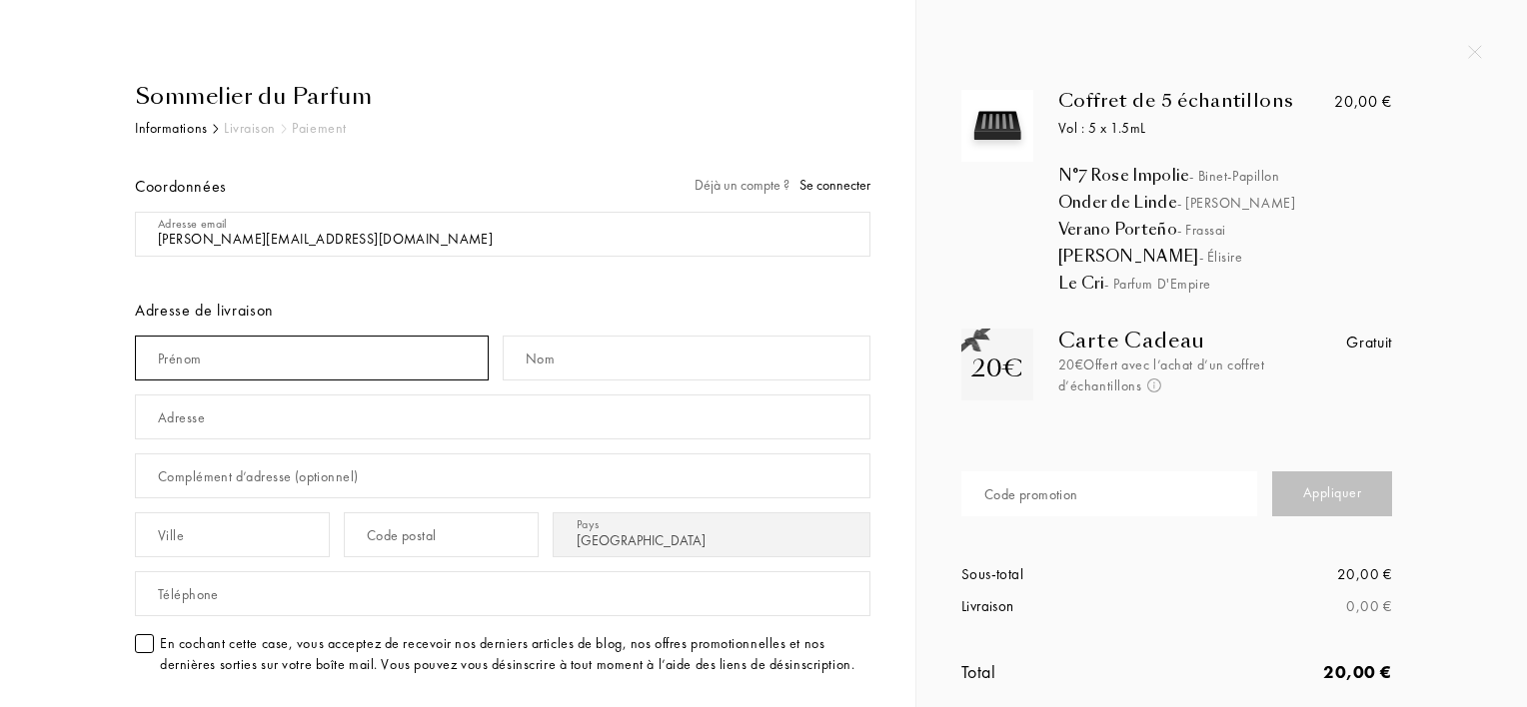
type input "[PERSON_NAME]"
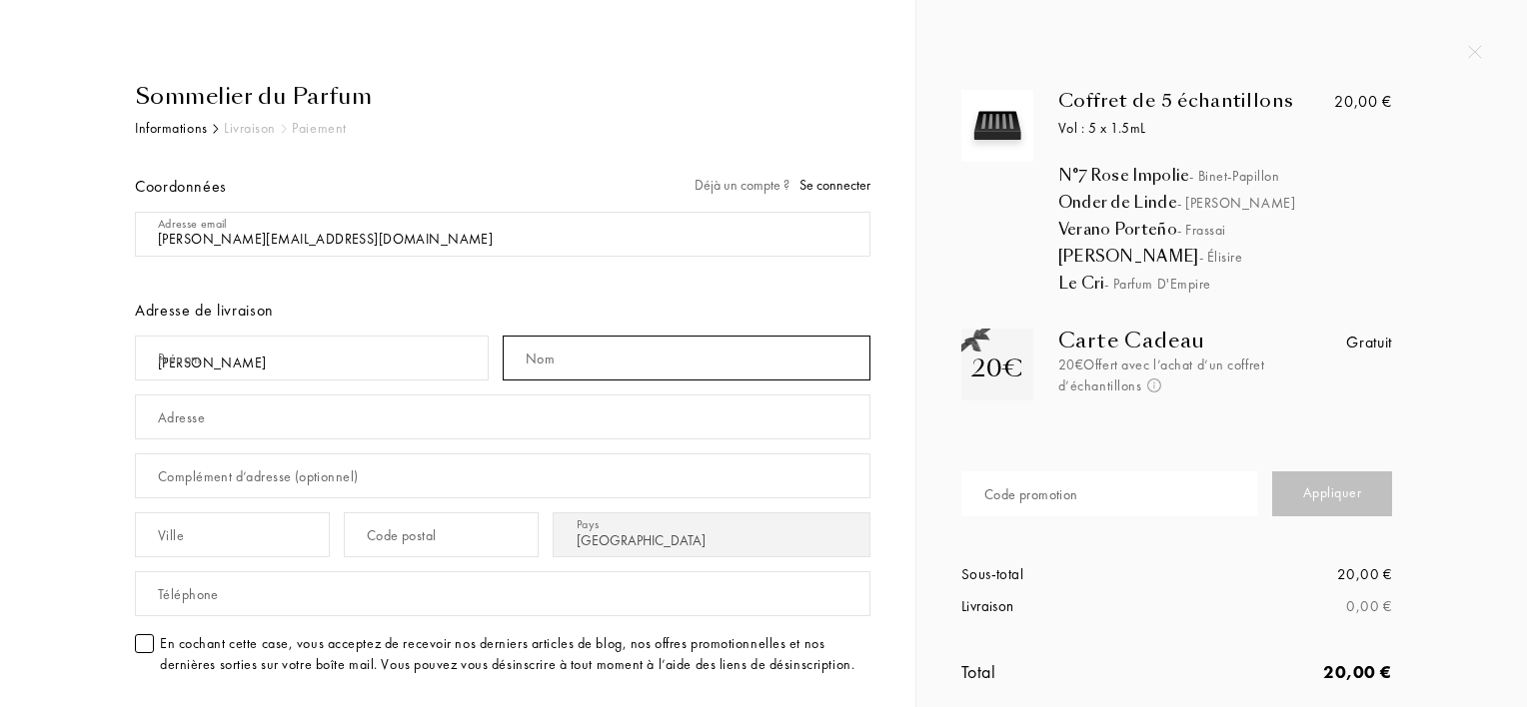
type input "Hamel"
type input "[STREET_ADDRESS][PERSON_NAME]"
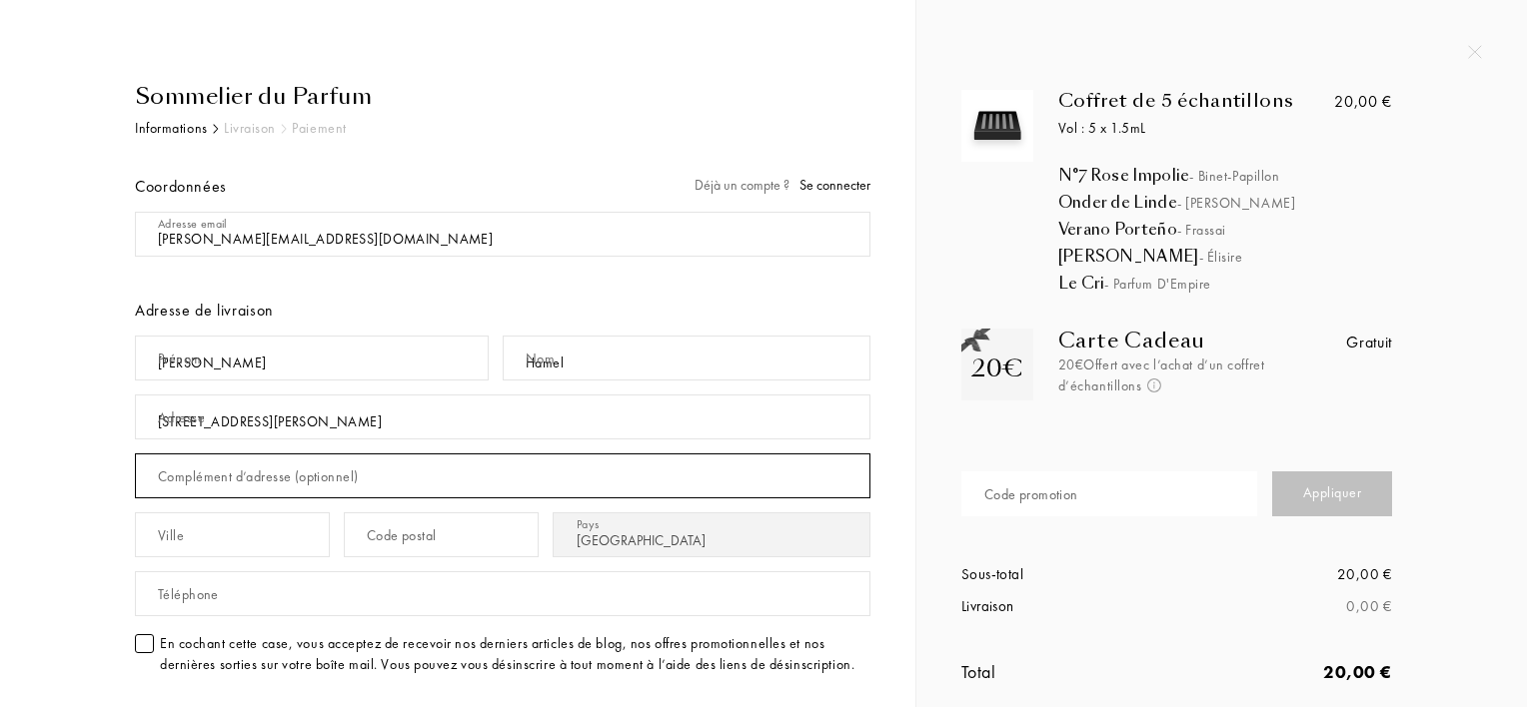
type input "Appt 29"
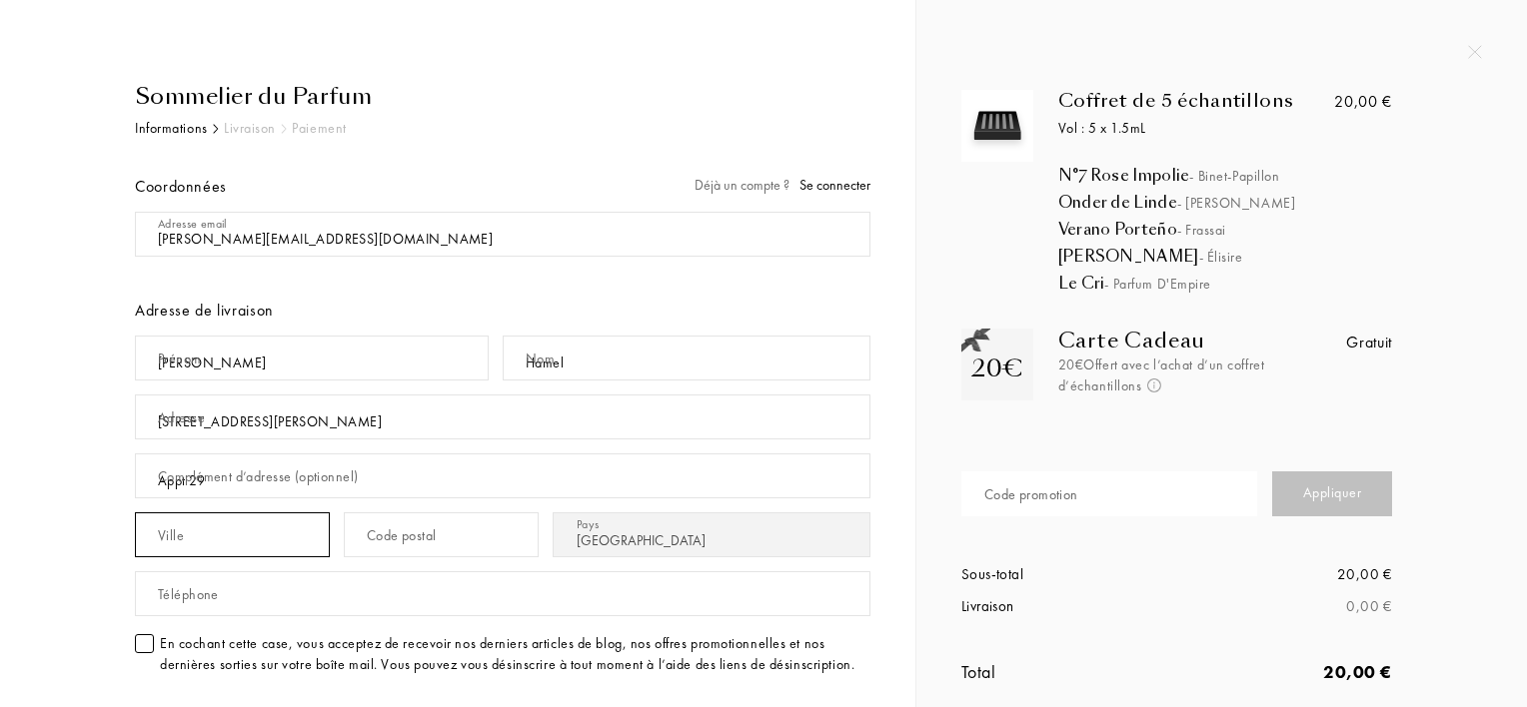
type input "SURESNES"
type input "92150"
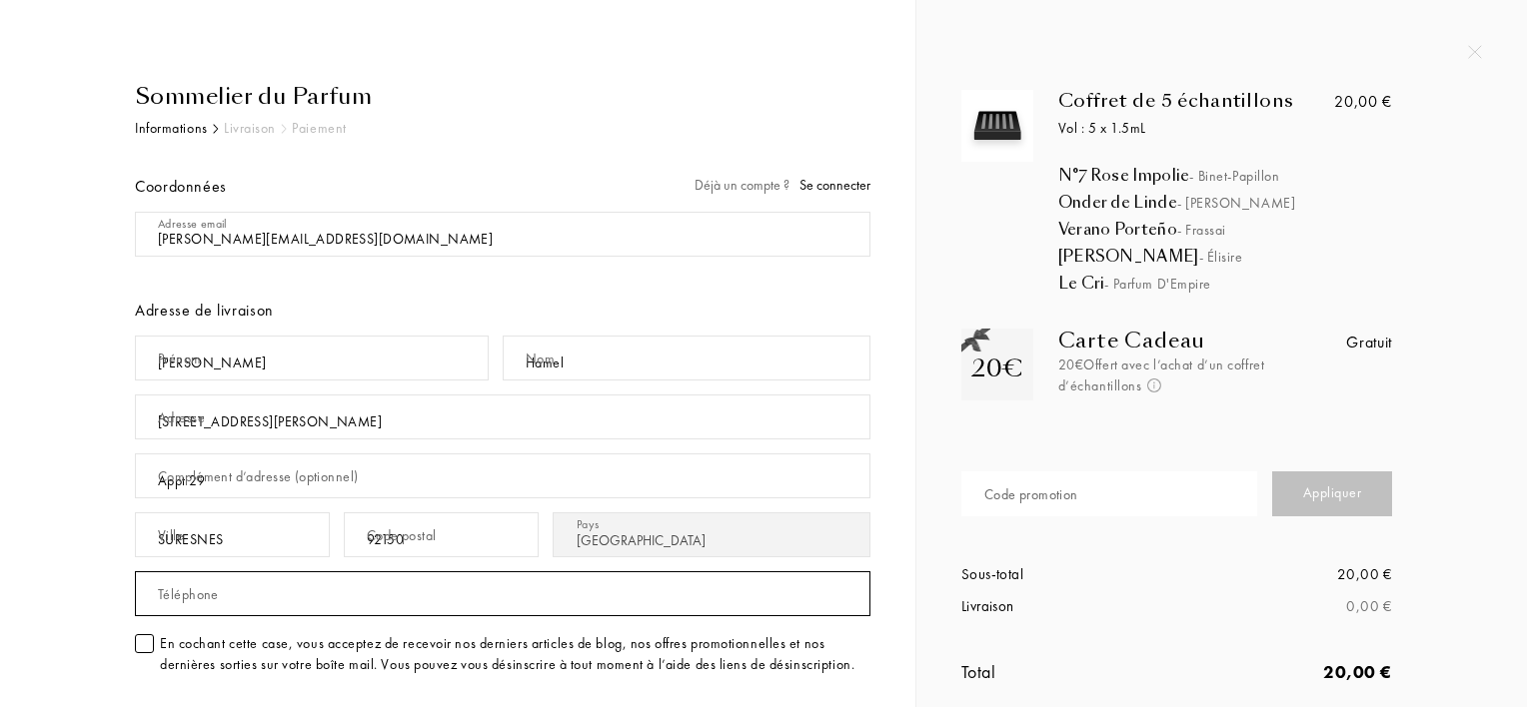
type input "0698401163"
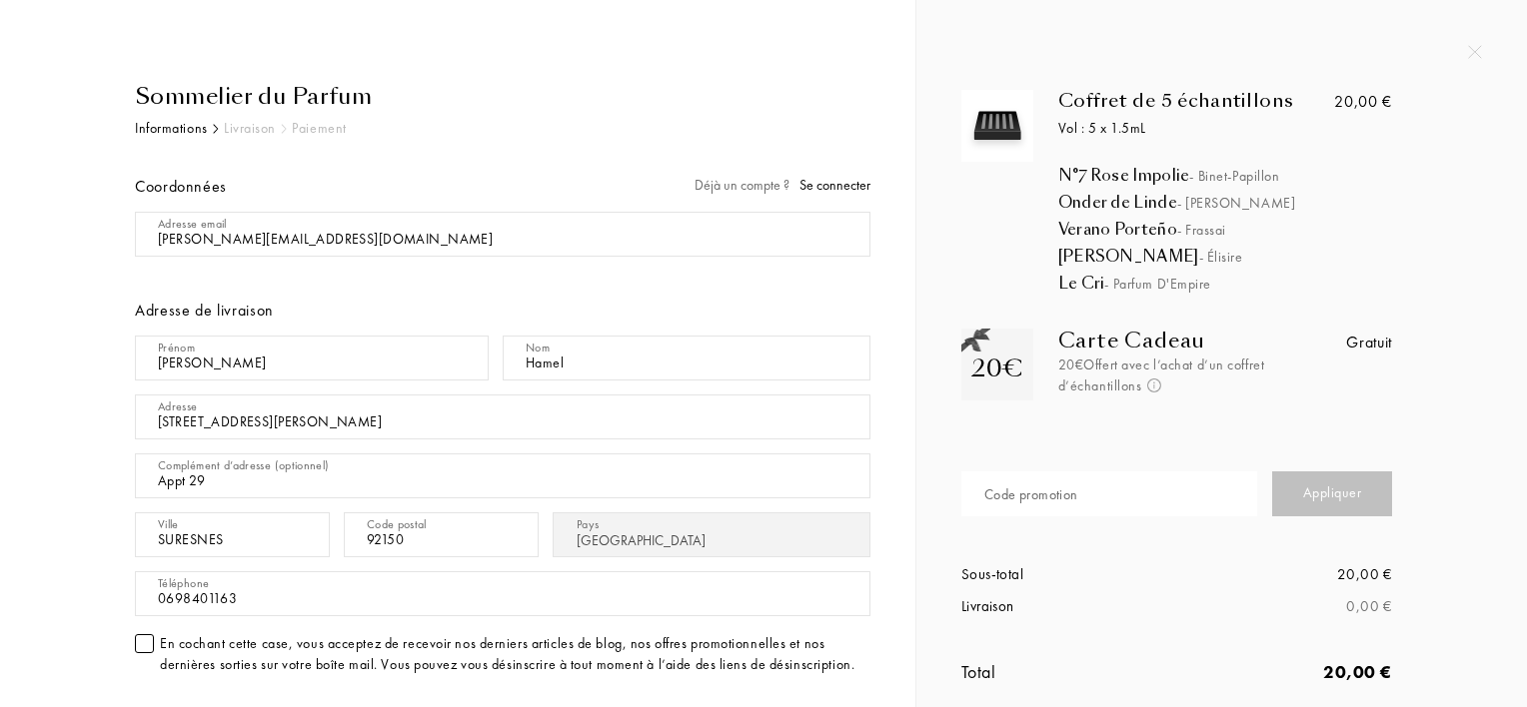
drag, startPoint x: 326, startPoint y: 420, endPoint x: -3, endPoint y: 420, distance: 328.7
click at [0, 0] on html "Sommelier du Parfum Informations Livraison Paiement Coordonnées Déjà un compte …" at bounding box center [763, 0] width 1527 height 0
type input "[STREET_ADDRESS]"
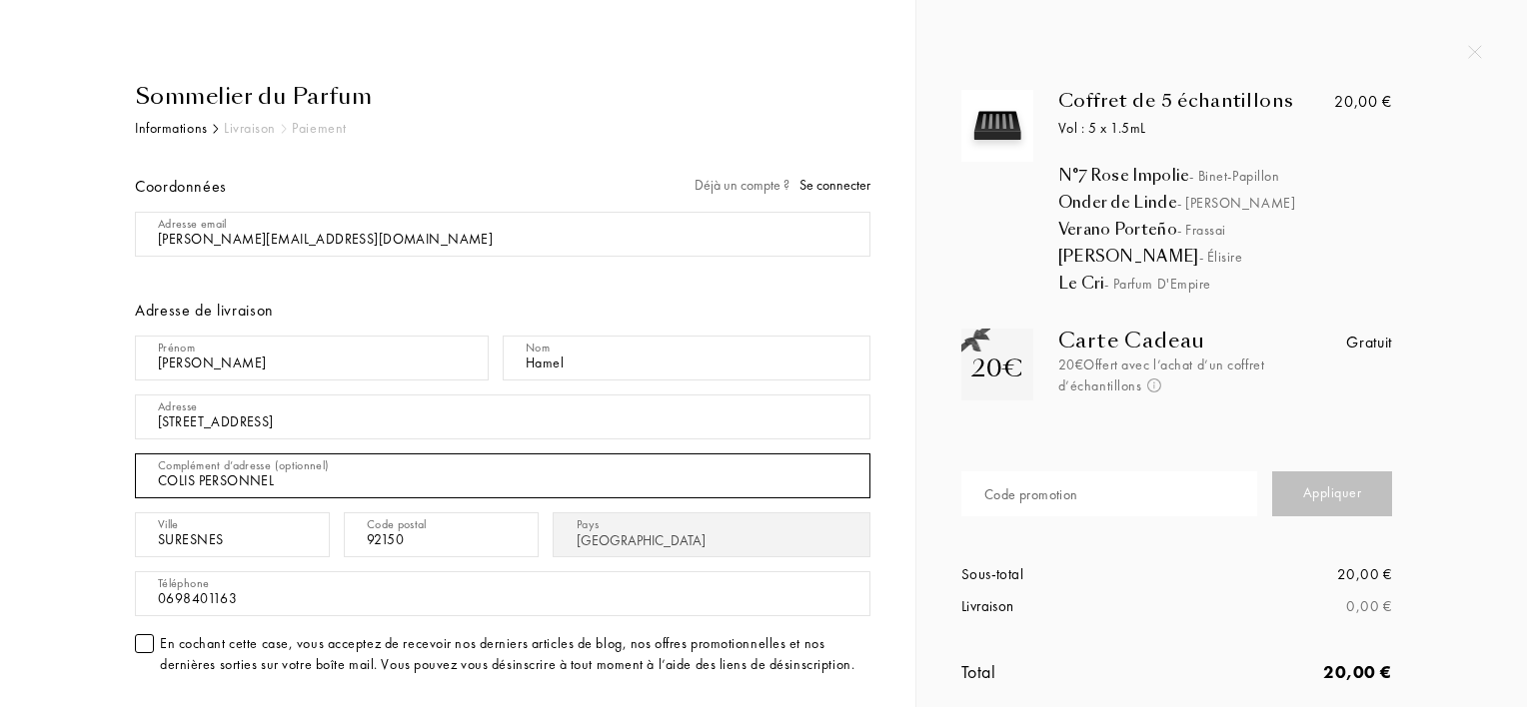
type input "COLIS PERSONNEL"
type input "Levallois-Perret"
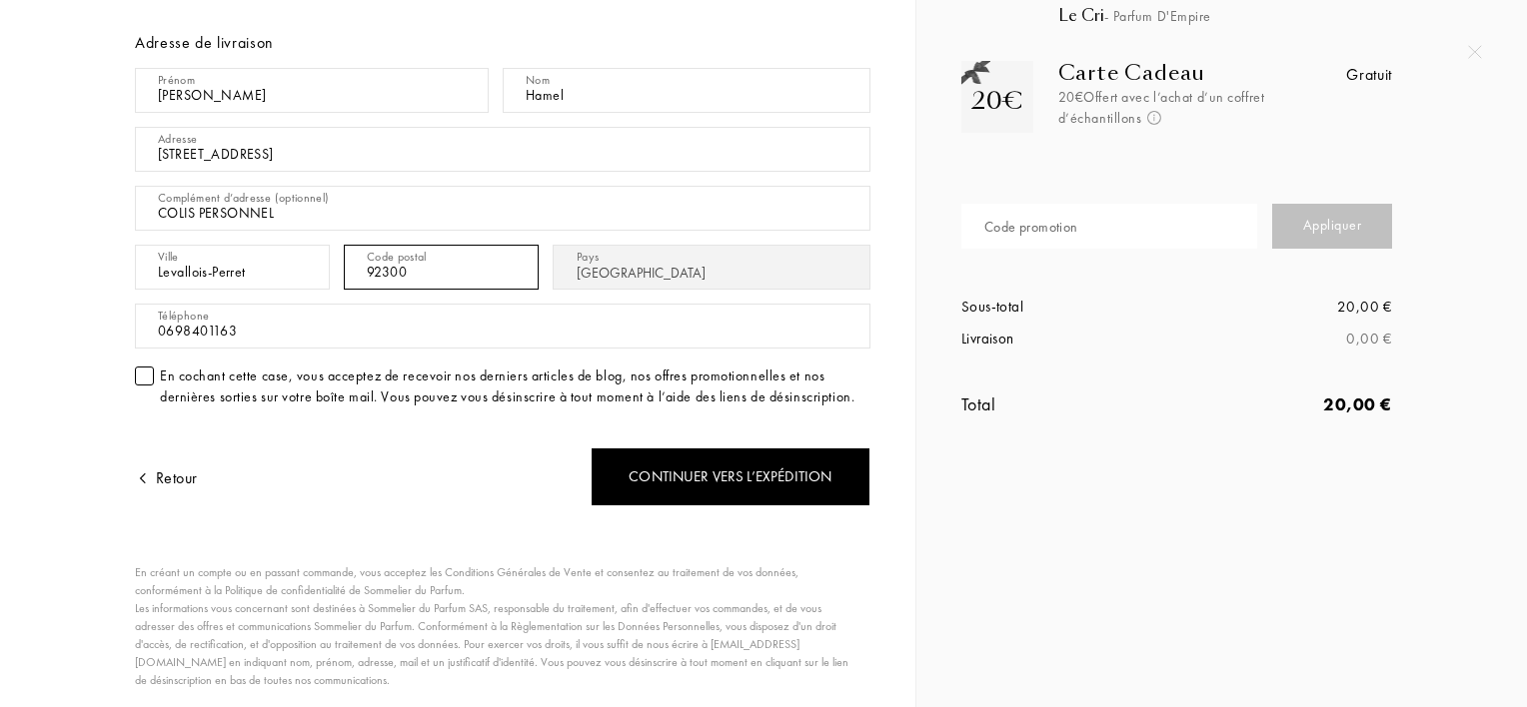
scroll to position [300, 0]
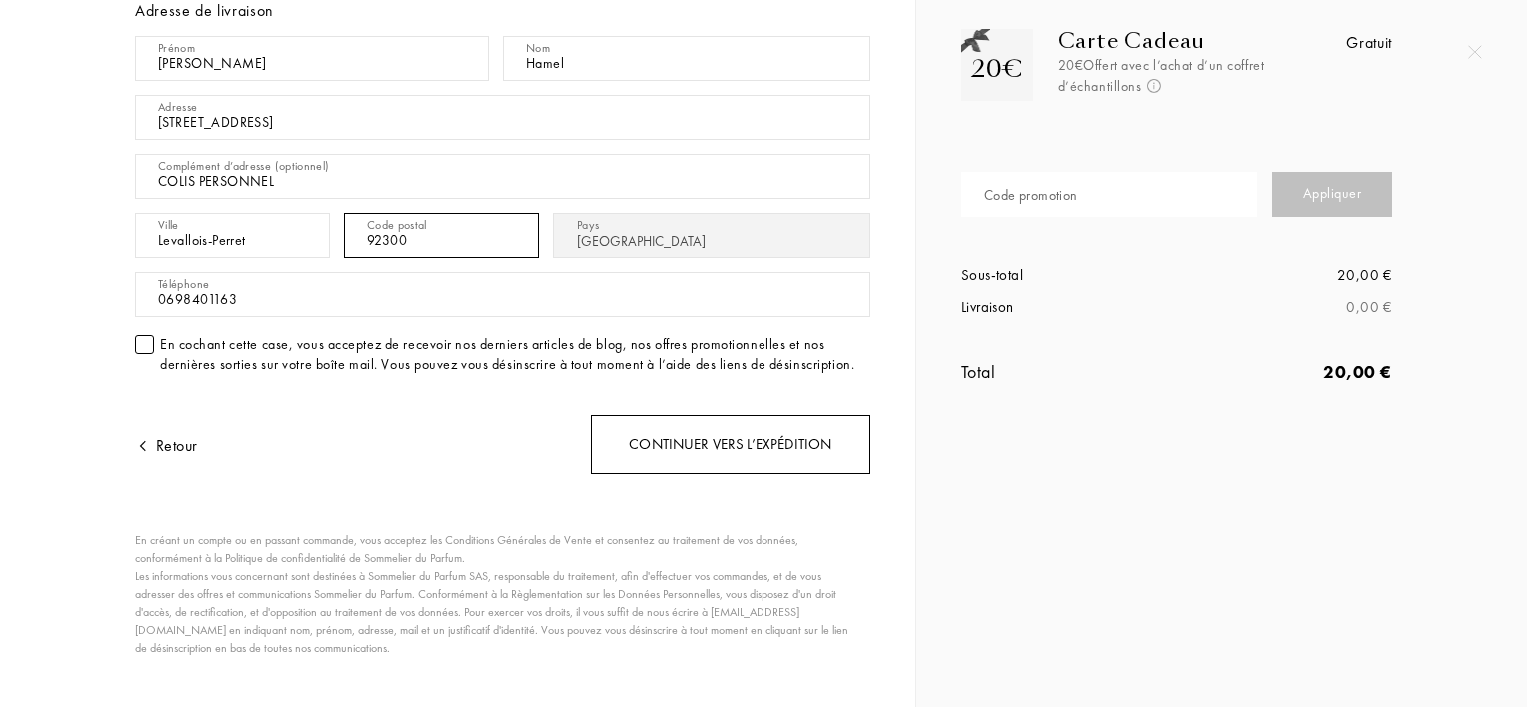
type input "92300"
click at [730, 438] on div "Continuer vers l’expédition" at bounding box center [731, 445] width 280 height 59
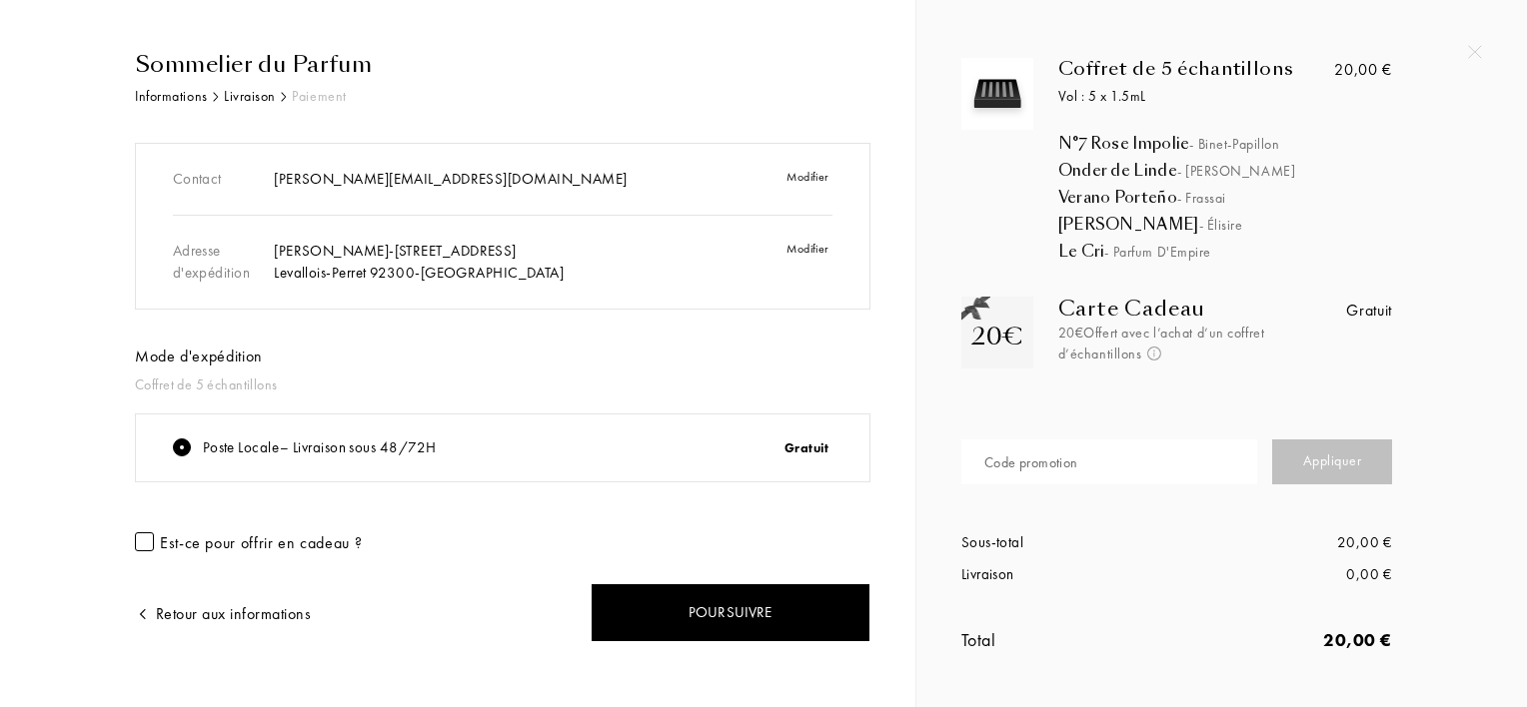
scroll to position [50, 0]
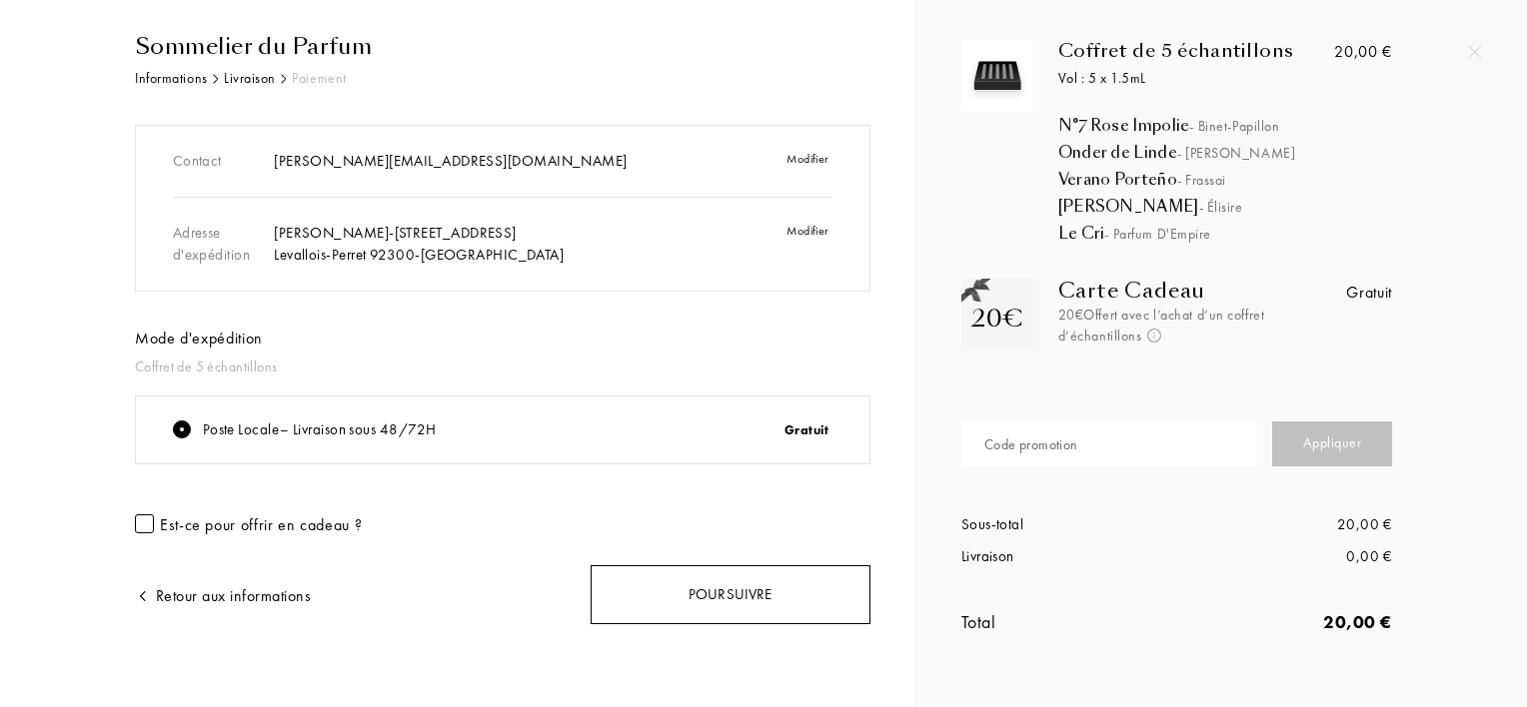
click at [772, 576] on div "Poursuivre" at bounding box center [731, 595] width 280 height 59
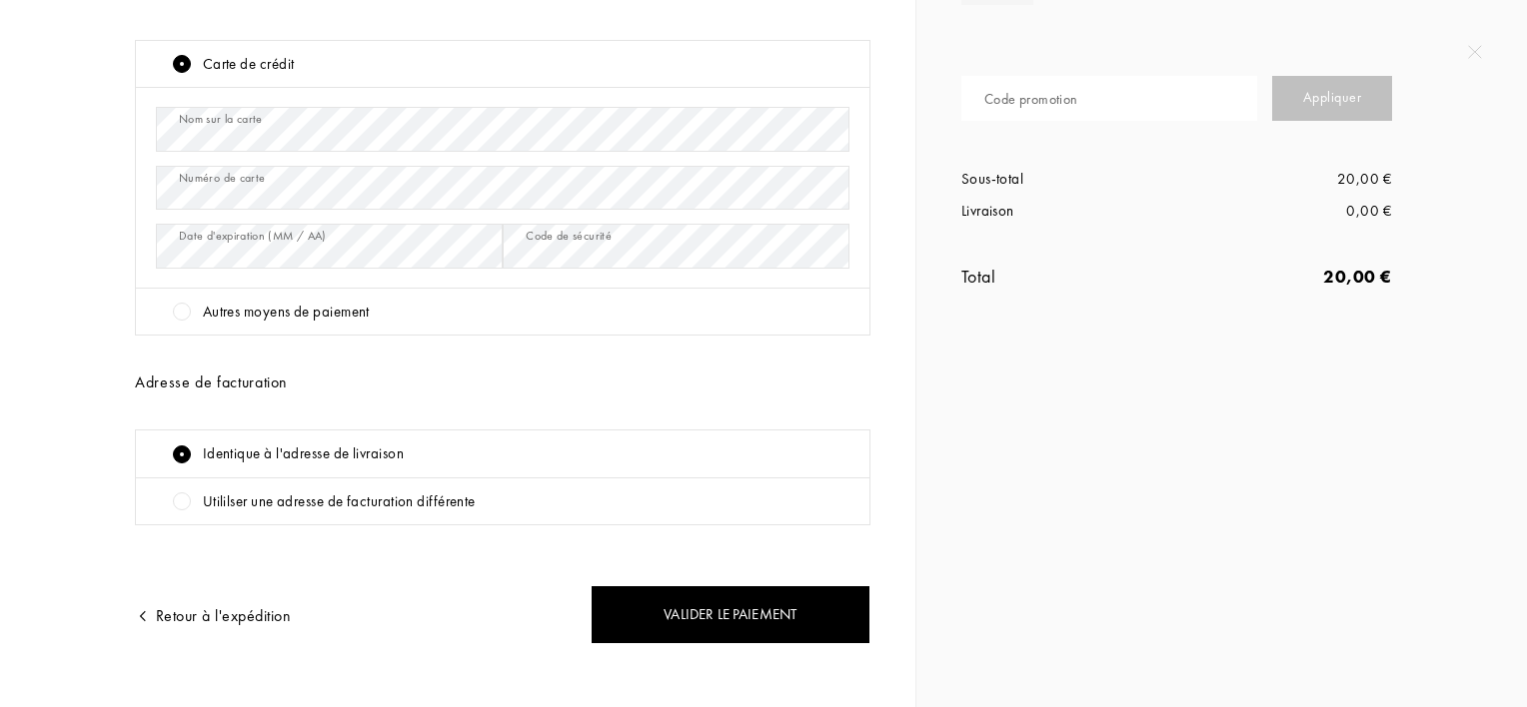
scroll to position [400, 0]
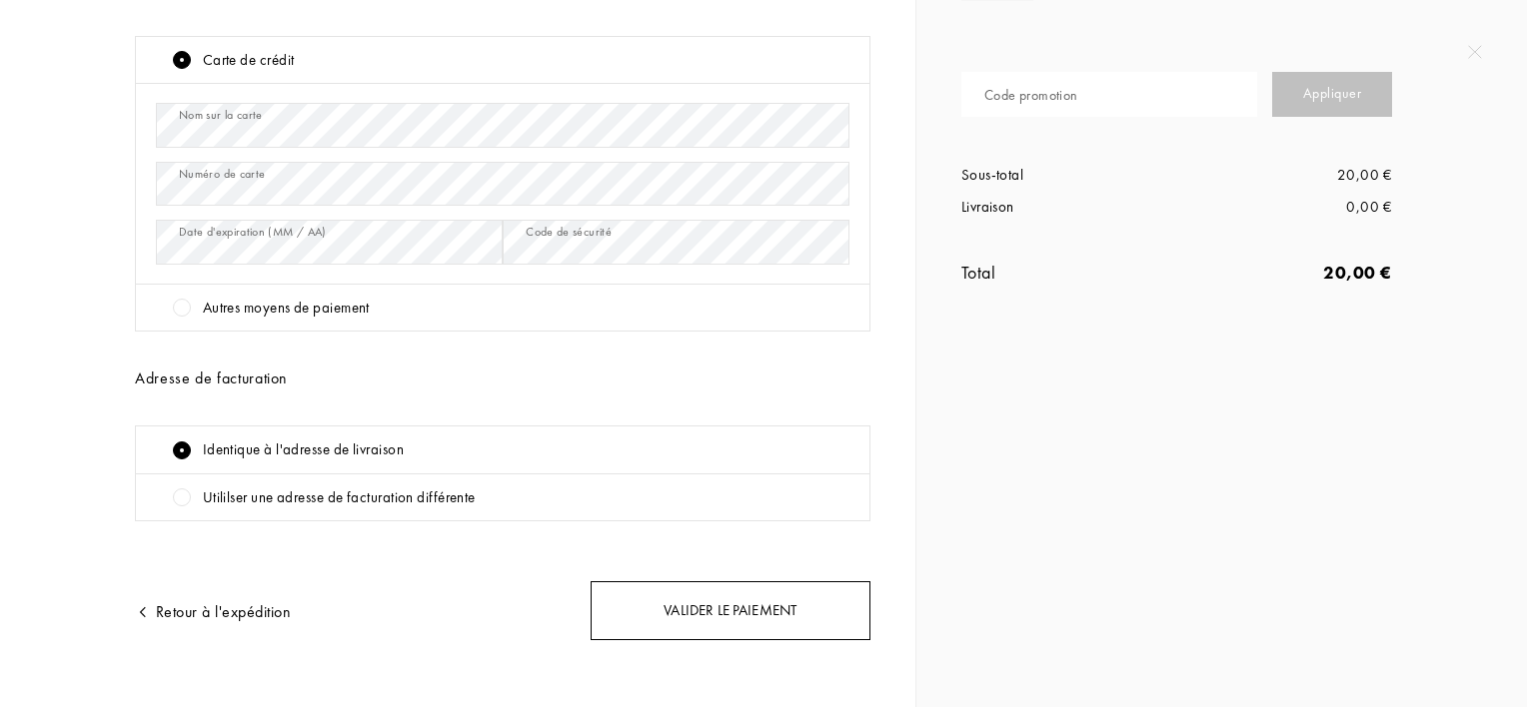
click at [703, 619] on div "Valider le paiement" at bounding box center [731, 611] width 280 height 59
